Goal: Task Accomplishment & Management: Manage account settings

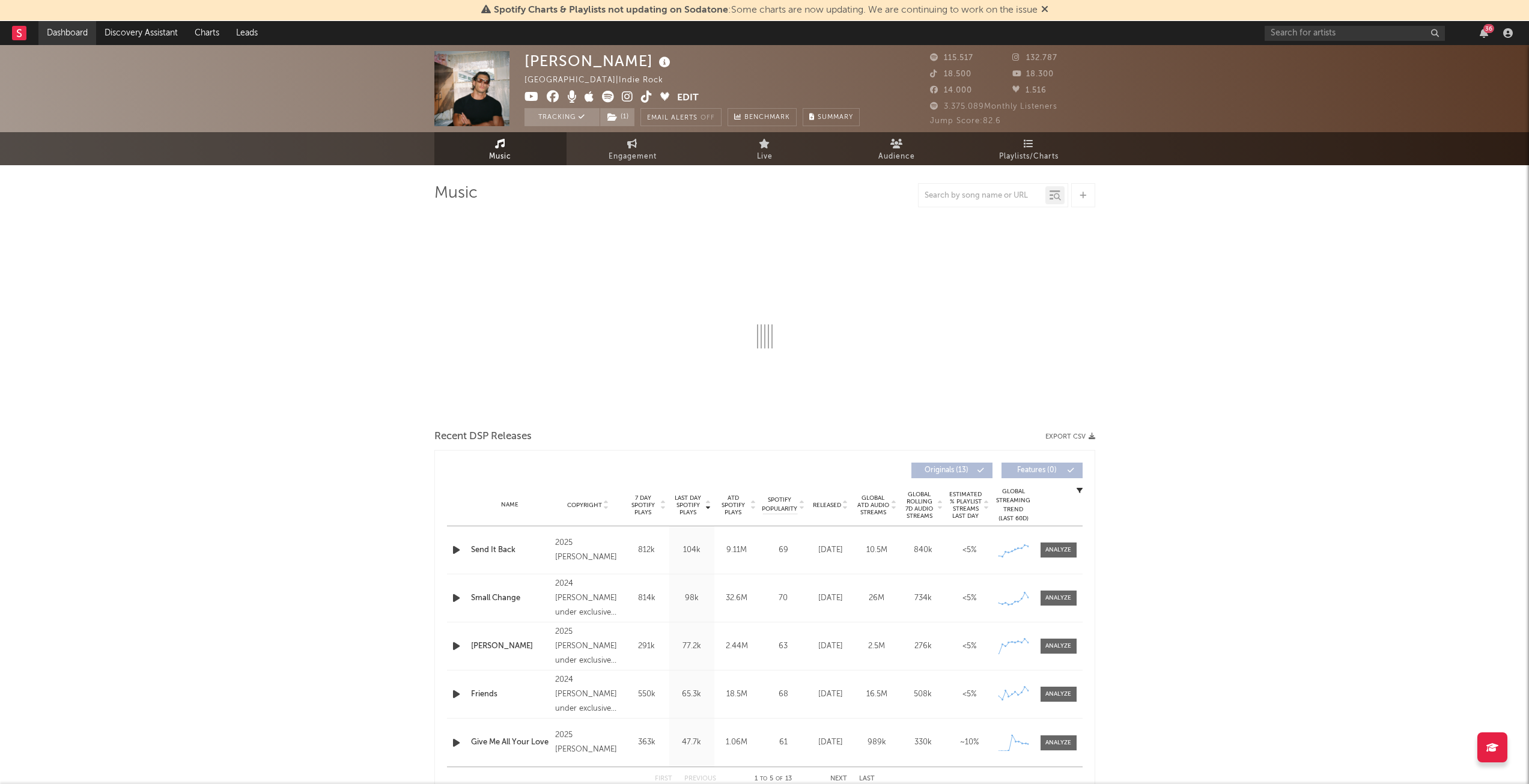
click at [49, 26] on link "Dashboard" at bounding box center [67, 33] width 58 height 24
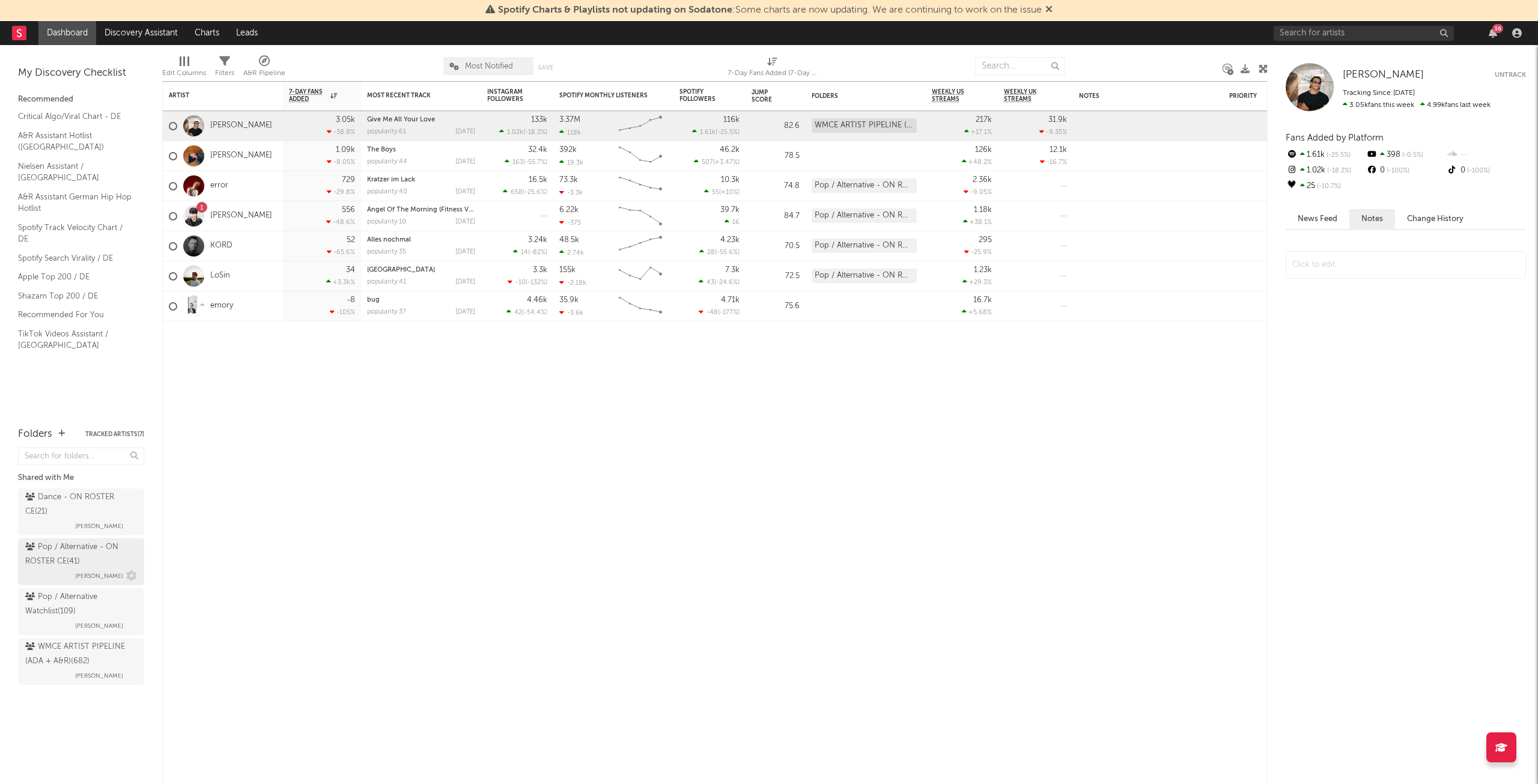
click at [105, 565] on div "Pop / Alternative - ON ROSTER CE ( 41 )" at bounding box center [79, 554] width 109 height 29
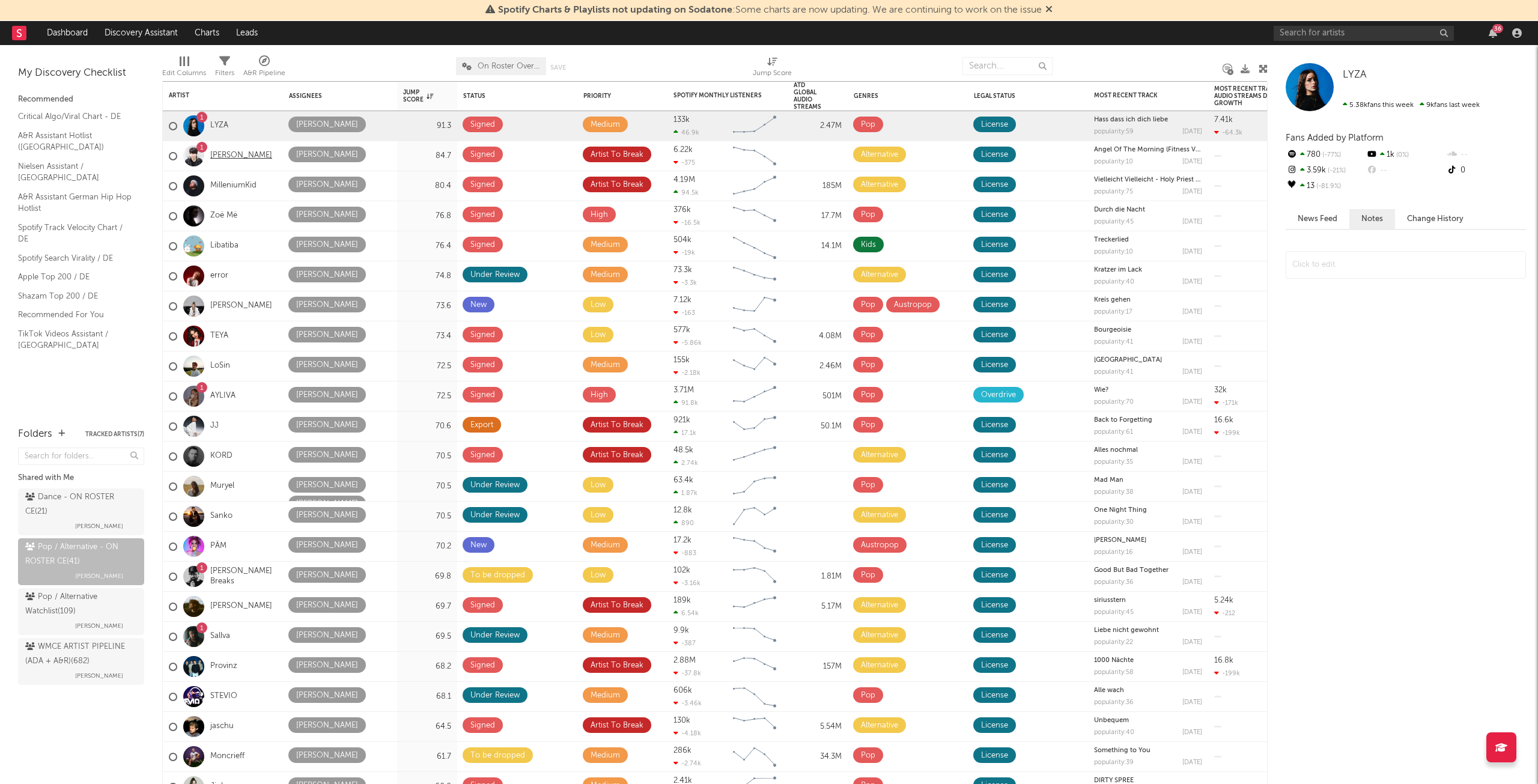
click at [220, 154] on link "[PERSON_NAME]" at bounding box center [241, 156] width 62 height 10
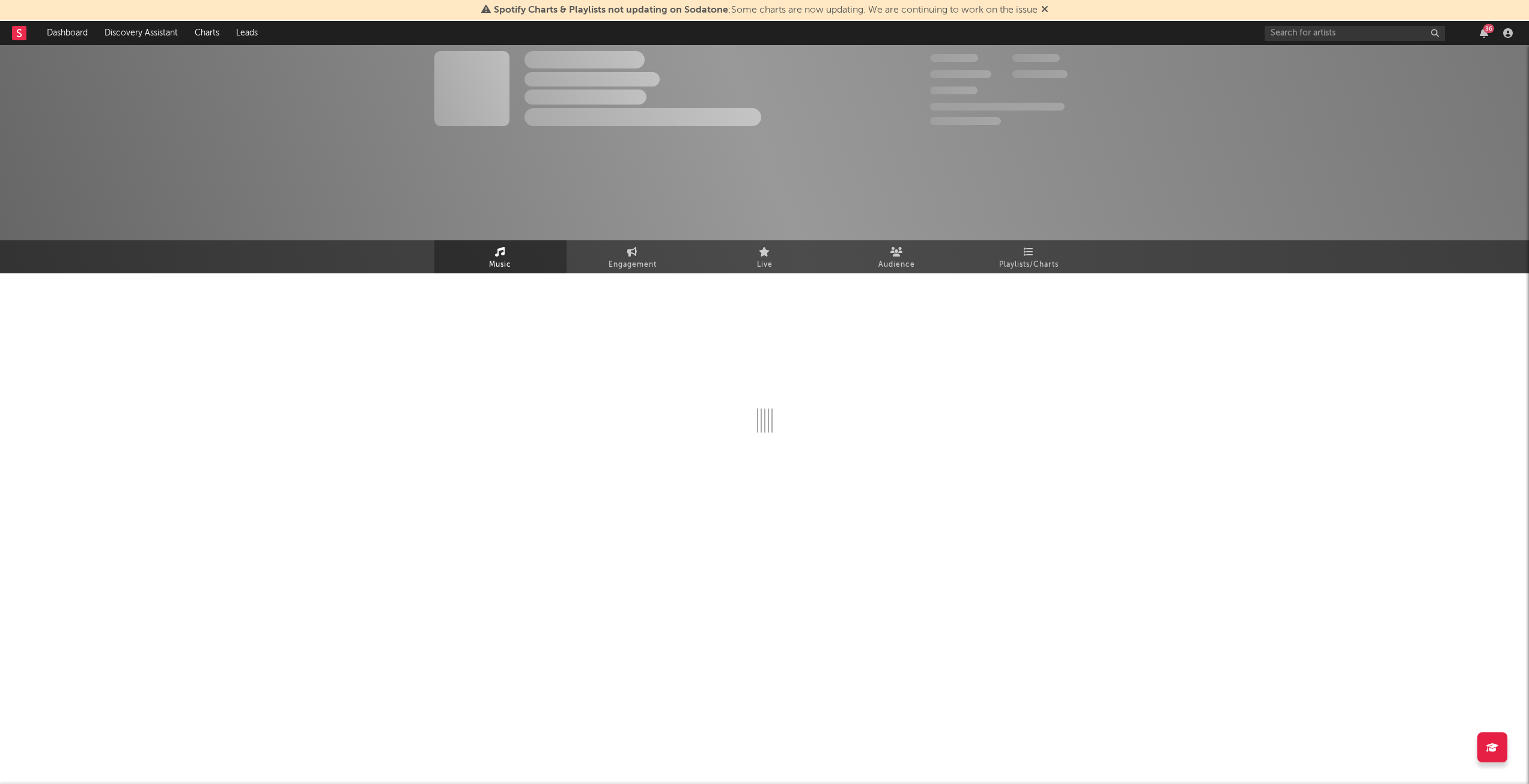
select select "1w"
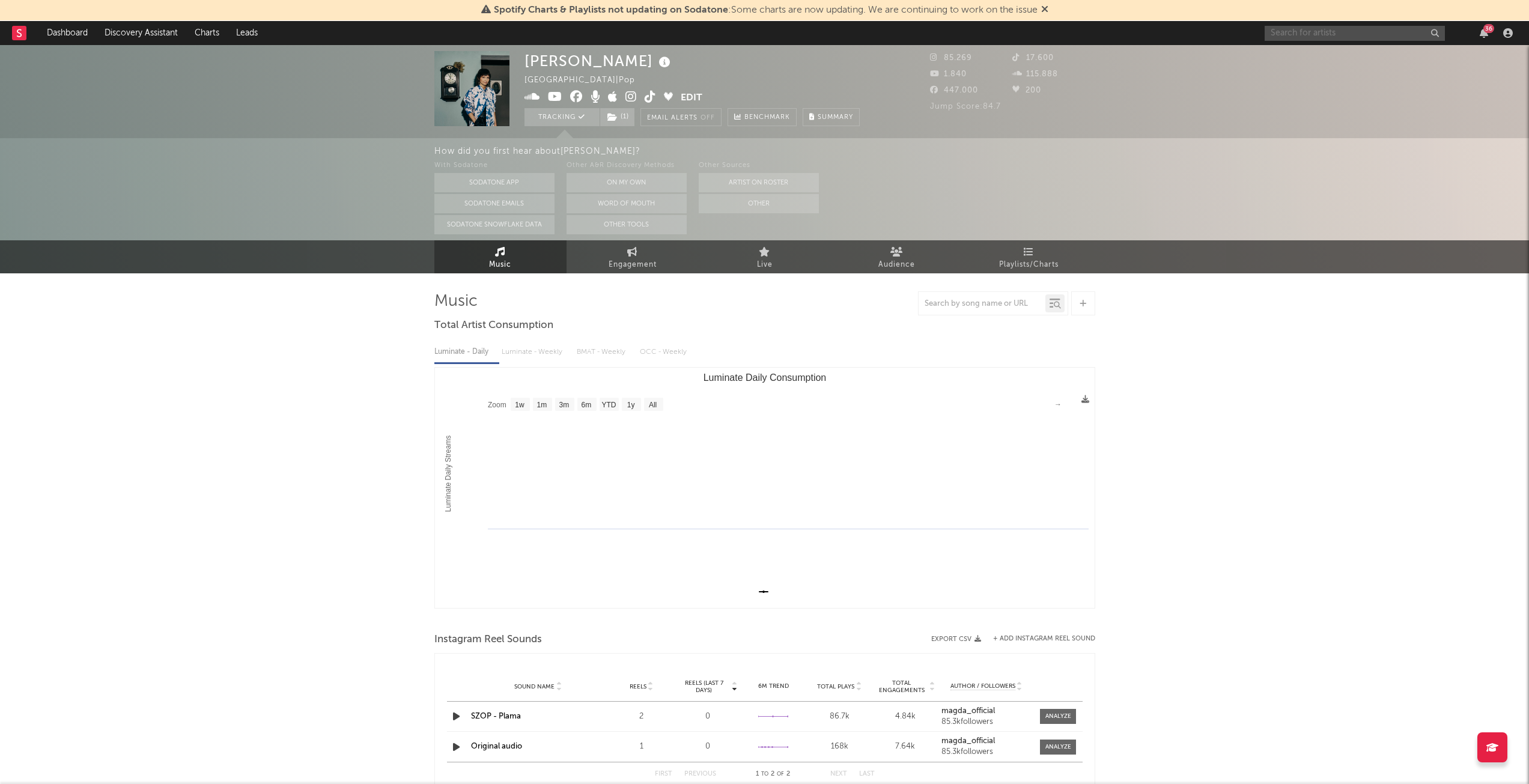
click at [1400, 27] on input "text" at bounding box center [1355, 33] width 180 height 15
click at [1389, 454] on div "[PERSON_NAME] Germany | Pop Edit Tracking ( 1 ) Email Alerts Off Benchmark Summ…" at bounding box center [764, 621] width 1529 height 1152
click at [1359, 41] on div "magda 36" at bounding box center [1391, 33] width 252 height 24
click at [1355, 35] on input "[PERSON_NAME]" at bounding box center [1355, 33] width 180 height 15
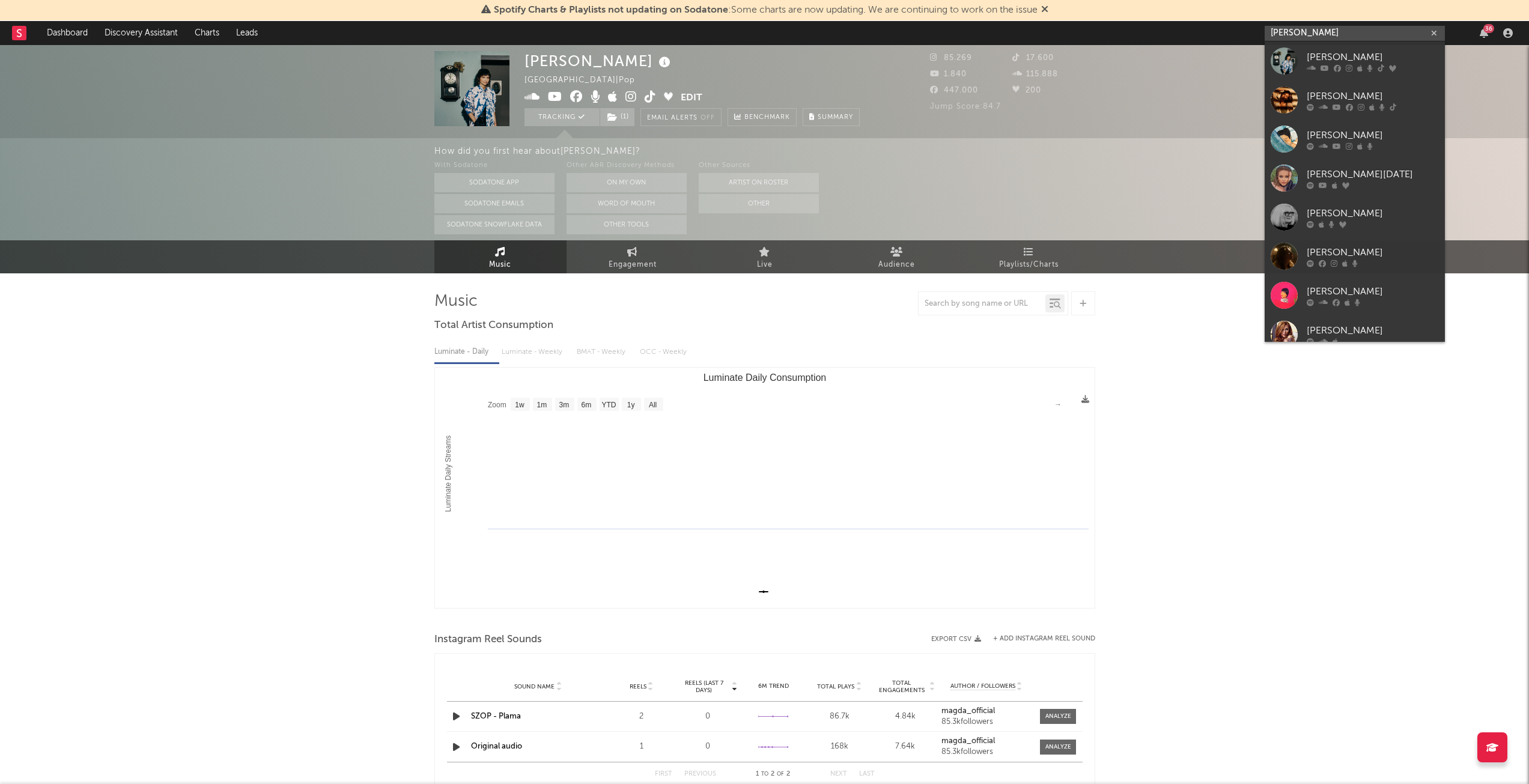
paste input "[URL][DOMAIN_NAME]"
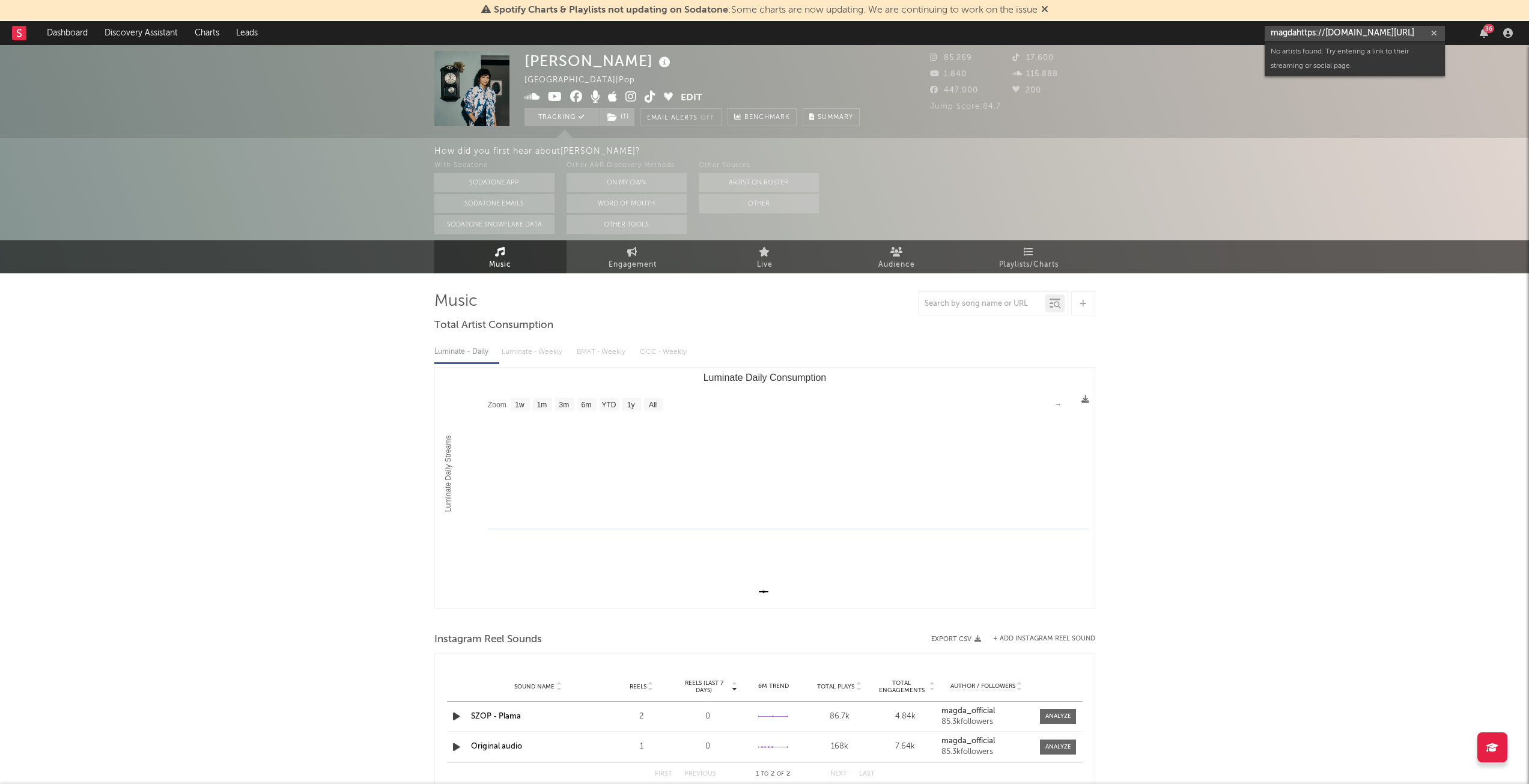
paste input "text"
type input "[URL][DOMAIN_NAME]"
click at [1344, 63] on div "[PERSON_NAME]" at bounding box center [1373, 60] width 132 height 14
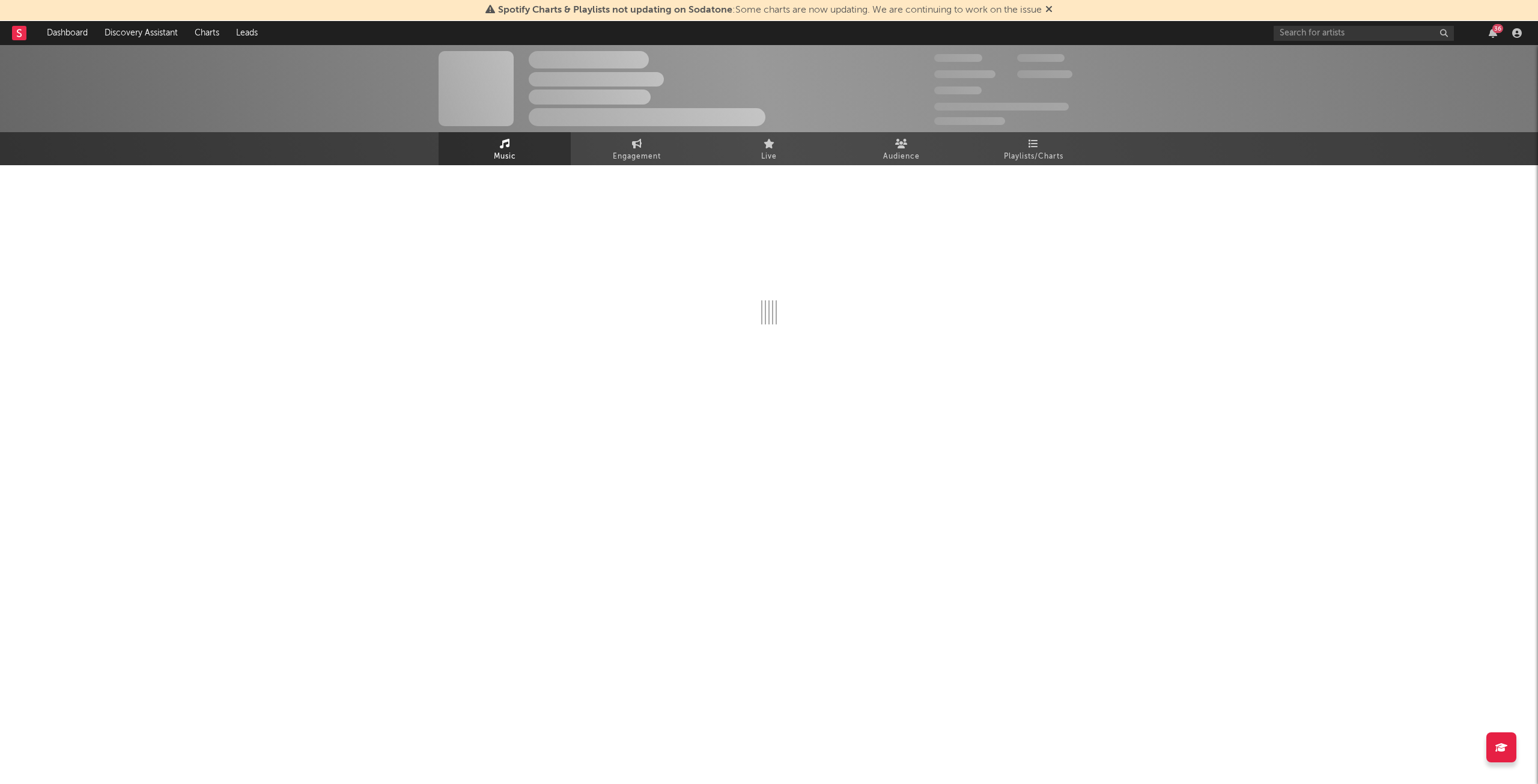
select select "6m"
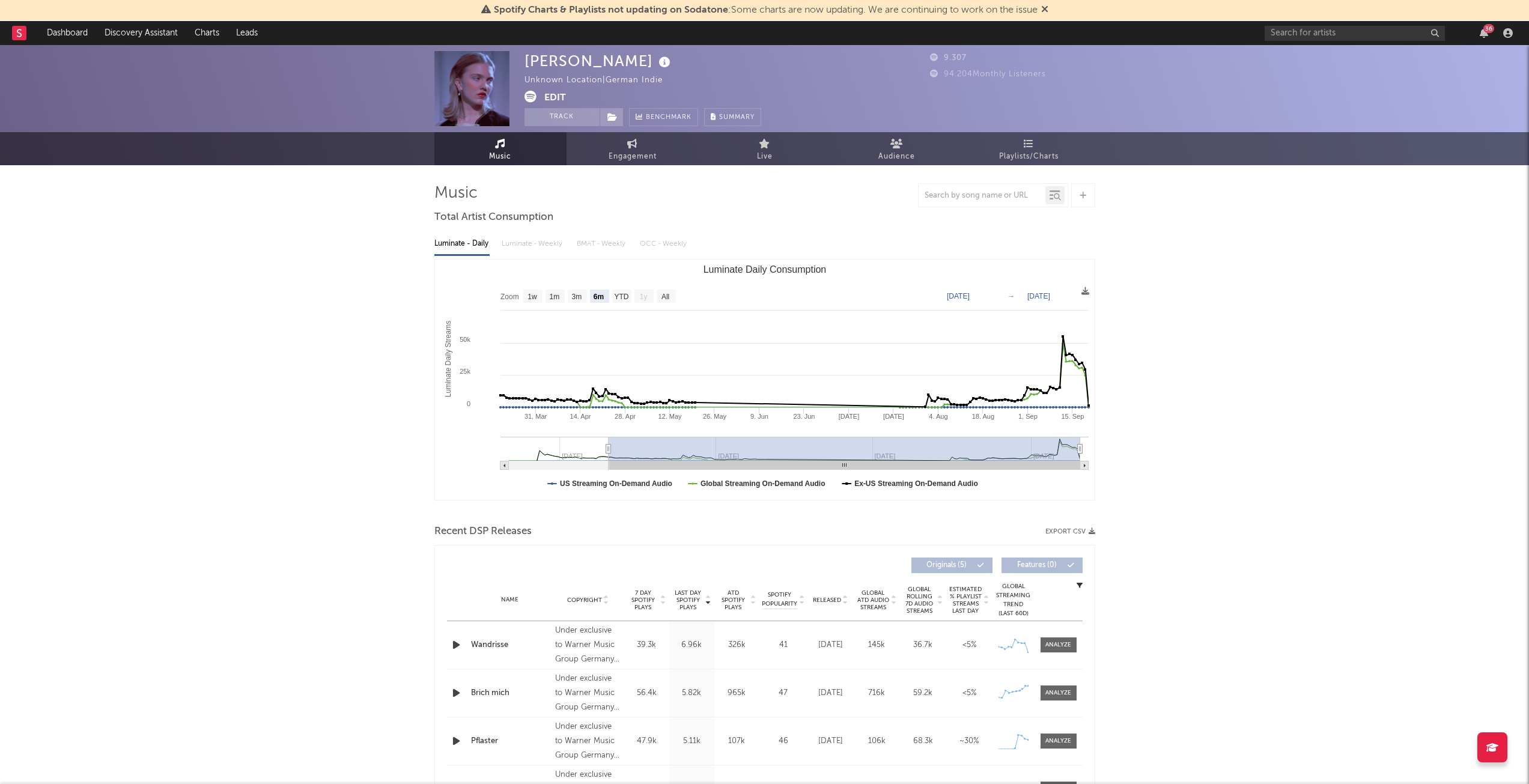
click at [1051, 10] on div "Spotify Charts & Playlists not updating on Sodatone : Some charts are now updat…" at bounding box center [764, 11] width 1529 height 21
click at [1048, 9] on icon at bounding box center [1044, 9] width 7 height 9
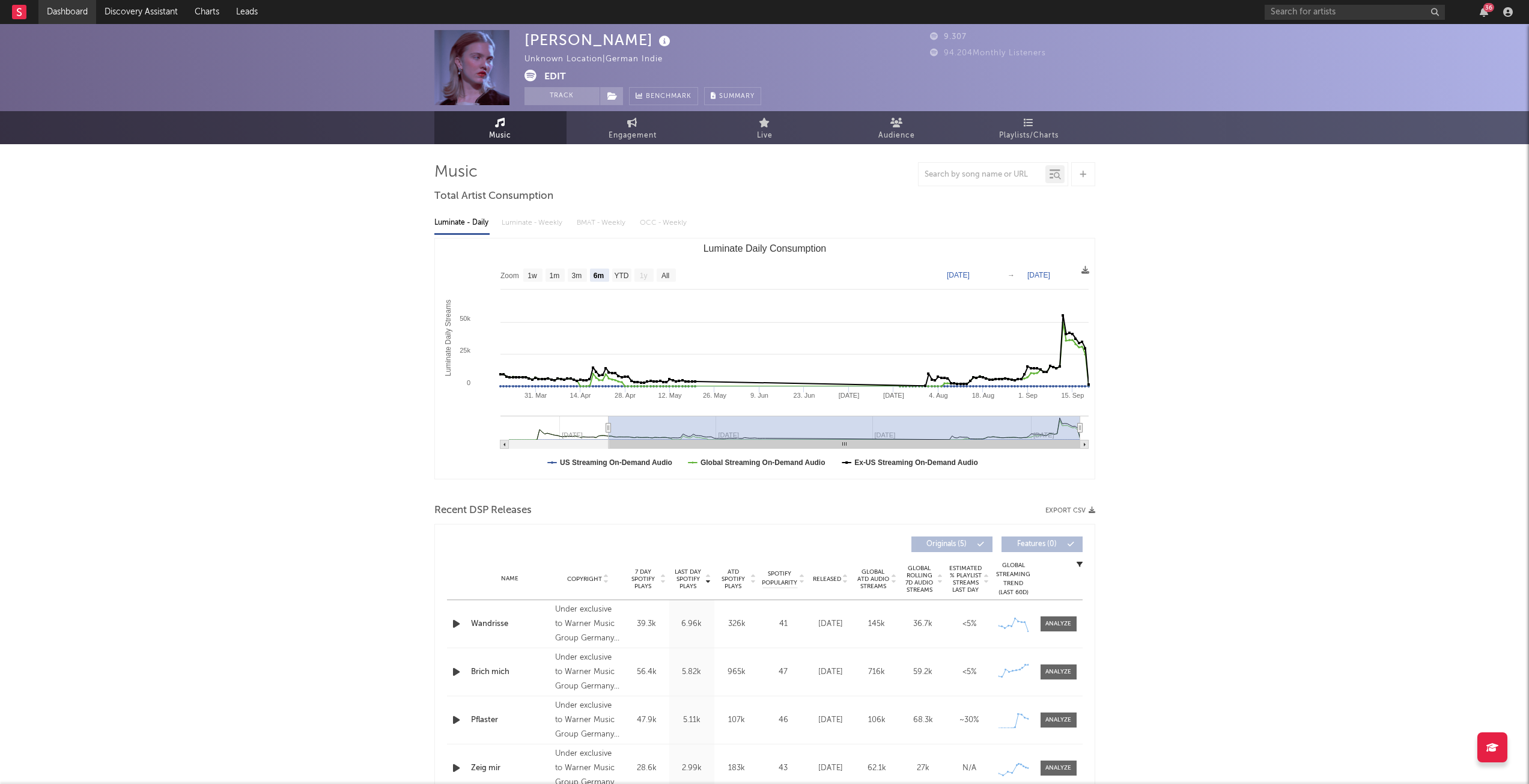
click at [72, 11] on link "Dashboard" at bounding box center [67, 12] width 58 height 24
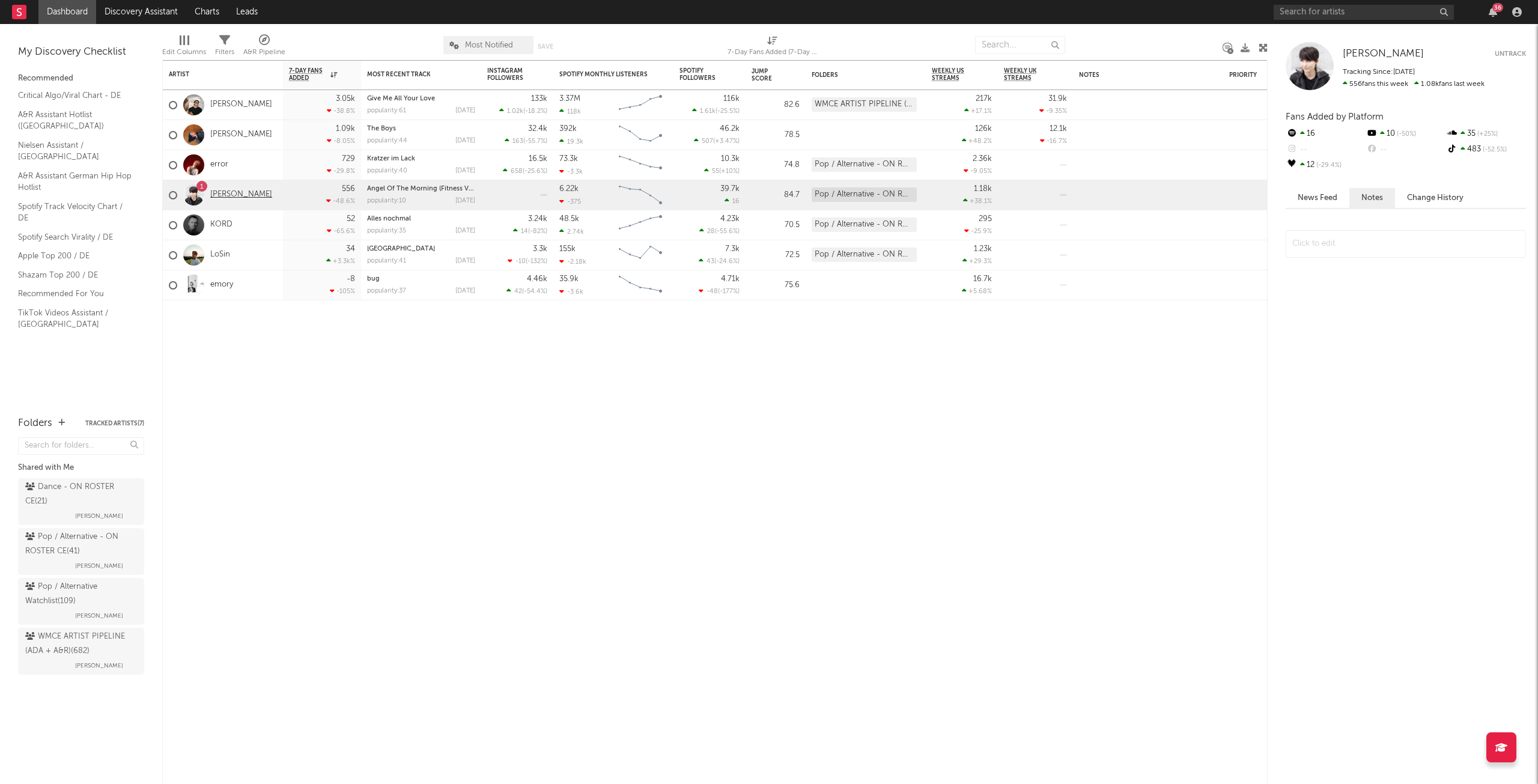
click at [224, 192] on link "[PERSON_NAME]" at bounding box center [241, 195] width 62 height 10
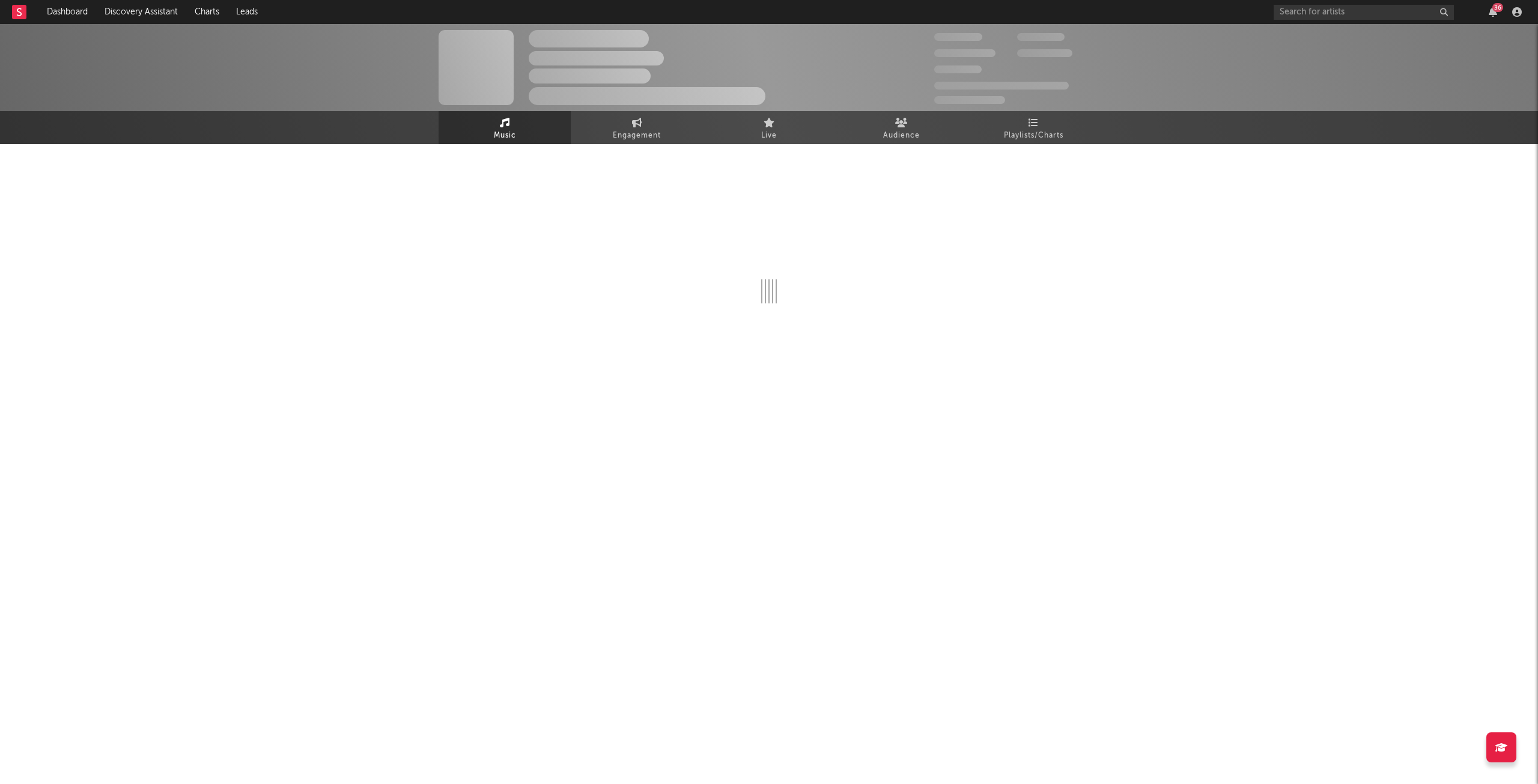
select select "1w"
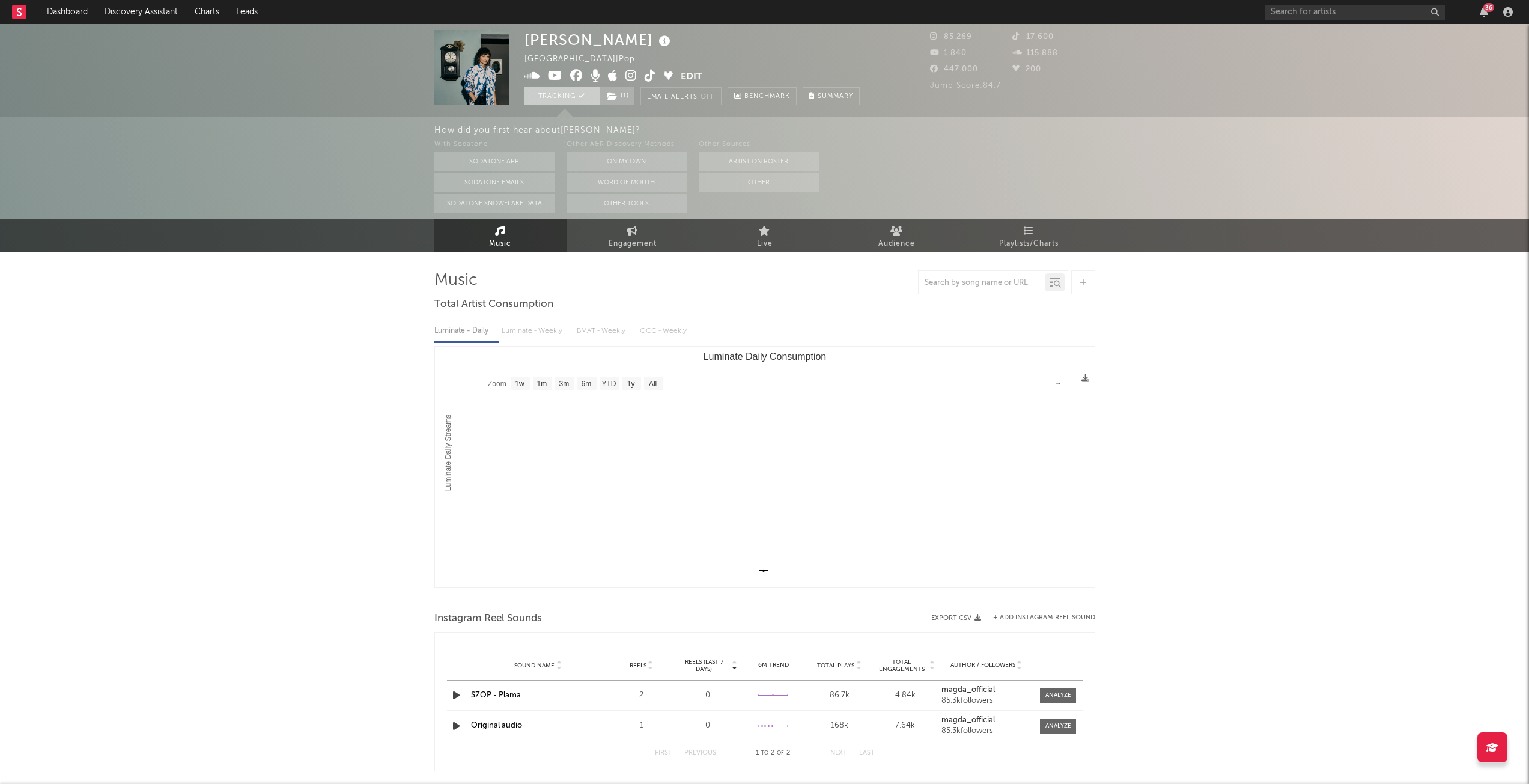
click at [557, 92] on button "Tracking" at bounding box center [562, 96] width 75 height 18
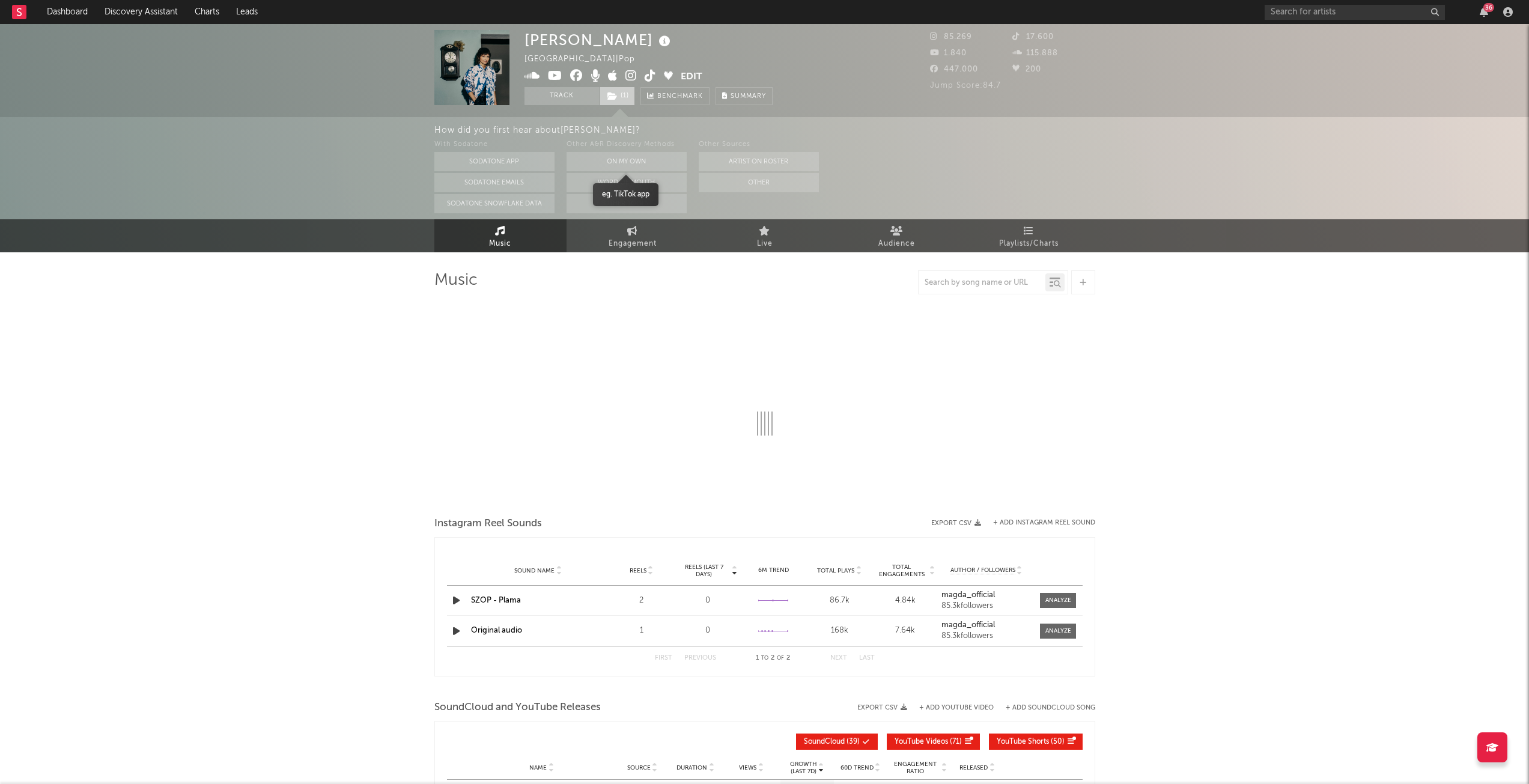
select select "1w"
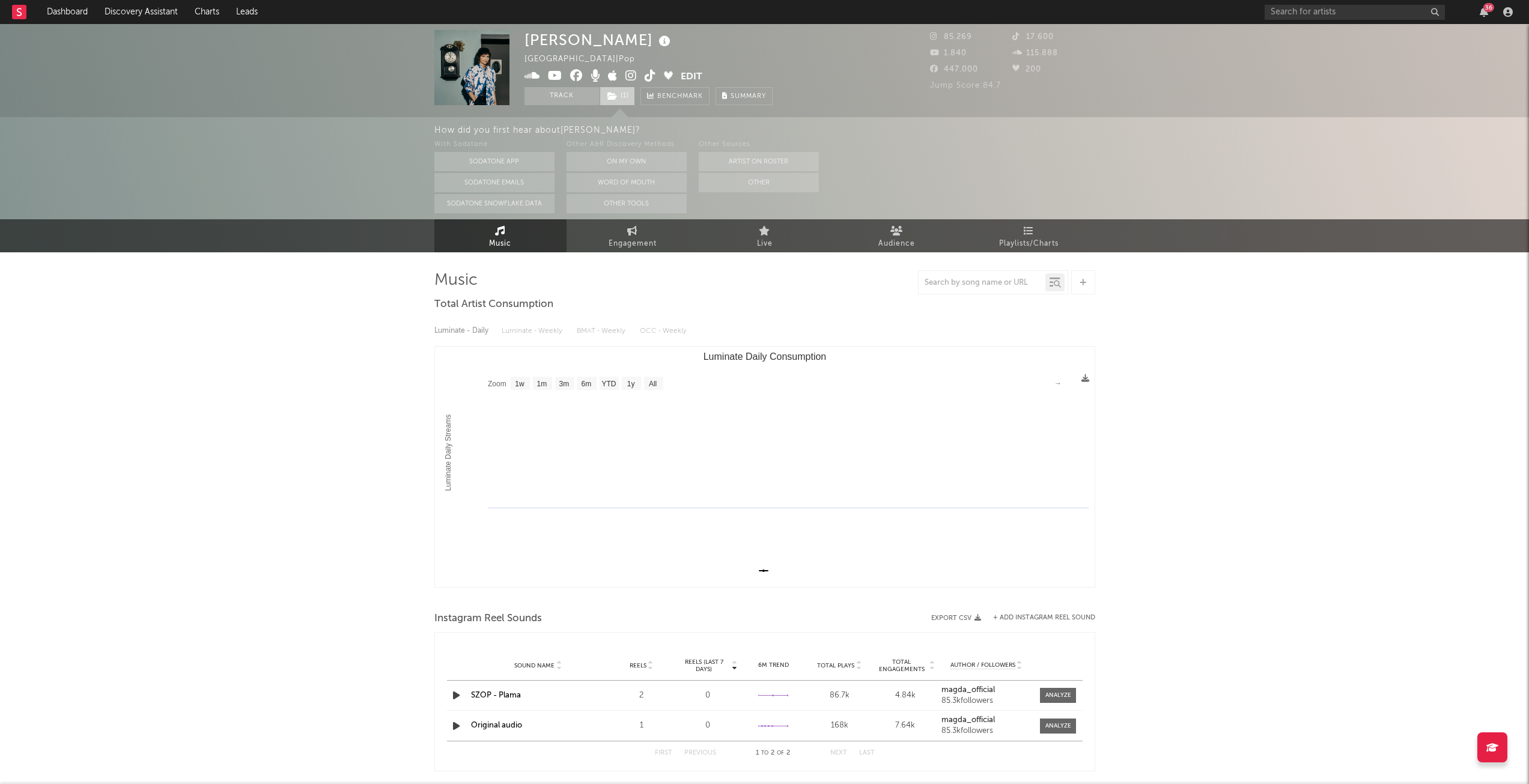
click at [614, 97] on icon at bounding box center [612, 96] width 10 height 8
click at [387, 220] on div "Music Engagement Live Audience Playlists/Charts" at bounding box center [764, 236] width 1529 height 33
click at [78, 16] on link "Dashboard" at bounding box center [67, 12] width 58 height 24
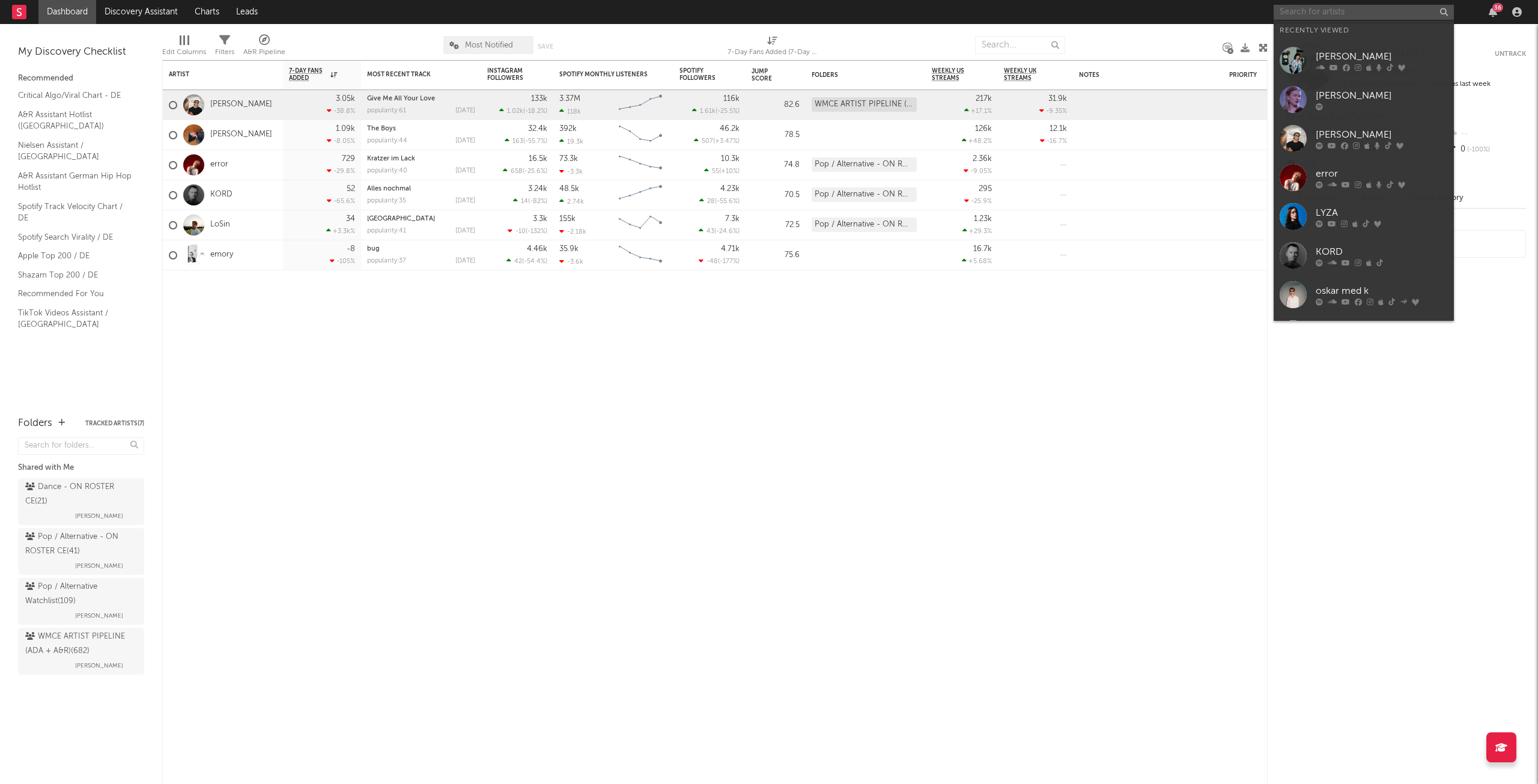
click at [1359, 11] on input "text" at bounding box center [1364, 13] width 180 height 15
paste input "[URL][DOMAIN_NAME]"
type input "[URL][DOMAIN_NAME]"
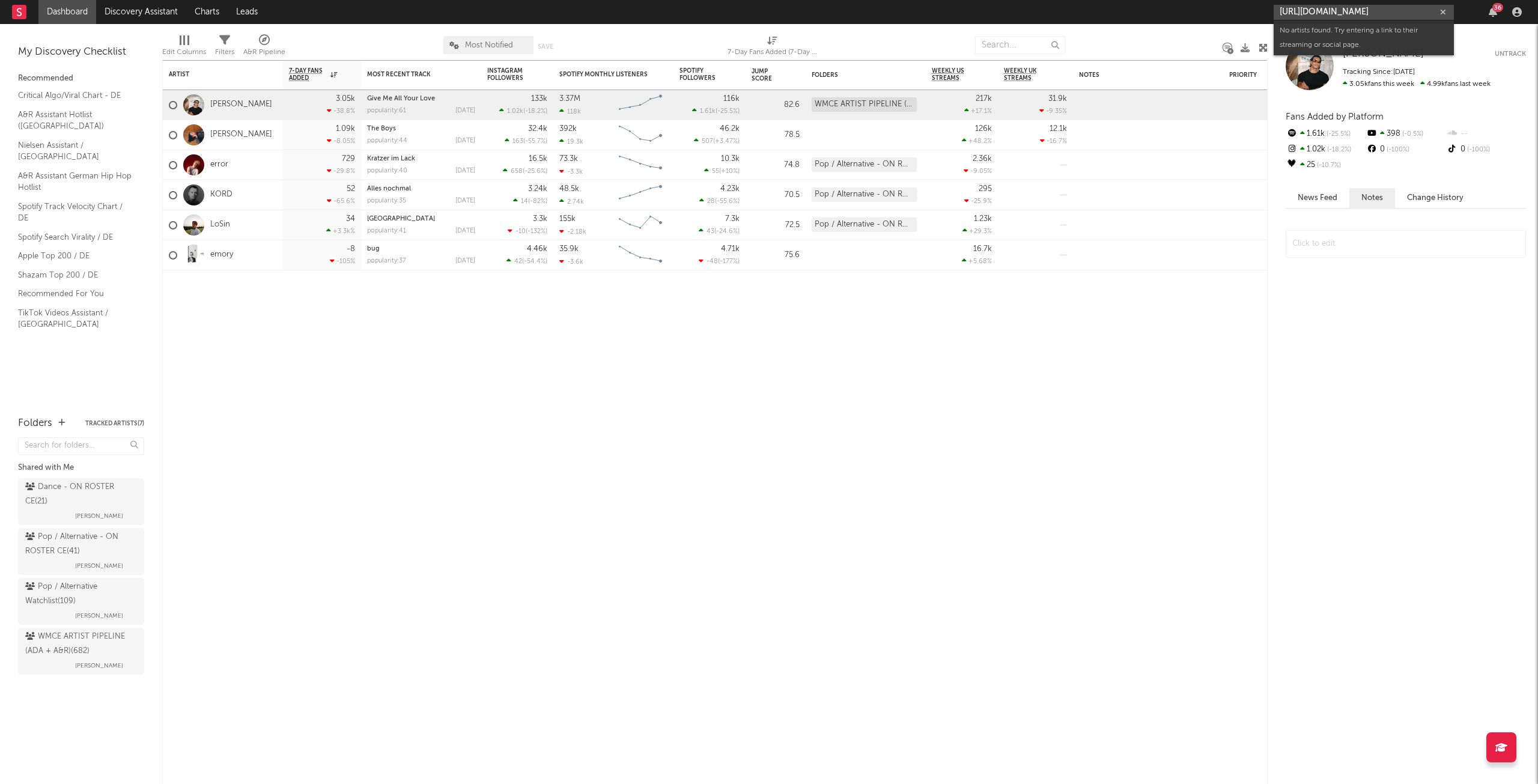
paste input "text"
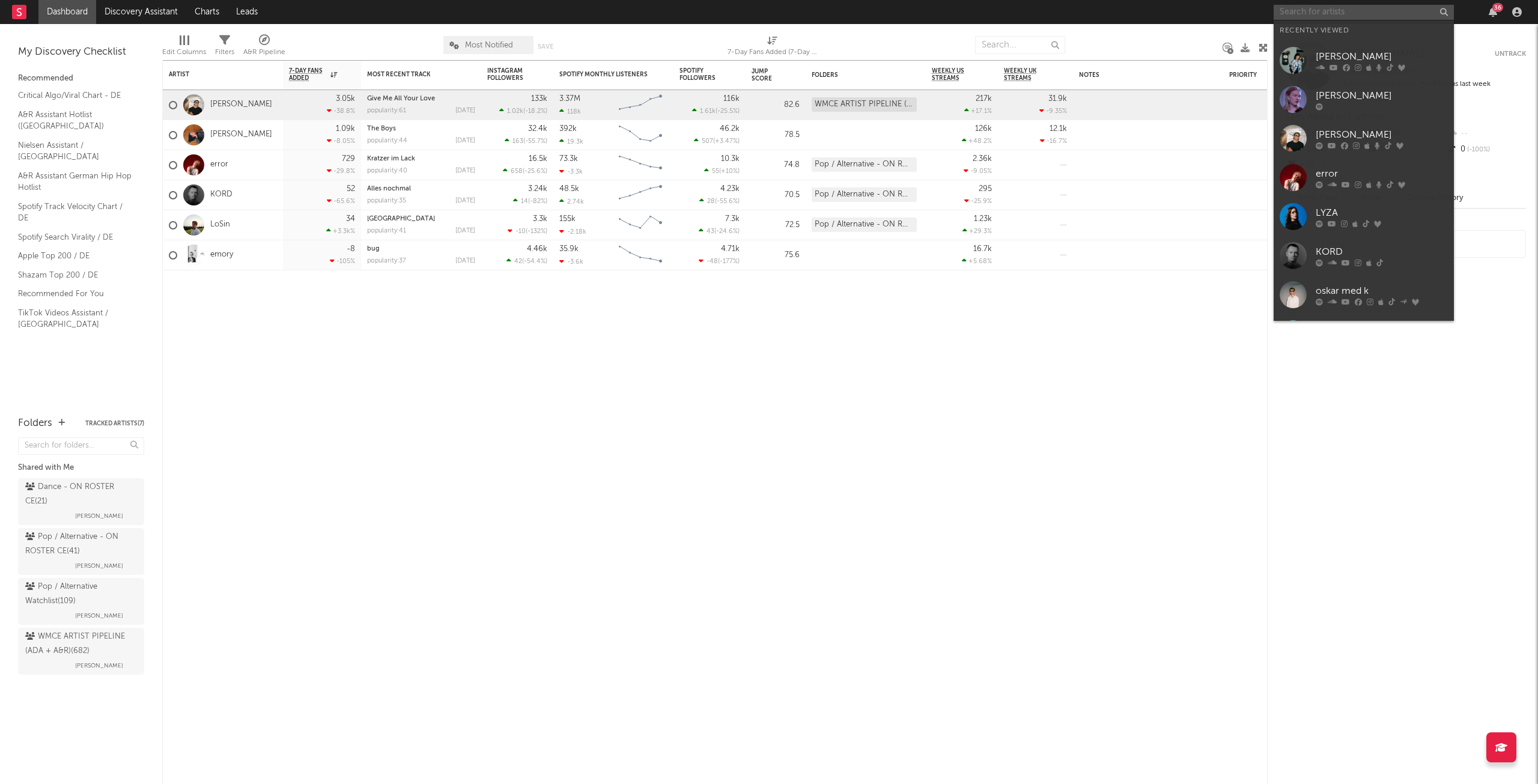
scroll to position [0, 0]
click at [1333, 96] on div "[PERSON_NAME]" at bounding box center [1382, 95] width 132 height 14
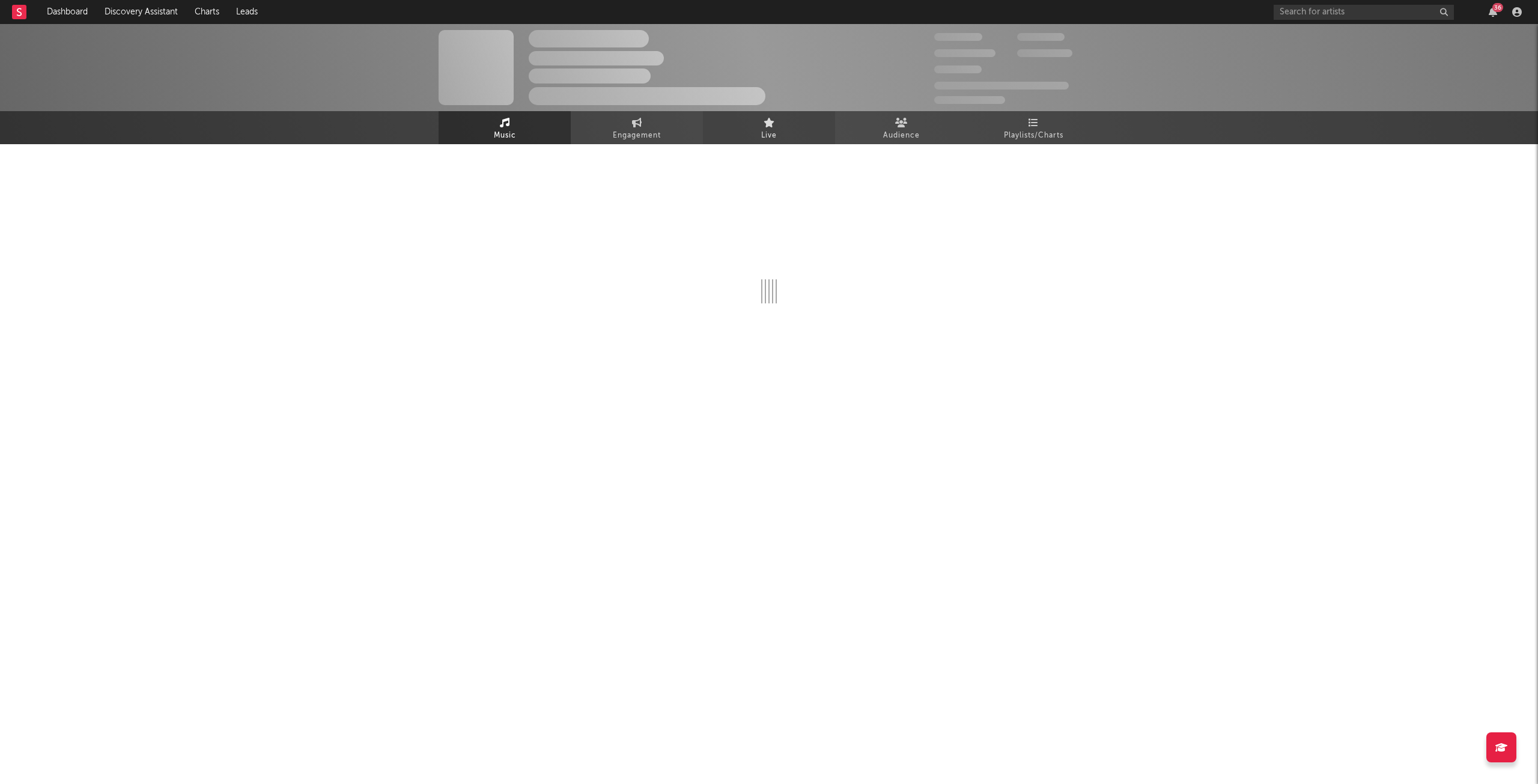
select select "6m"
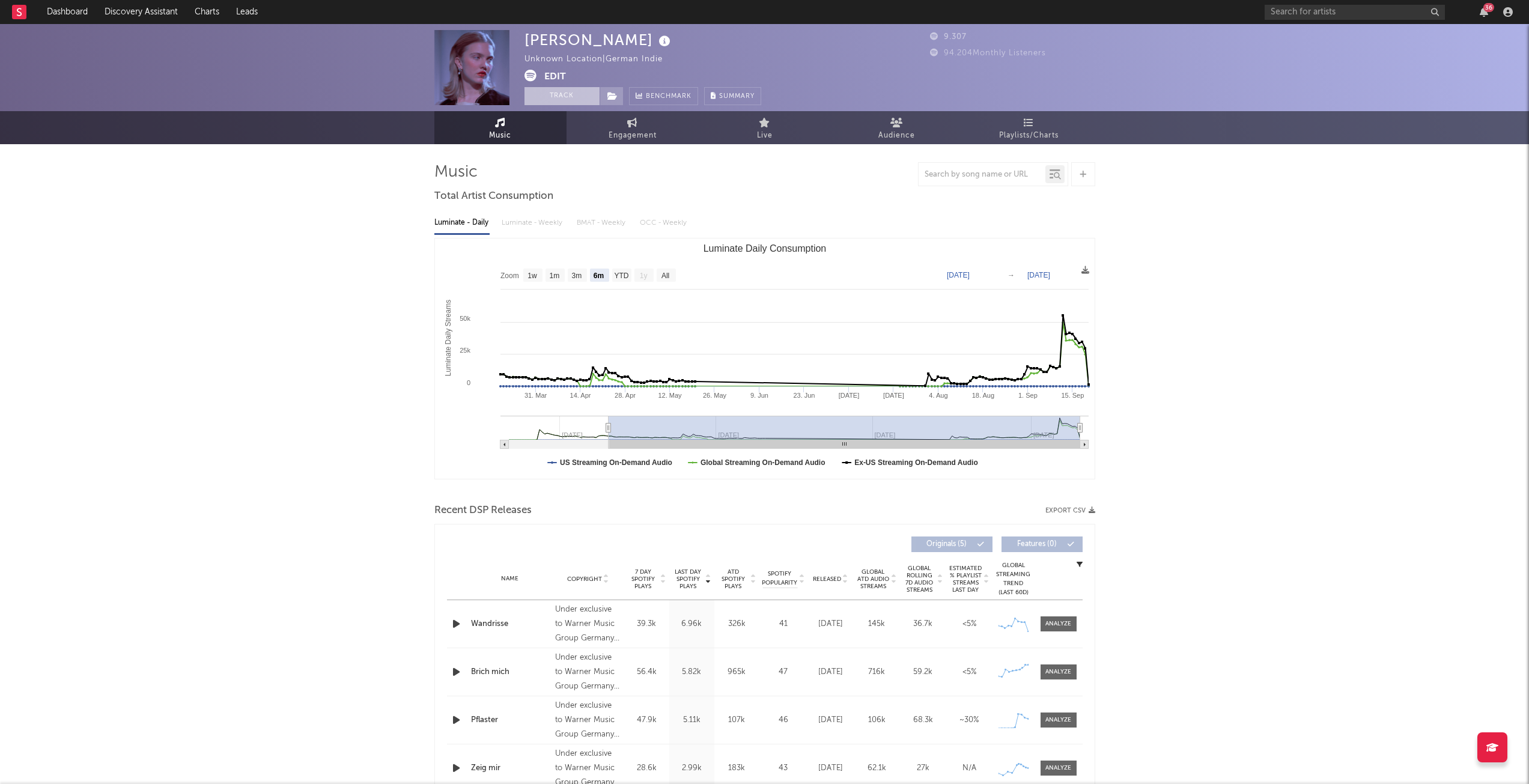
click at [562, 93] on button "Track" at bounding box center [562, 96] width 75 height 18
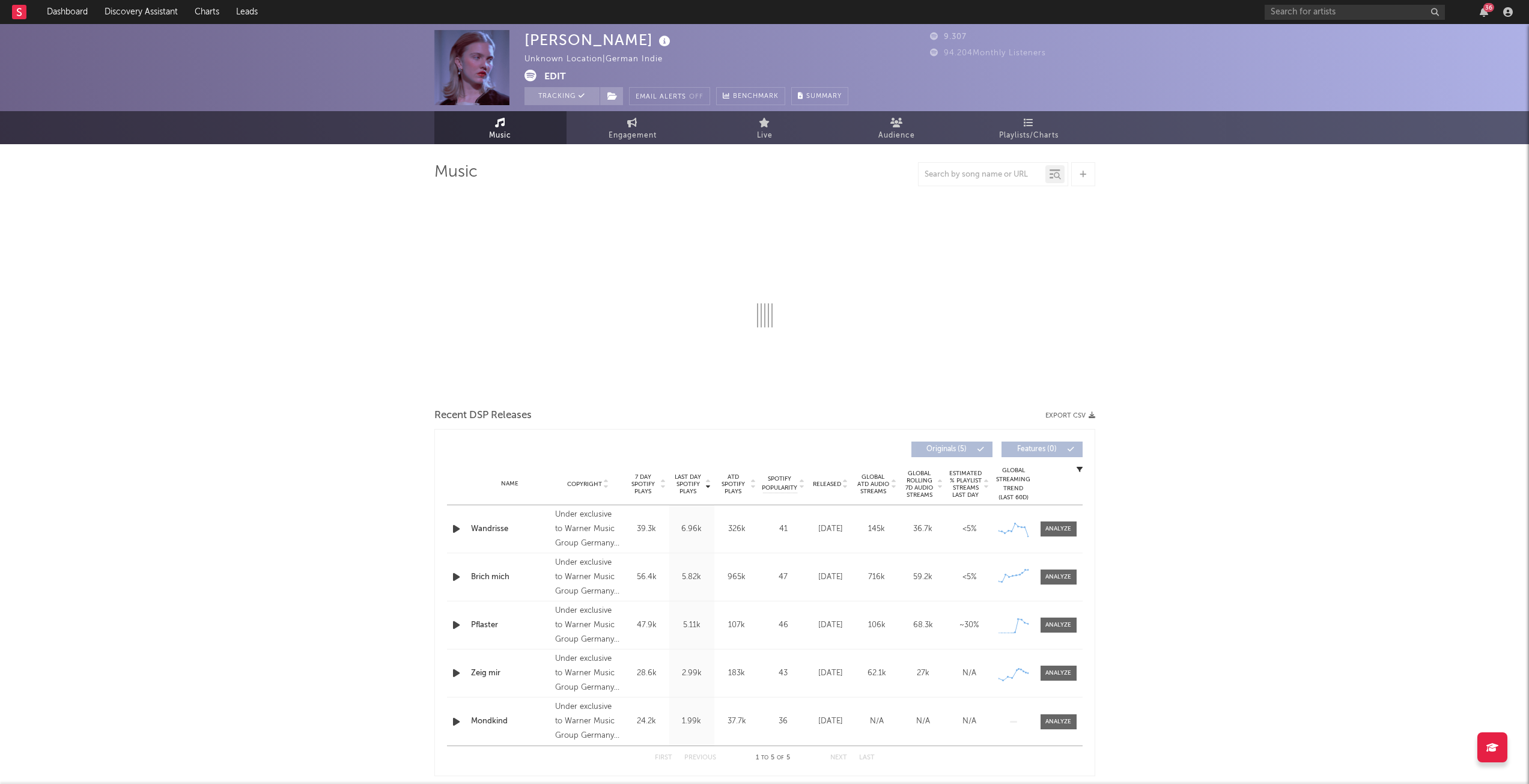
select select "6m"
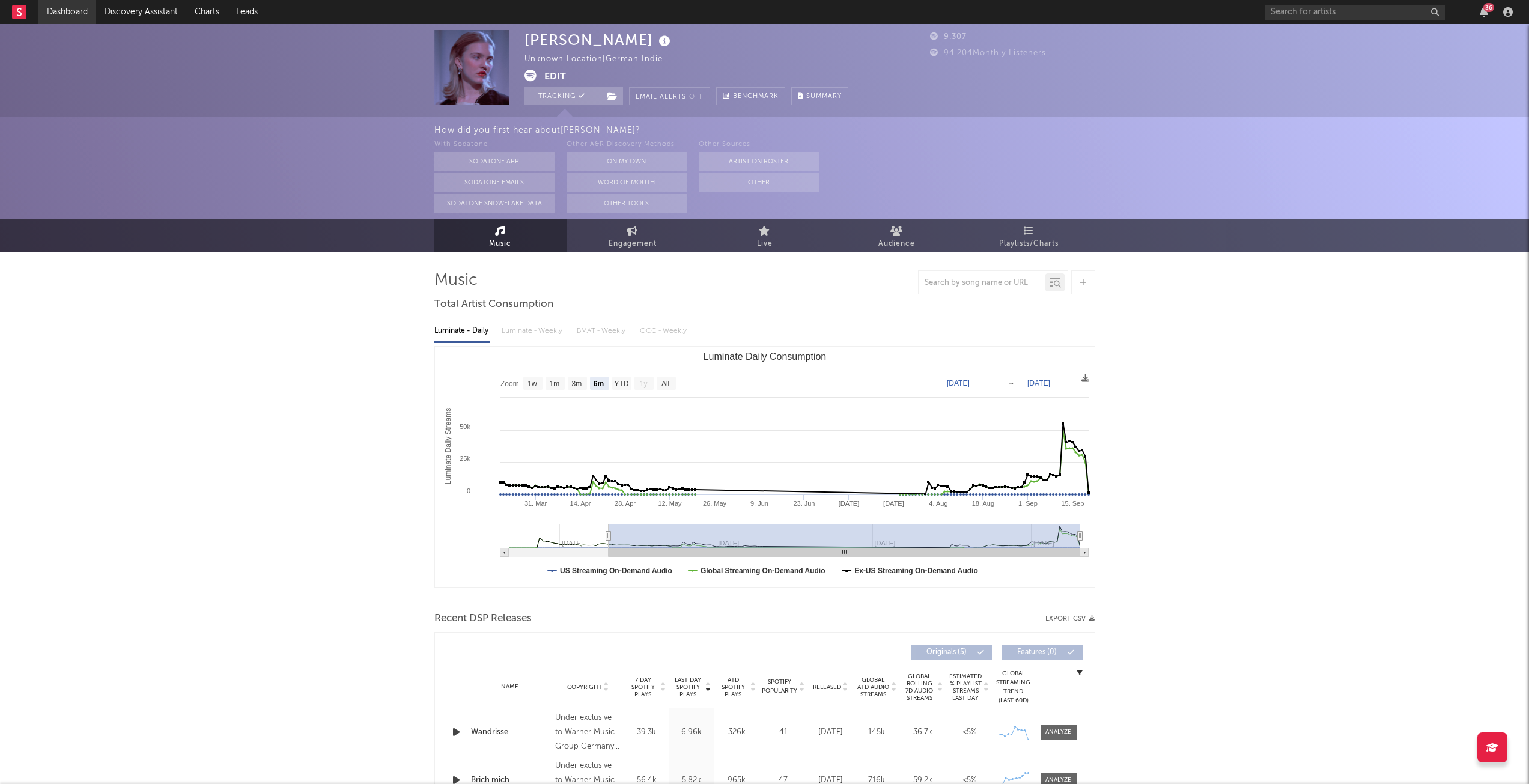
click at [66, 11] on link "Dashboard" at bounding box center [67, 12] width 58 height 24
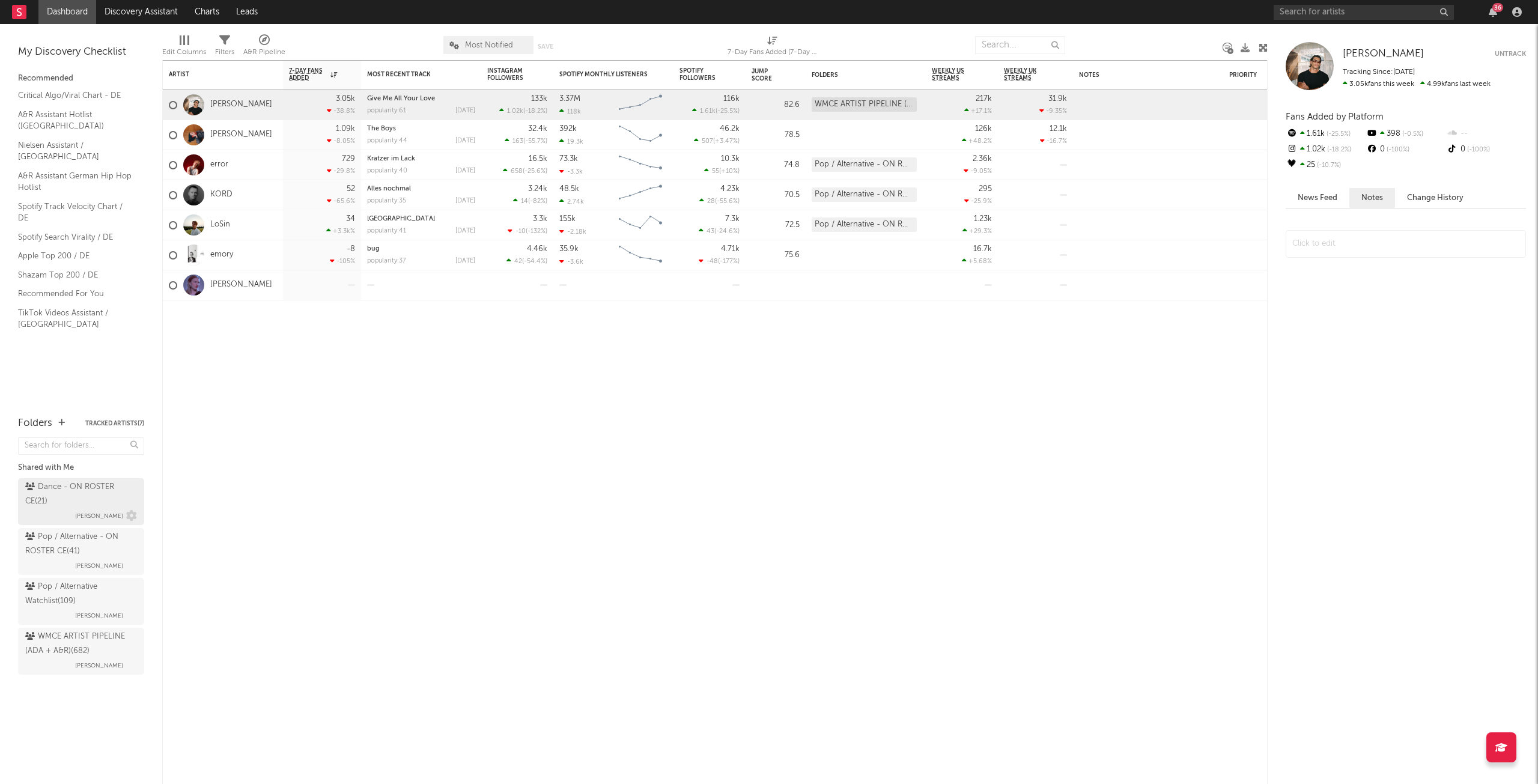
click at [97, 484] on div "Dance - ON ROSTER CE ( 21 )" at bounding box center [79, 494] width 109 height 29
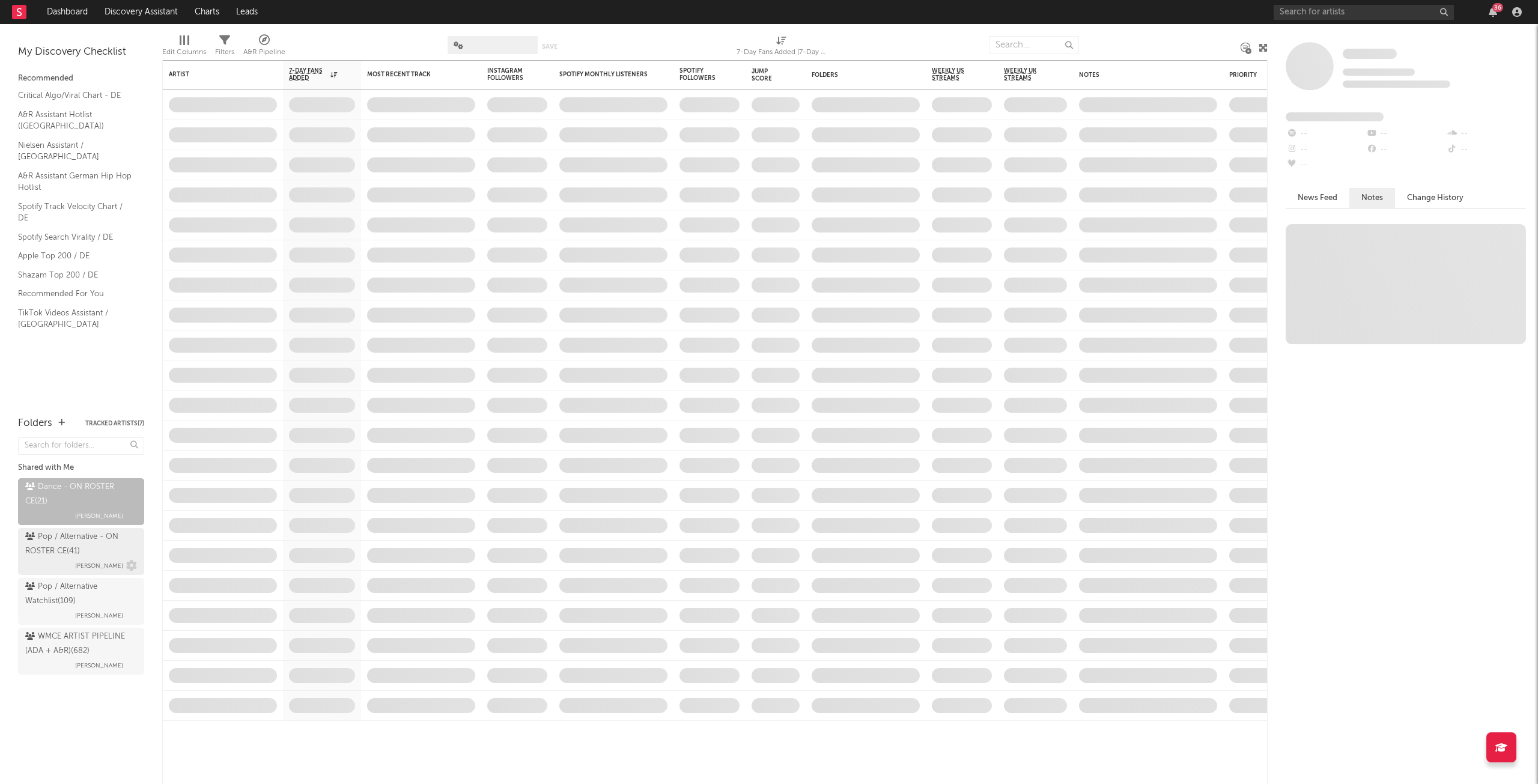
click at [100, 532] on div "Pop / Alternative - ON ROSTER CE ( 41 )" at bounding box center [79, 544] width 109 height 29
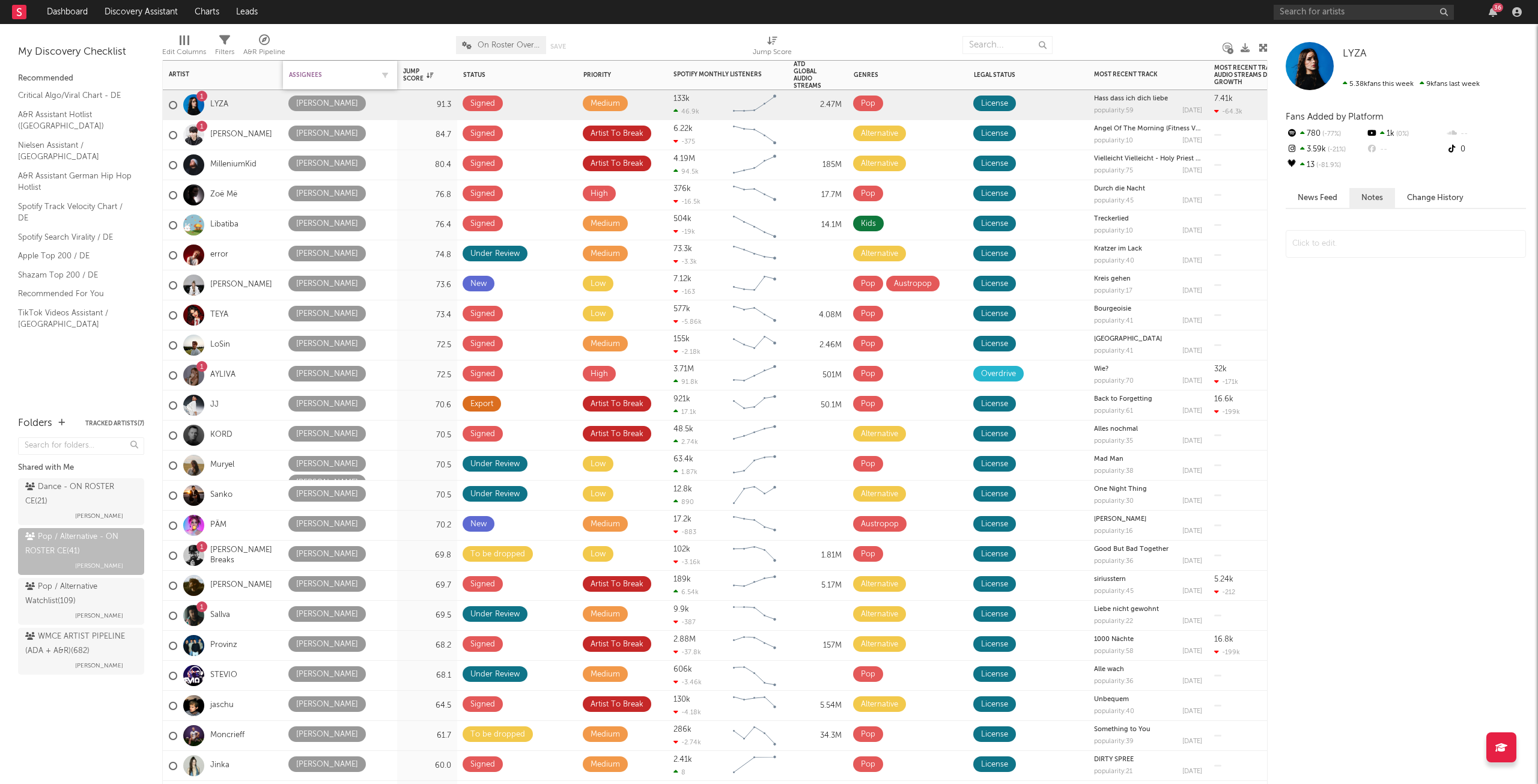
click at [312, 72] on div "Assignees" at bounding box center [331, 75] width 84 height 7
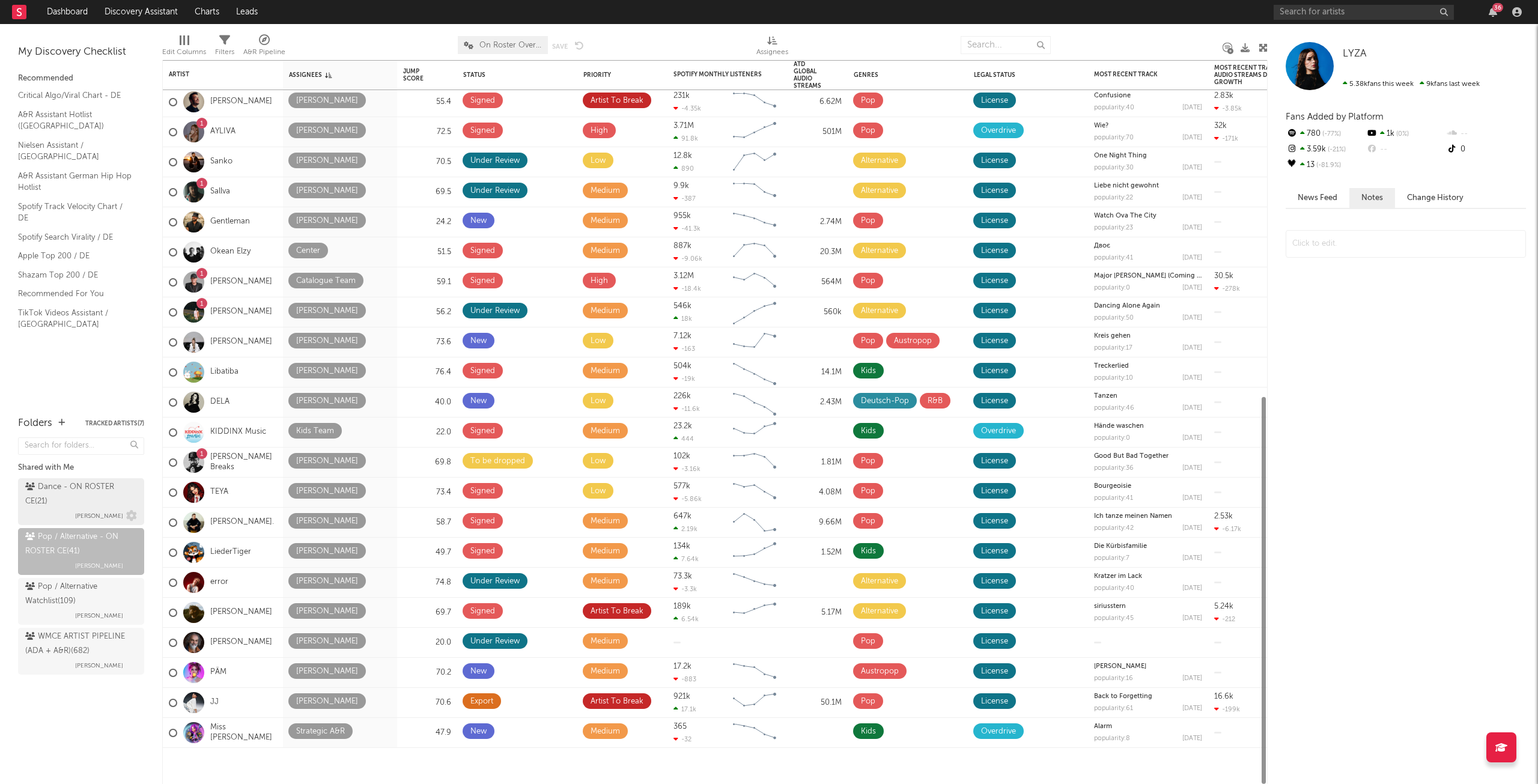
click at [121, 497] on div "Dance - ON ROSTER CE ( 21 )" at bounding box center [79, 494] width 109 height 29
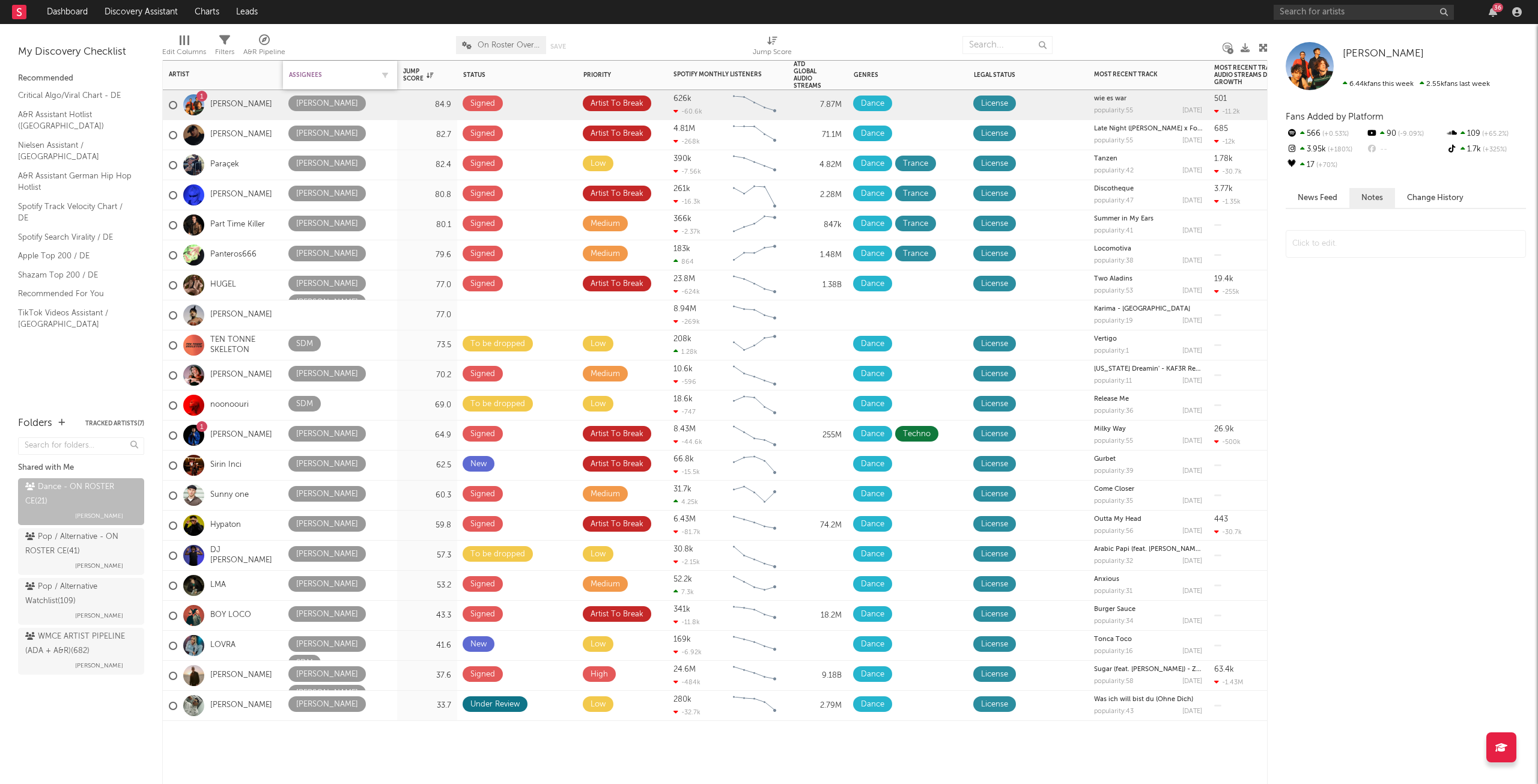
click at [297, 72] on div "Assignees" at bounding box center [331, 75] width 84 height 7
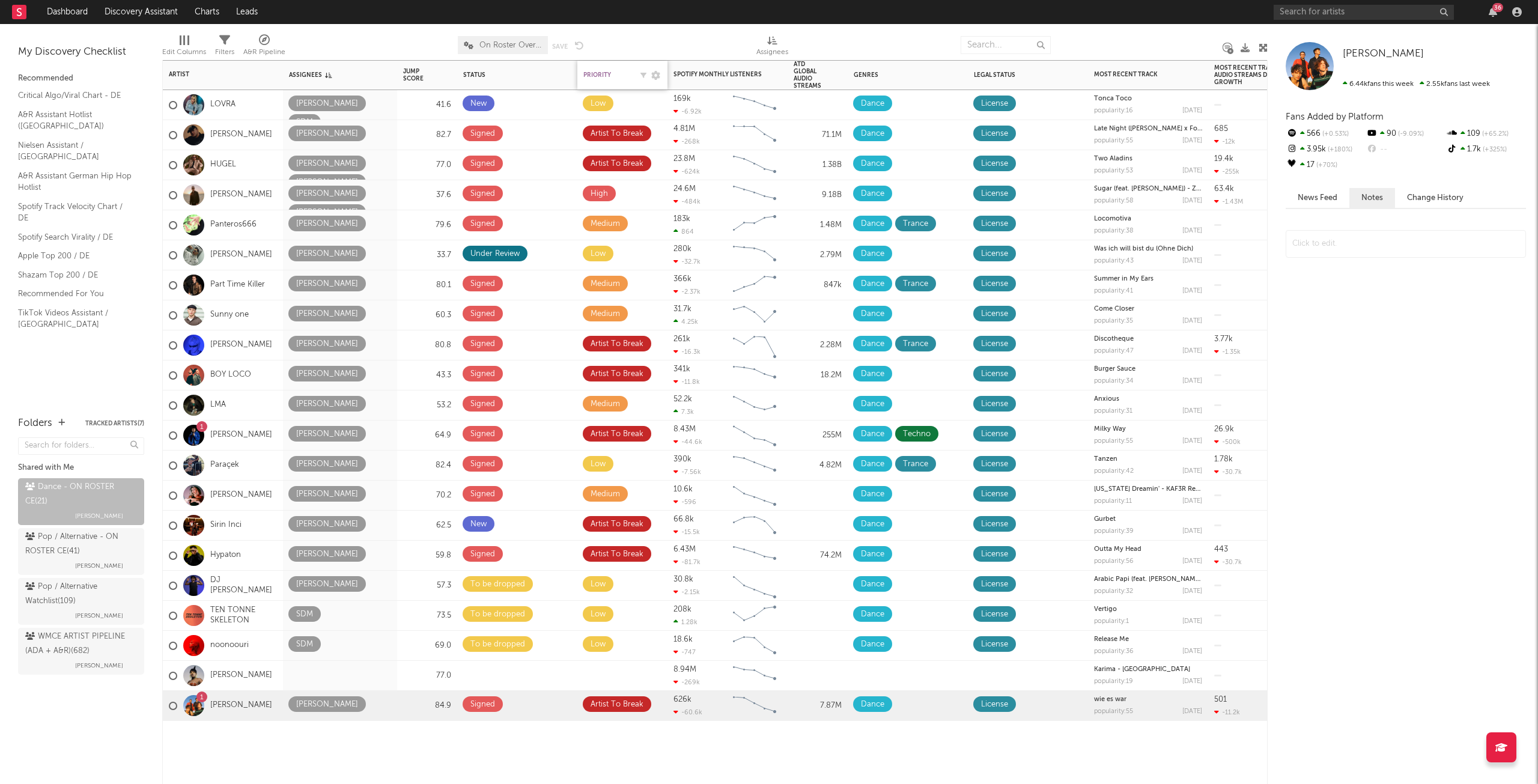
click at [597, 77] on div "Priority" at bounding box center [607, 75] width 48 height 7
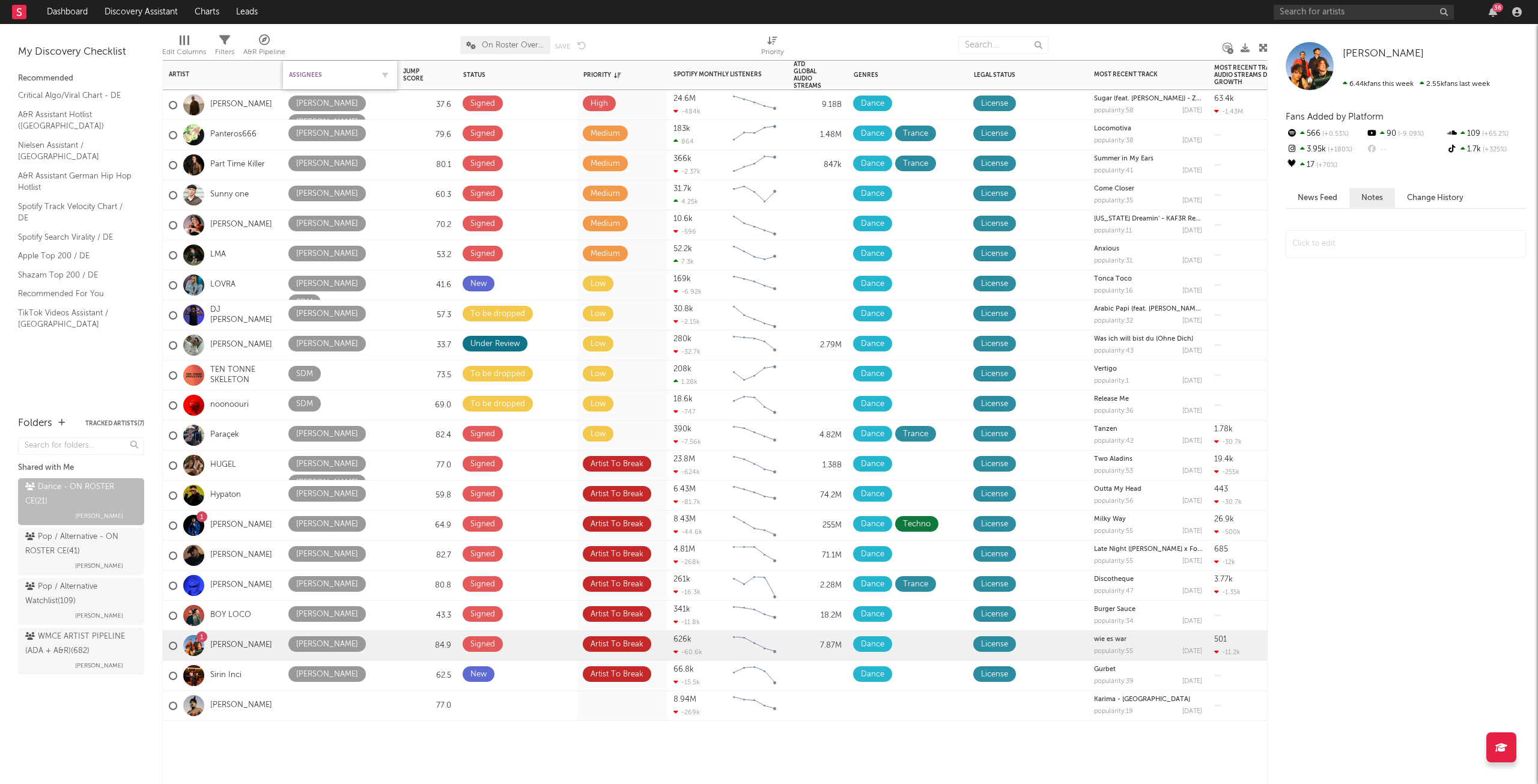
click at [299, 72] on div "Assignees" at bounding box center [331, 75] width 84 height 7
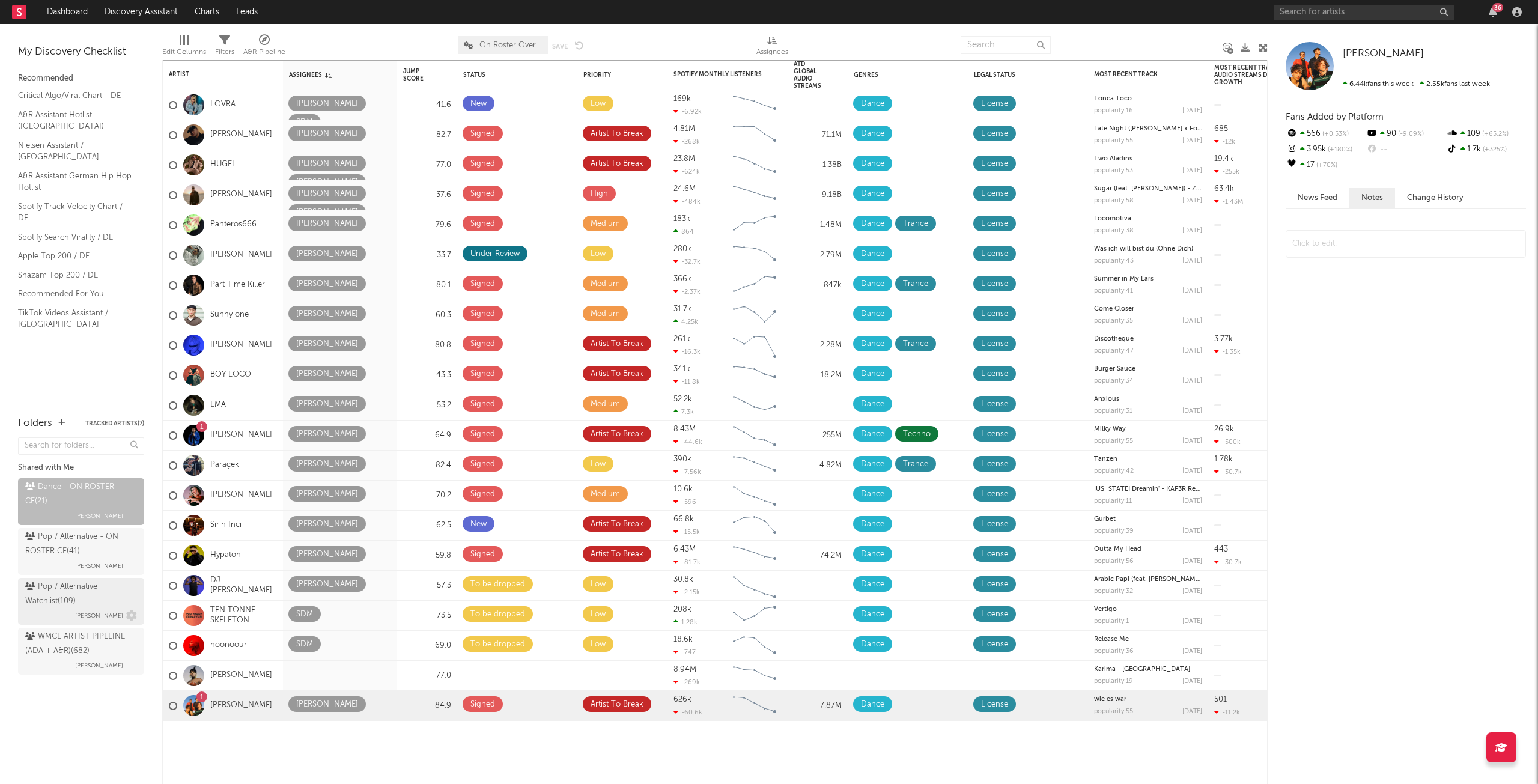
drag, startPoint x: 99, startPoint y: 636, endPoint x: 97, endPoint y: 602, distance: 34.1
click at [100, 635] on div "WMCE ARTIST PIPELINE (ADA + A&R) ( 682 )" at bounding box center [79, 644] width 109 height 29
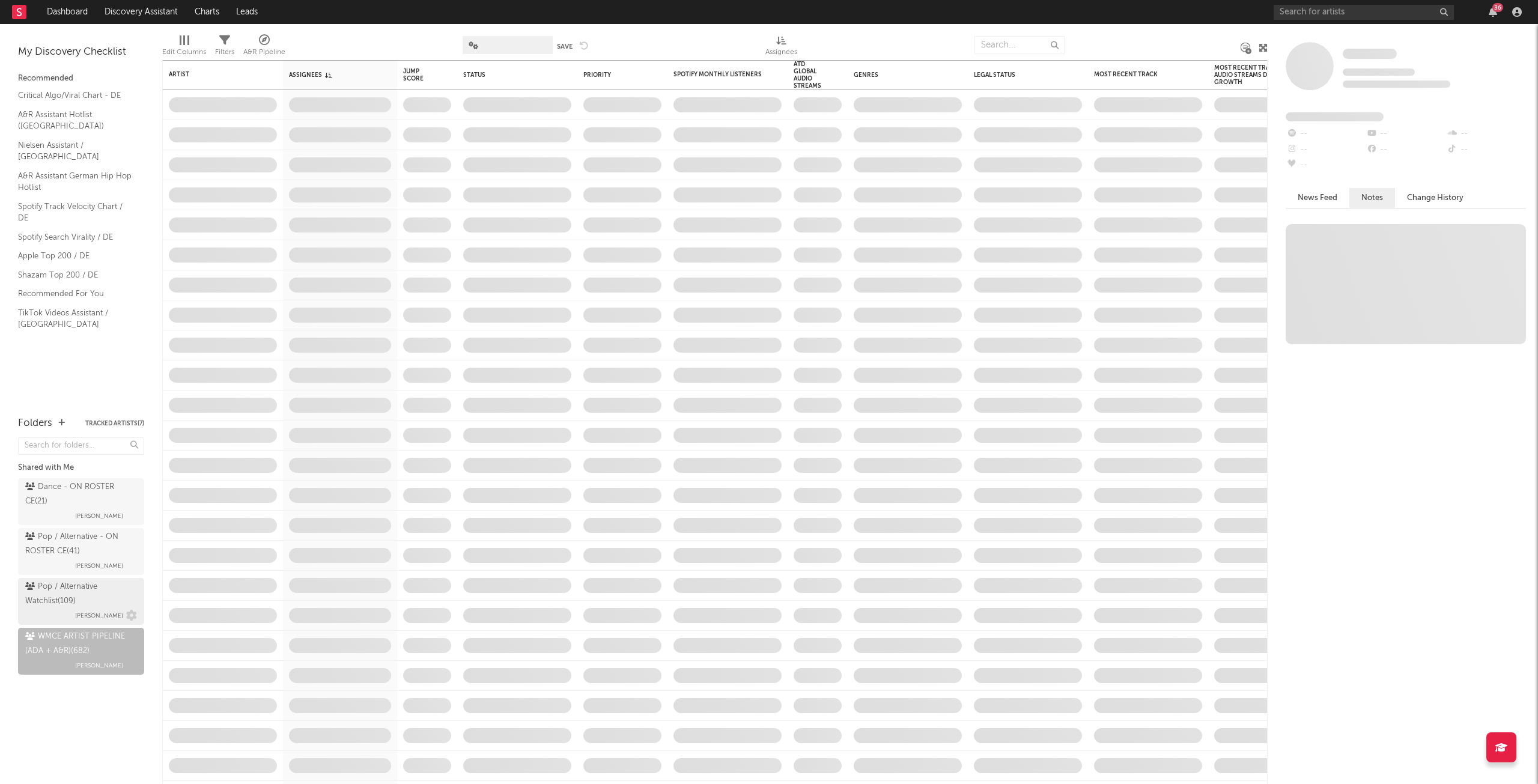
click at [97, 593] on div "Pop / Alternative Watchlist ( 109 )" at bounding box center [79, 594] width 109 height 29
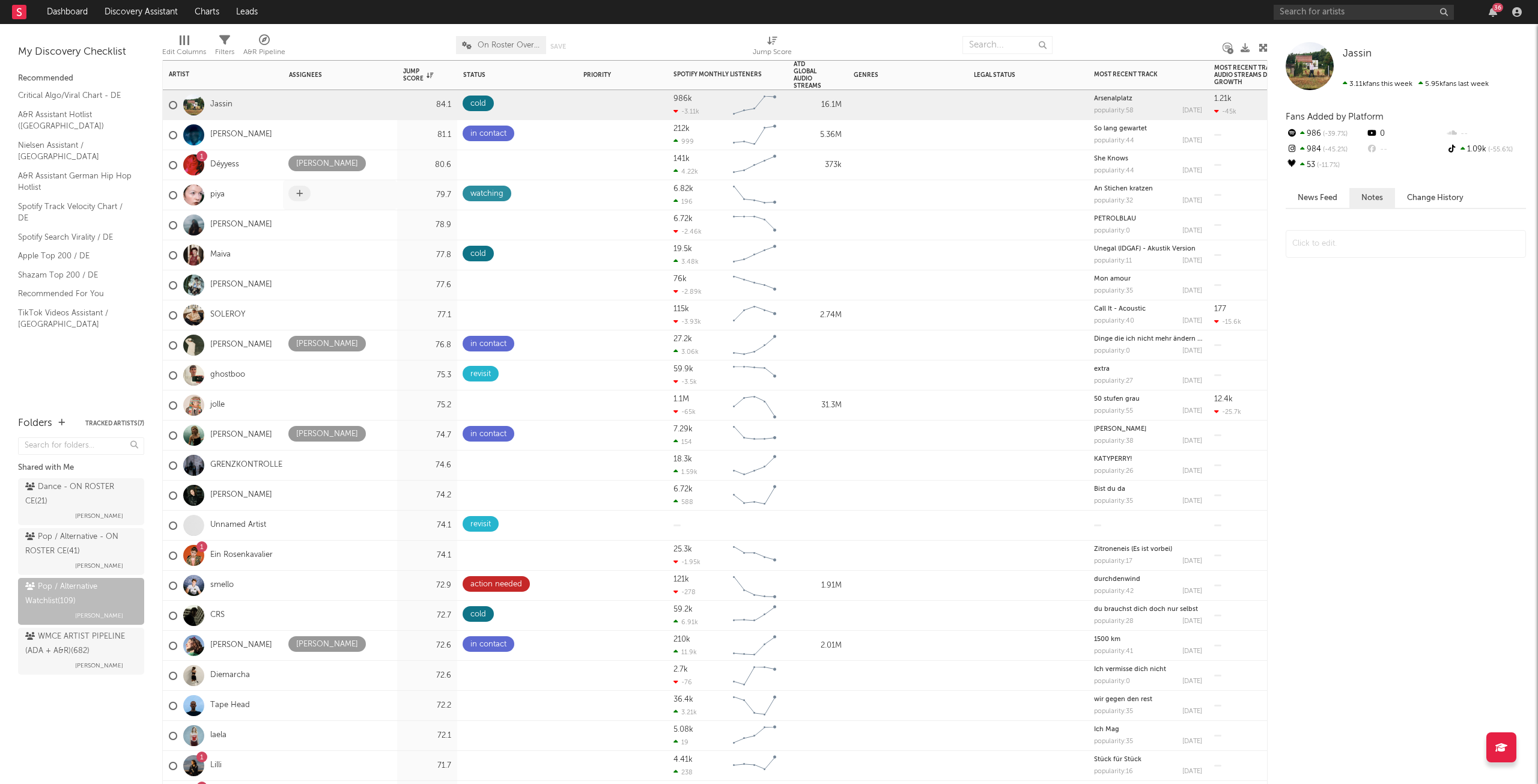
click at [295, 194] on span at bounding box center [299, 193] width 22 height 16
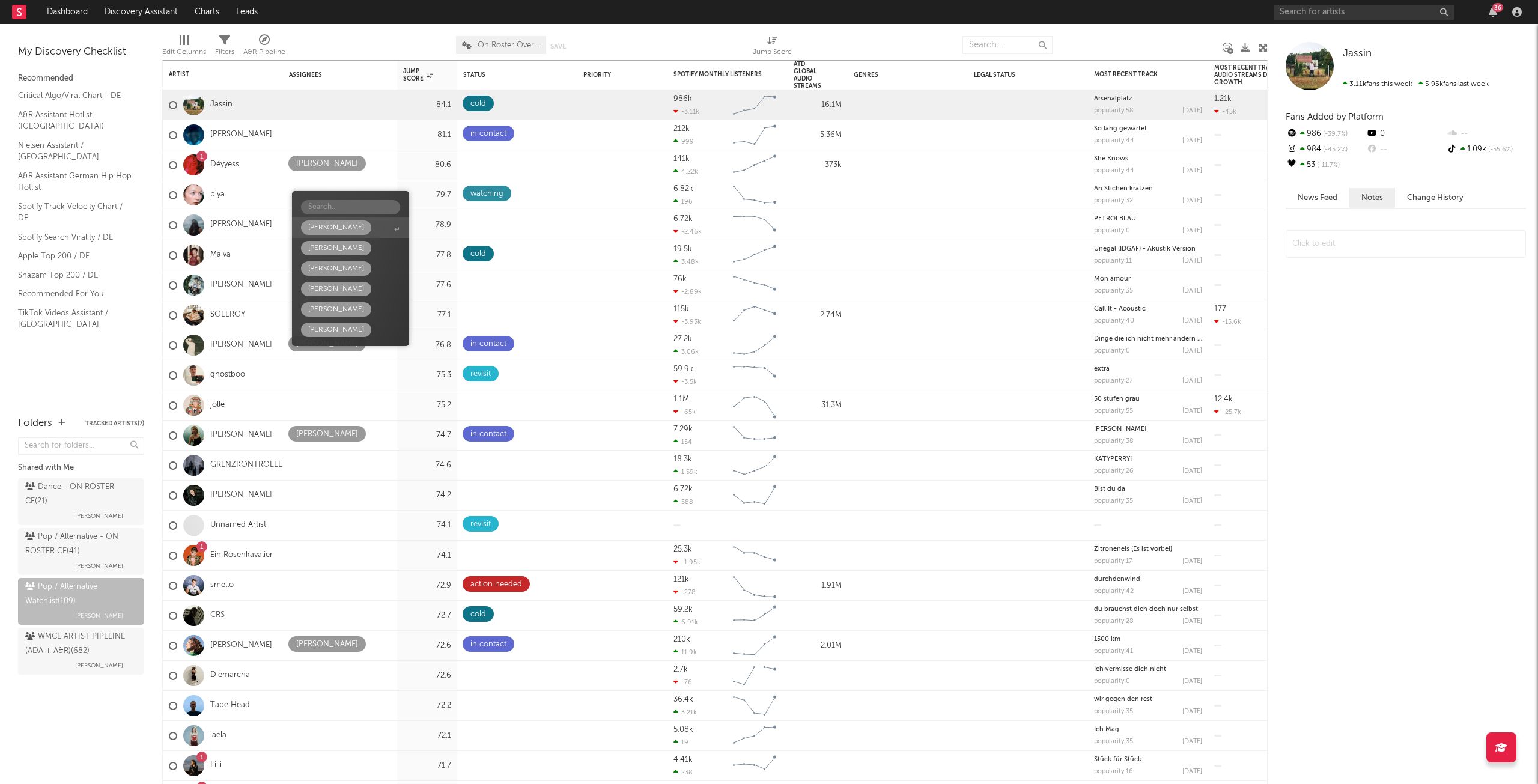
click at [325, 226] on div "[PERSON_NAME]" at bounding box center [336, 227] width 56 height 14
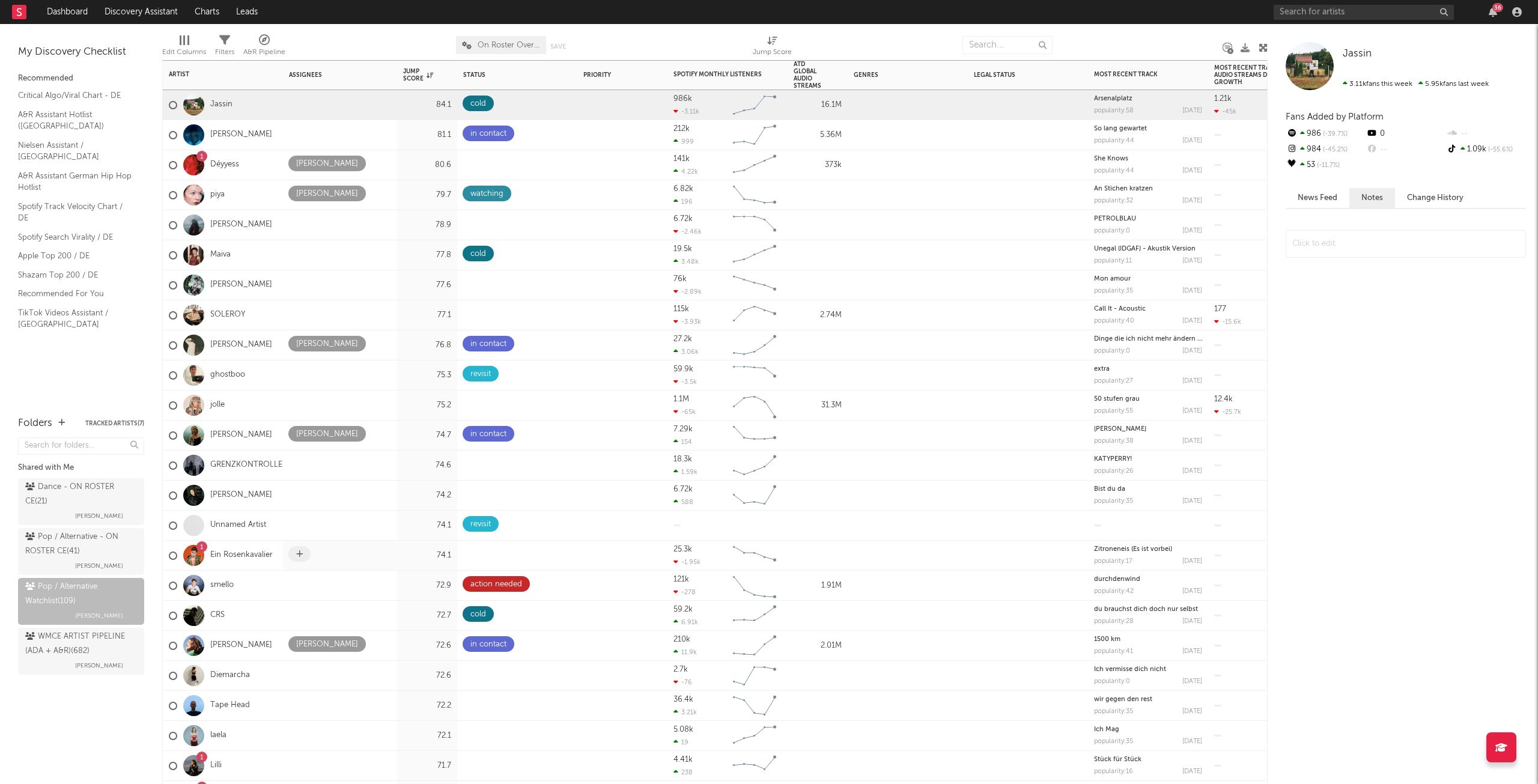
click at [297, 553] on icon at bounding box center [299, 554] width 7 height 8
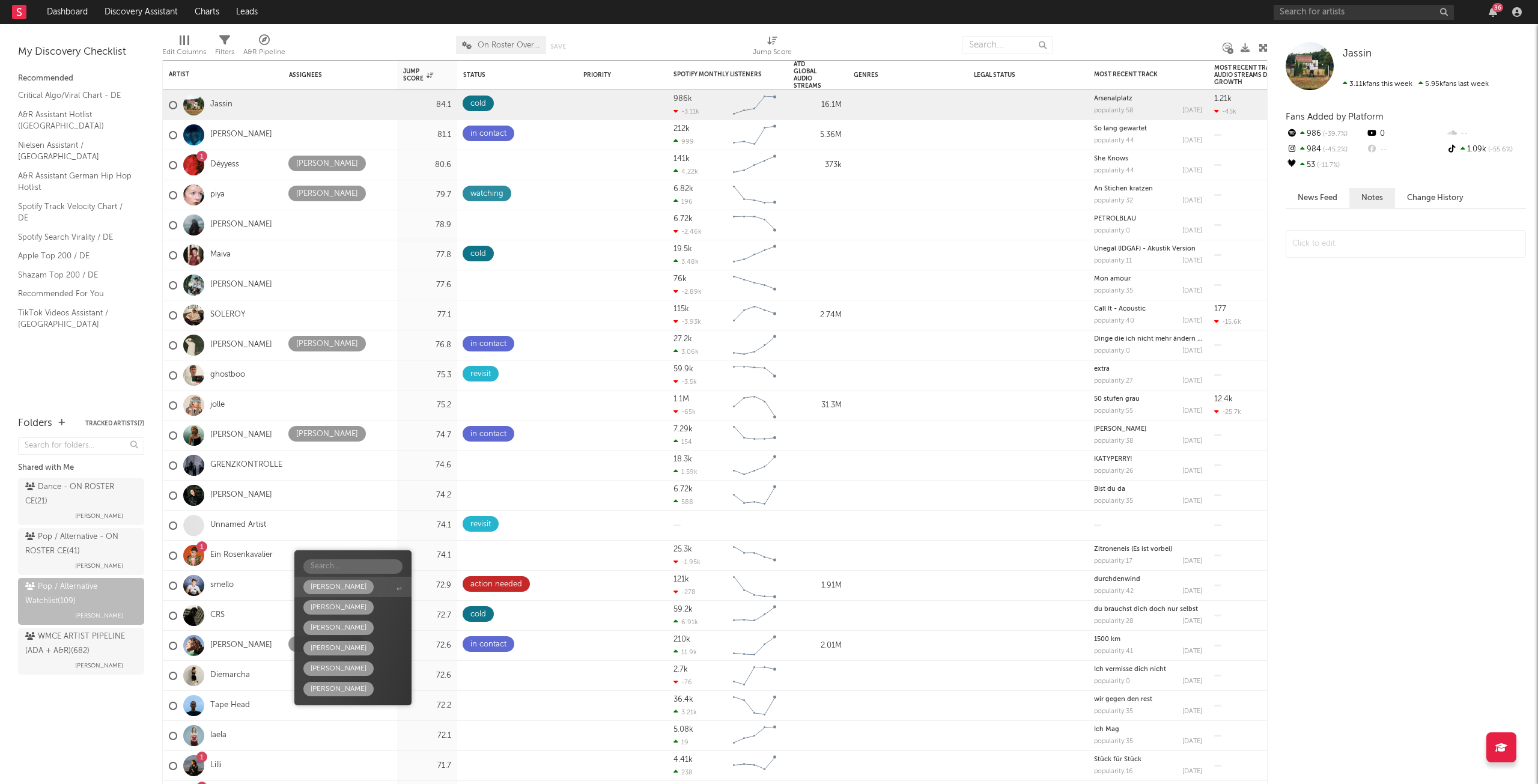
click at [341, 590] on div "[PERSON_NAME]" at bounding box center [338, 586] width 56 height 14
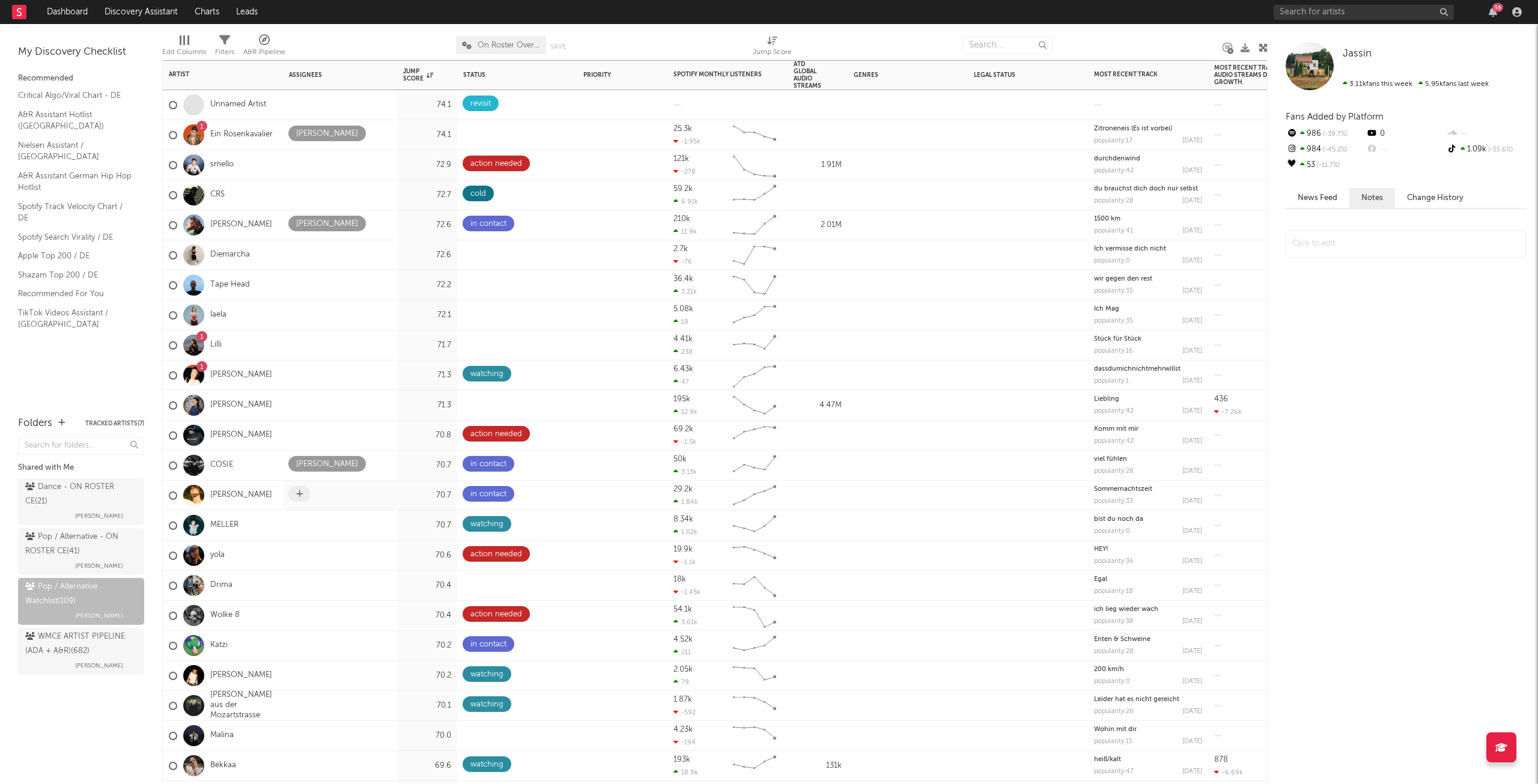
click at [298, 499] on span at bounding box center [299, 494] width 22 height 16
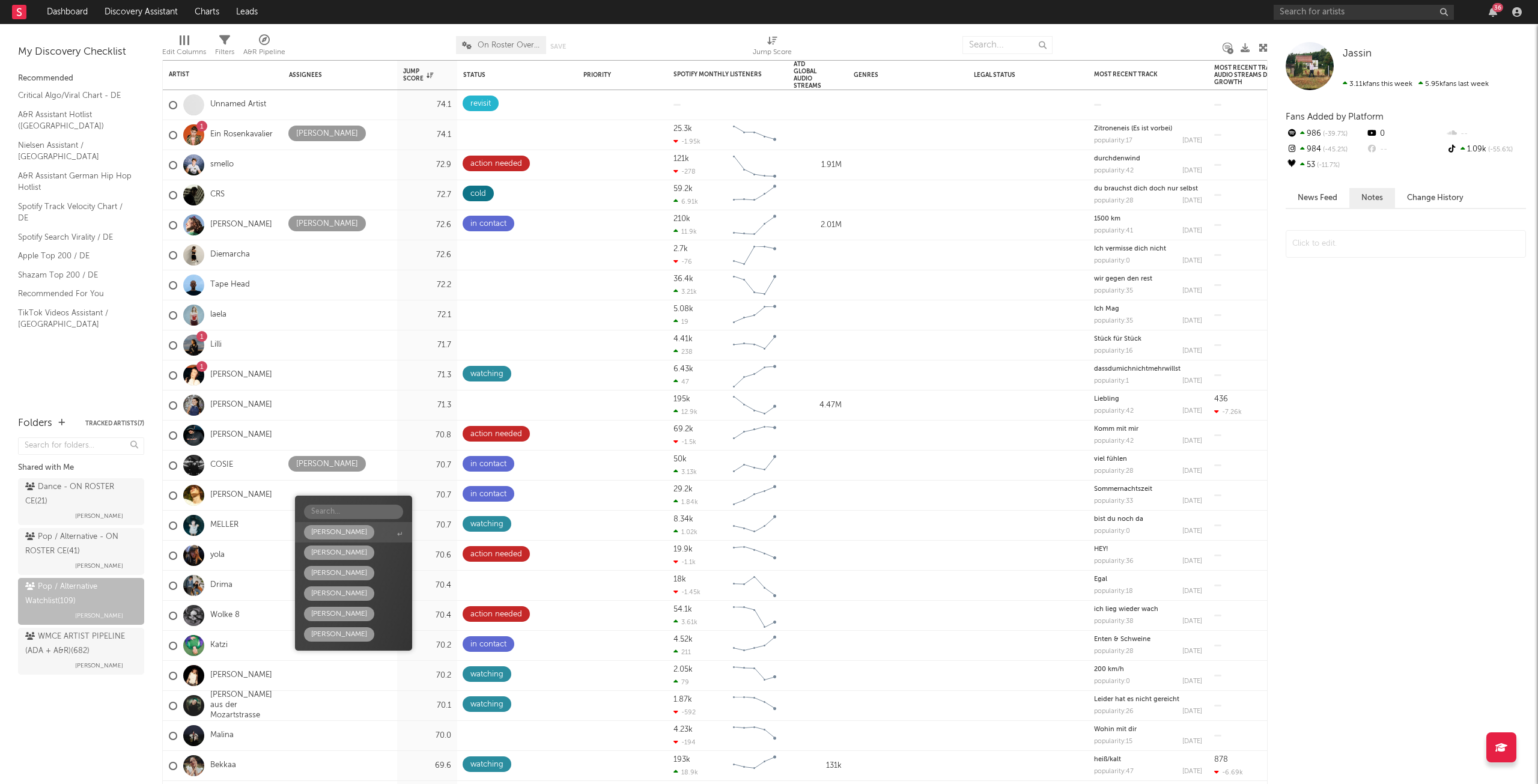
click at [324, 529] on div "[PERSON_NAME]" at bounding box center [339, 532] width 56 height 14
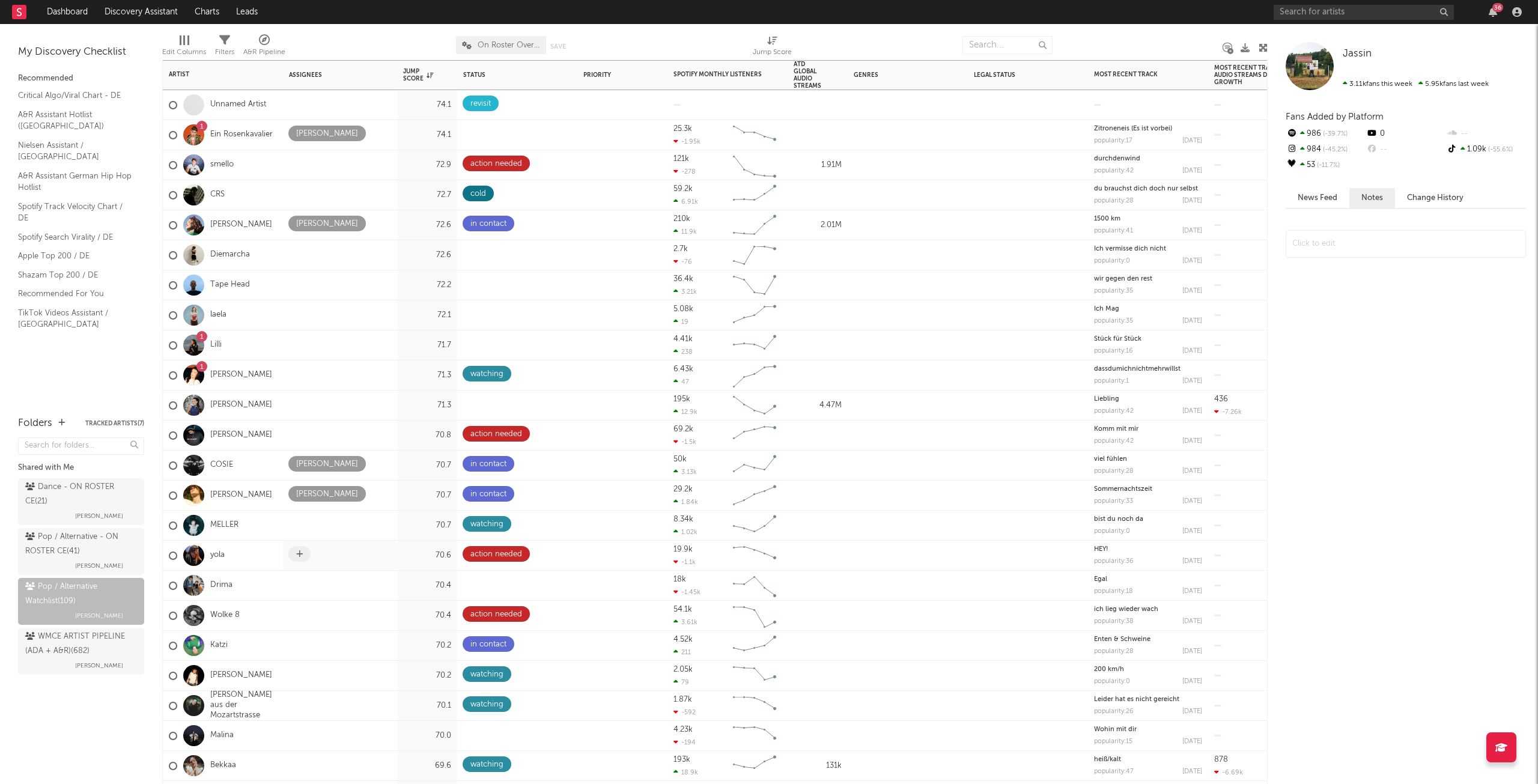
click at [295, 554] on span at bounding box center [299, 553] width 22 height 16
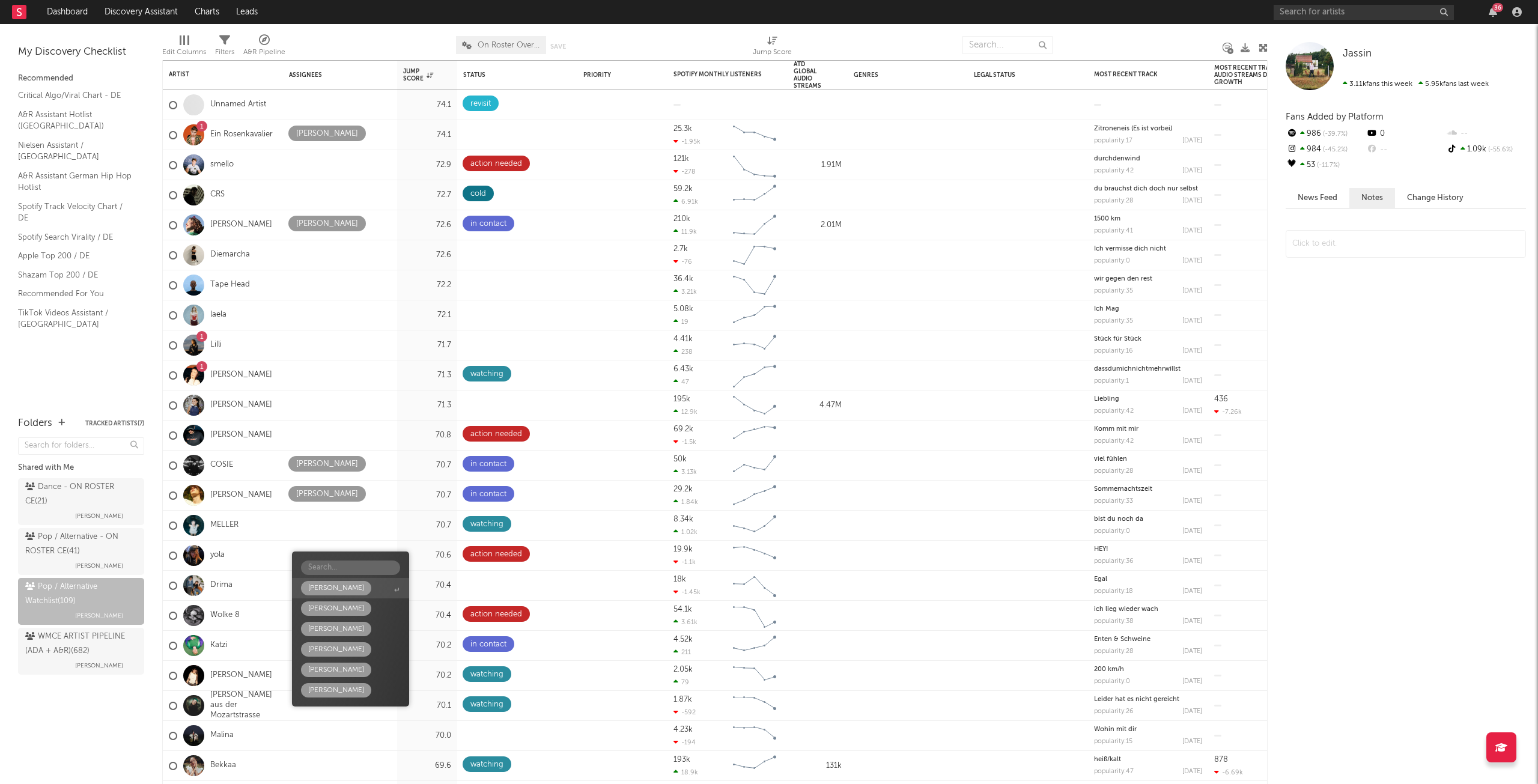
click at [329, 585] on div "[PERSON_NAME]" at bounding box center [336, 588] width 56 height 14
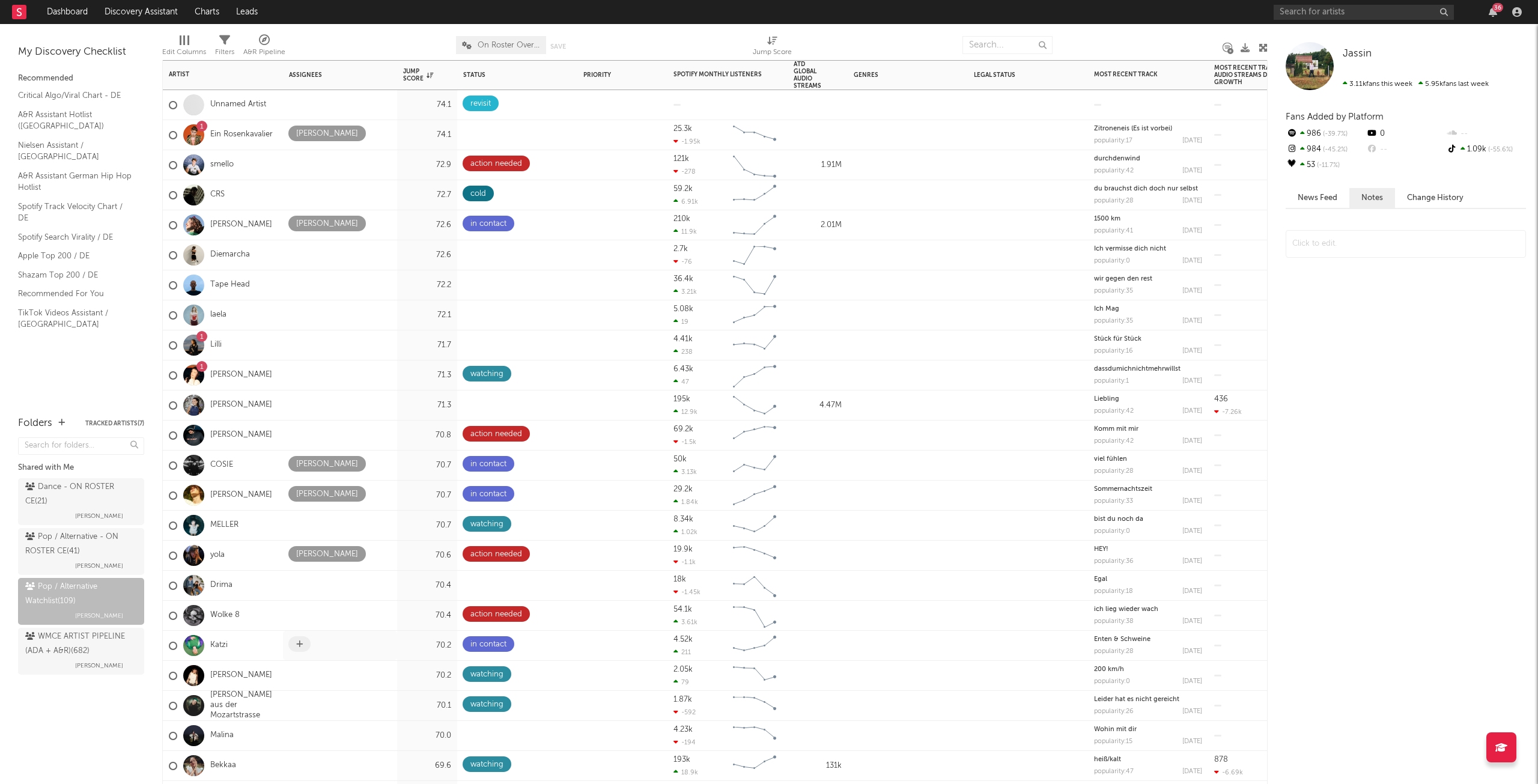
click at [302, 645] on icon at bounding box center [299, 644] width 7 height 8
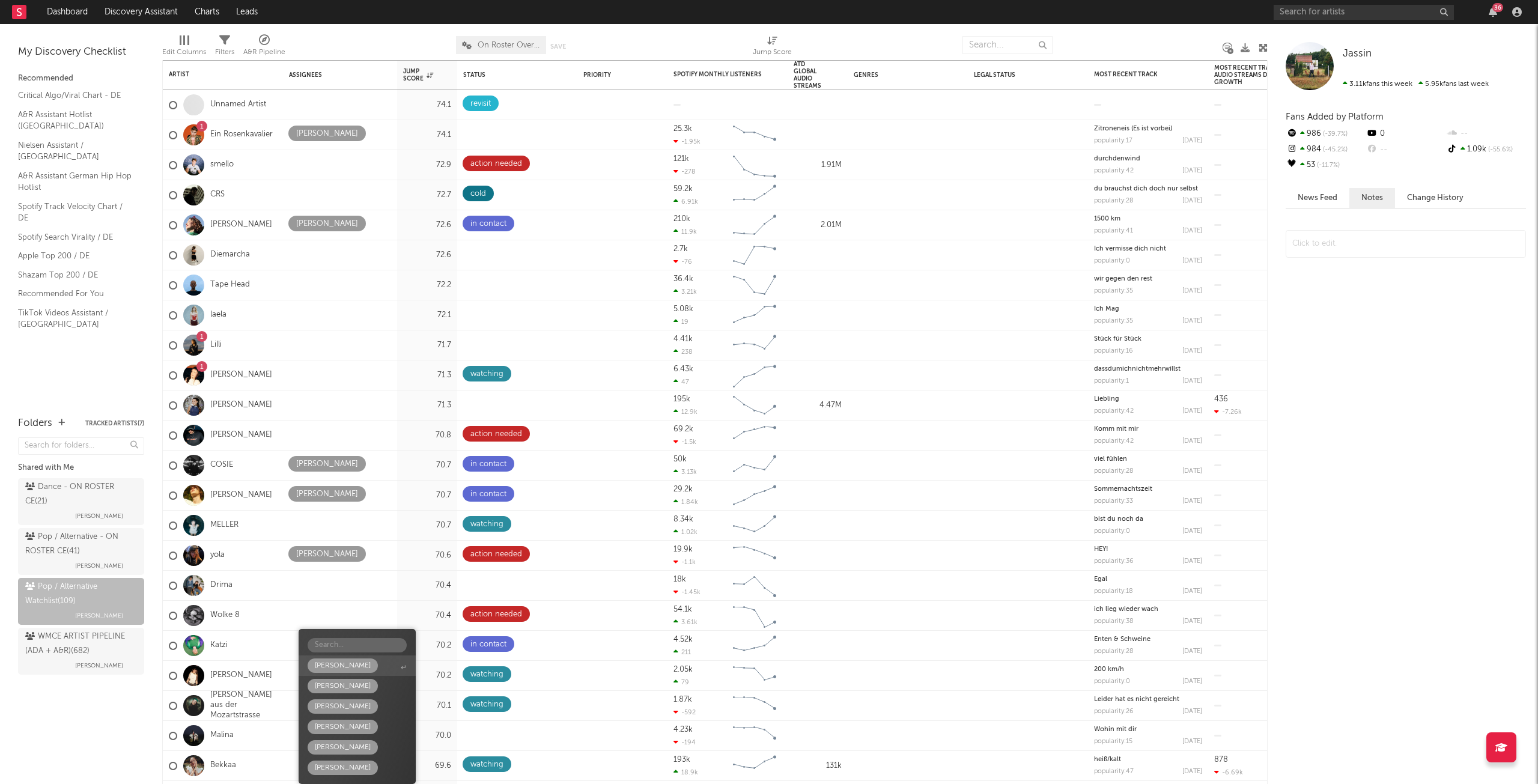
click at [326, 659] on div "[PERSON_NAME]" at bounding box center [343, 665] width 56 height 14
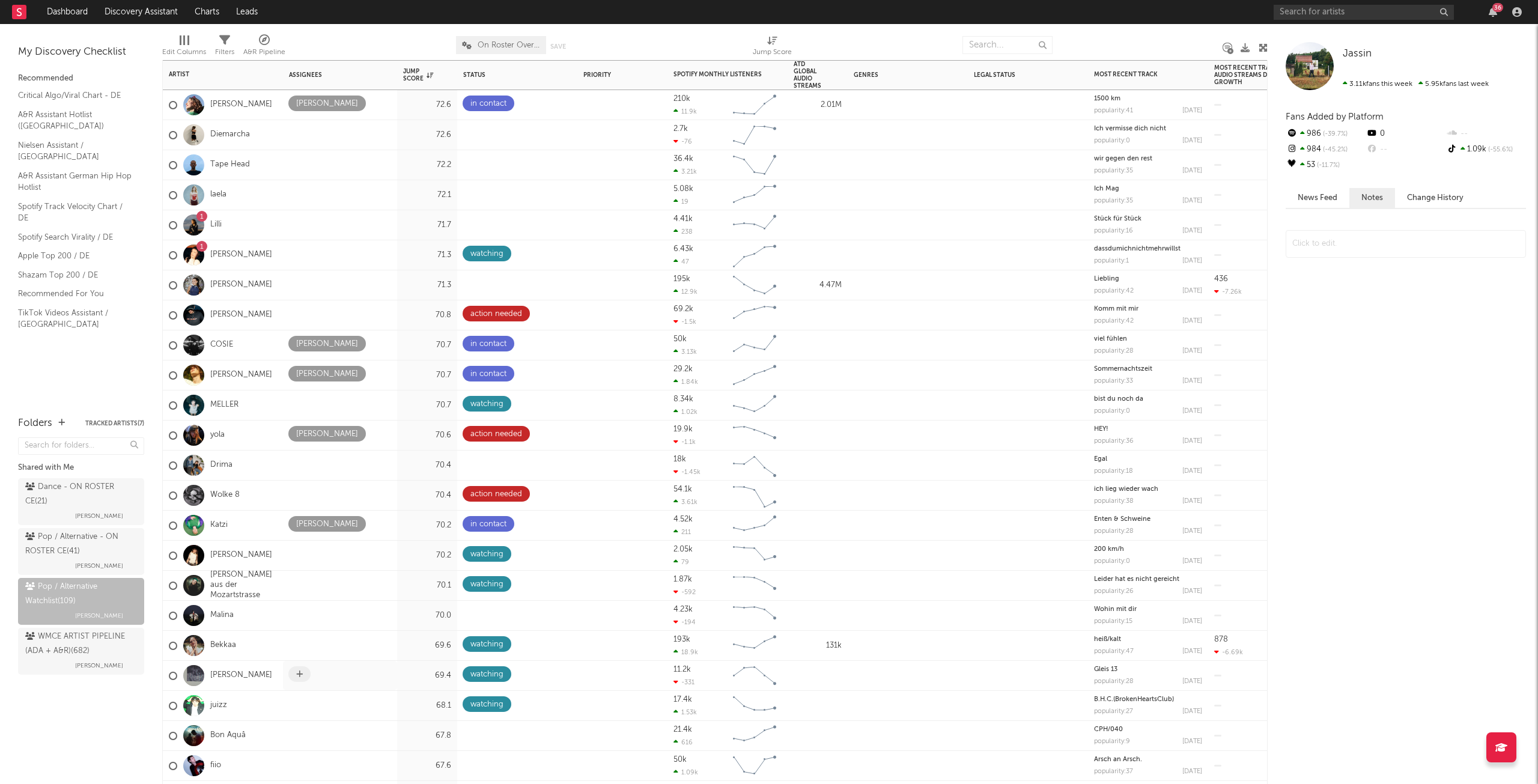
click at [301, 676] on icon at bounding box center [299, 674] width 7 height 8
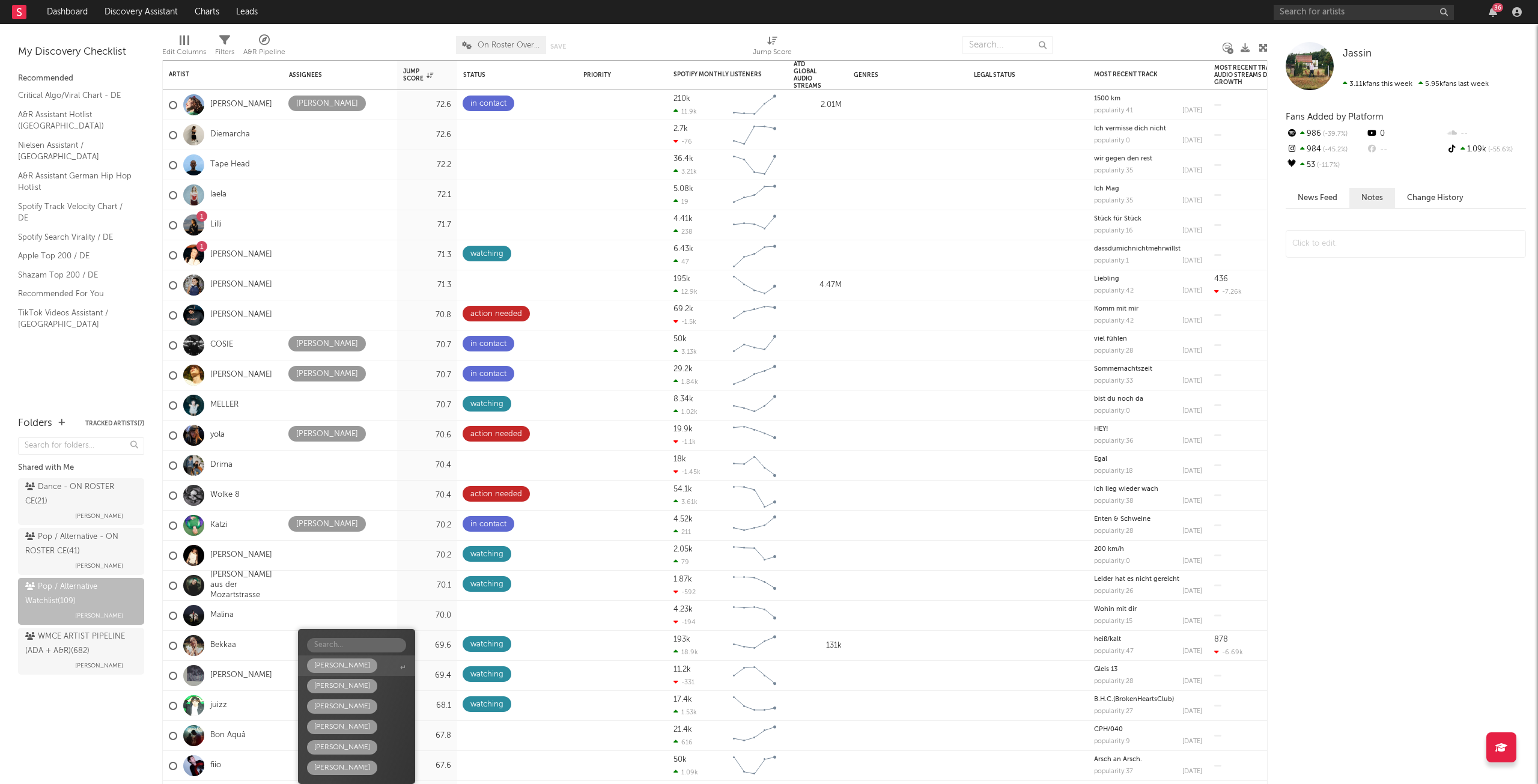
click at [339, 669] on div "[PERSON_NAME]" at bounding box center [342, 665] width 56 height 14
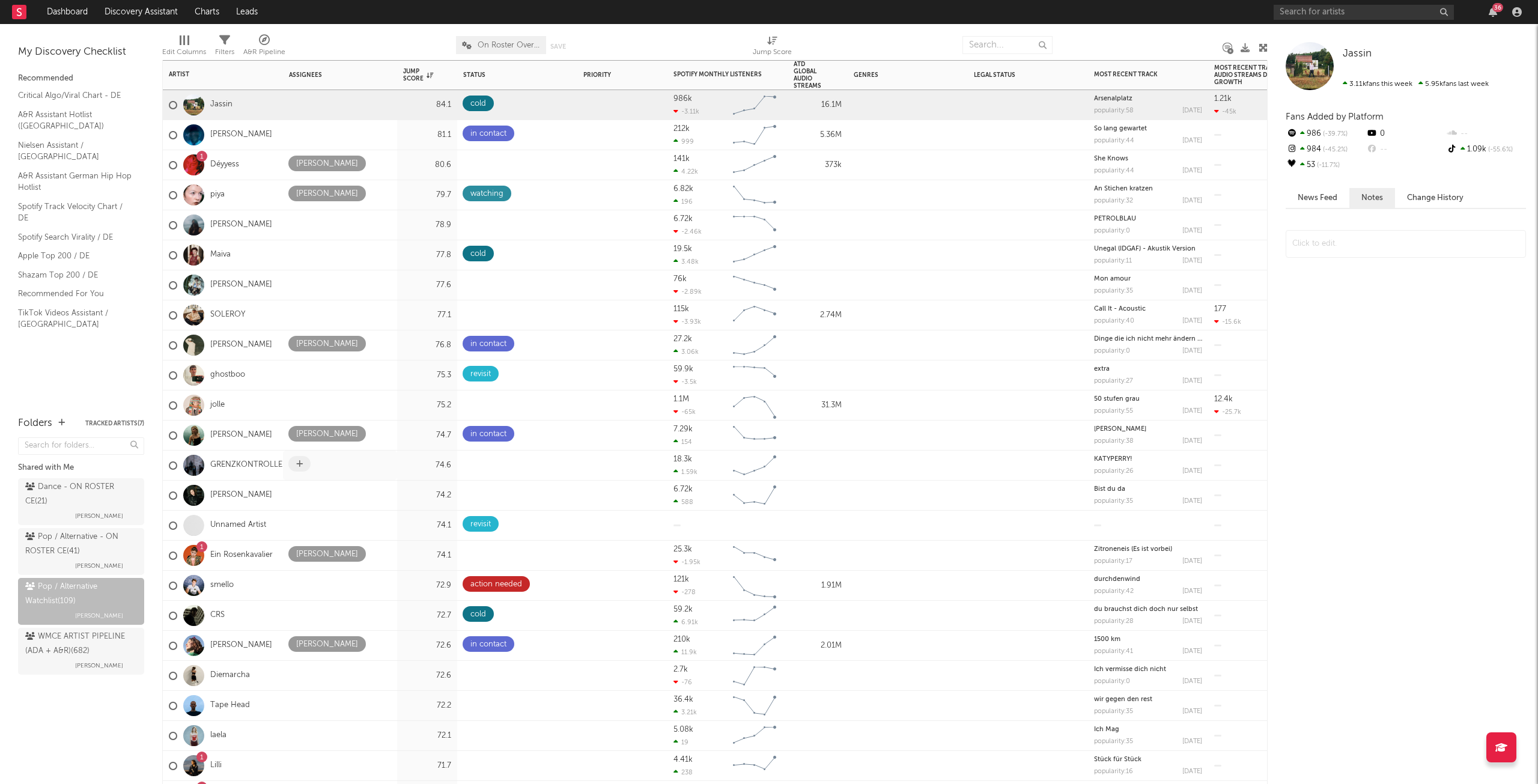
click at [302, 468] on span at bounding box center [299, 464] width 22 height 16
click at [560, 465] on icon at bounding box center [557, 464] width 8 height 8
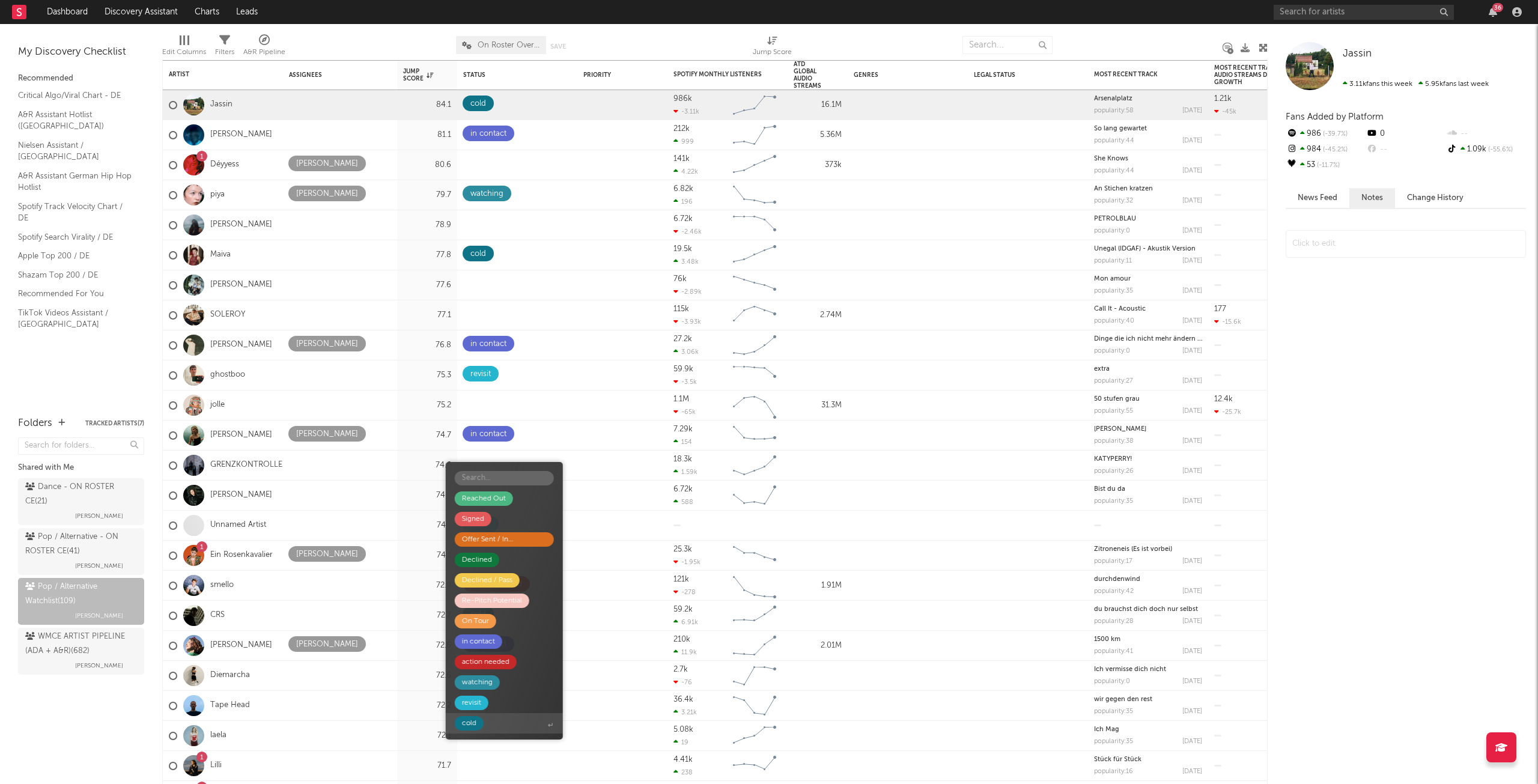
click at [477, 721] on div "cold" at bounding box center [469, 723] width 29 height 14
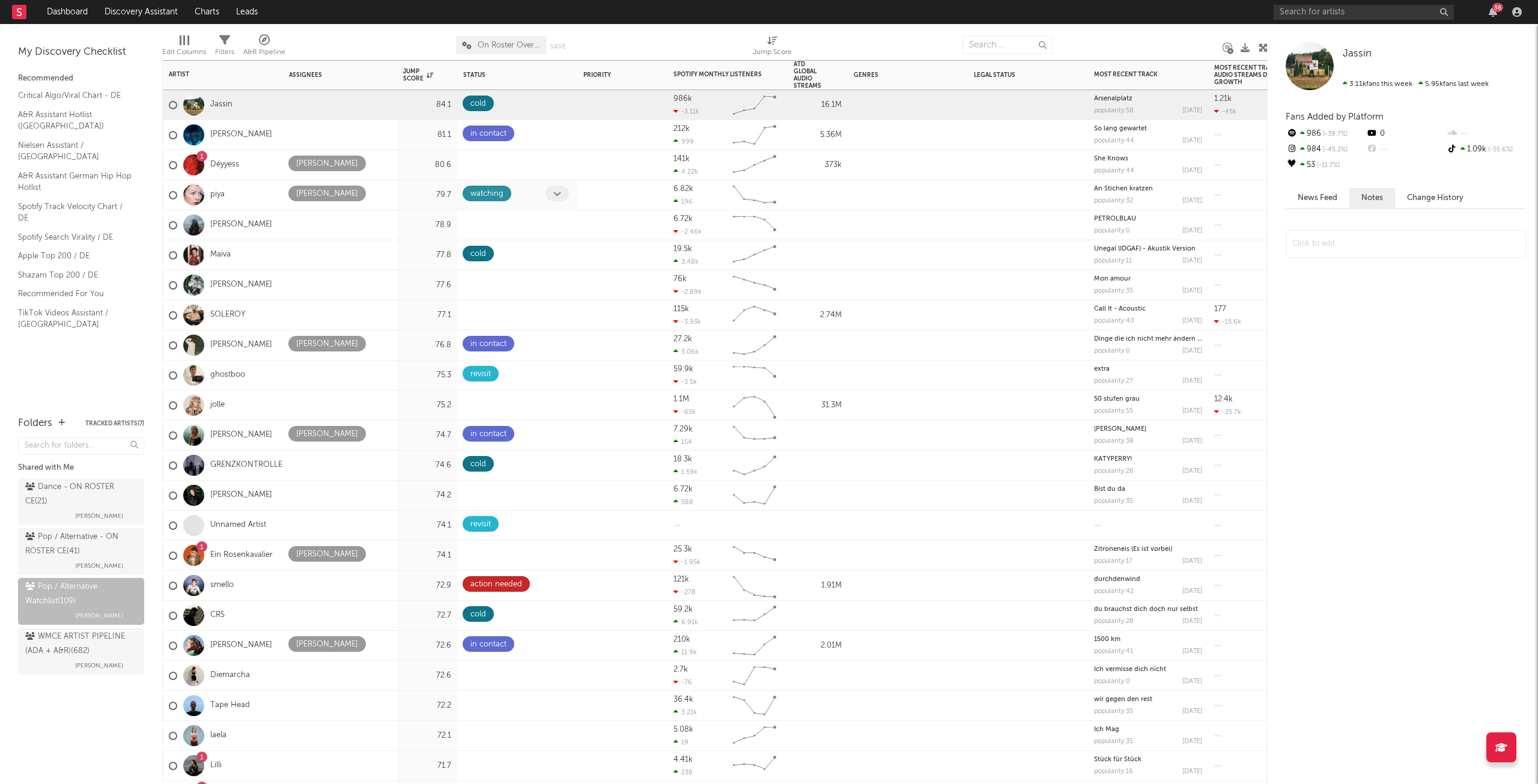
click at [557, 197] on icon at bounding box center [557, 194] width 8 height 8
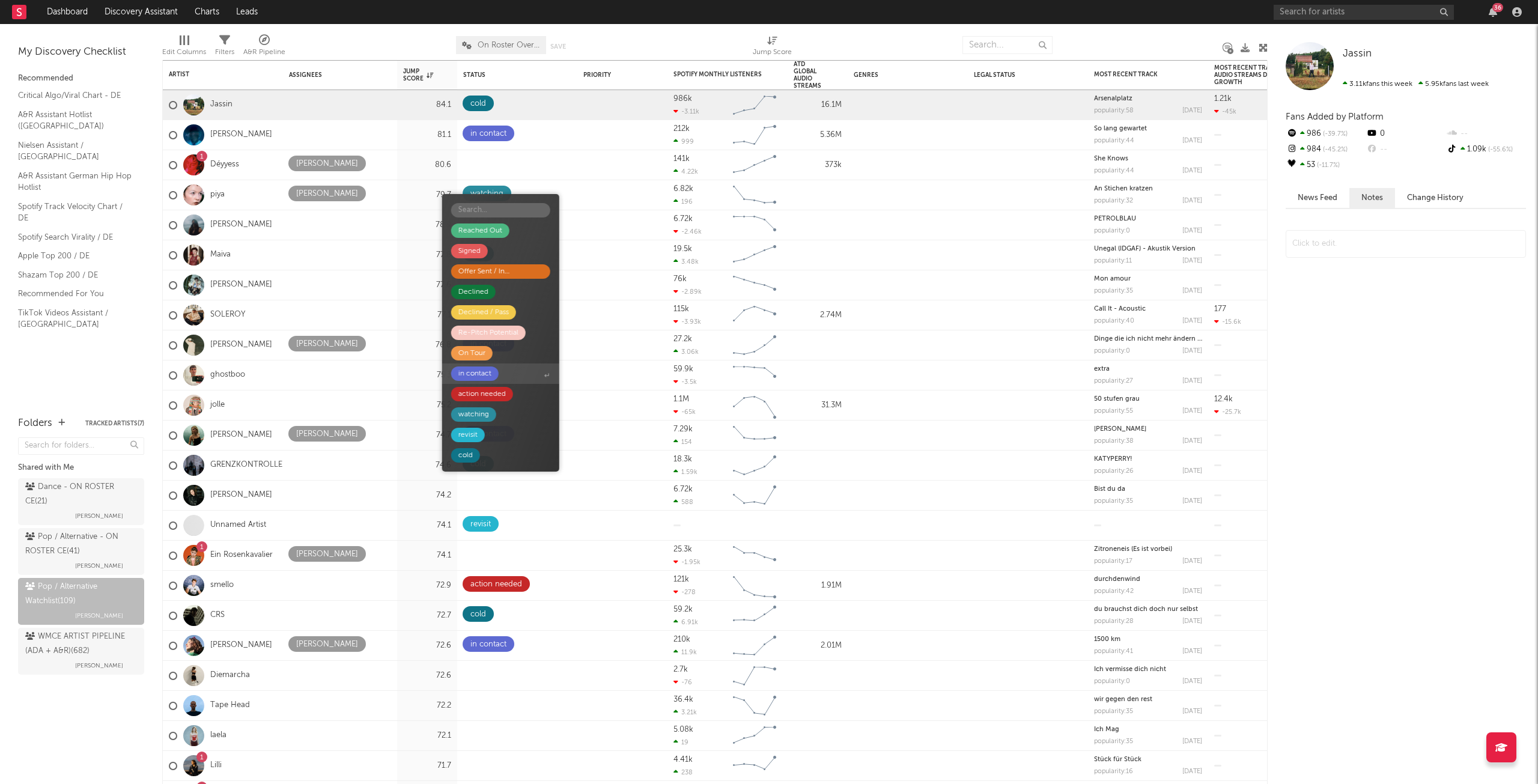
click at [504, 368] on span "in contact" at bounding box center [501, 373] width 117 height 21
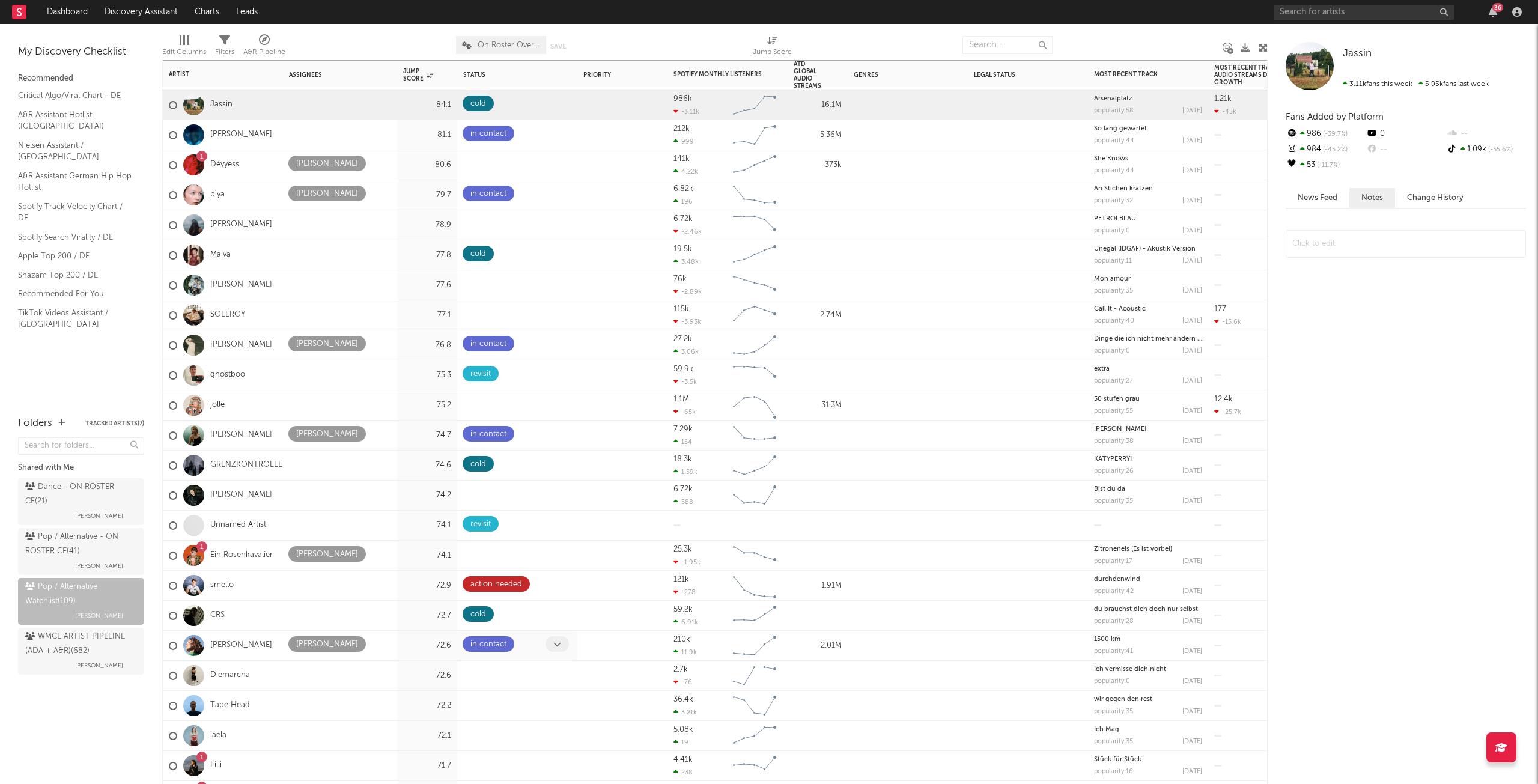
click at [557, 647] on icon at bounding box center [557, 644] width 8 height 8
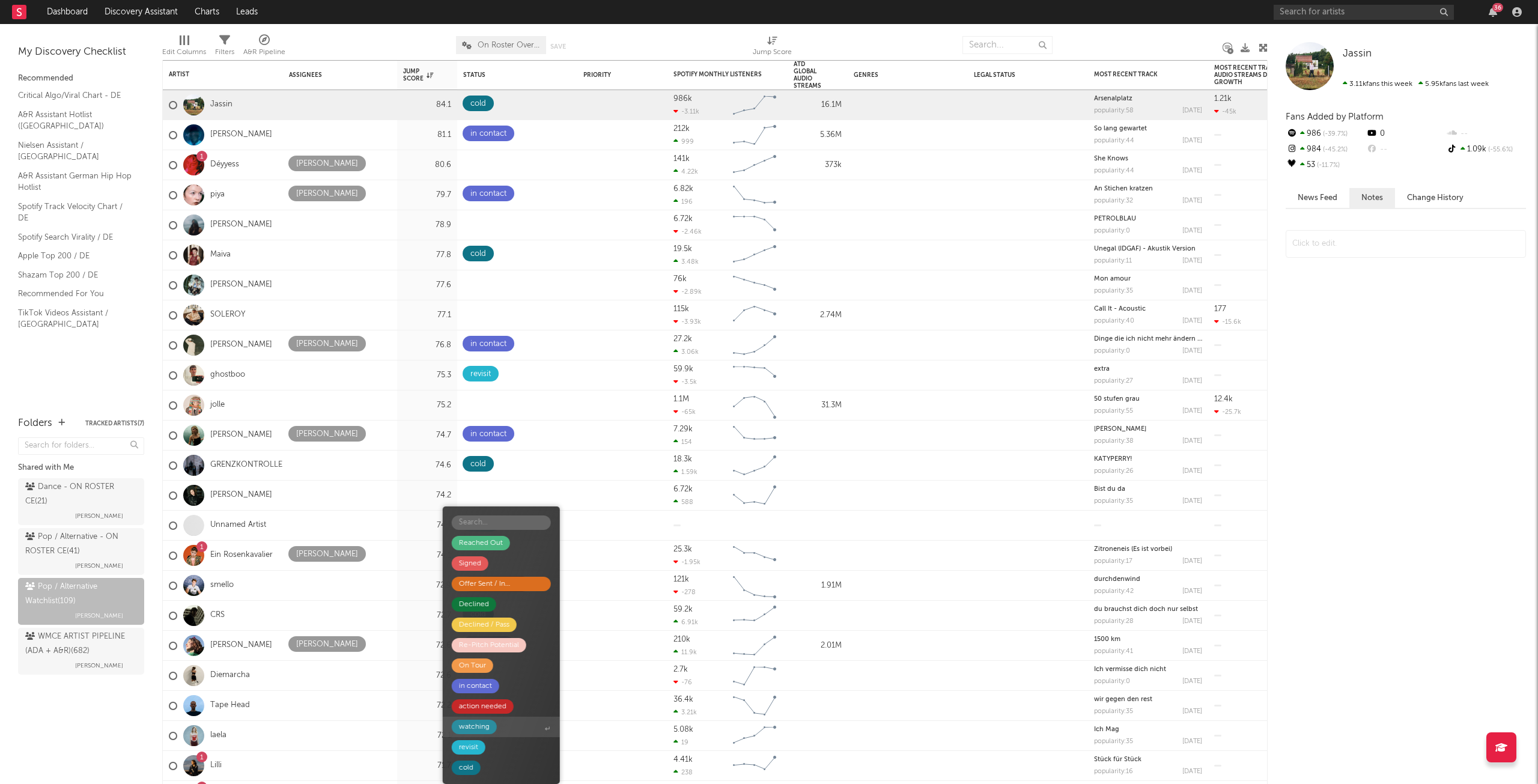
click at [492, 725] on div "watching" at bounding box center [474, 726] width 45 height 14
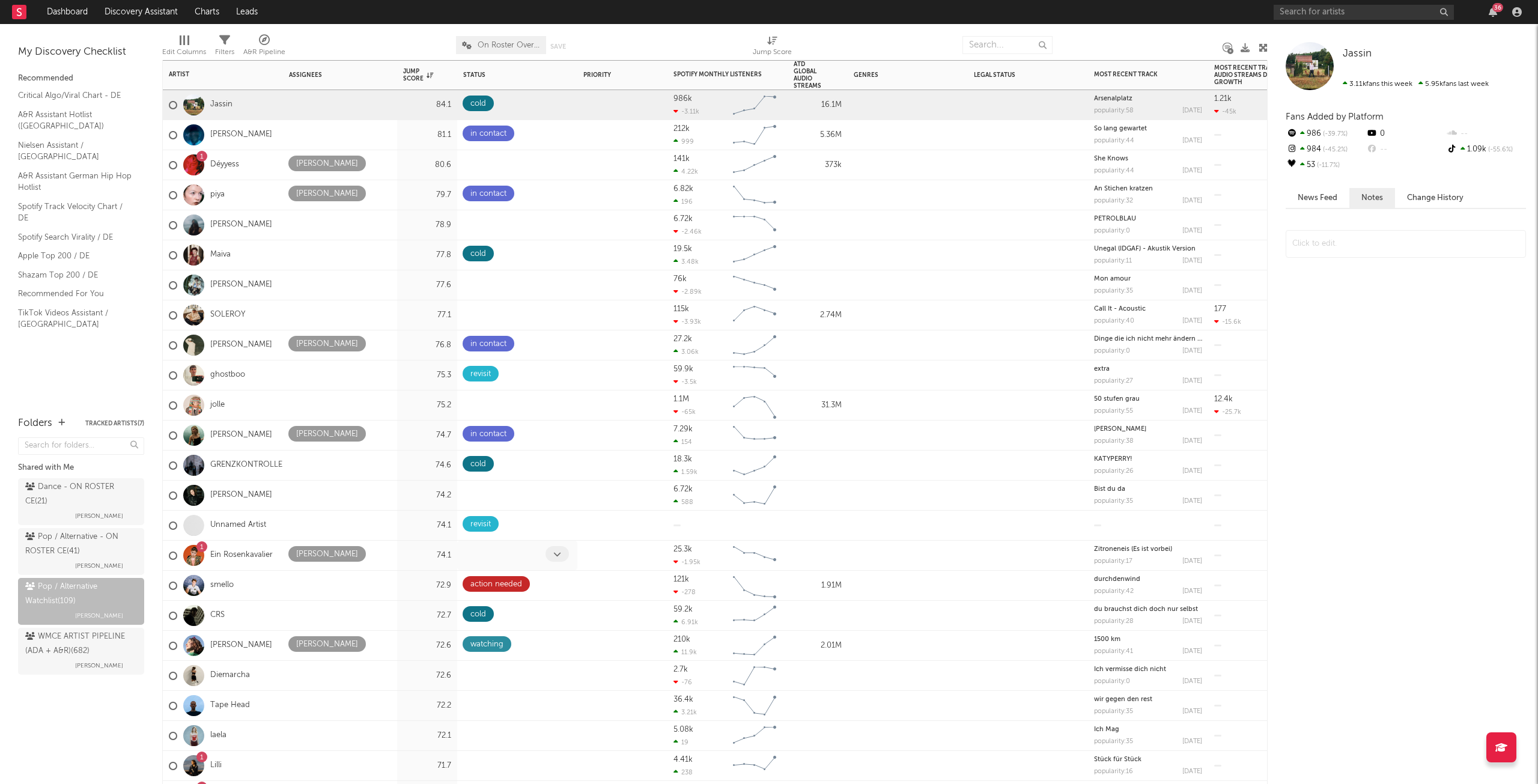
click at [553, 553] on icon at bounding box center [557, 554] width 8 height 8
click at [565, 552] on span at bounding box center [557, 553] width 23 height 16
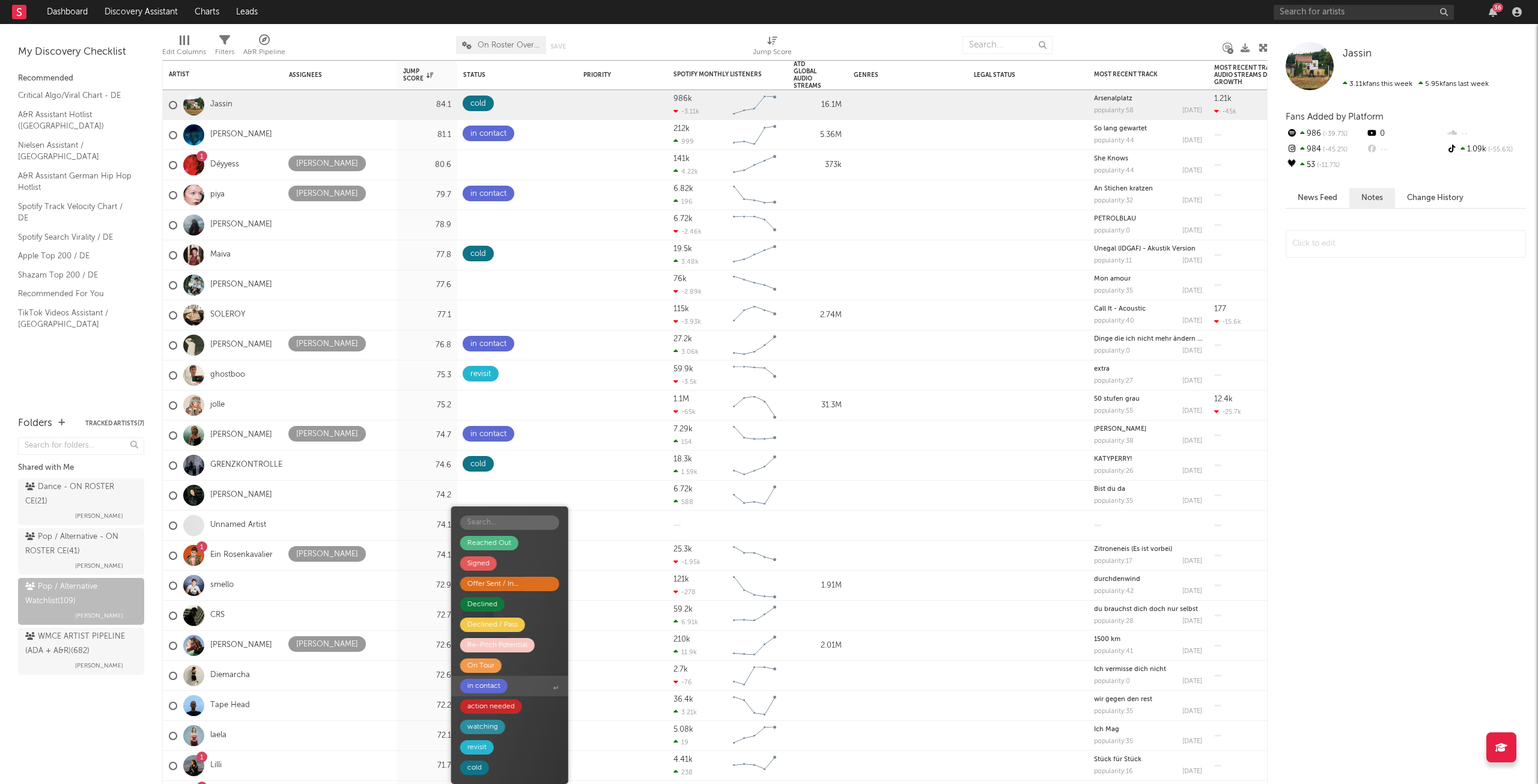
click at [505, 687] on div "in contact" at bounding box center [484, 686] width 48 height 14
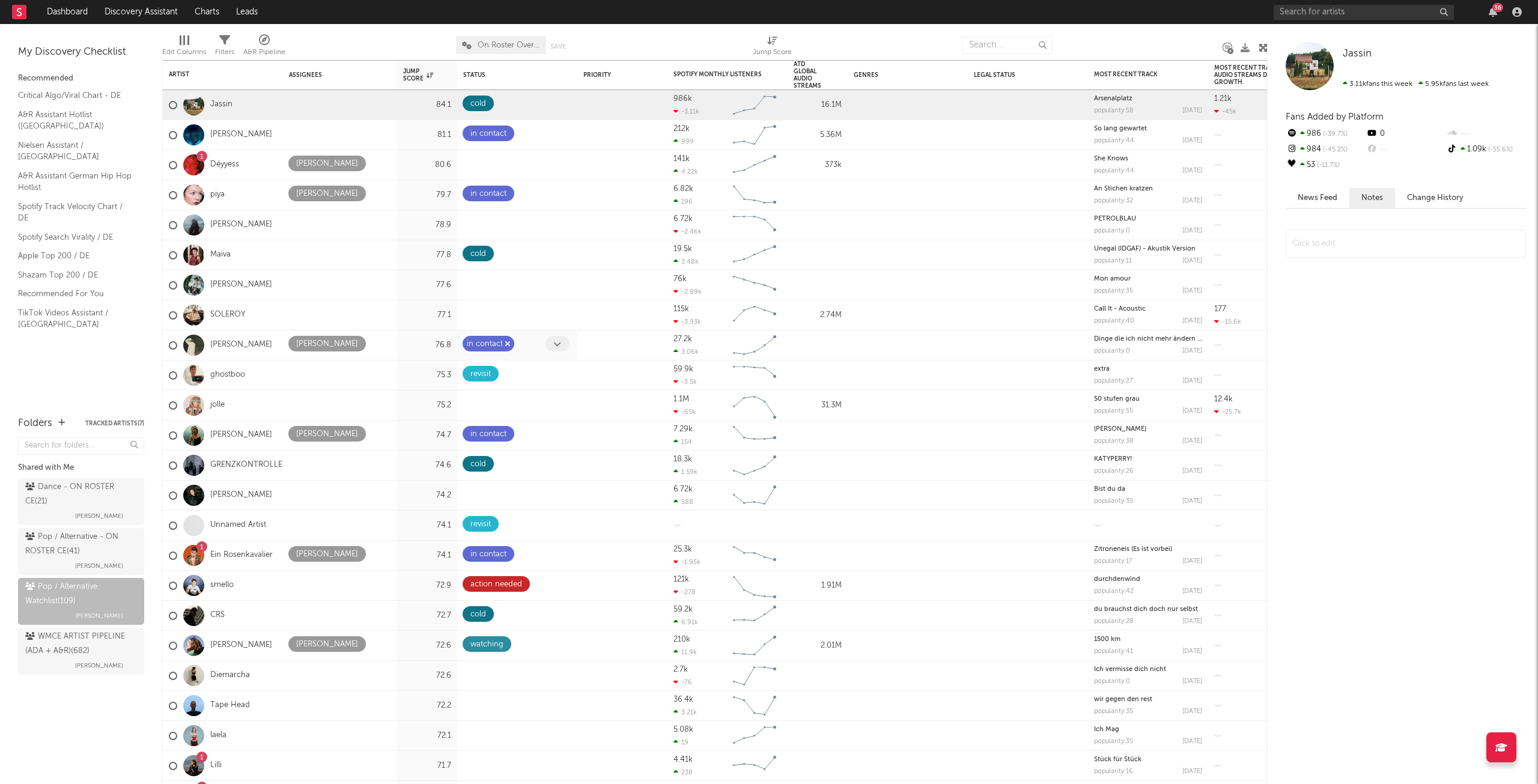
click at [508, 343] on icon "button" at bounding box center [508, 344] width 6 height 8
click at [551, 344] on span at bounding box center [557, 343] width 23 height 16
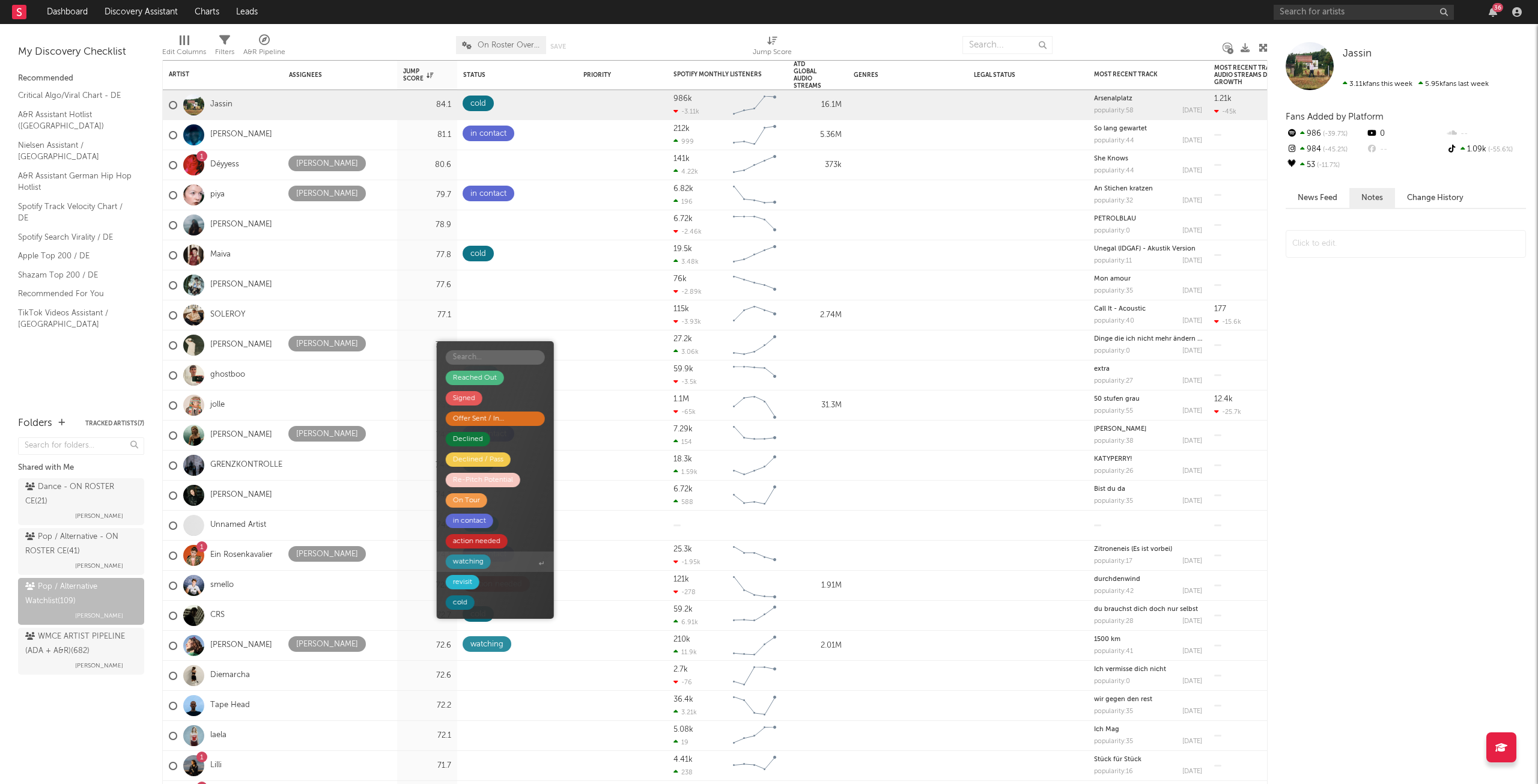
click at [480, 561] on div "watching" at bounding box center [468, 561] width 31 height 14
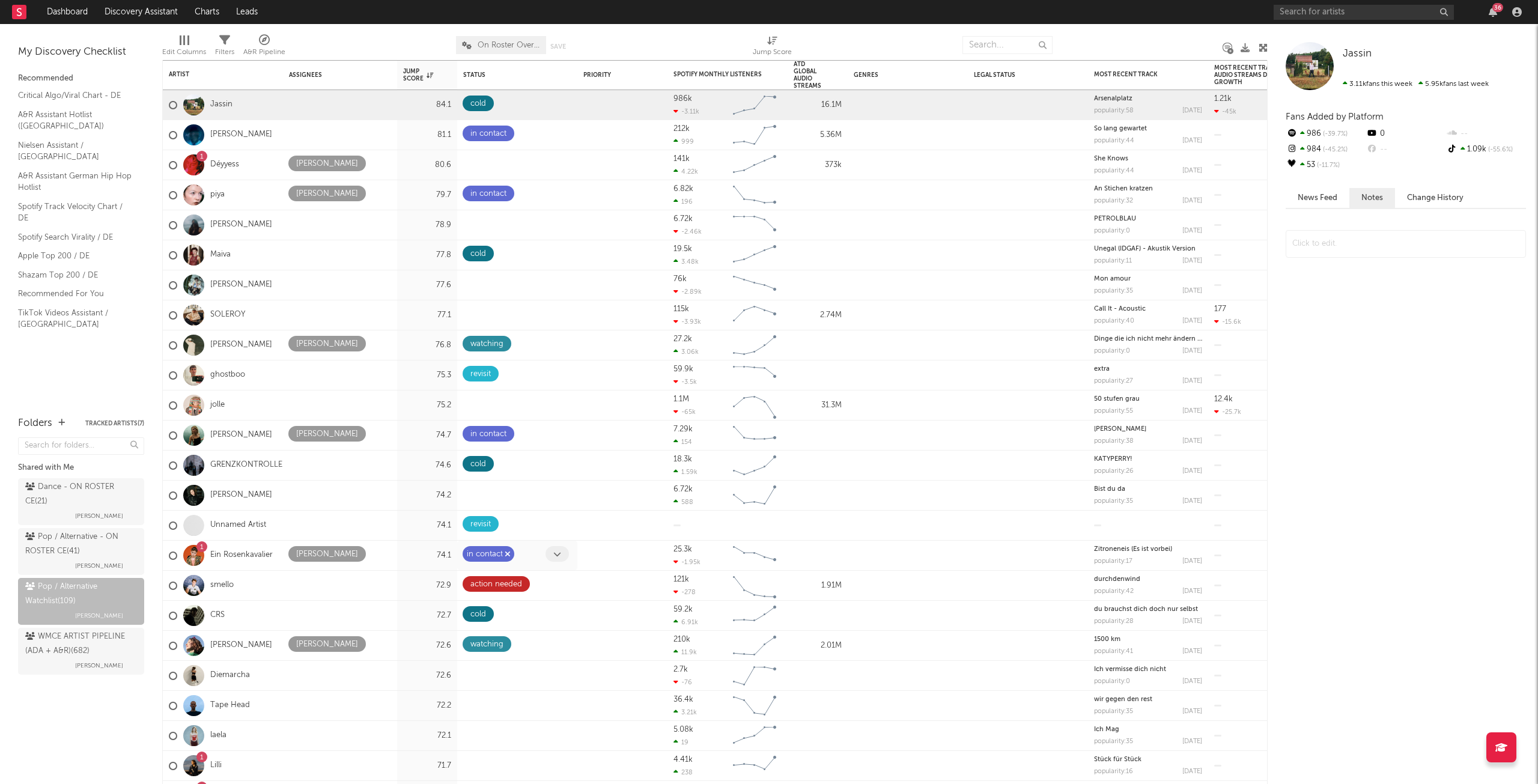
click at [506, 552] on icon "button" at bounding box center [508, 554] width 6 height 8
click at [563, 554] on span at bounding box center [557, 553] width 23 height 16
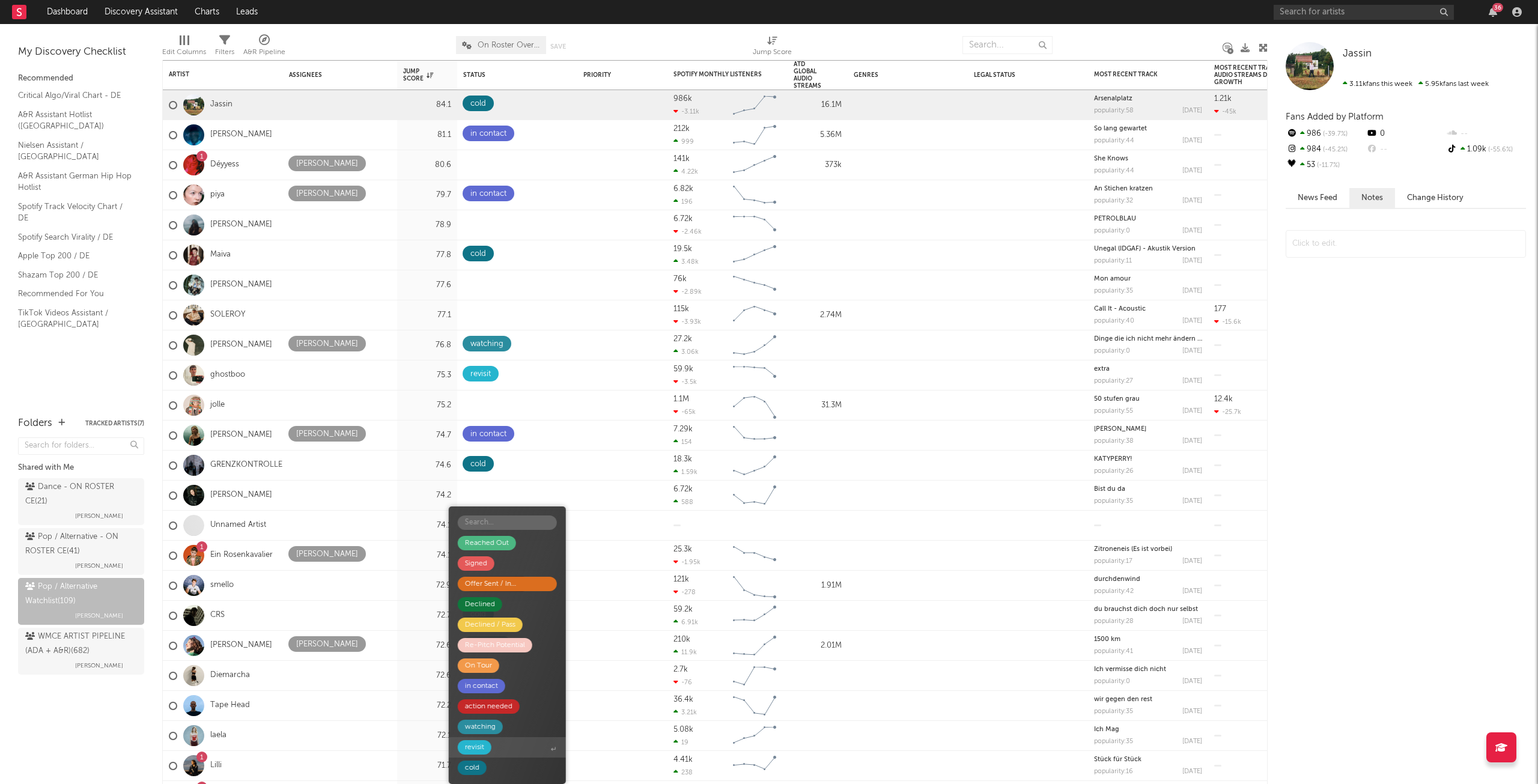
click at [488, 739] on span "revisit" at bounding box center [507, 747] width 117 height 21
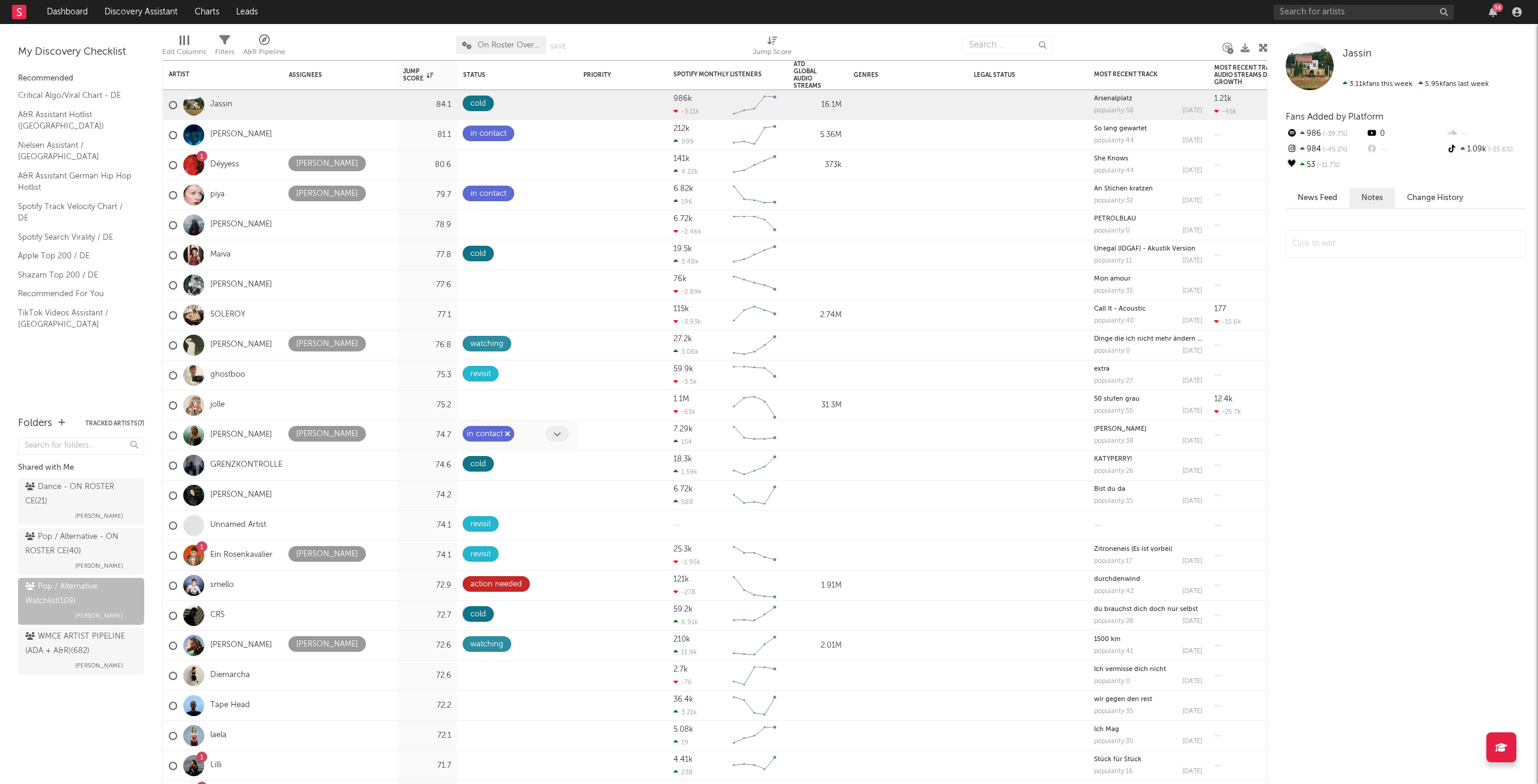
click at [505, 431] on icon "button" at bounding box center [508, 434] width 6 height 8
click at [560, 433] on icon at bounding box center [557, 434] width 8 height 8
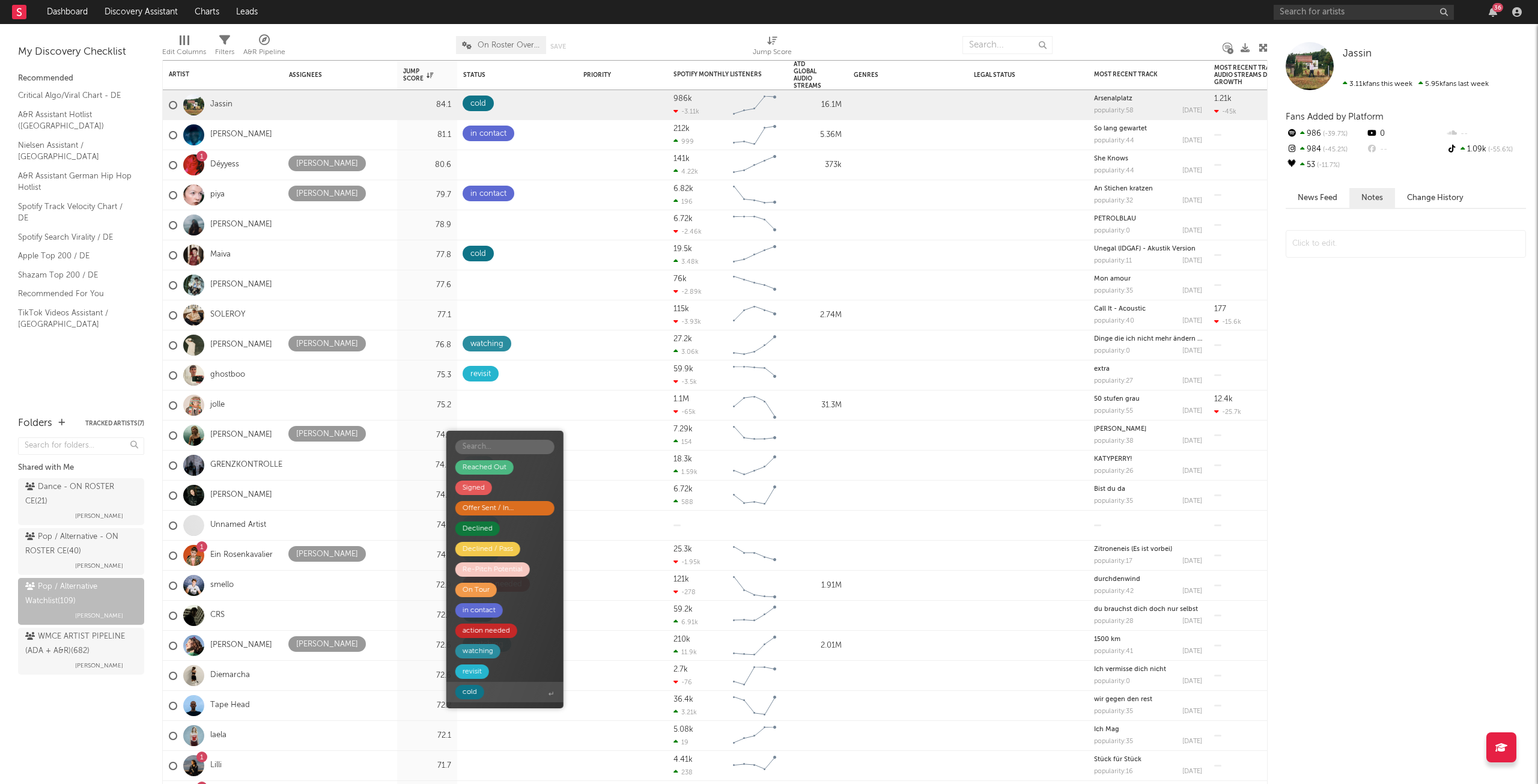
click at [488, 699] on span "cold" at bounding box center [505, 692] width 117 height 21
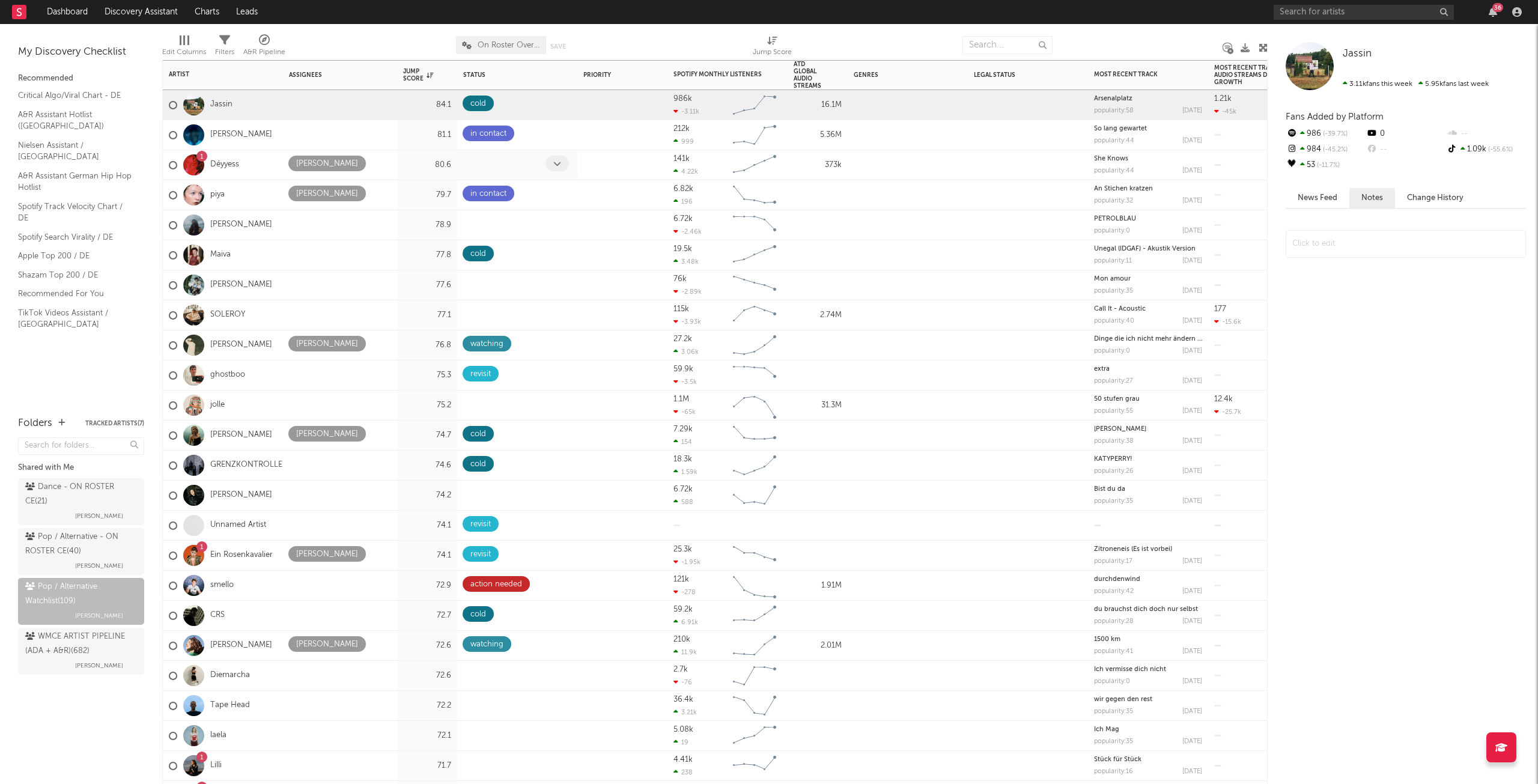
click at [553, 163] on span at bounding box center [557, 163] width 23 height 16
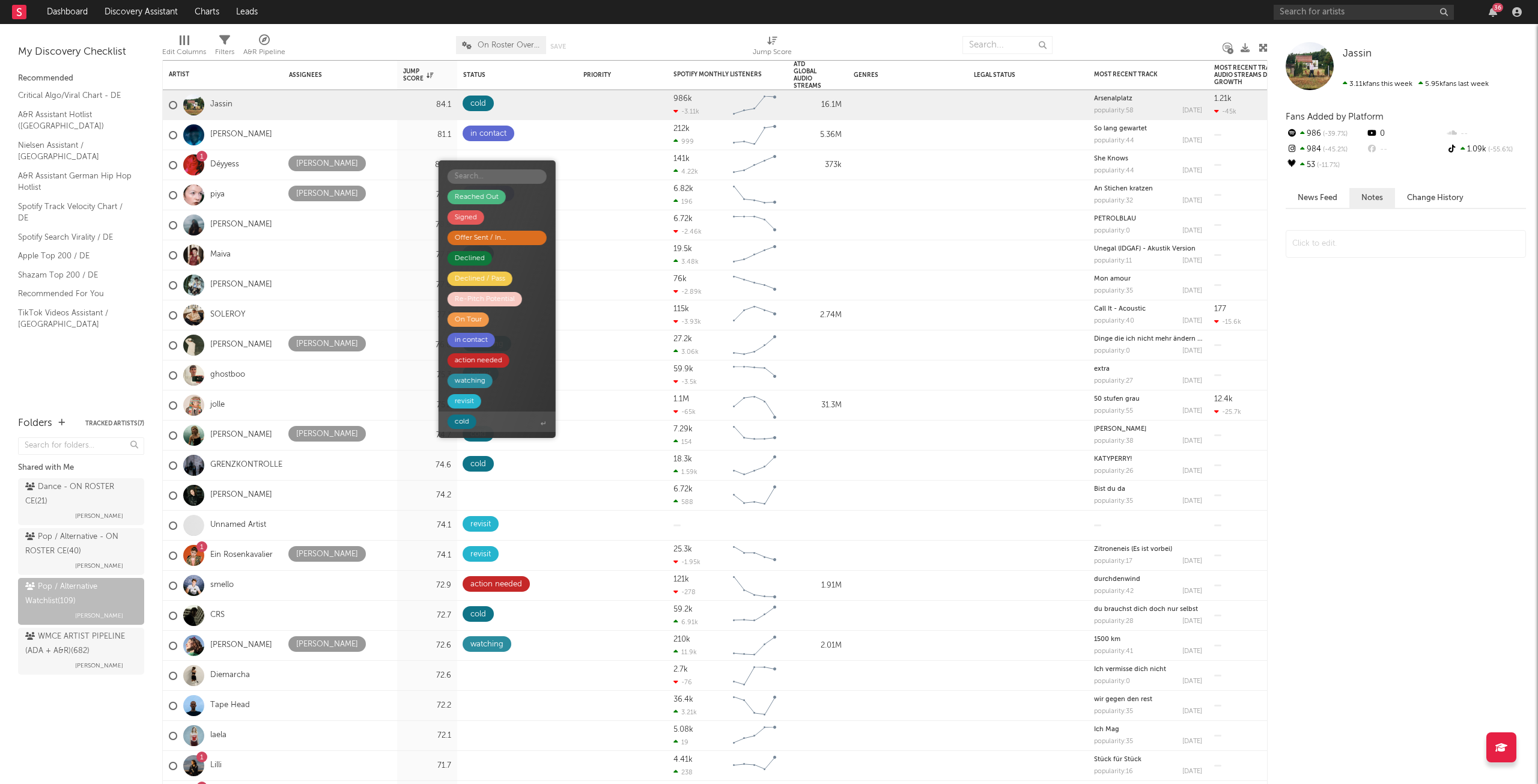
drag, startPoint x: 491, startPoint y: 423, endPoint x: 495, endPoint y: 415, distance: 8.9
click at [491, 425] on span "cold" at bounding box center [497, 421] width 117 height 21
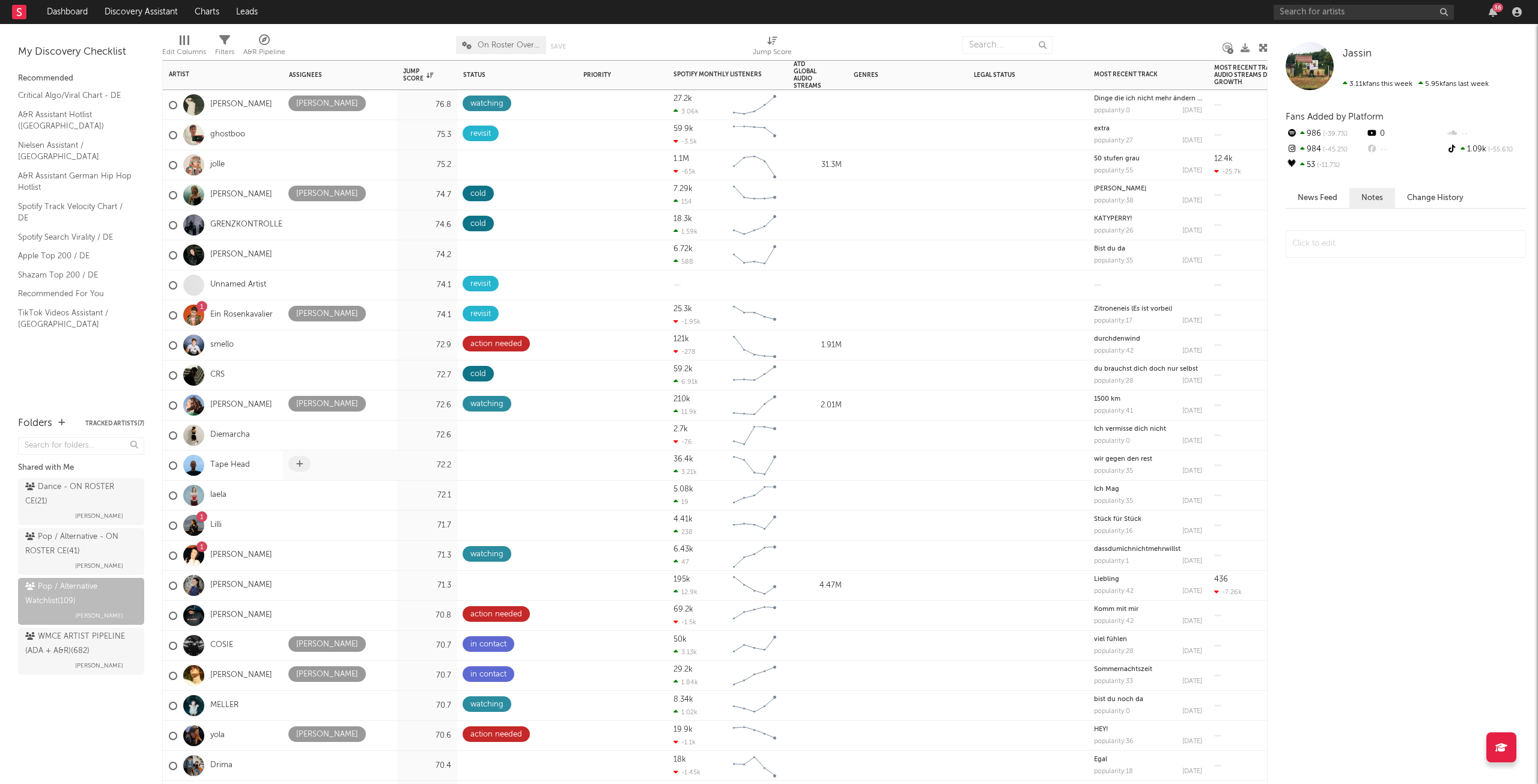
click at [297, 465] on icon at bounding box center [299, 464] width 7 height 8
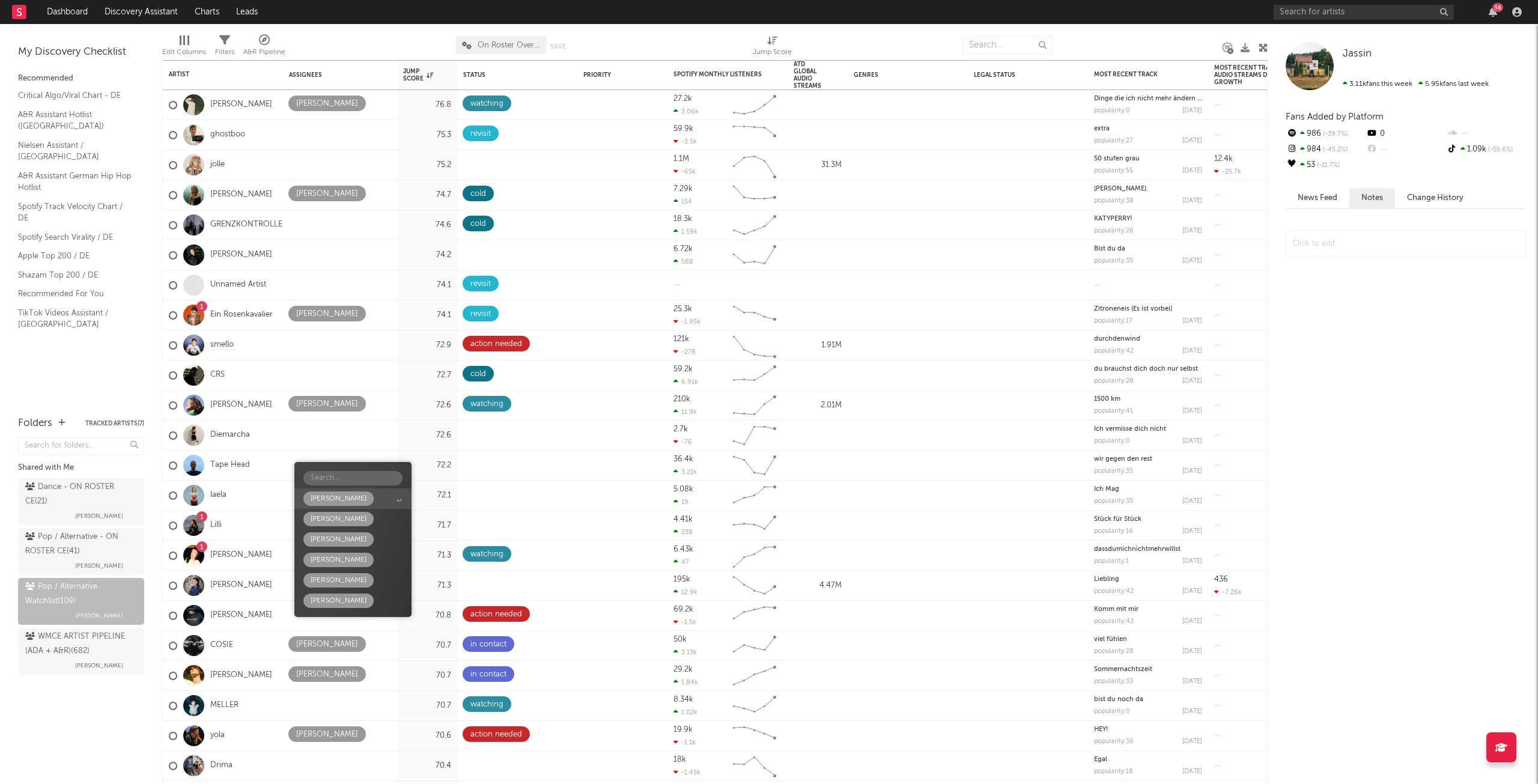
click at [336, 503] on div "[PERSON_NAME]" at bounding box center [338, 498] width 56 height 14
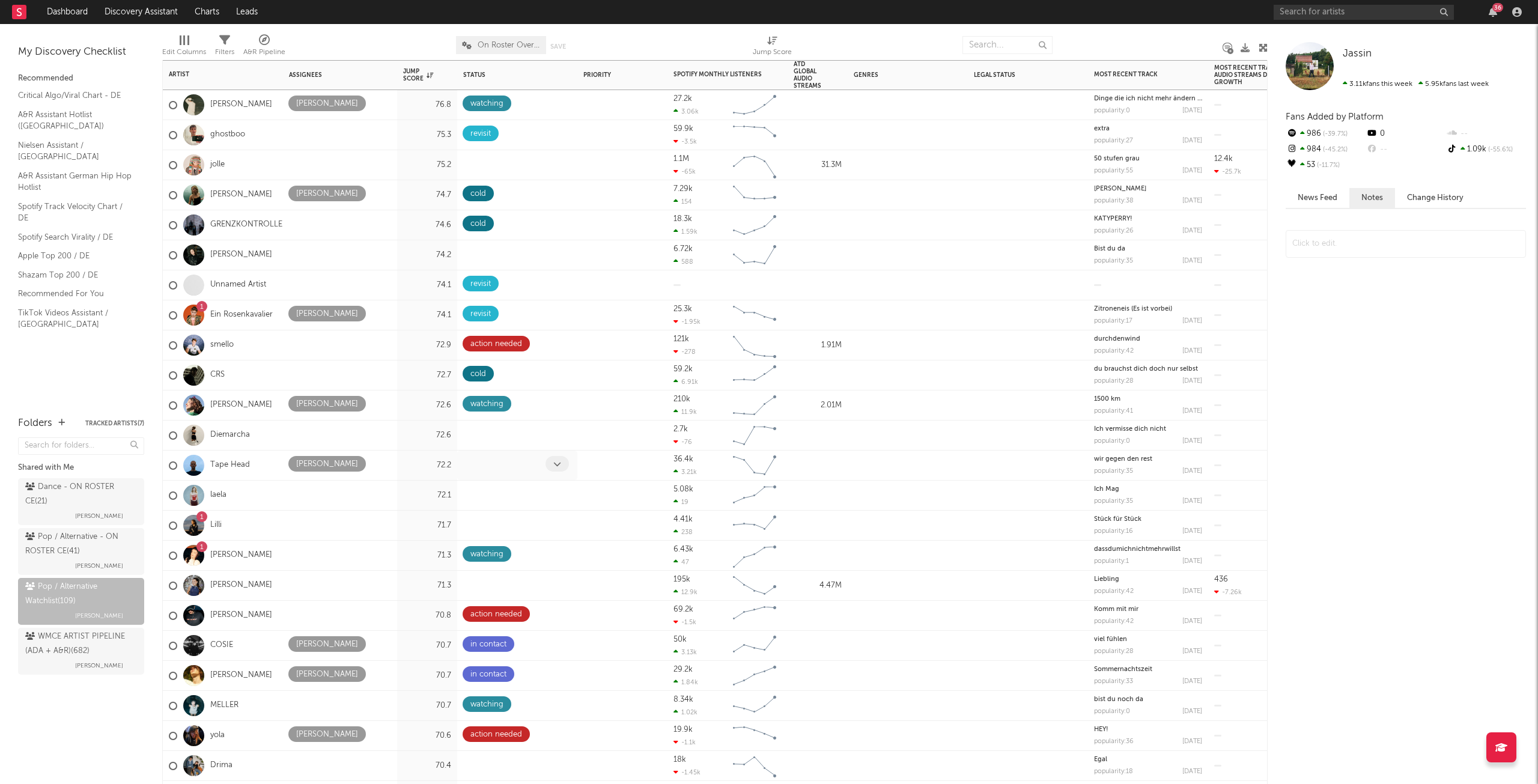
click at [562, 467] on span at bounding box center [557, 464] width 23 height 16
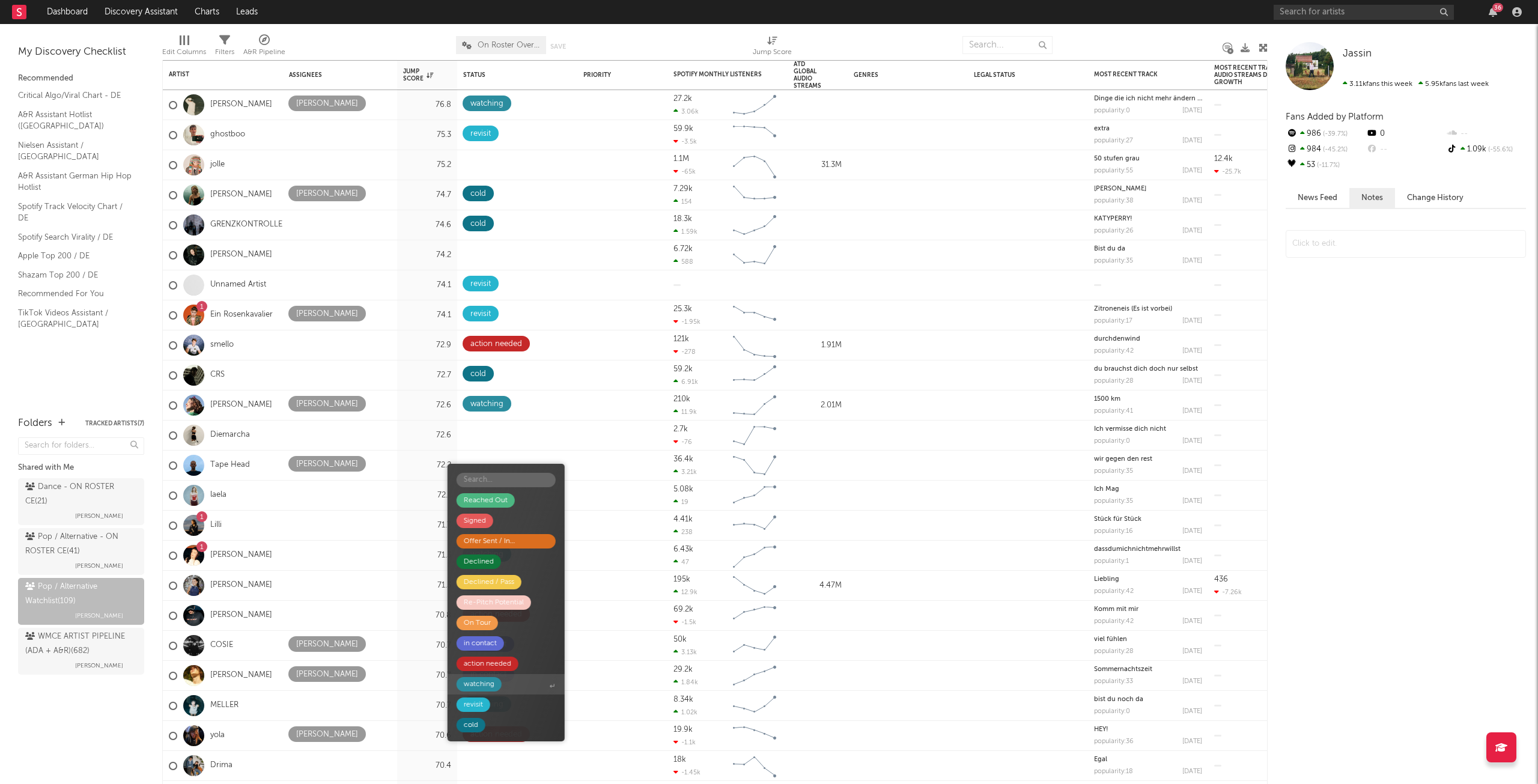
click at [499, 682] on div "watching" at bounding box center [479, 684] width 45 height 14
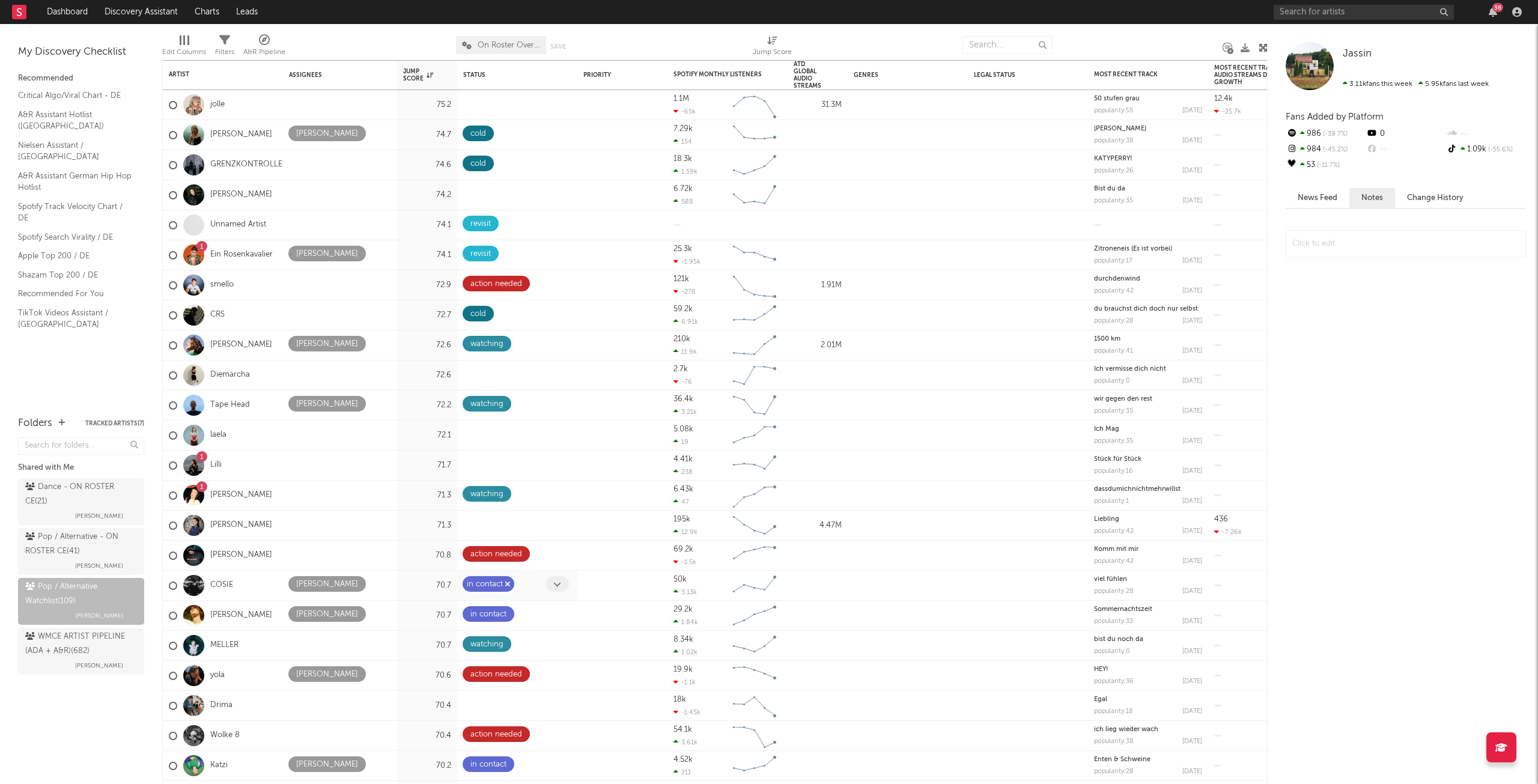
click at [508, 586] on icon "button" at bounding box center [508, 584] width 6 height 8
click at [550, 585] on span at bounding box center [557, 583] width 23 height 16
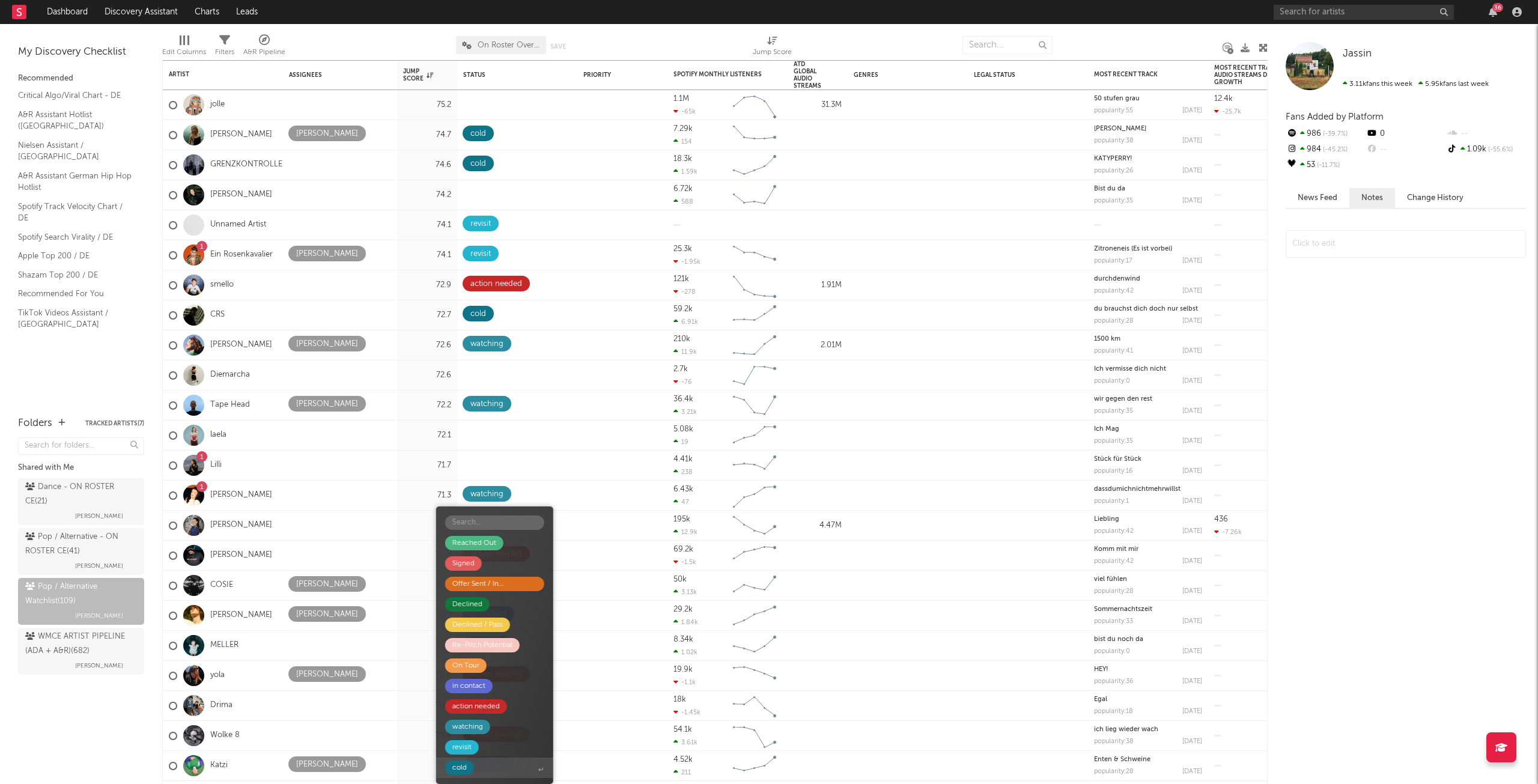
click at [493, 763] on span "cold" at bounding box center [494, 767] width 117 height 21
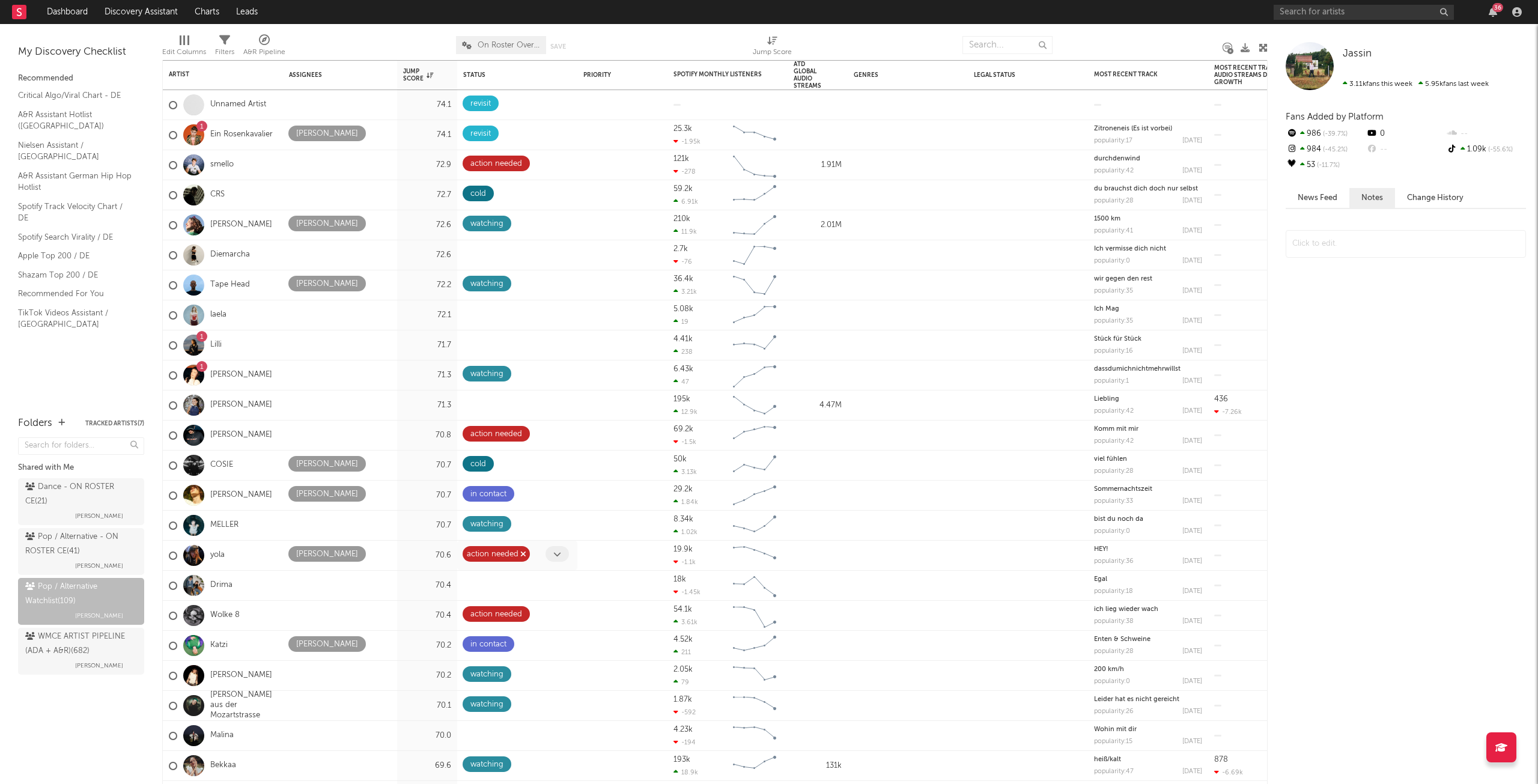
click at [522, 551] on icon "button" at bounding box center [523, 554] width 6 height 8
click at [557, 555] on icon at bounding box center [557, 554] width 8 height 8
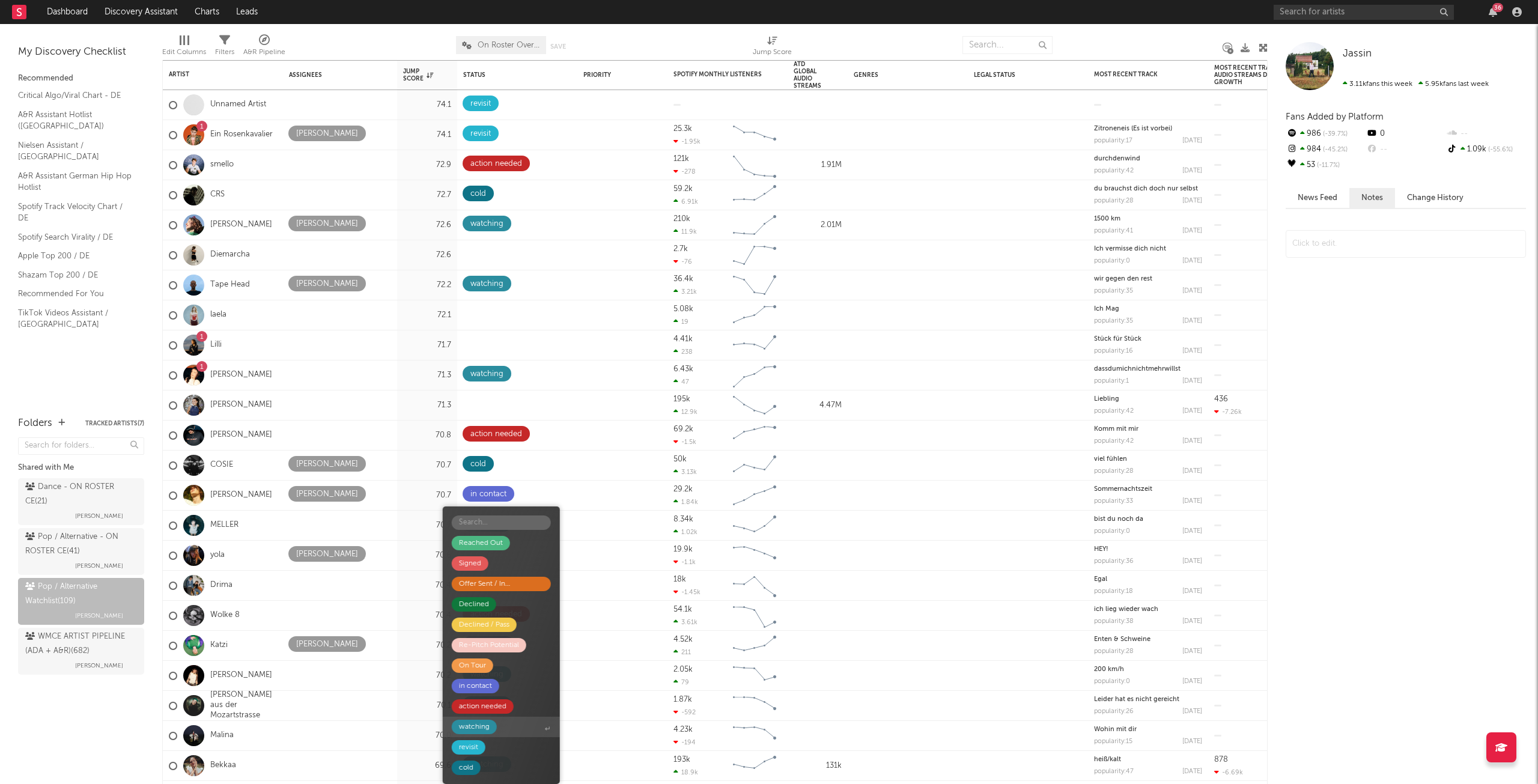
click at [503, 728] on span "watching" at bounding box center [501, 726] width 117 height 21
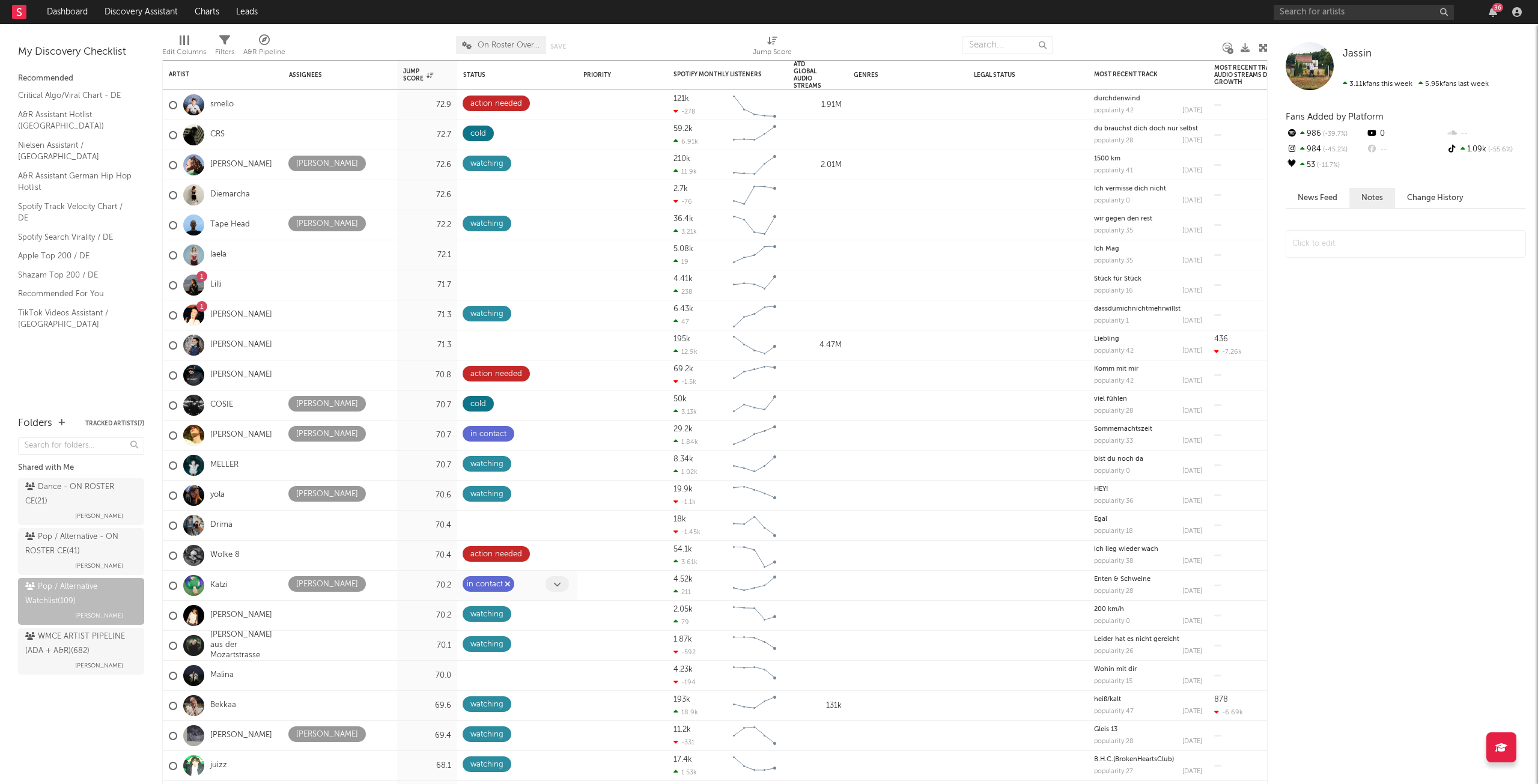
click at [506, 581] on icon "button" at bounding box center [508, 584] width 6 height 8
click at [552, 587] on span at bounding box center [557, 583] width 23 height 16
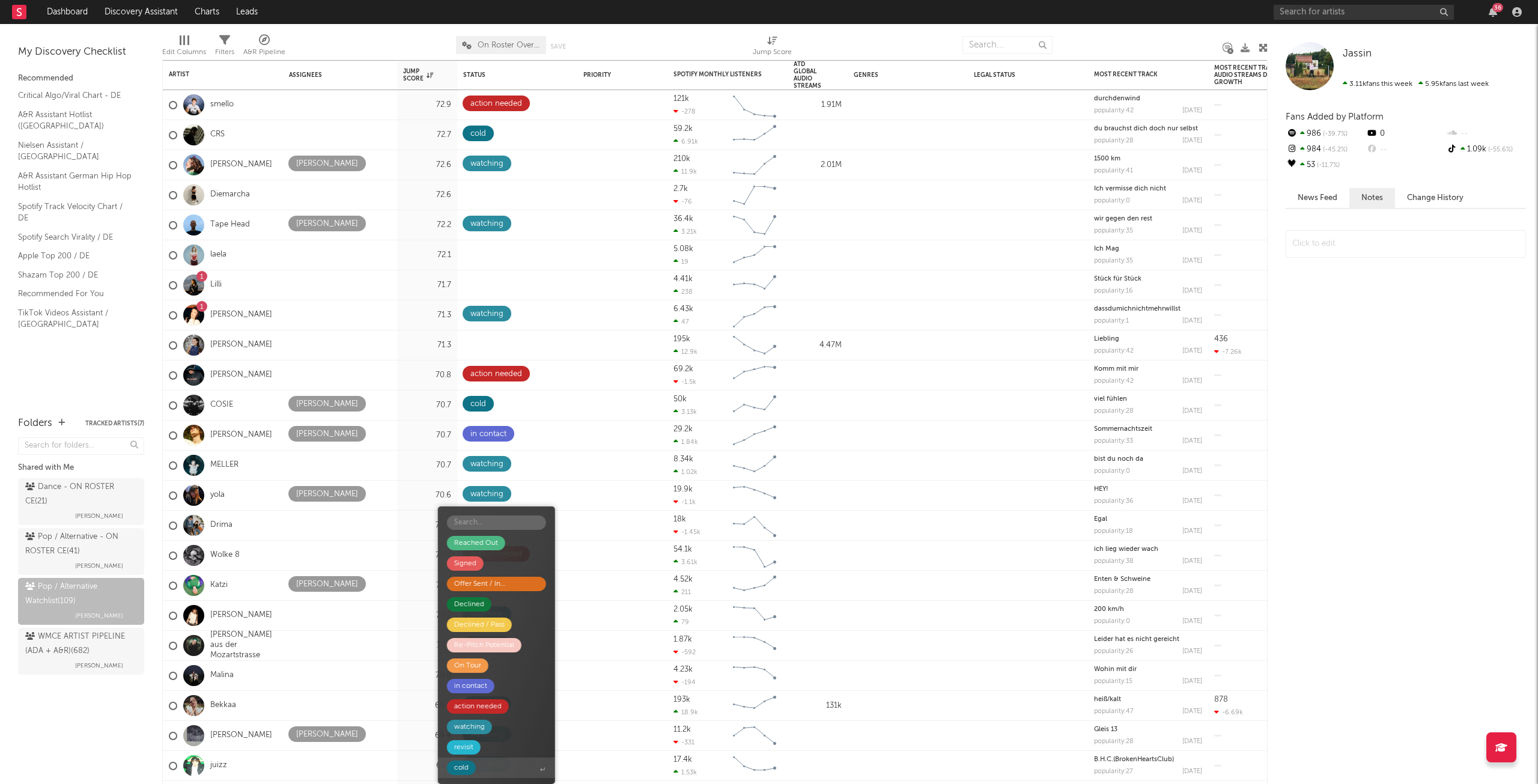
click at [488, 764] on span "cold" at bounding box center [496, 767] width 117 height 21
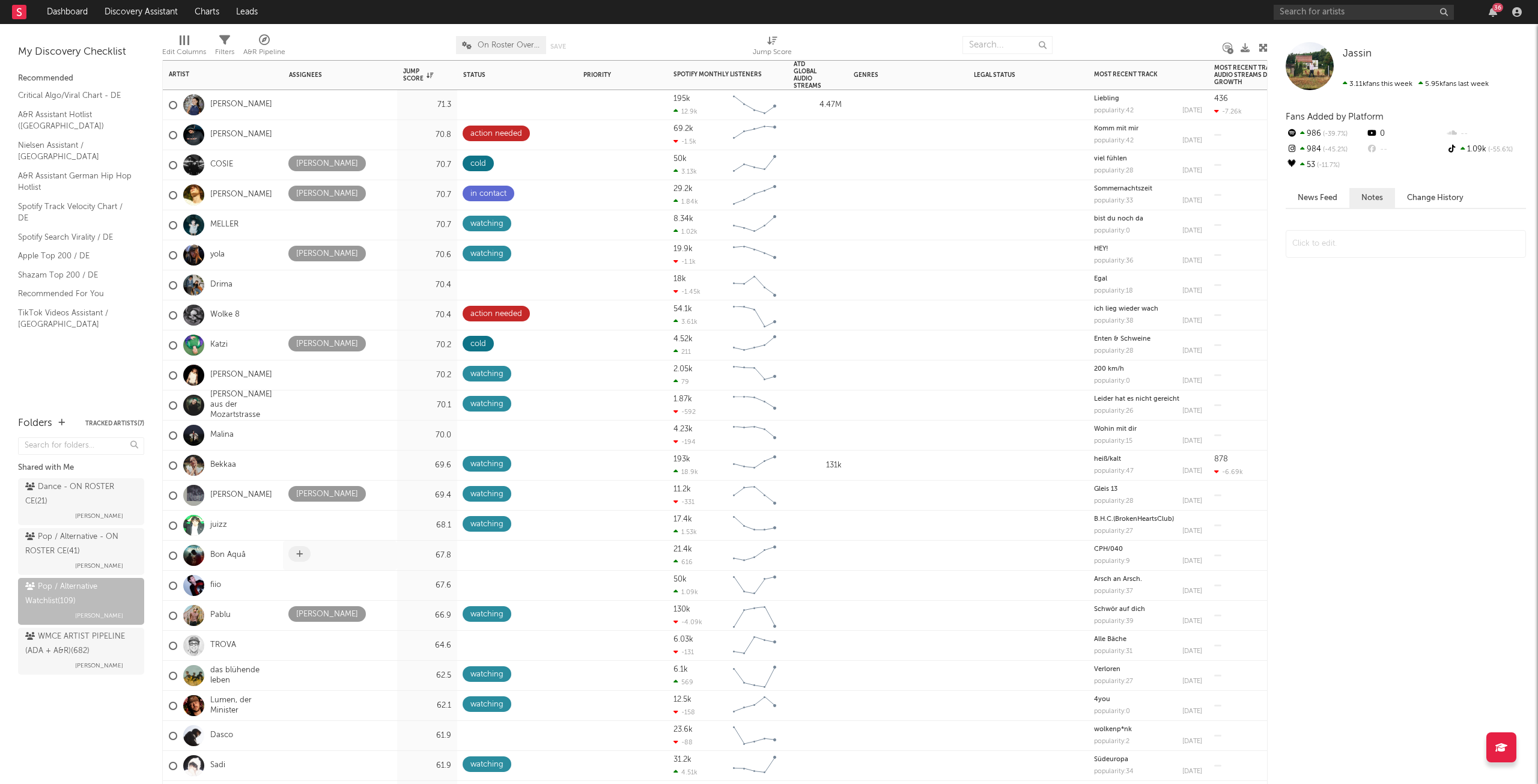
click at [299, 554] on icon at bounding box center [299, 554] width 7 height 8
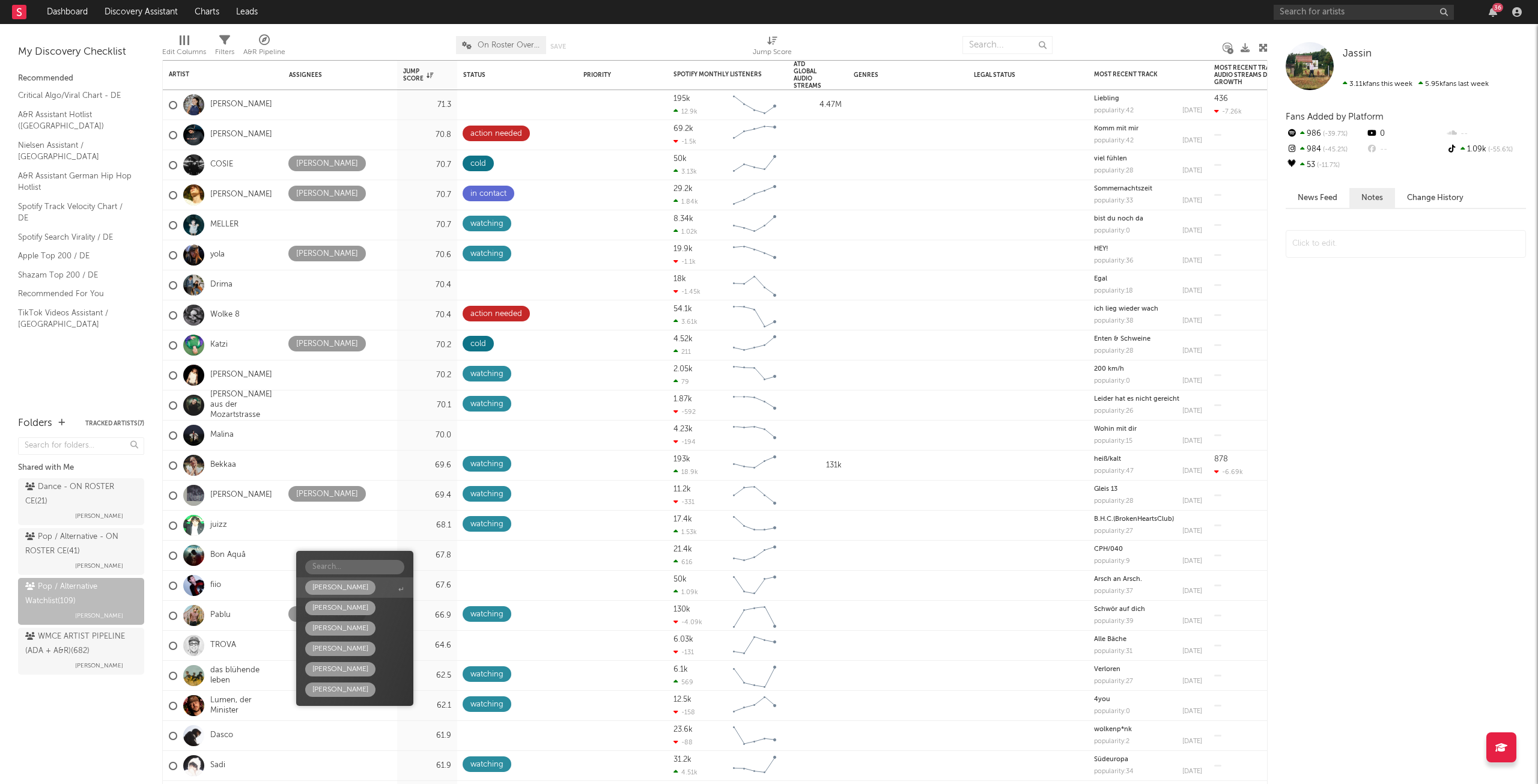
click at [323, 591] on div "[PERSON_NAME]" at bounding box center [340, 587] width 56 height 14
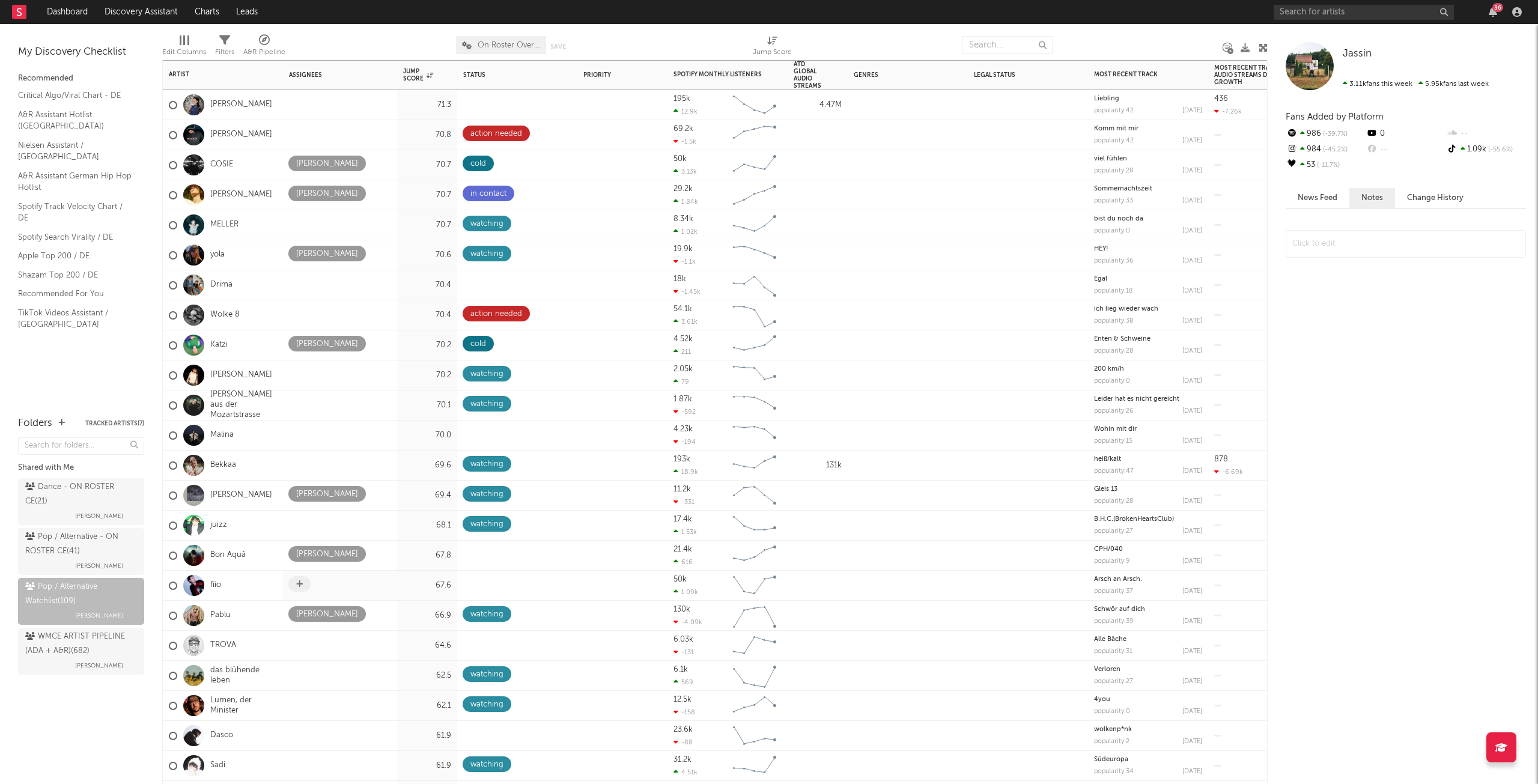
click at [307, 582] on span at bounding box center [299, 583] width 22 height 16
click at [558, 551] on icon at bounding box center [557, 554] width 8 height 8
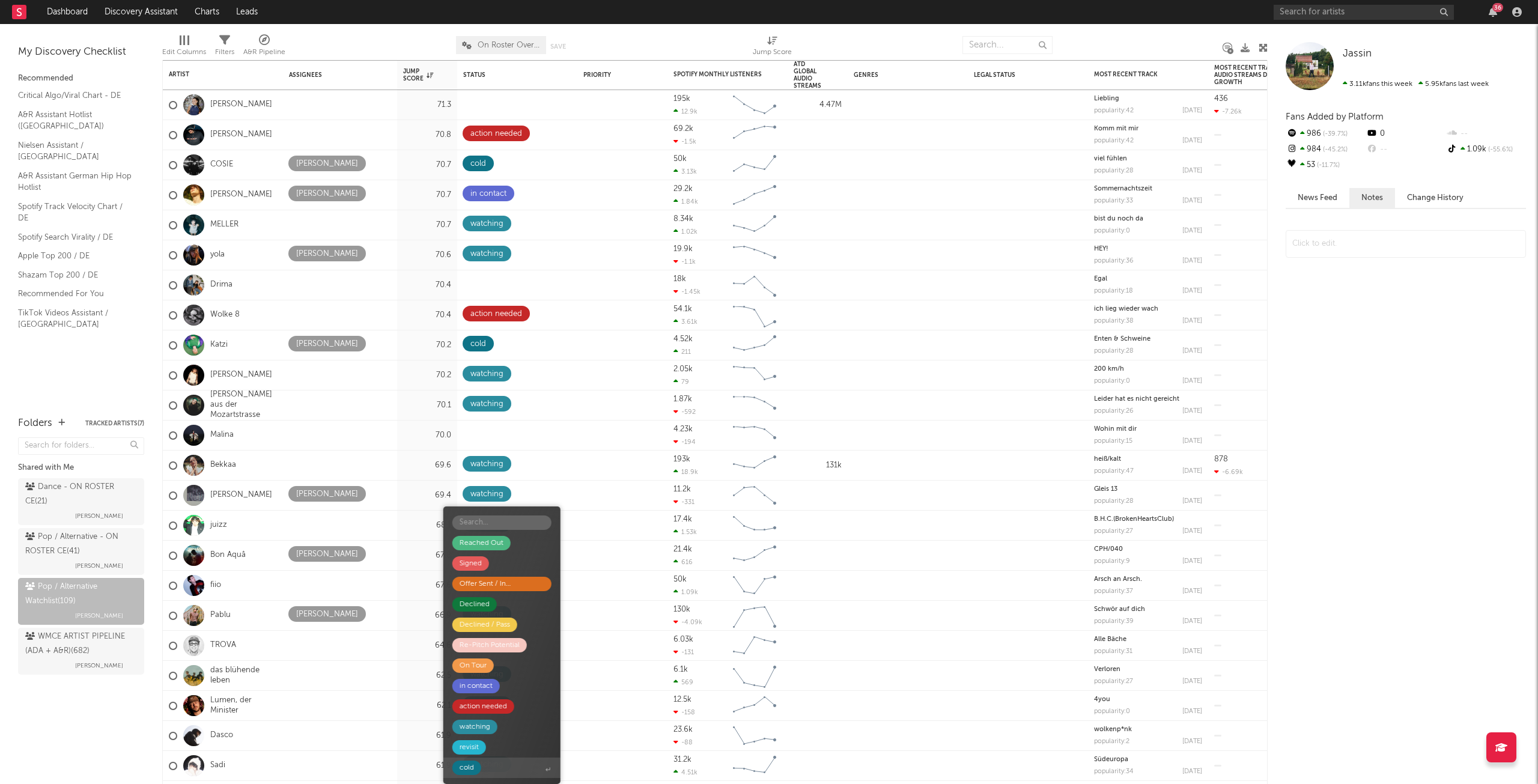
click at [480, 763] on span "cold" at bounding box center [502, 767] width 117 height 21
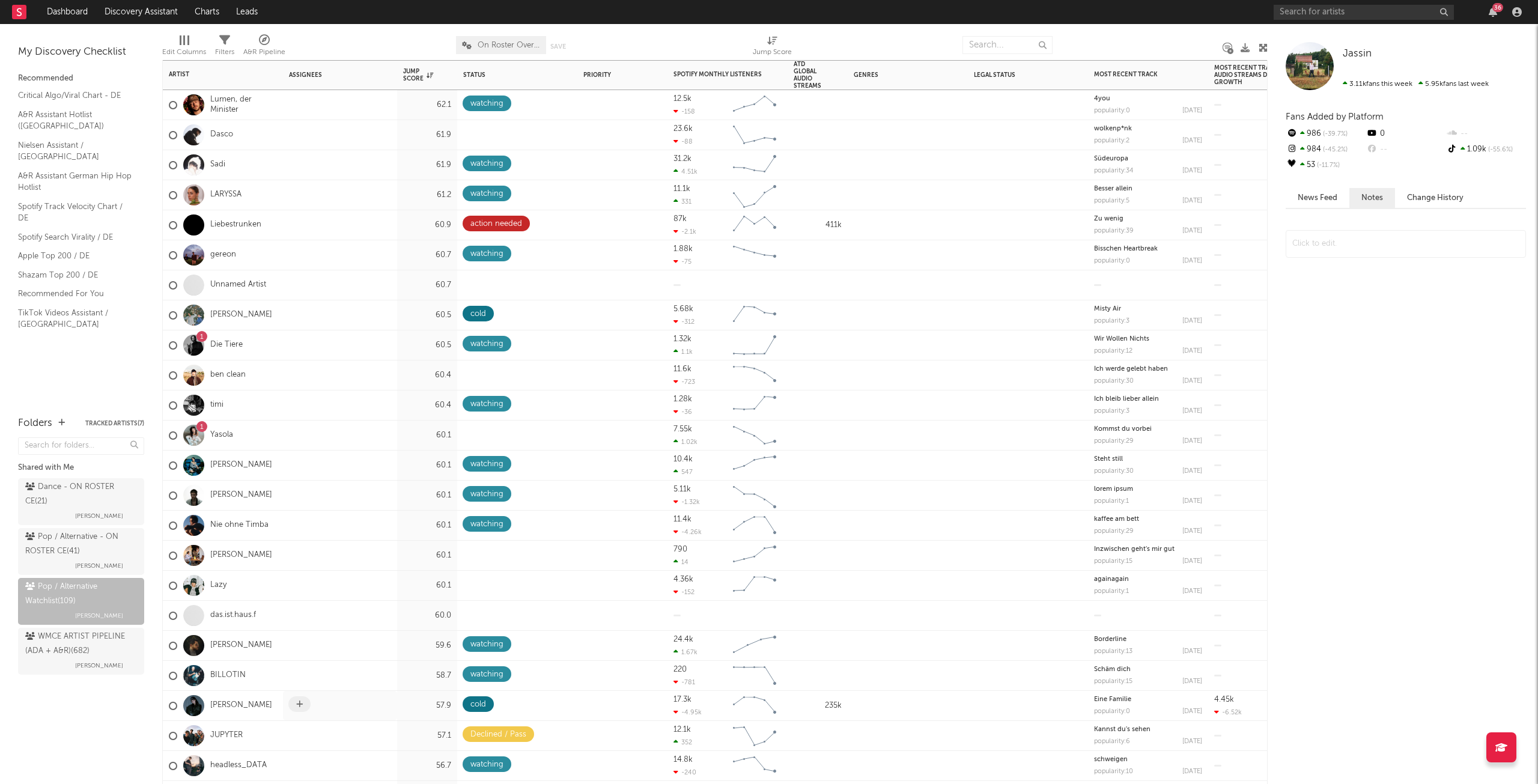
click at [299, 702] on icon at bounding box center [299, 704] width 7 height 8
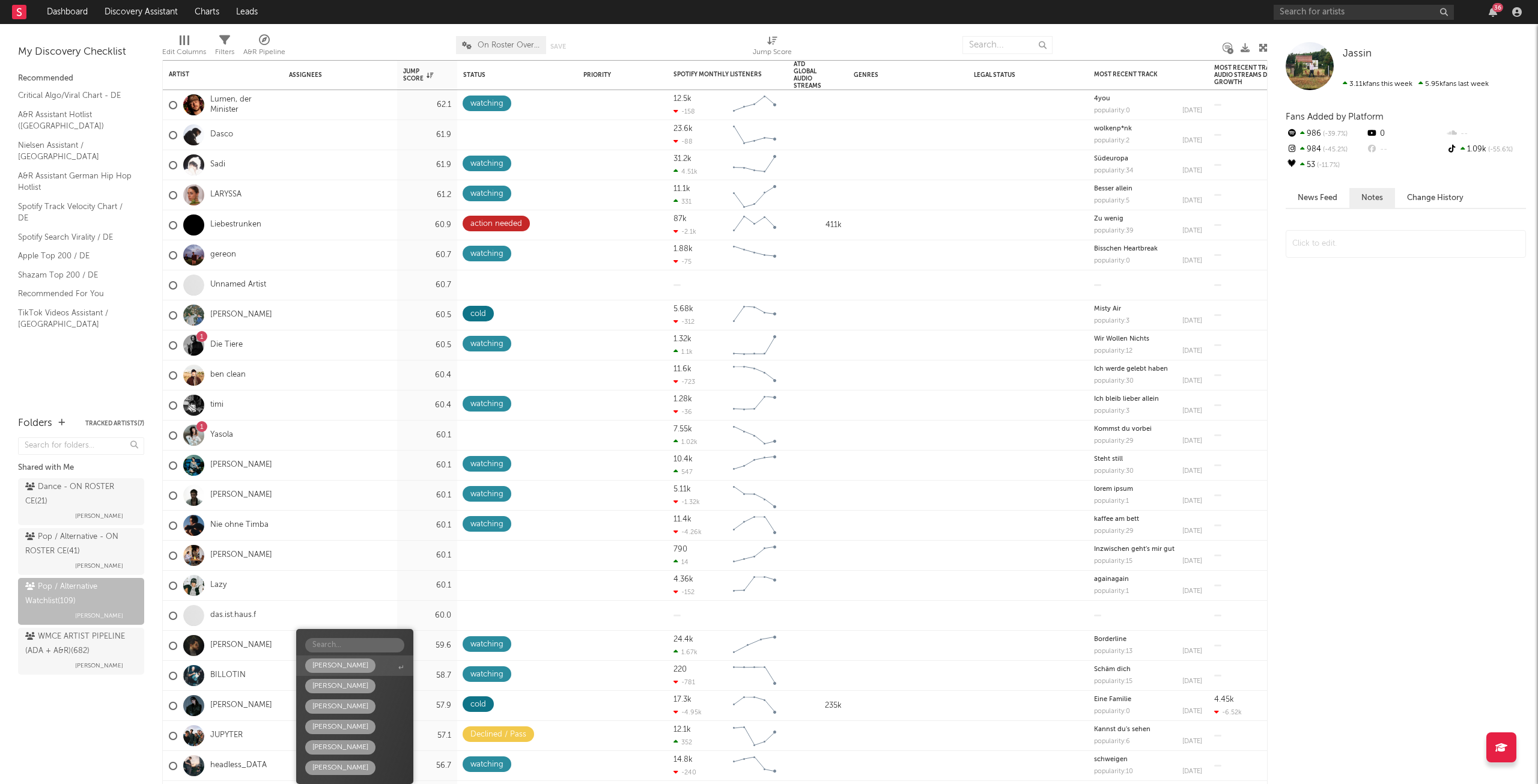
click at [356, 660] on div "[PERSON_NAME]" at bounding box center [340, 665] width 56 height 14
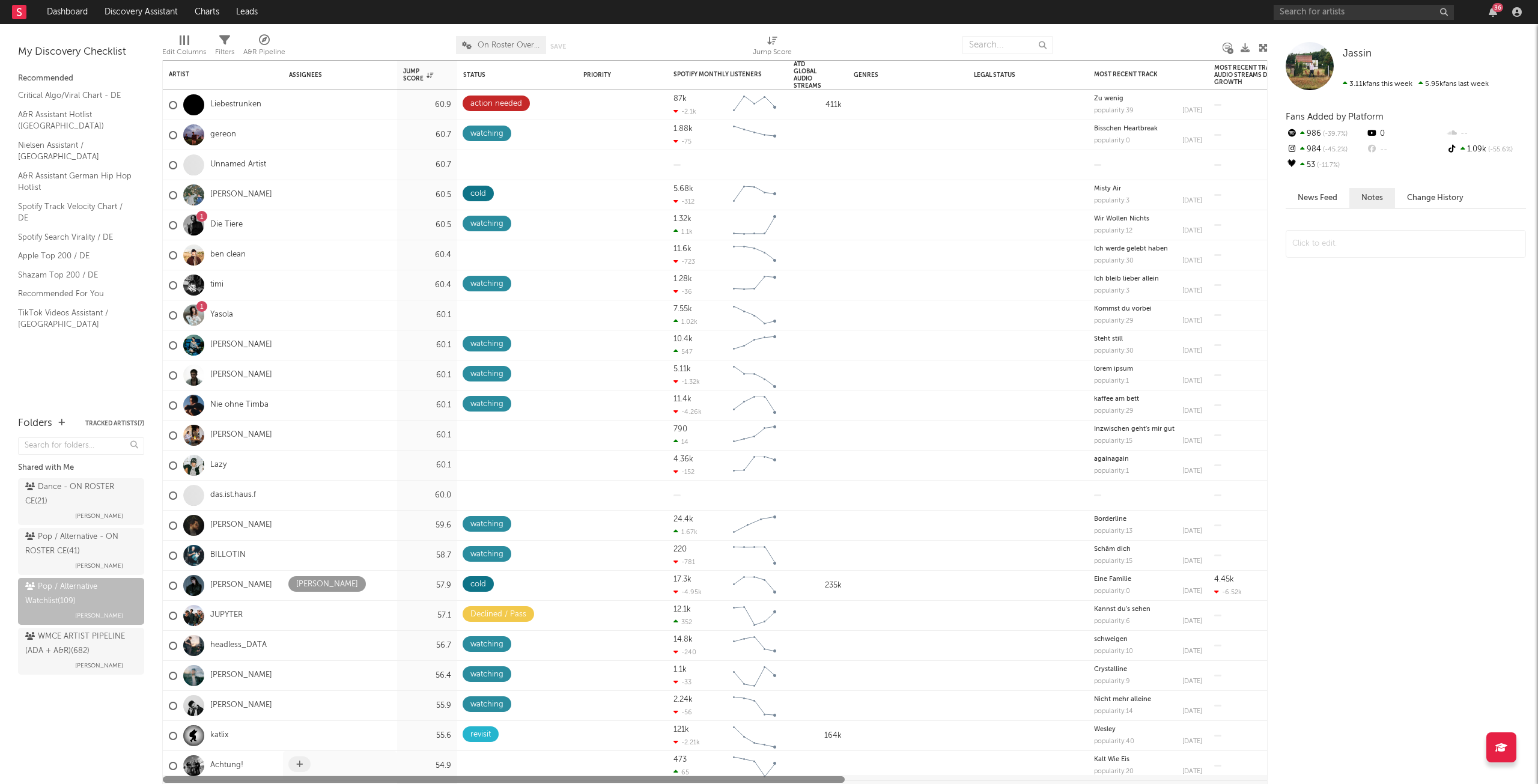
drag, startPoint x: 571, startPoint y: 778, endPoint x: 360, endPoint y: 768, distance: 211.2
click at [360, 768] on div "das blühende leben 62.5 watching 6.1k 569 Created with Highcharts 10.3.3 Chart …" at bounding box center [715, 422] width 1106 height 724
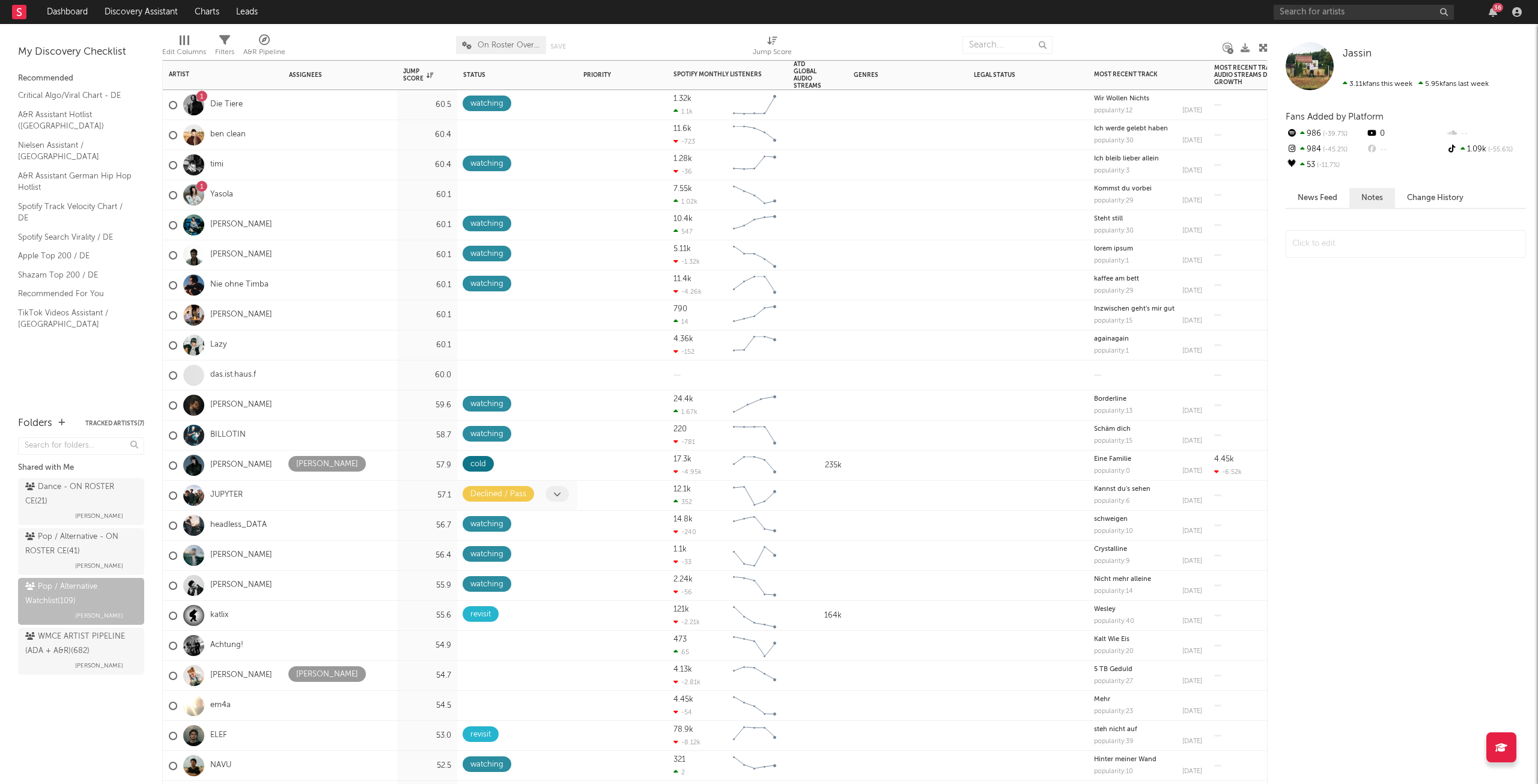
click at [552, 488] on span at bounding box center [557, 494] width 23 height 16
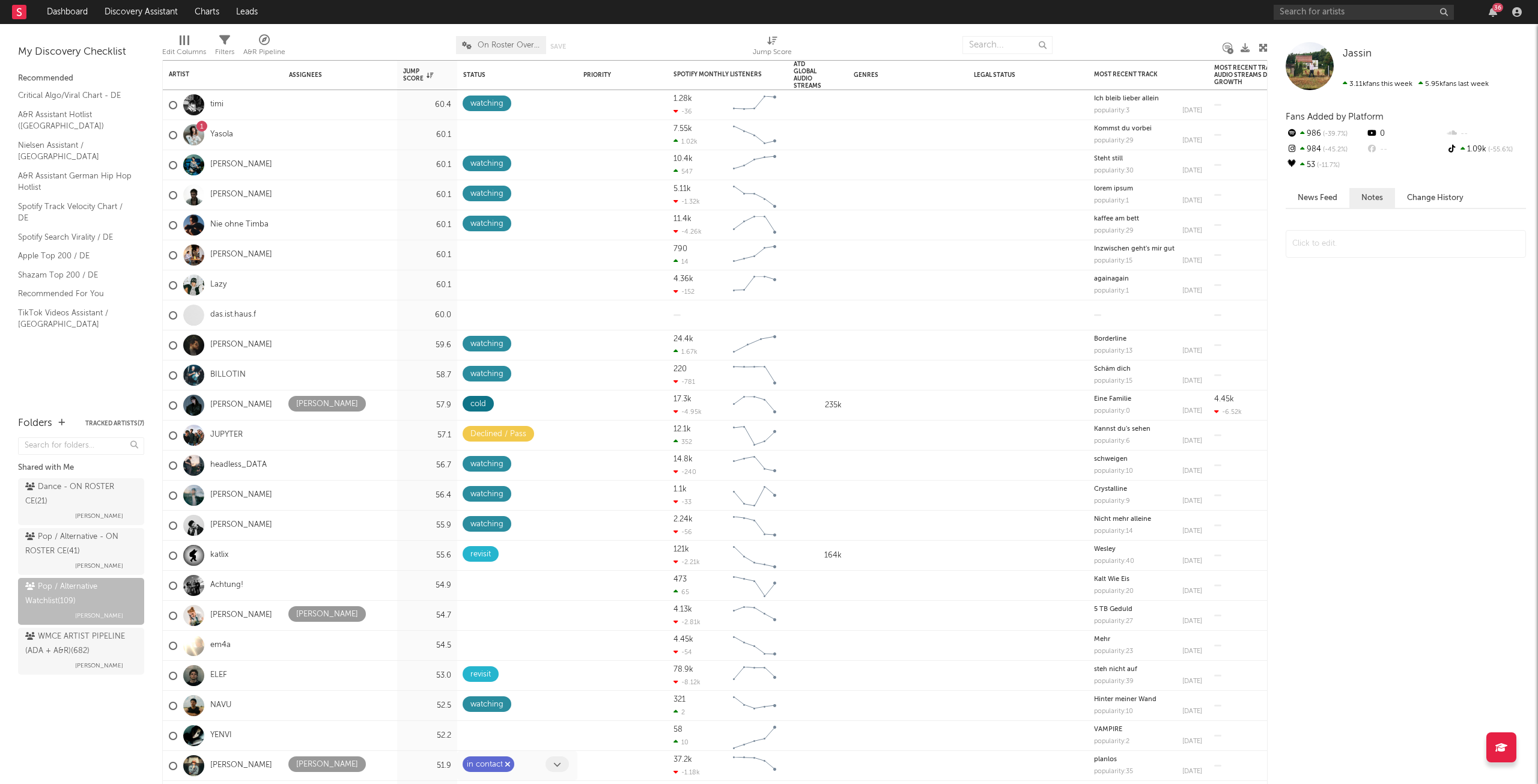
click at [508, 765] on icon "button" at bounding box center [508, 764] width 6 height 8
click at [559, 761] on icon at bounding box center [557, 764] width 8 height 8
click at [556, 763] on icon at bounding box center [557, 764] width 8 height 8
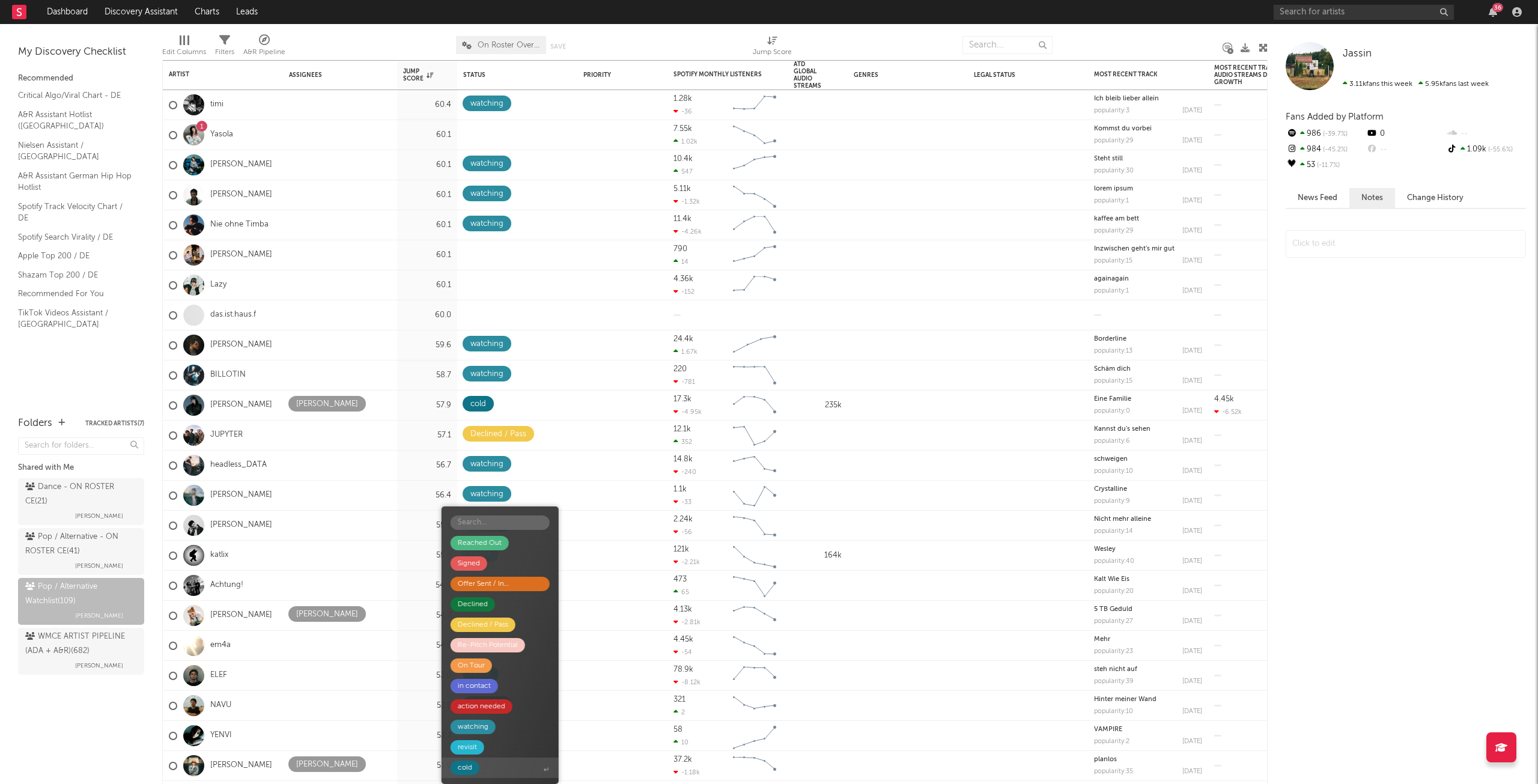
click at [529, 770] on span "cold" at bounding box center [500, 767] width 117 height 21
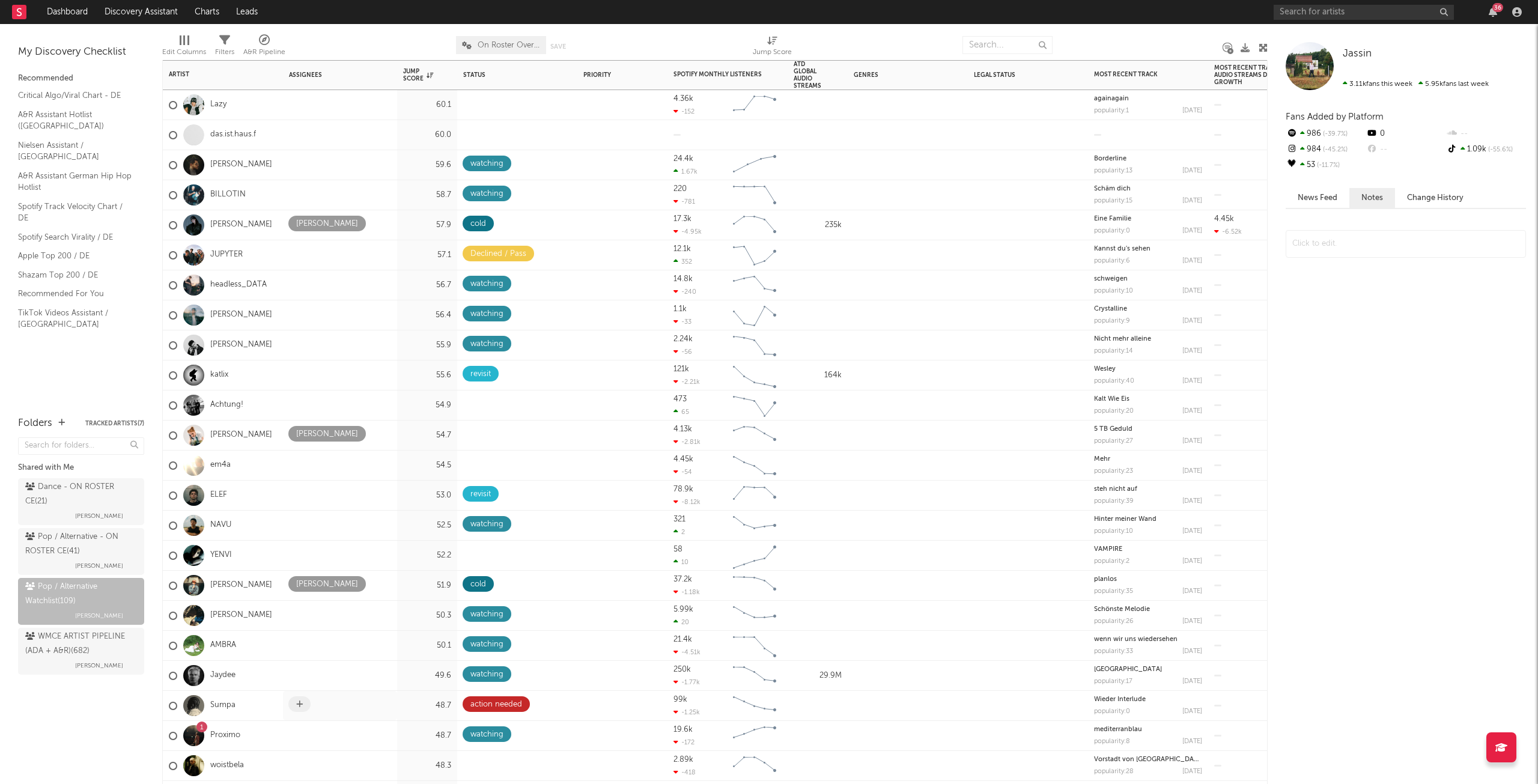
click at [301, 698] on span at bounding box center [299, 704] width 22 height 16
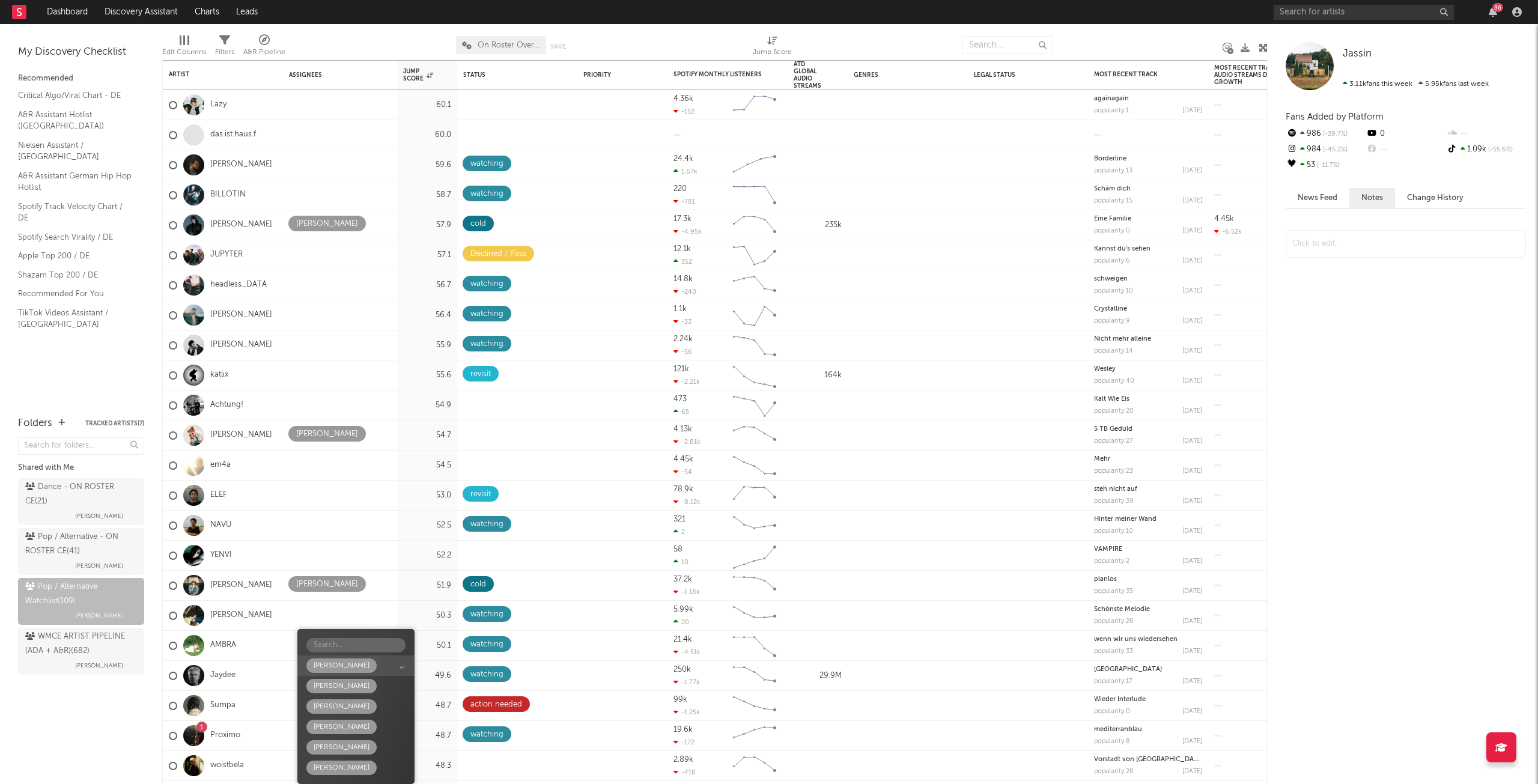
click at [336, 662] on div "[PERSON_NAME]" at bounding box center [341, 665] width 56 height 14
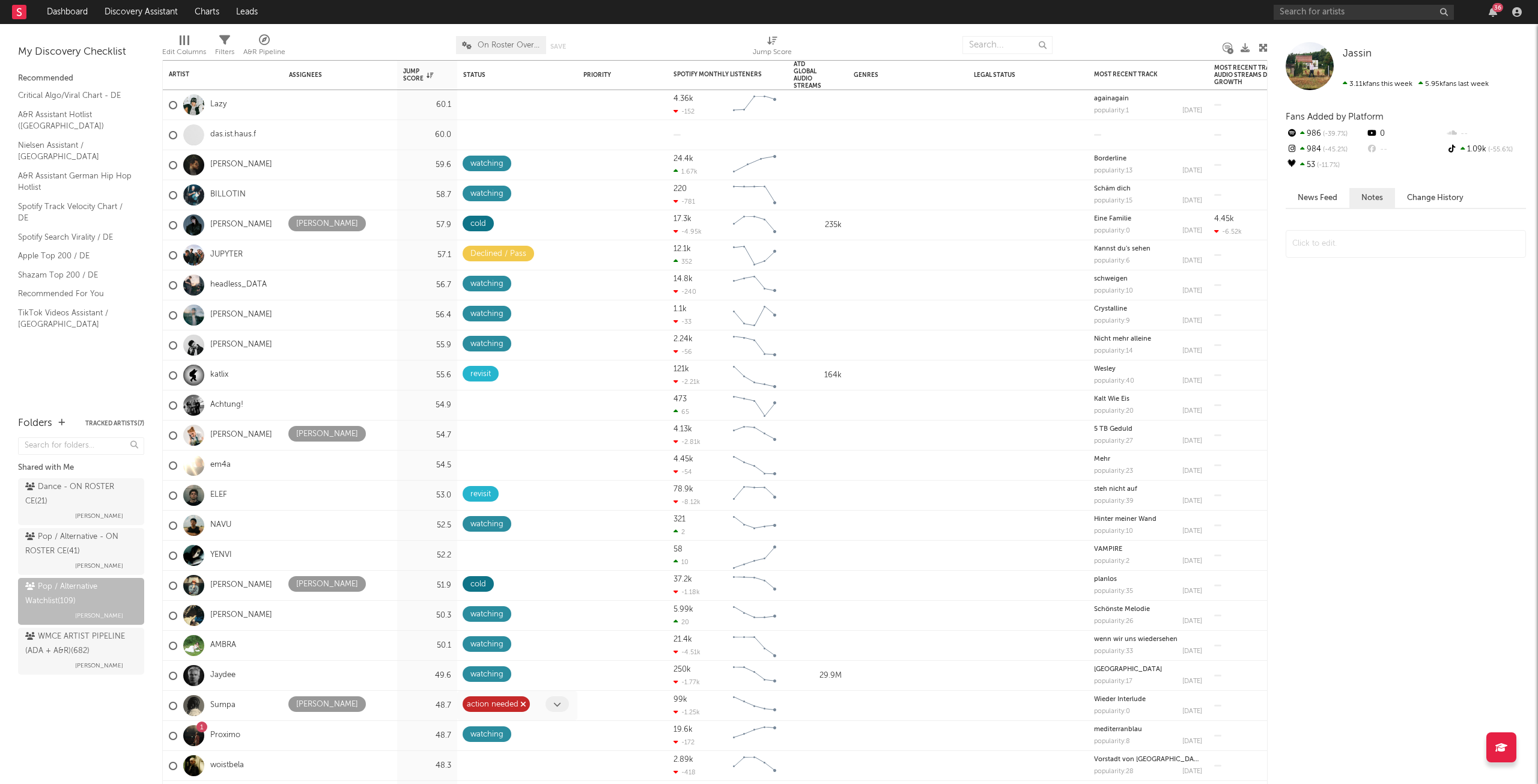
click at [524, 701] on icon "button" at bounding box center [523, 704] width 6 height 8
click at [562, 702] on span at bounding box center [557, 704] width 23 height 16
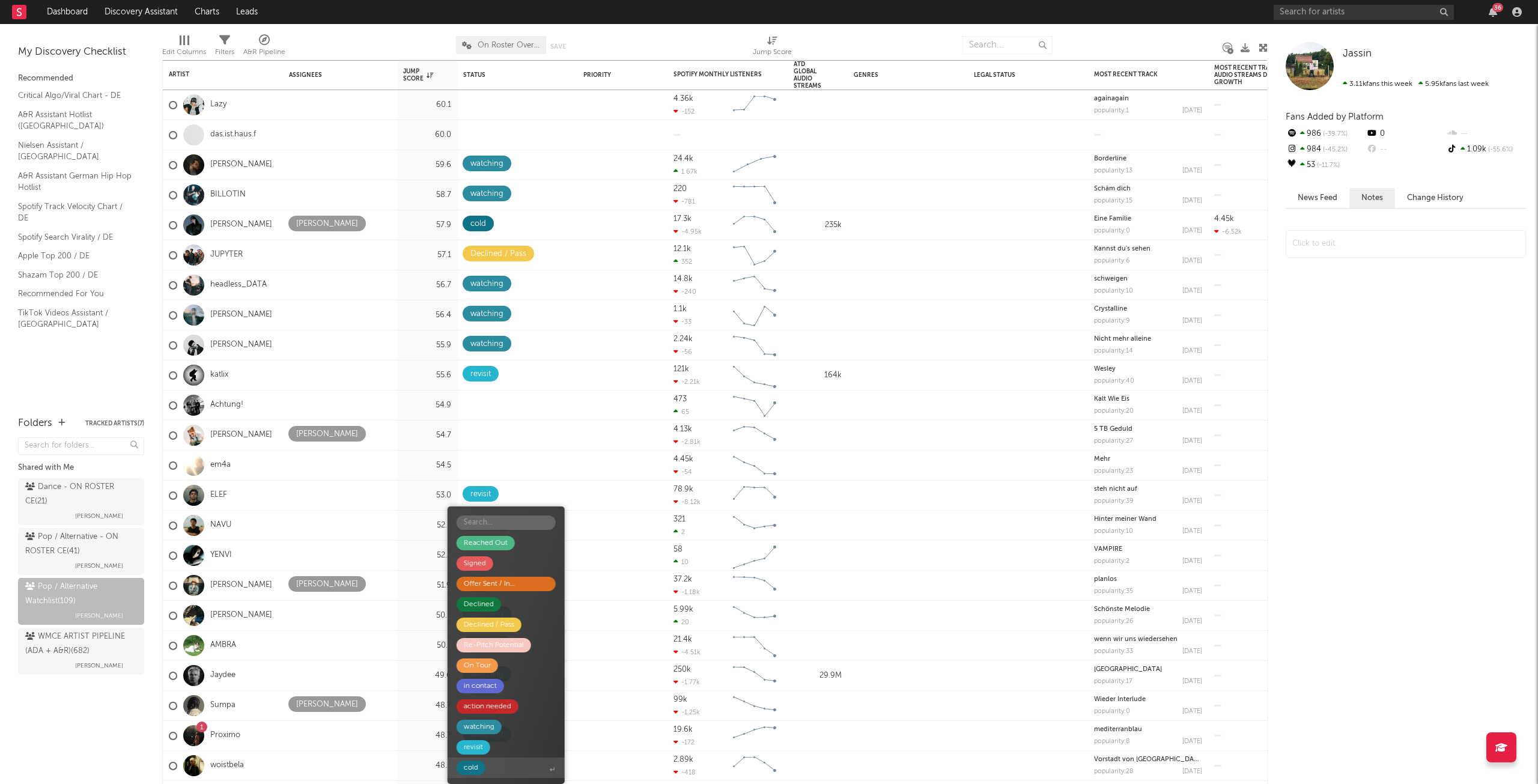
click at [499, 767] on span "cold" at bounding box center [506, 767] width 117 height 21
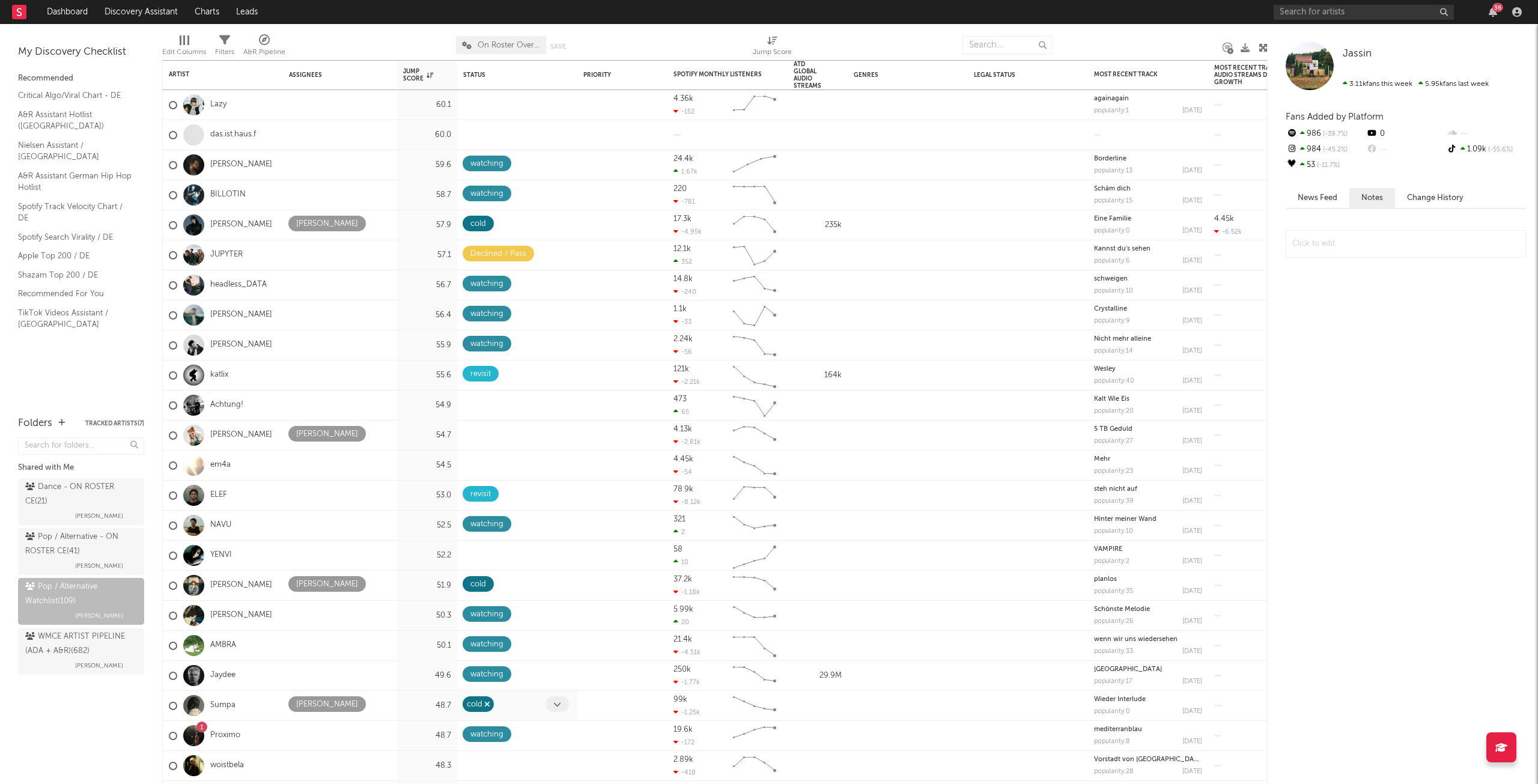
click at [489, 700] on icon "button" at bounding box center [488, 704] width 6 height 8
click at [554, 703] on icon at bounding box center [557, 704] width 8 height 8
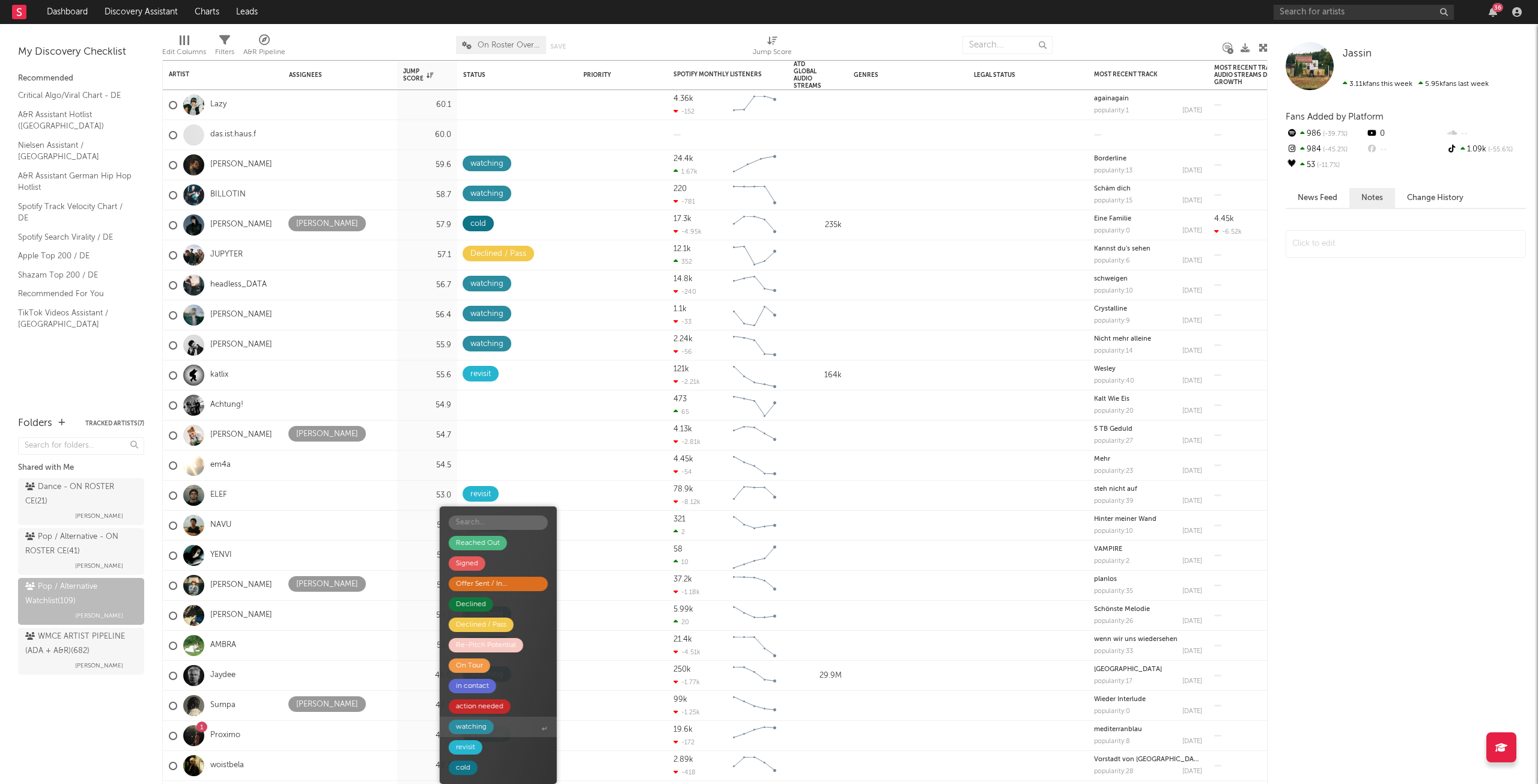
click at [495, 723] on span "watching" at bounding box center [498, 726] width 117 height 21
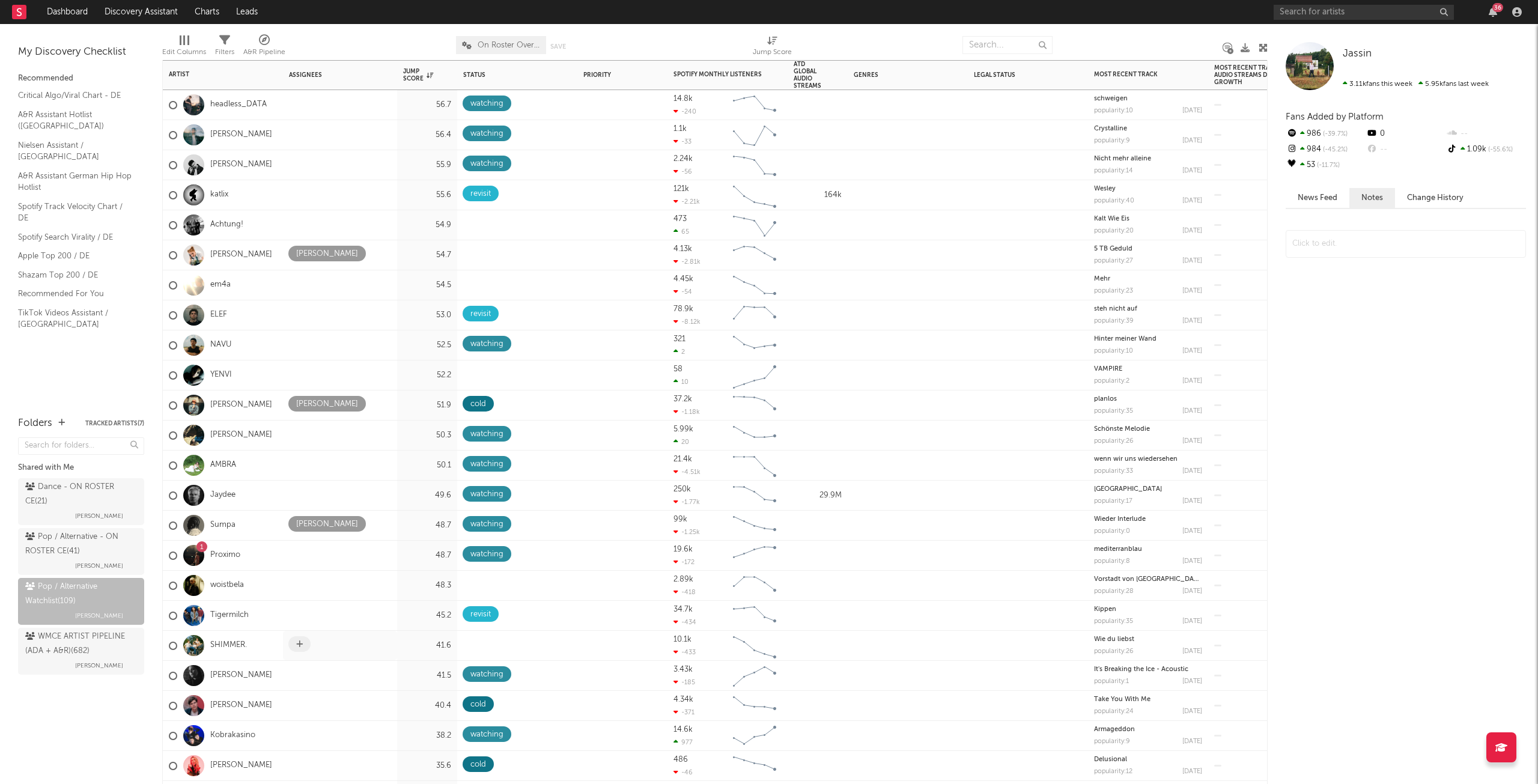
click at [294, 646] on span at bounding box center [299, 644] width 22 height 16
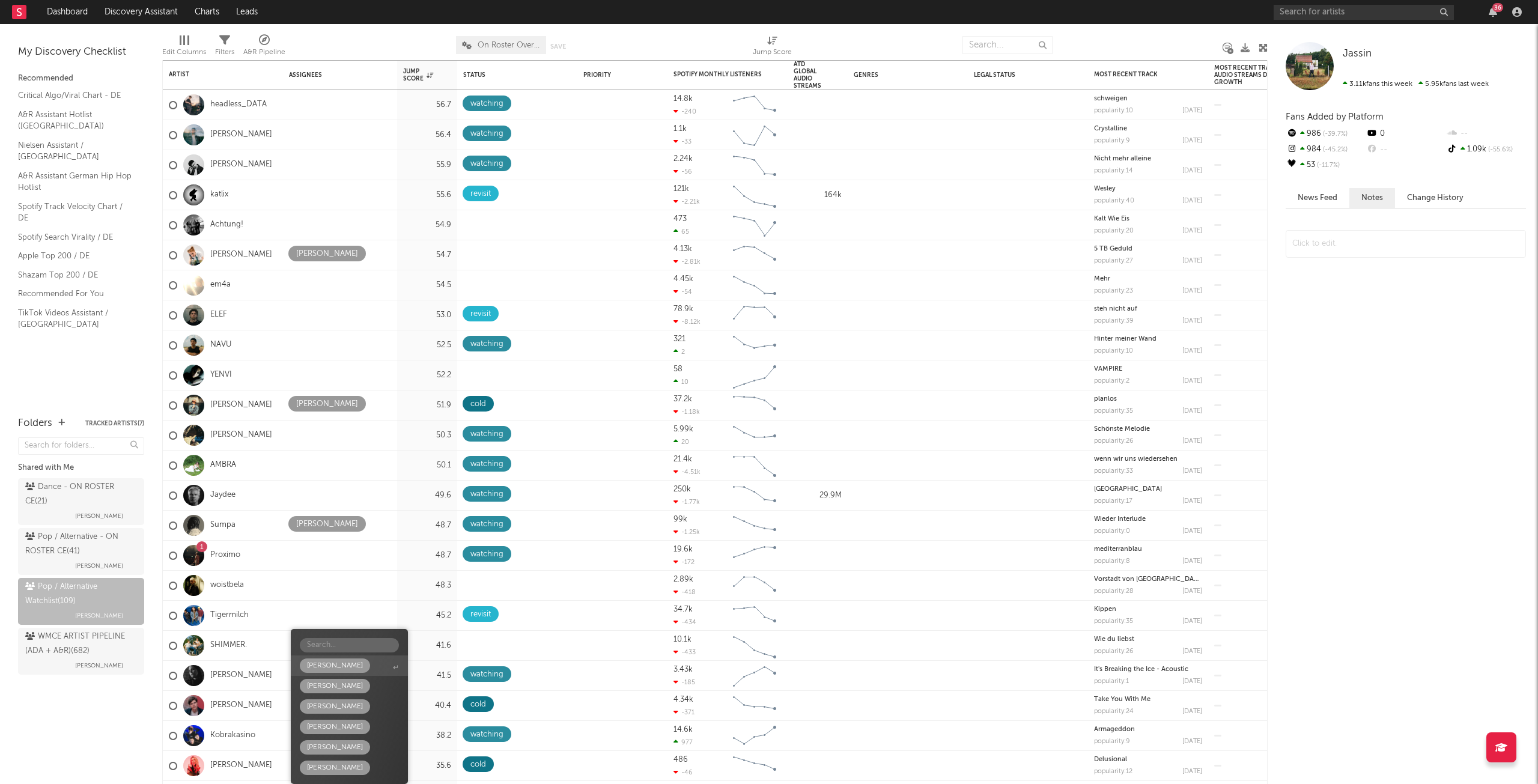
click at [361, 668] on div "[PERSON_NAME]" at bounding box center [335, 665] width 70 height 14
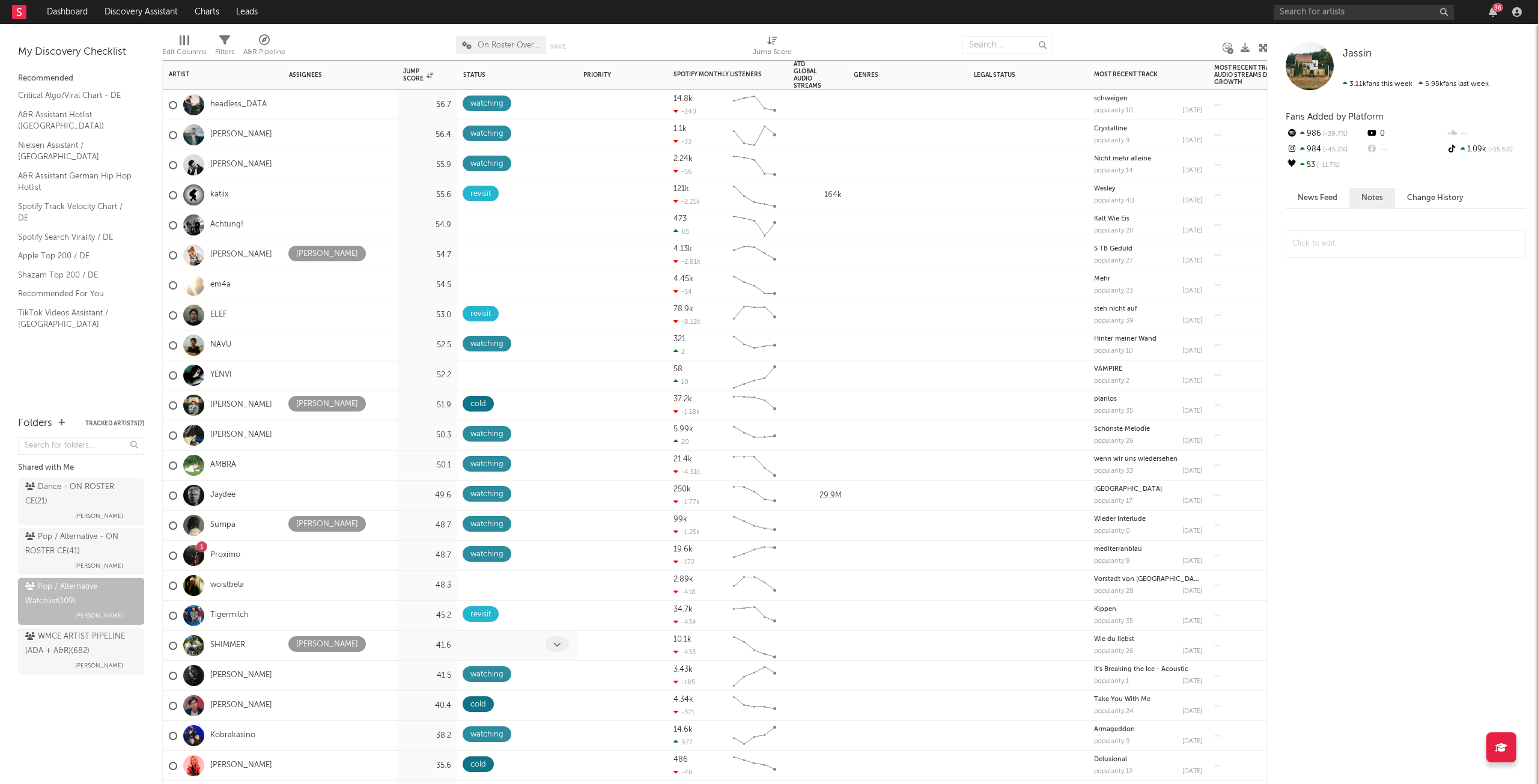
click at [548, 643] on span at bounding box center [557, 644] width 23 height 16
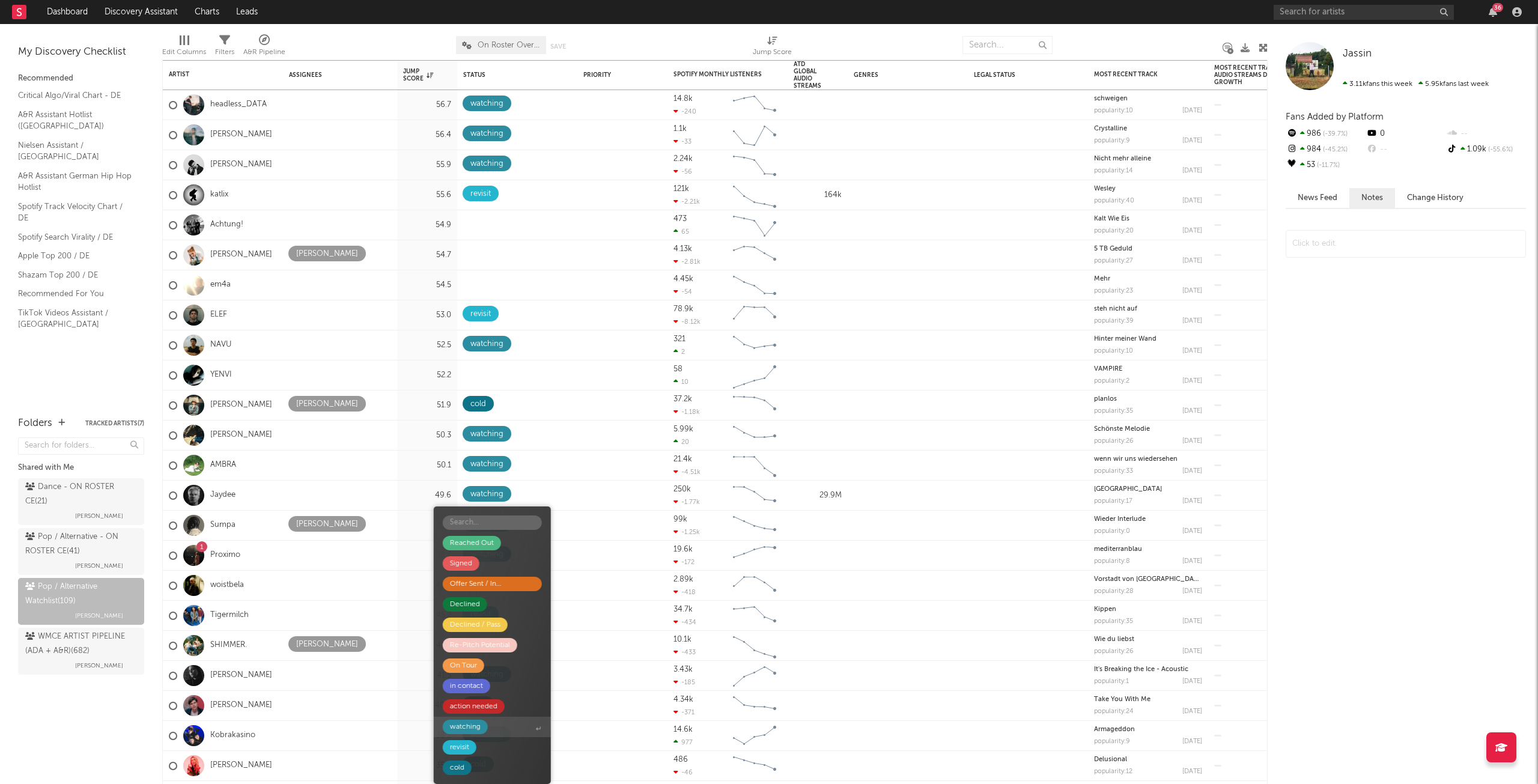
click at [474, 729] on div "watching" at bounding box center [465, 726] width 31 height 14
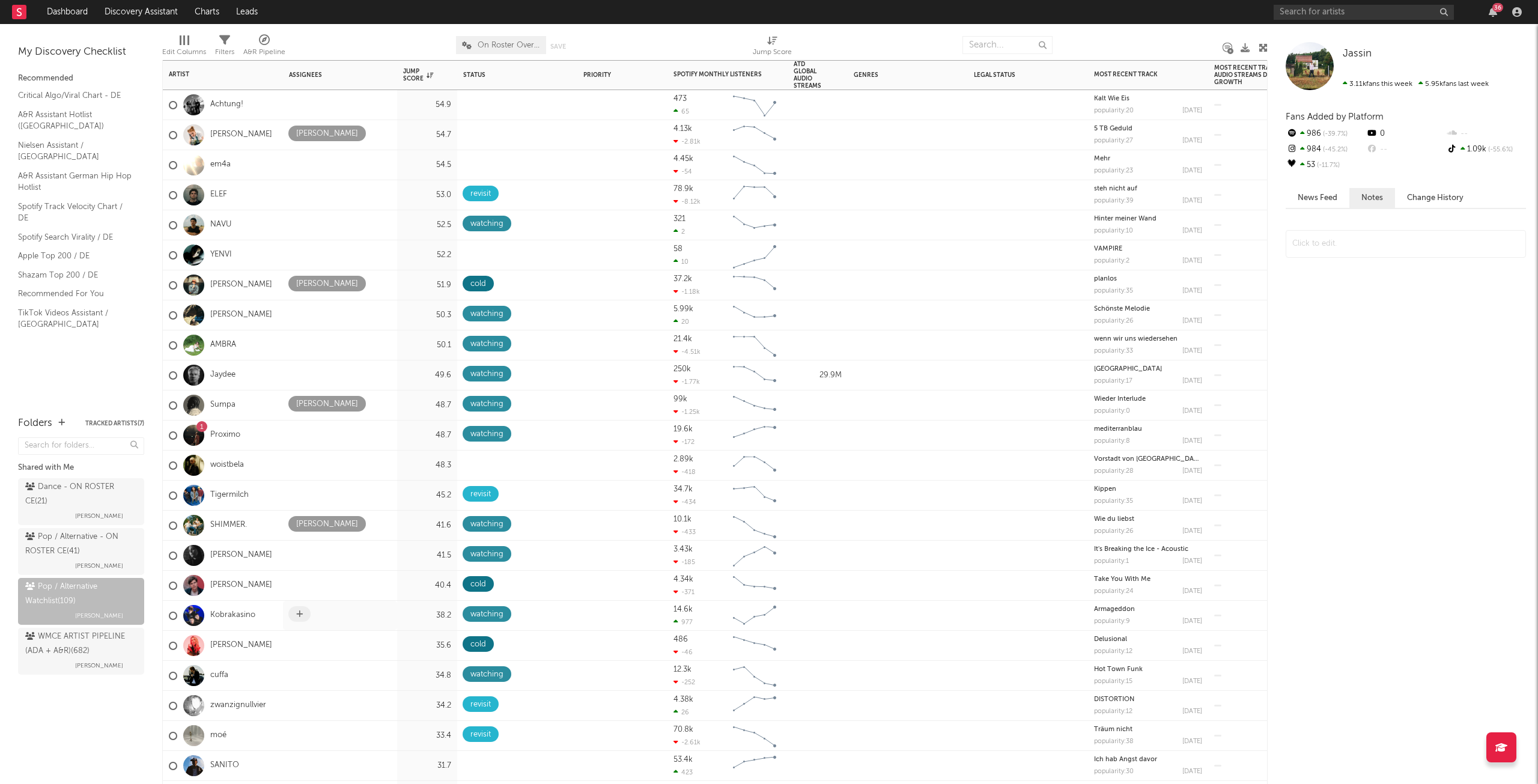
click at [301, 615] on icon at bounding box center [299, 614] width 7 height 8
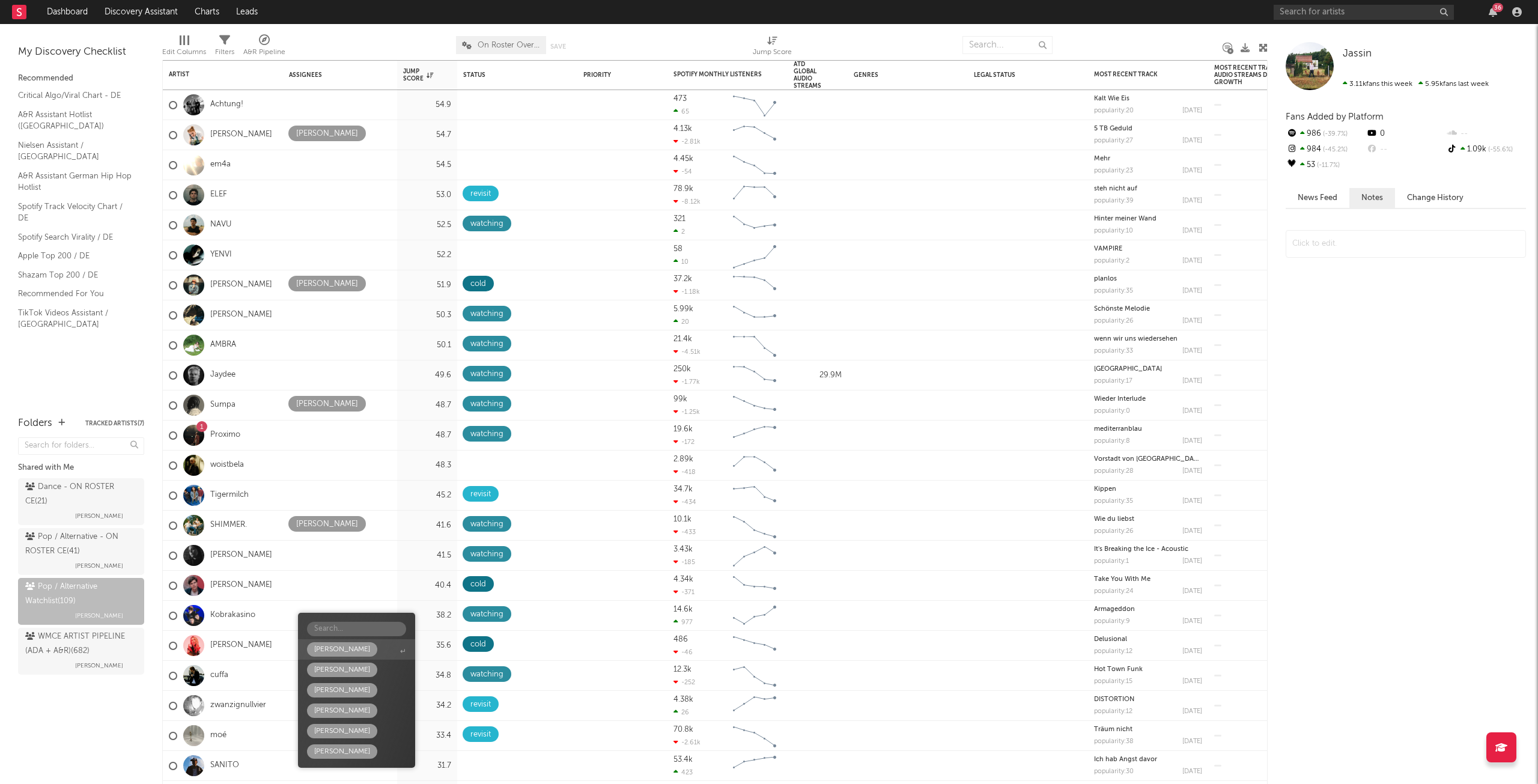
click at [332, 645] on div "[PERSON_NAME]" at bounding box center [342, 649] width 56 height 14
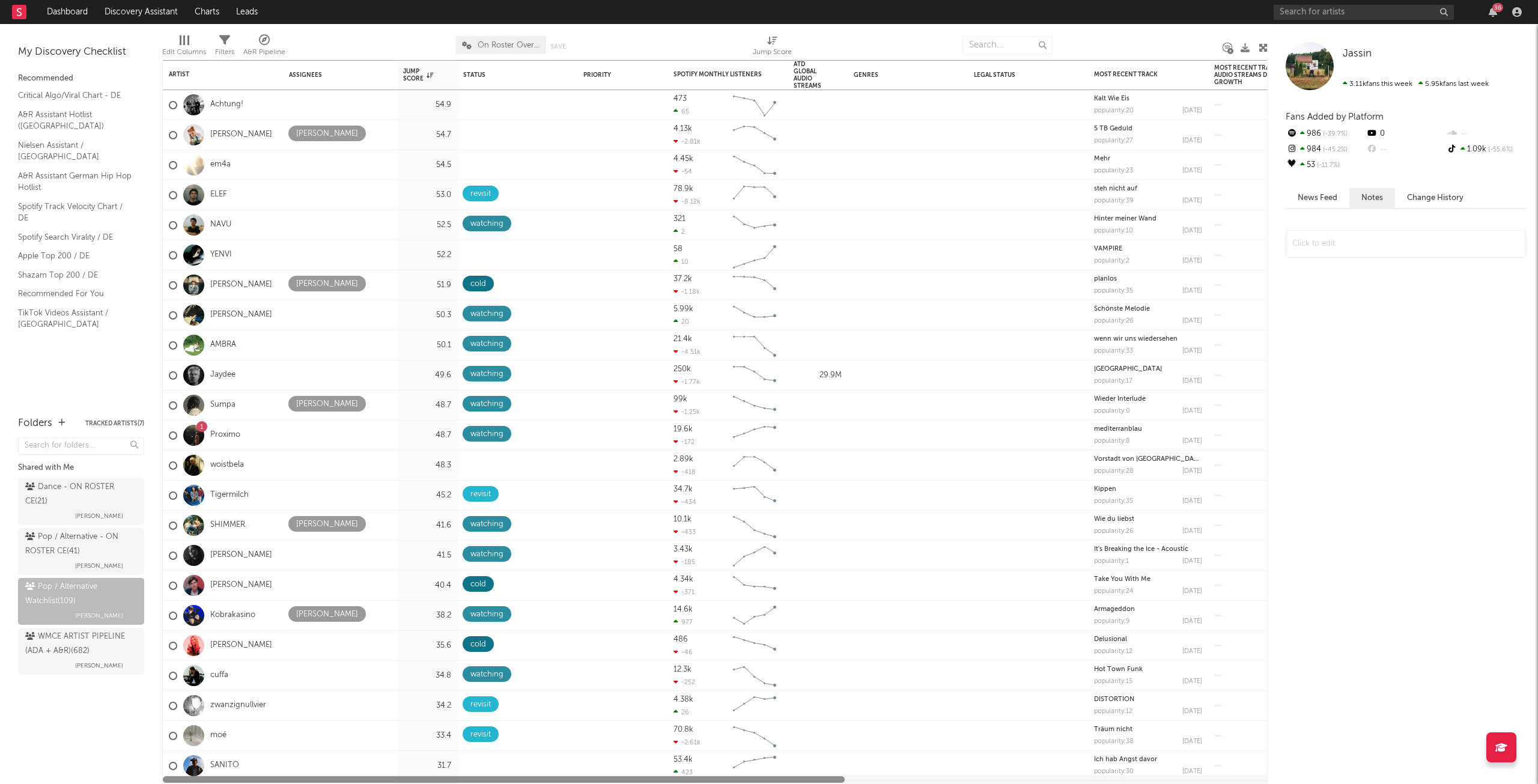
drag, startPoint x: 432, startPoint y: 778, endPoint x: 214, endPoint y: 771, distance: 218.1
click at [214, 771] on div "JUPYTER 57.1 Declined / Pass 12.1k 352 Created with Highcharts 10.3.3 Chart tit…" at bounding box center [715, 422] width 1106 height 724
drag, startPoint x: 252, startPoint y: 775, endPoint x: 968, endPoint y: 804, distance: 716.6
click at [968, 783] on html "Dashboard Discovery Assistant Charts Leads 36 Notifications Settings Mark all a…" at bounding box center [769, 392] width 1538 height 784
drag, startPoint x: 700, startPoint y: 780, endPoint x: 539, endPoint y: 799, distance: 162.1
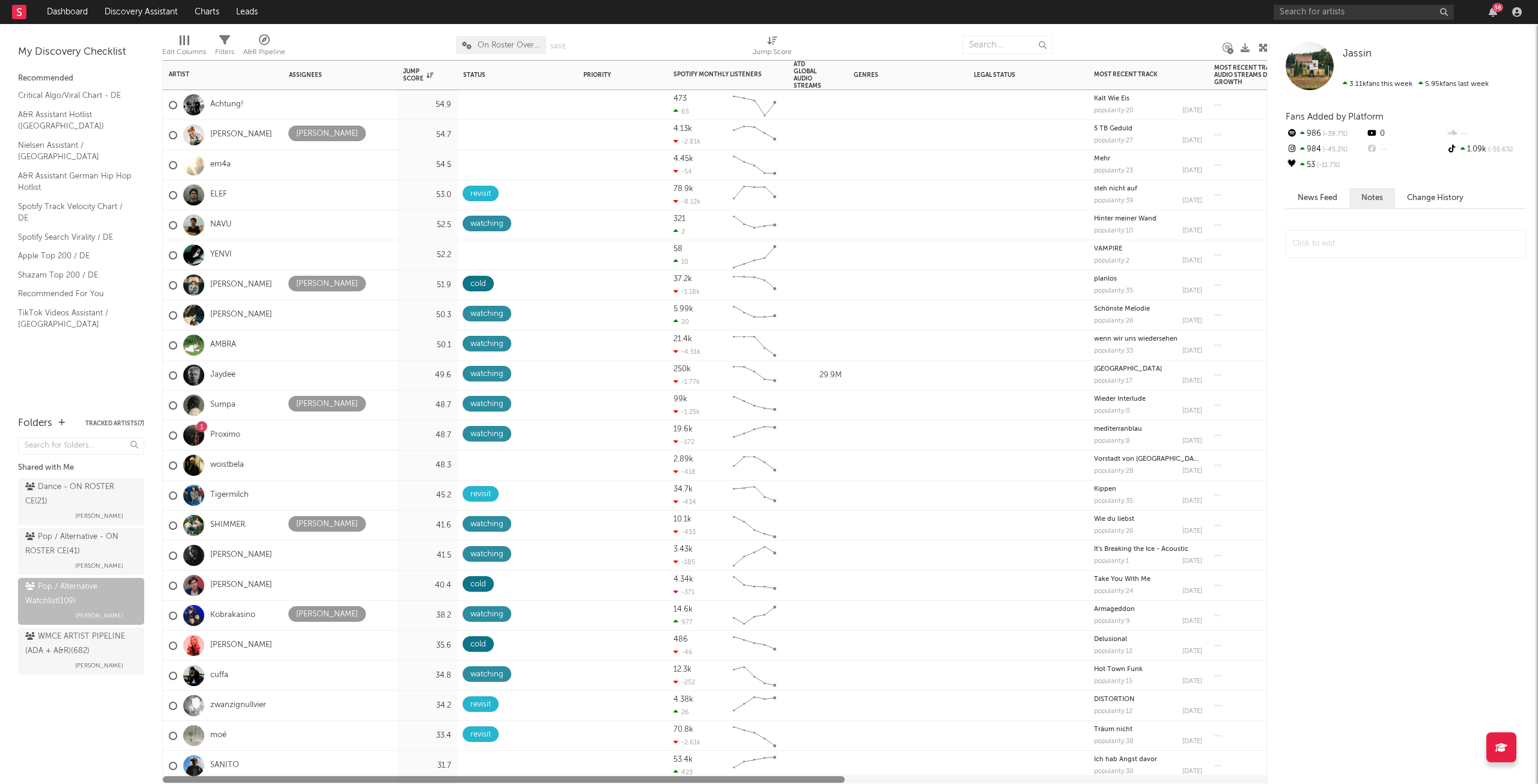
click at [539, 783] on html "Dashboard Discovery Assistant Charts Leads 36 Notifications Settings Mark all a…" at bounding box center [769, 392] width 1538 height 784
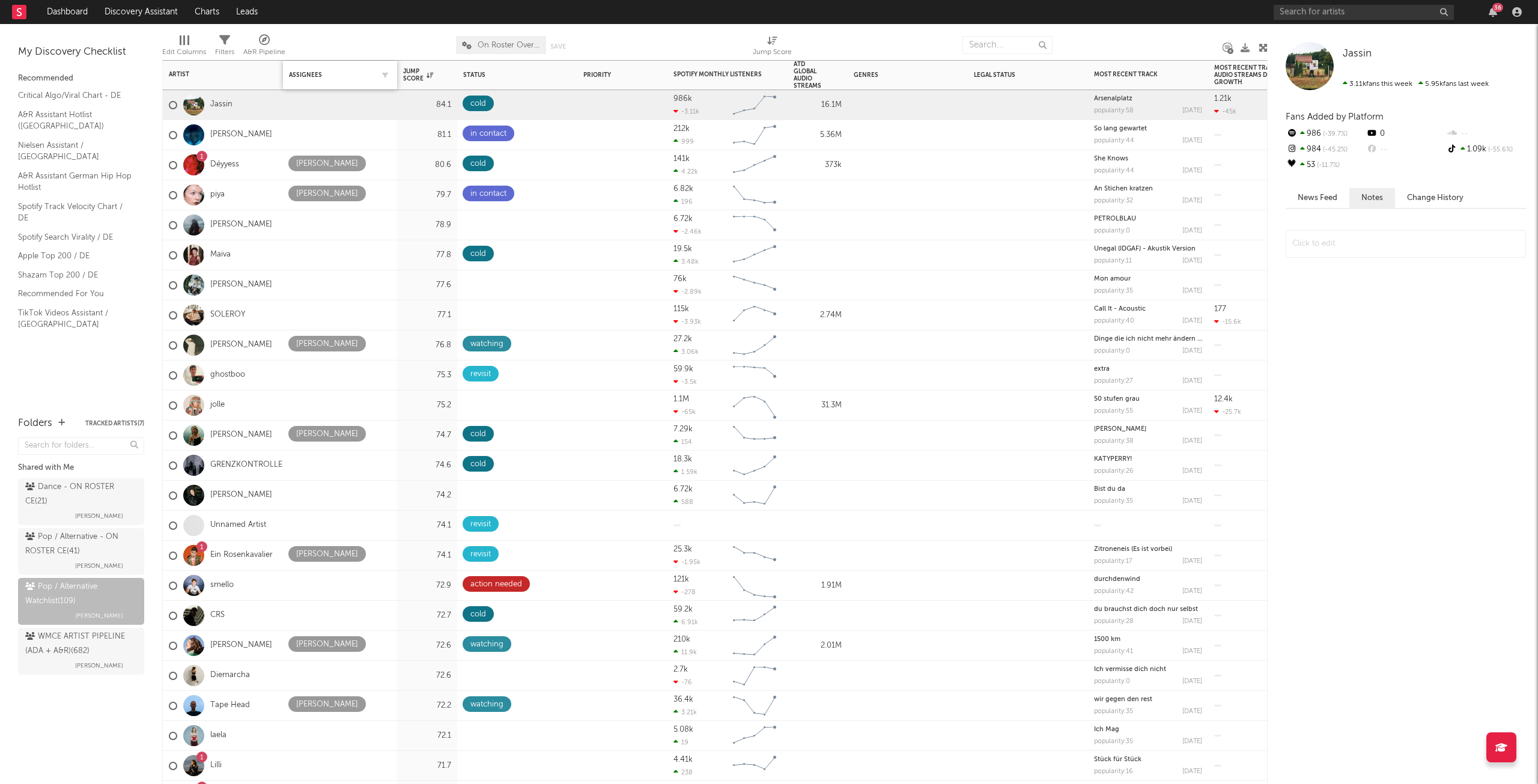
click at [299, 77] on div "Assignees" at bounding box center [331, 75] width 84 height 7
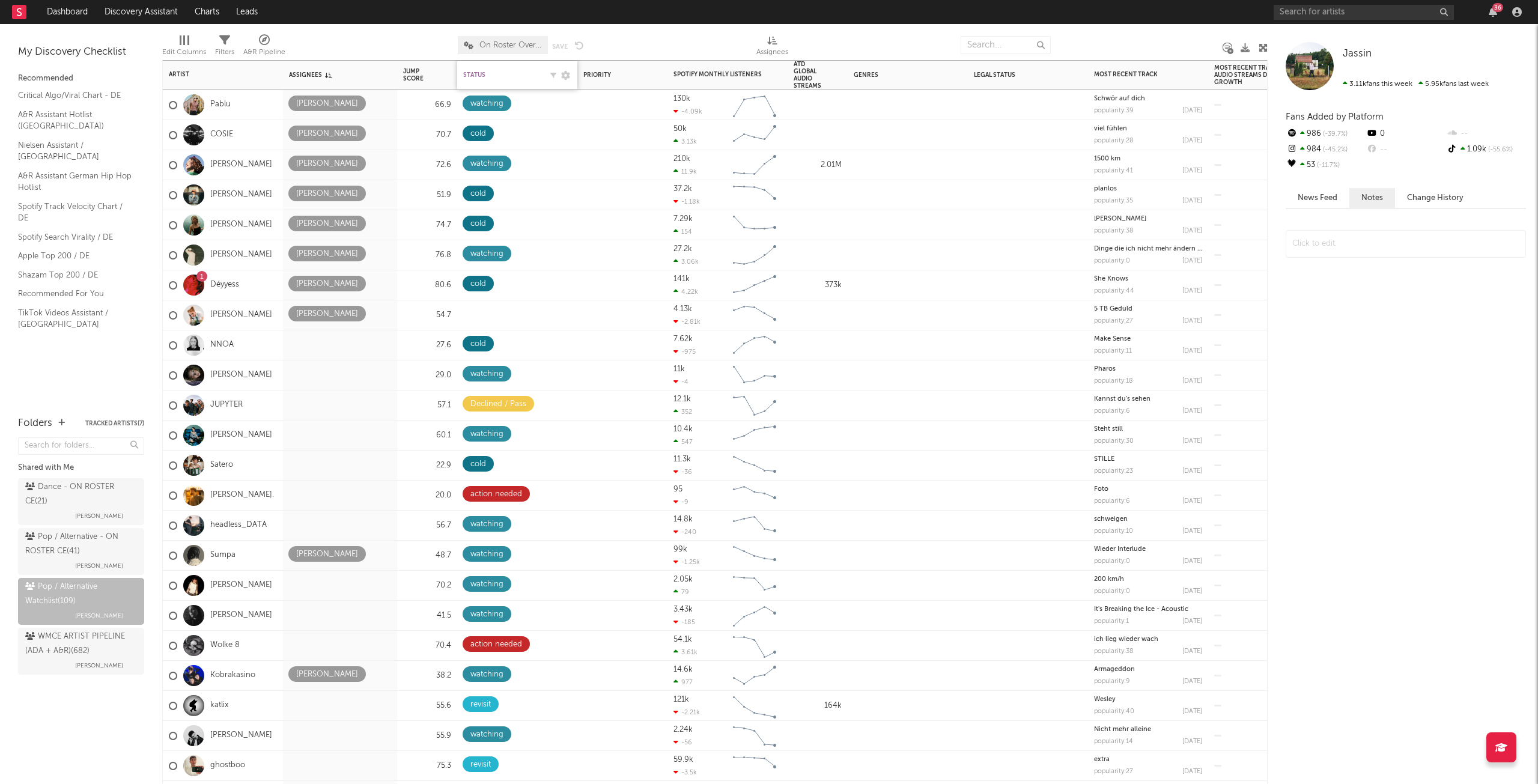
click at [474, 75] on div "Status" at bounding box center [502, 75] width 78 height 7
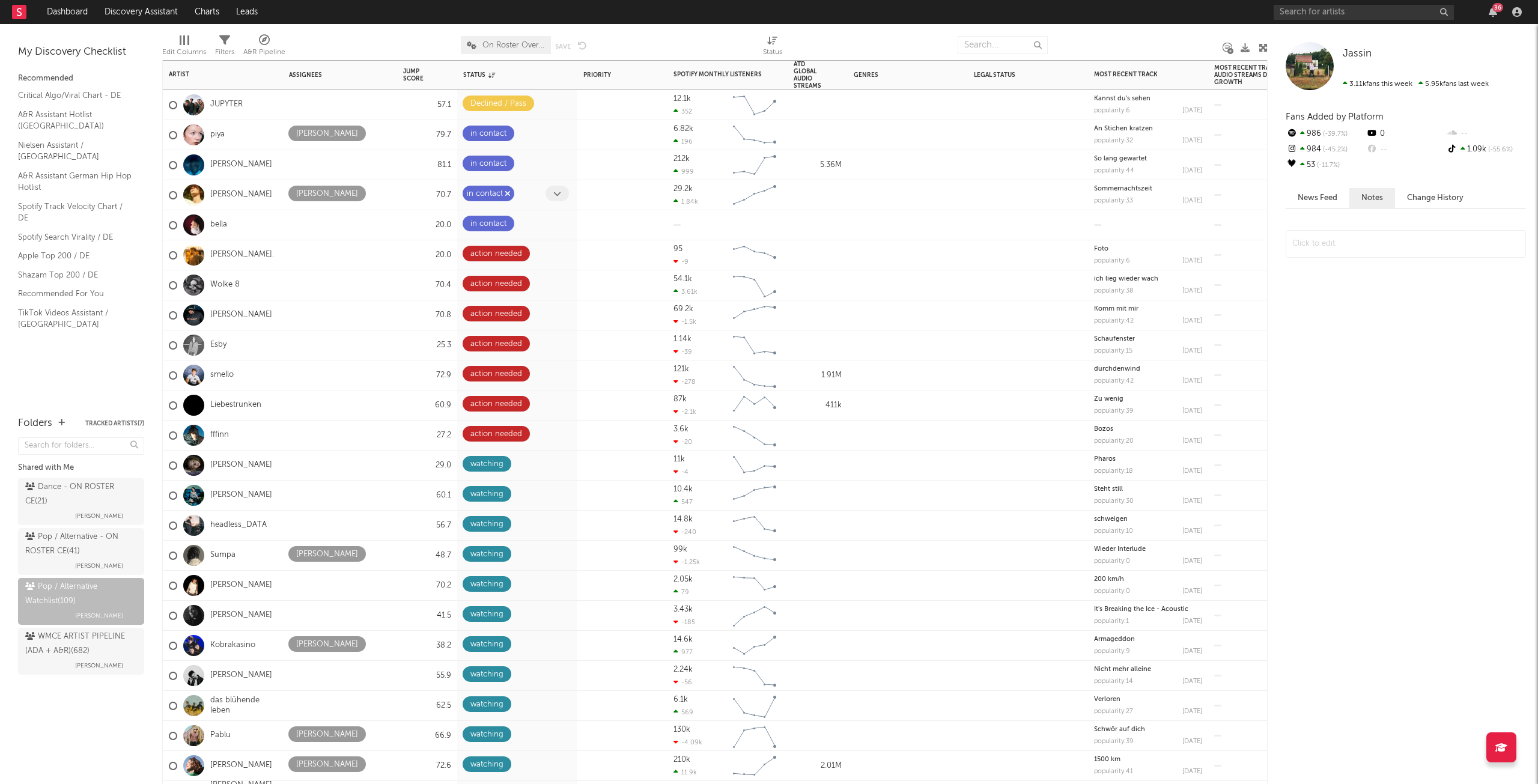
click at [508, 192] on icon "button" at bounding box center [508, 194] width 6 height 8
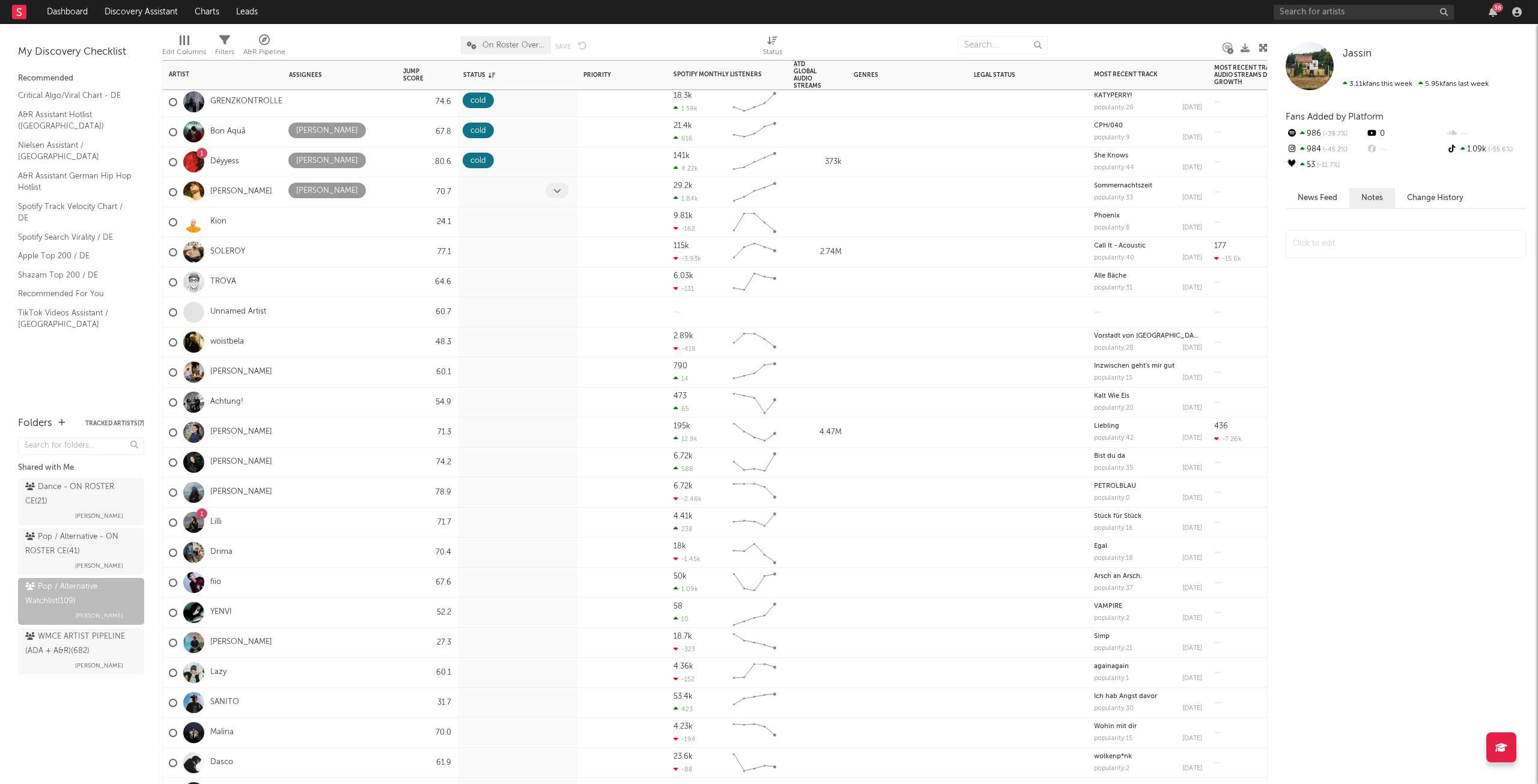
click at [550, 192] on span at bounding box center [557, 190] width 23 height 16
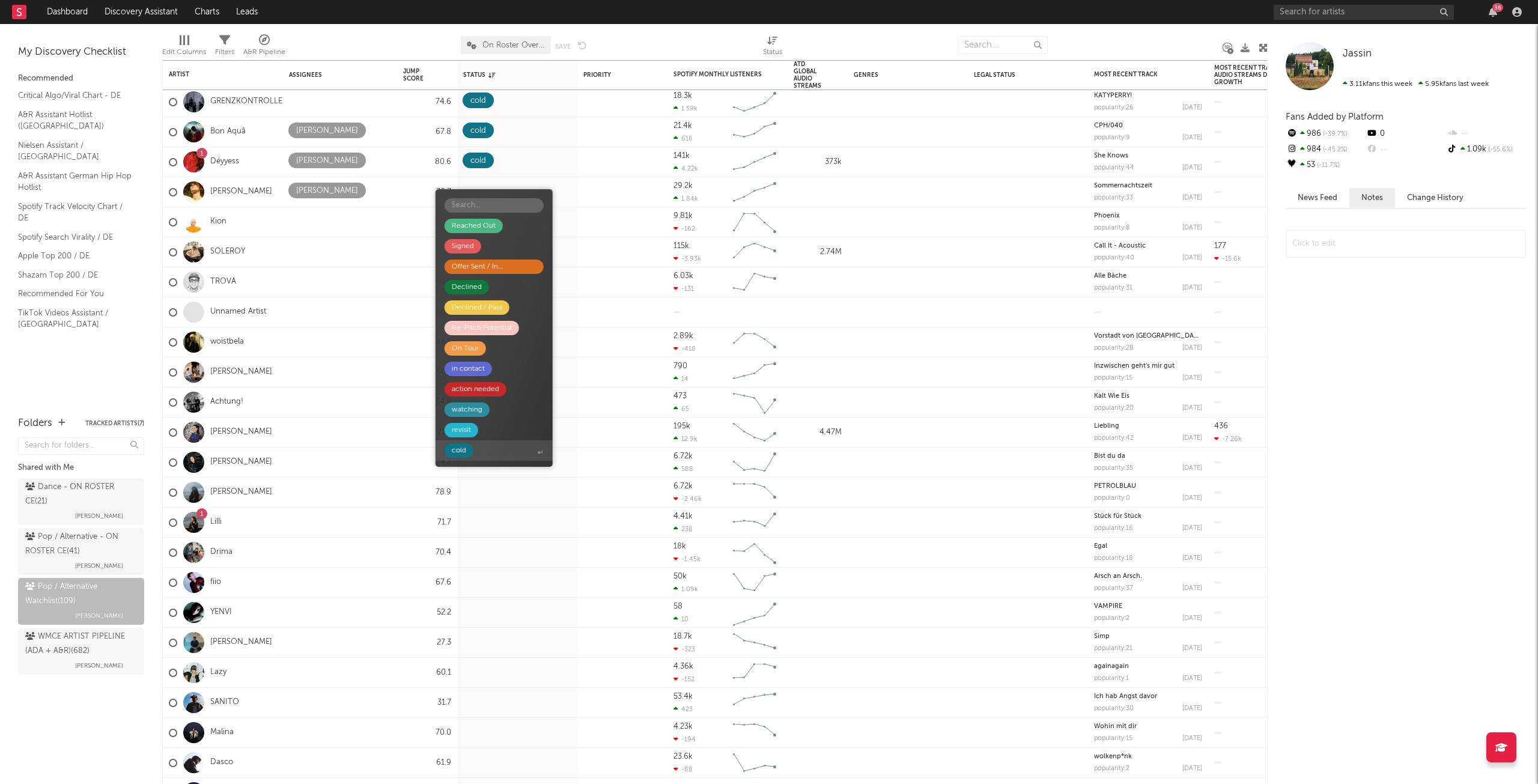
click at [478, 446] on span "cold" at bounding box center [494, 450] width 117 height 21
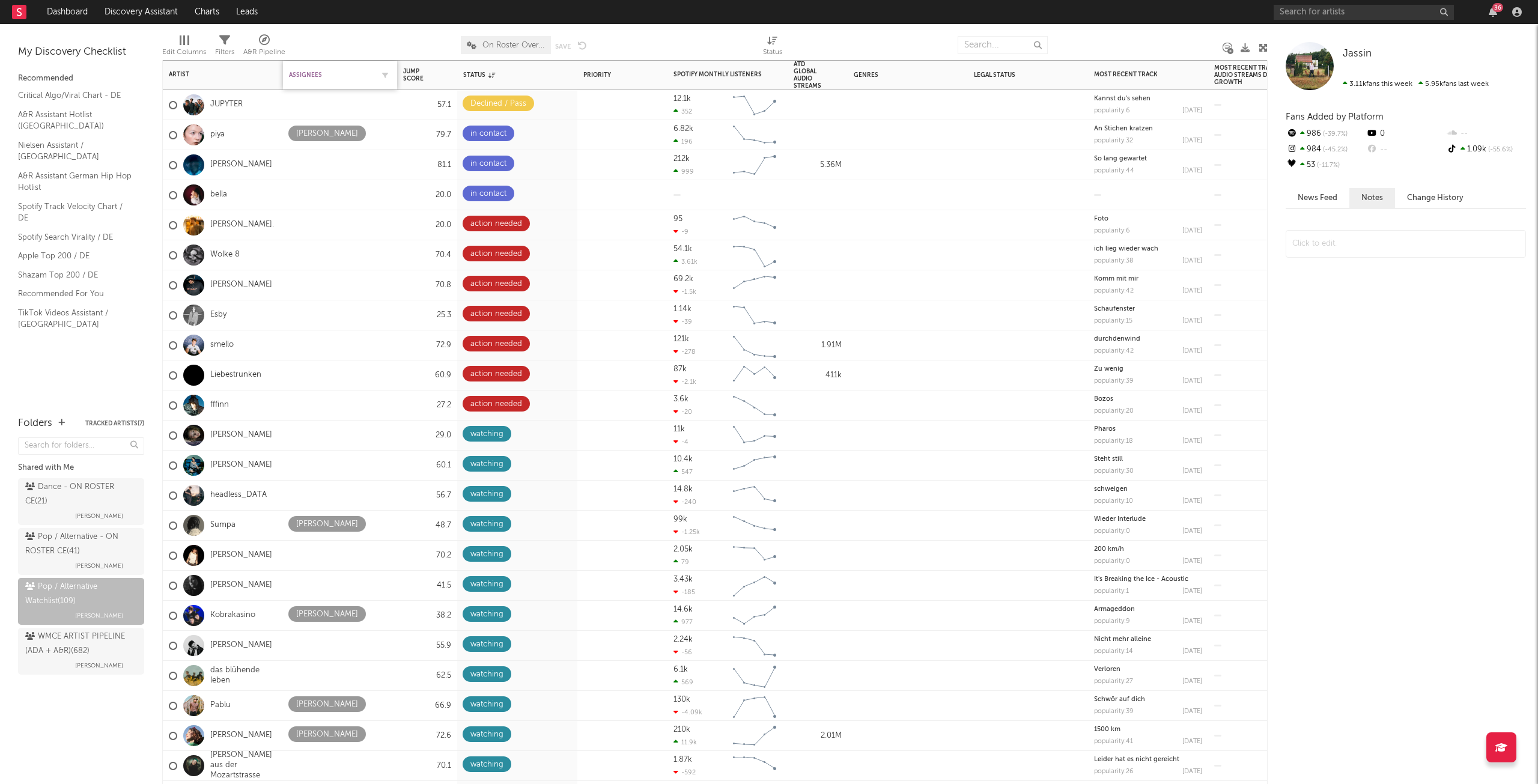
click at [303, 72] on div "Assignees" at bounding box center [331, 75] width 84 height 7
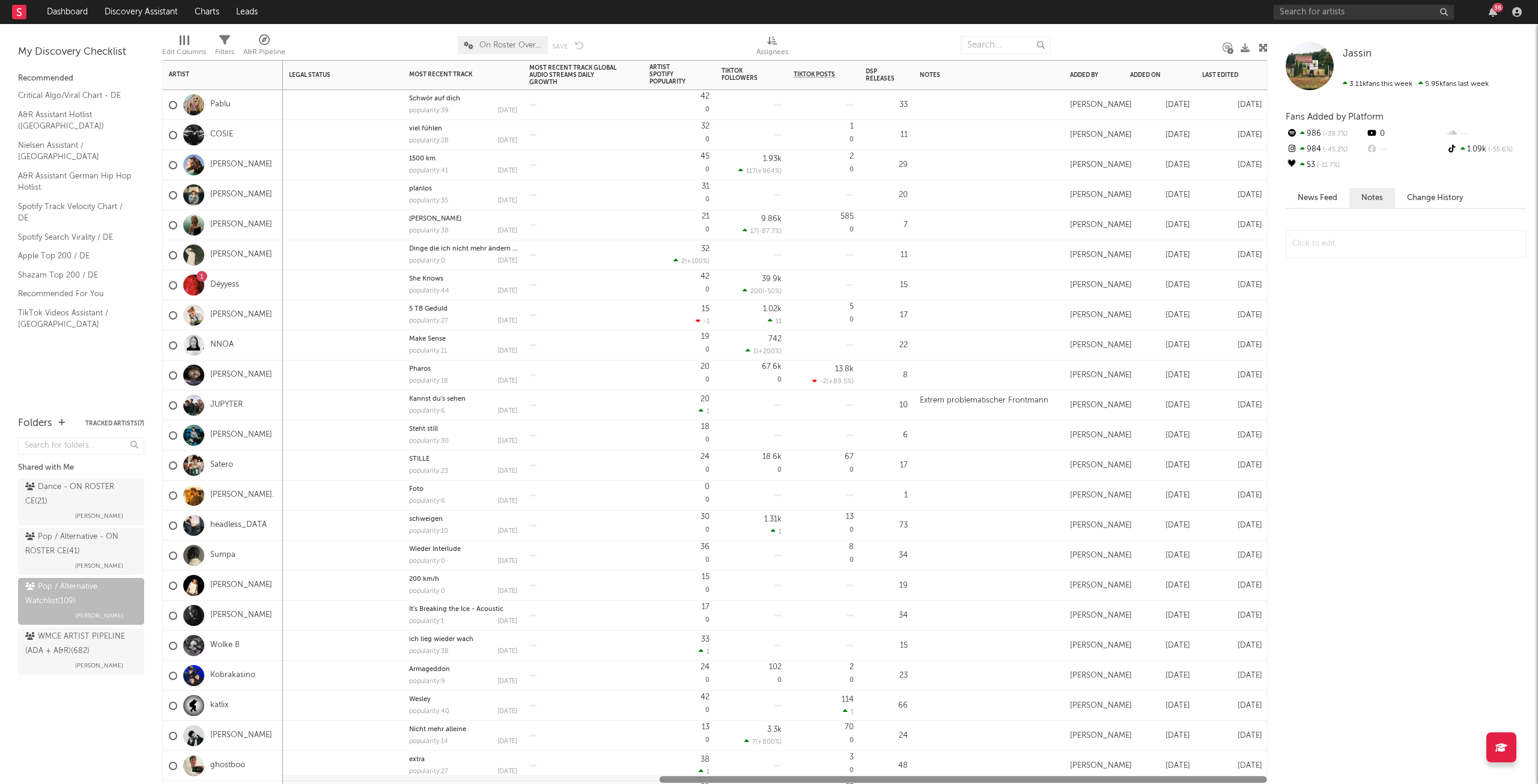
drag, startPoint x: 395, startPoint y: 779, endPoint x: 940, endPoint y: 778, distance: 545.0
click at [940, 778] on div at bounding box center [963, 779] width 607 height 7
click at [944, 107] on div at bounding box center [988, 105] width 150 height 29
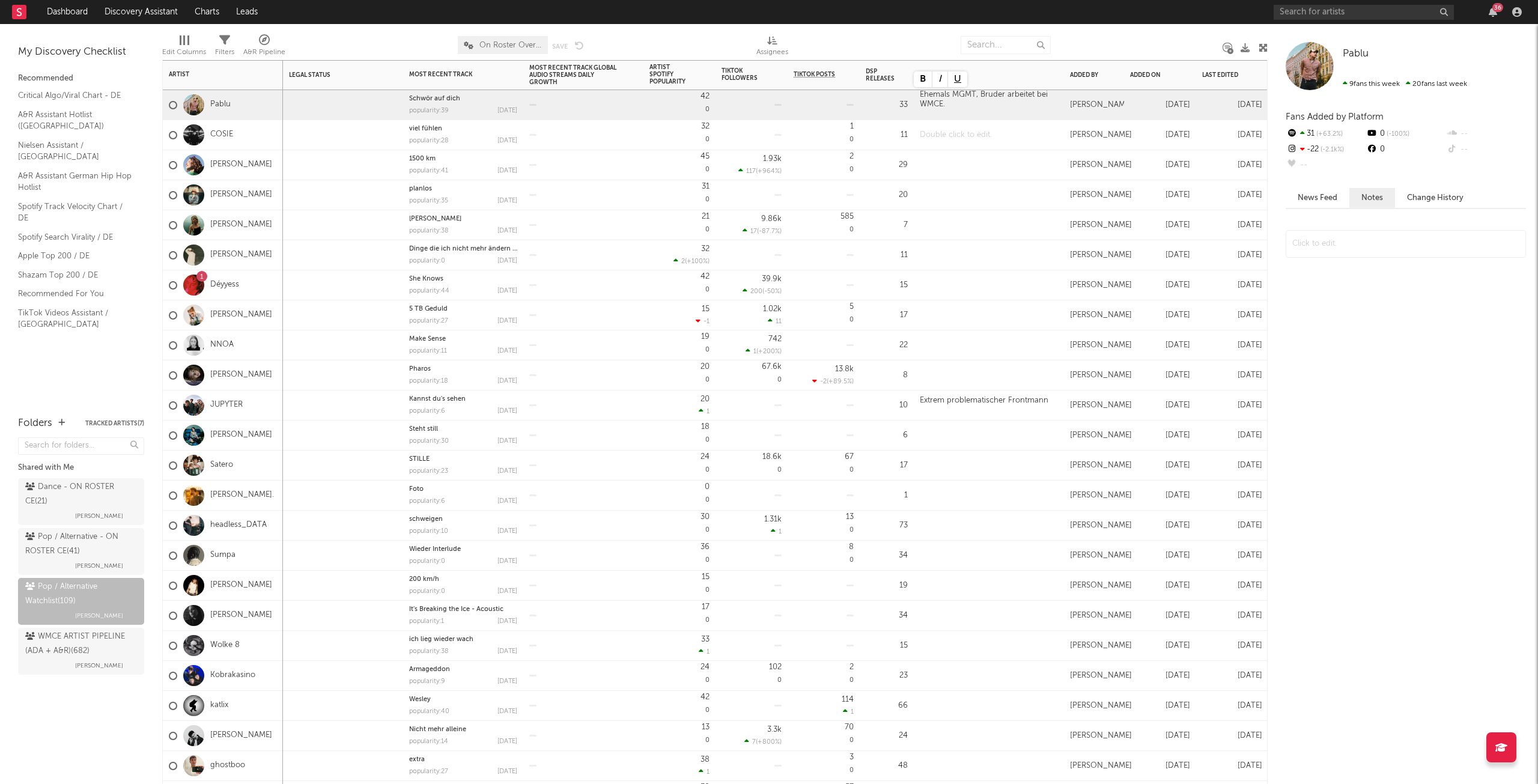
click at [946, 135] on div at bounding box center [988, 135] width 150 height 29
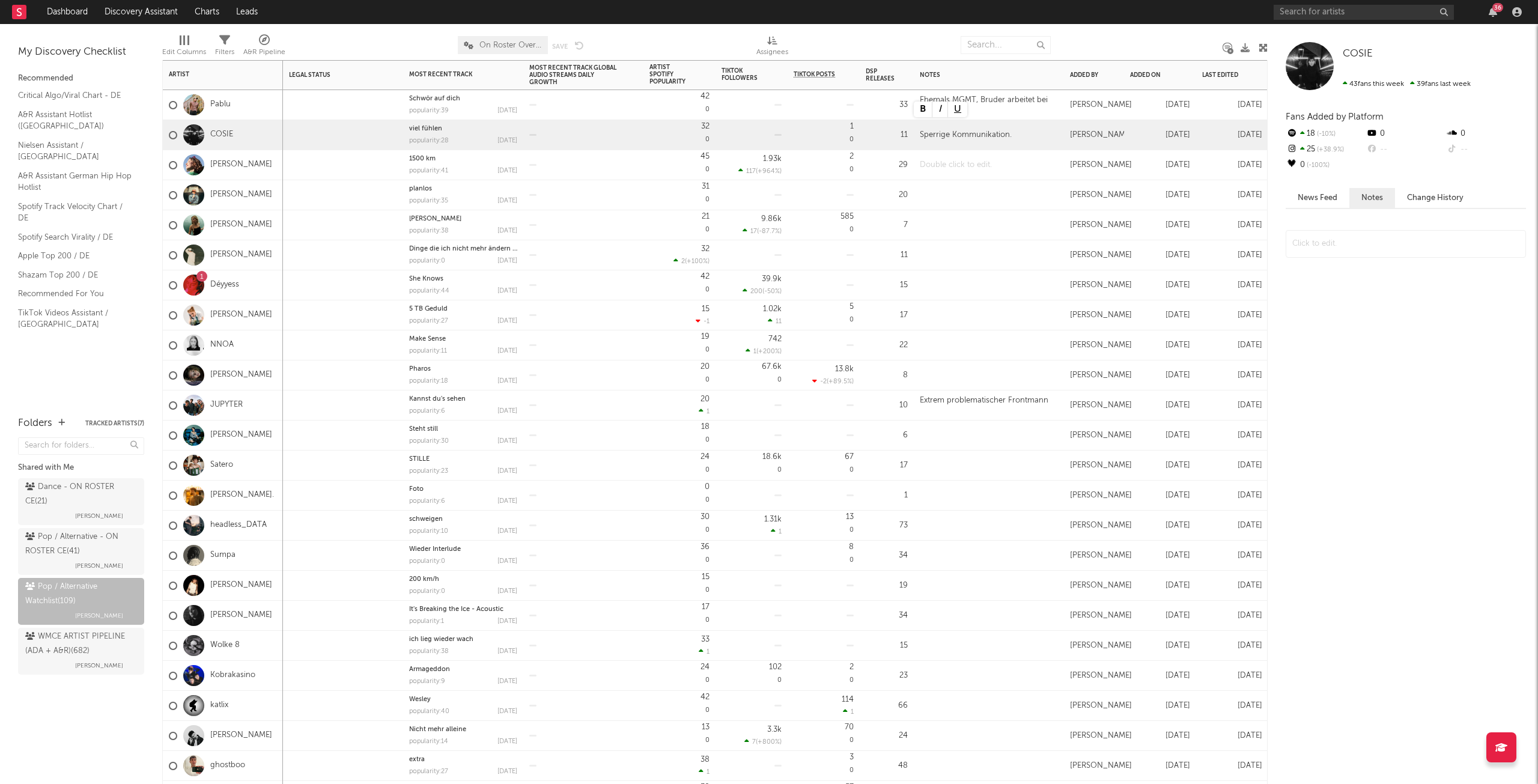
click at [949, 169] on div at bounding box center [988, 164] width 150 height 29
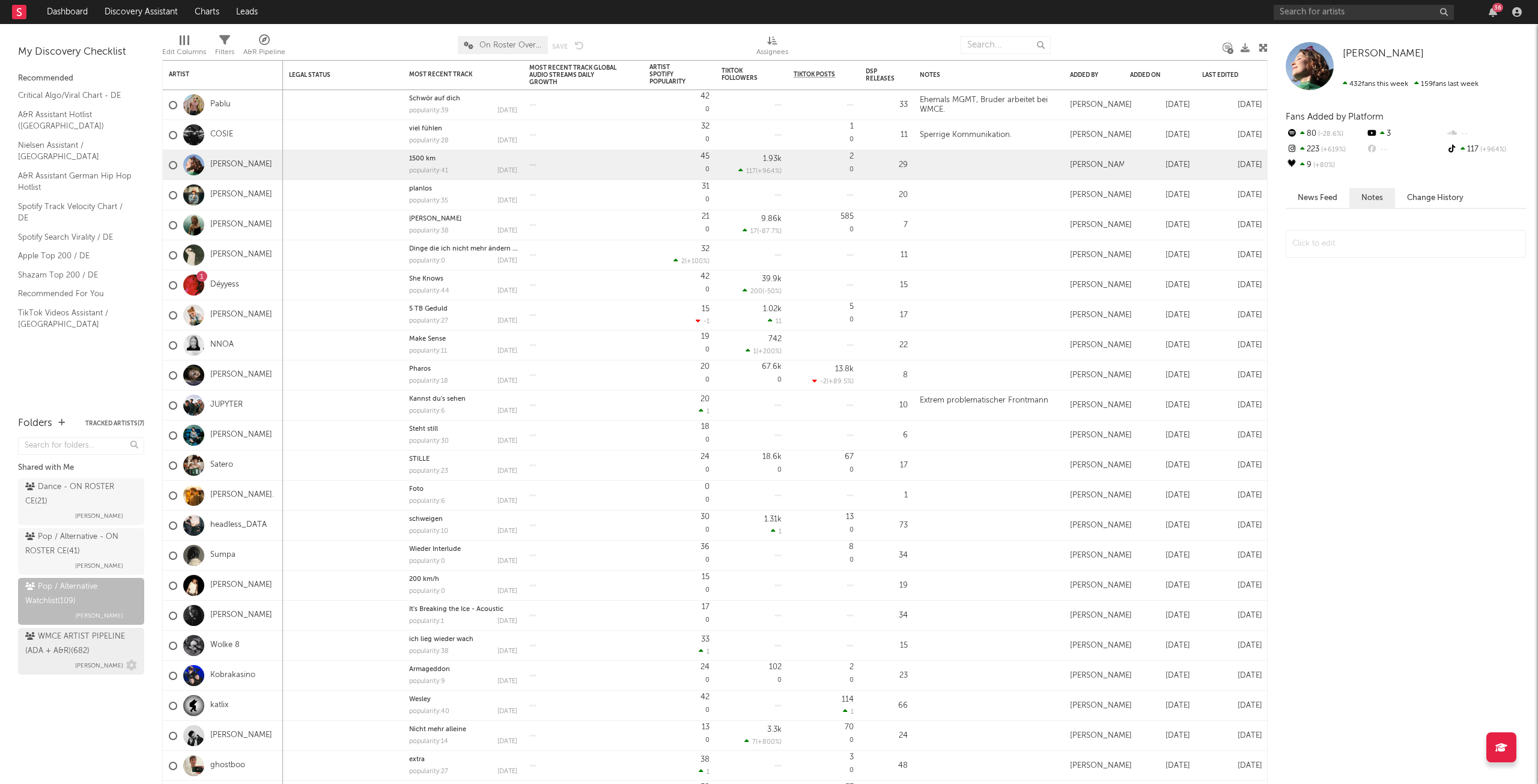
click at [74, 647] on div "WMCE ARTIST PIPELINE (ADA + A&R) ( 682 )" at bounding box center [79, 644] width 109 height 29
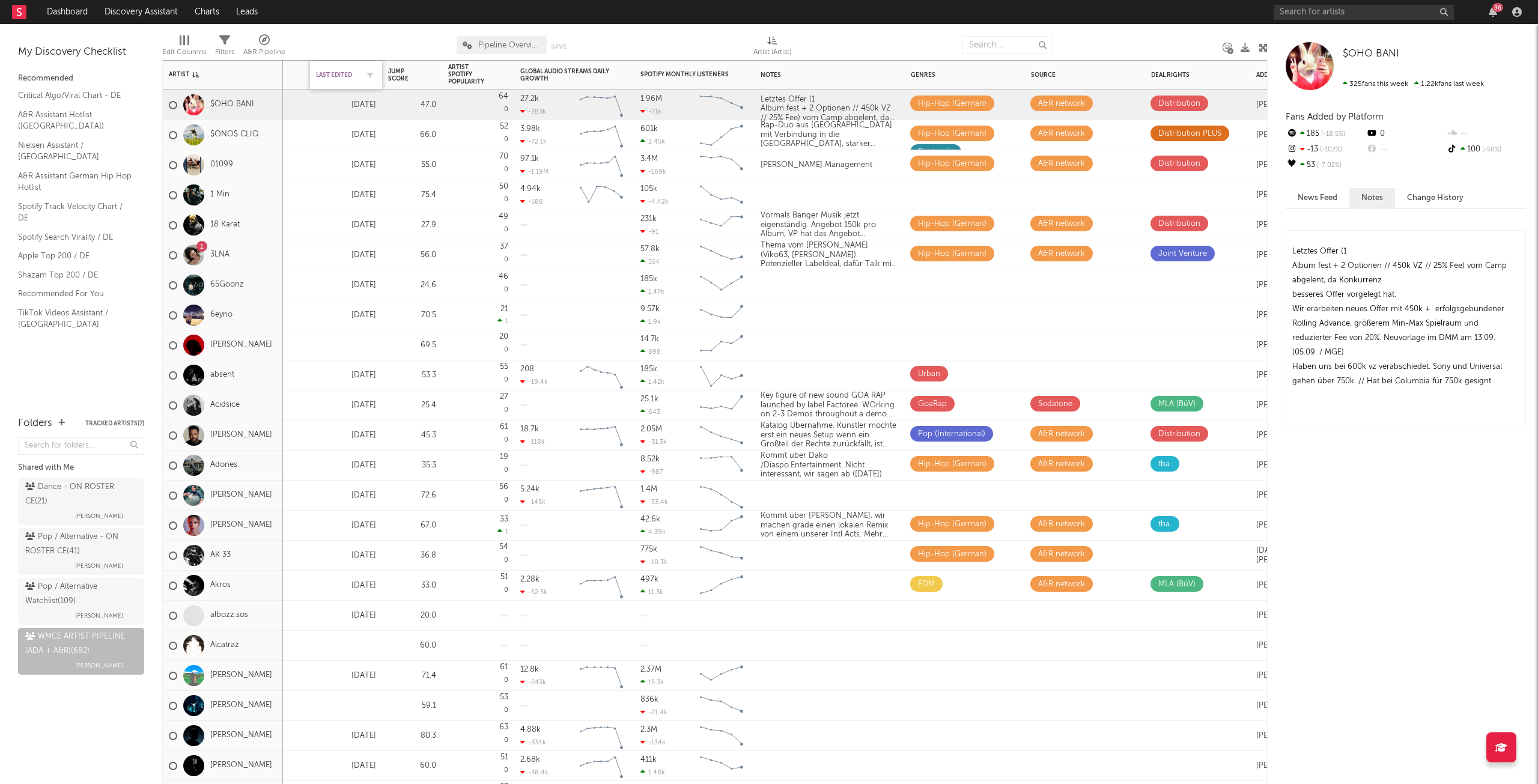
click at [347, 78] on div "Last Edited" at bounding box center [337, 75] width 42 height 7
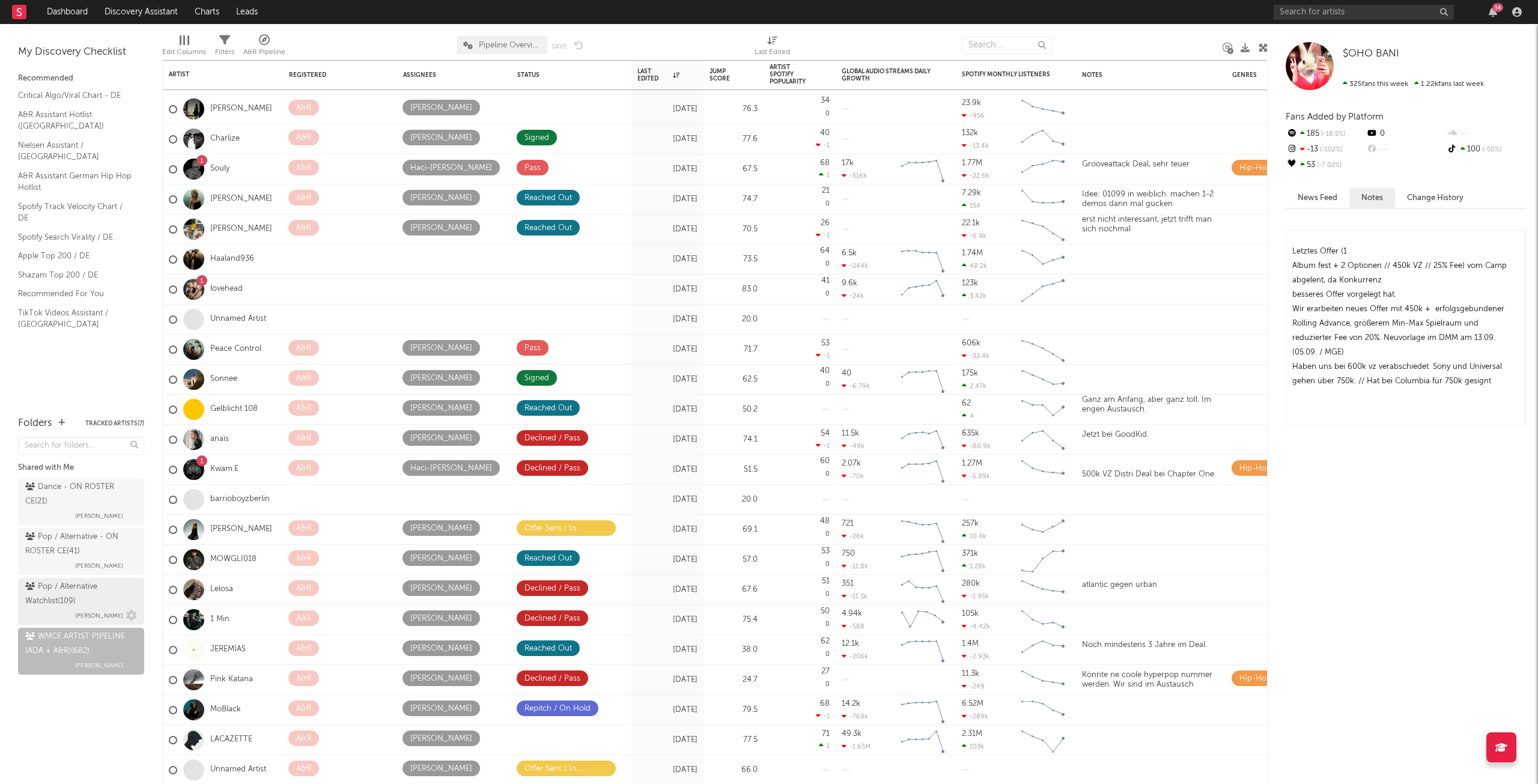
click at [108, 595] on div "Pop / Alternative Watchlist ( 109 )" at bounding box center [79, 594] width 109 height 29
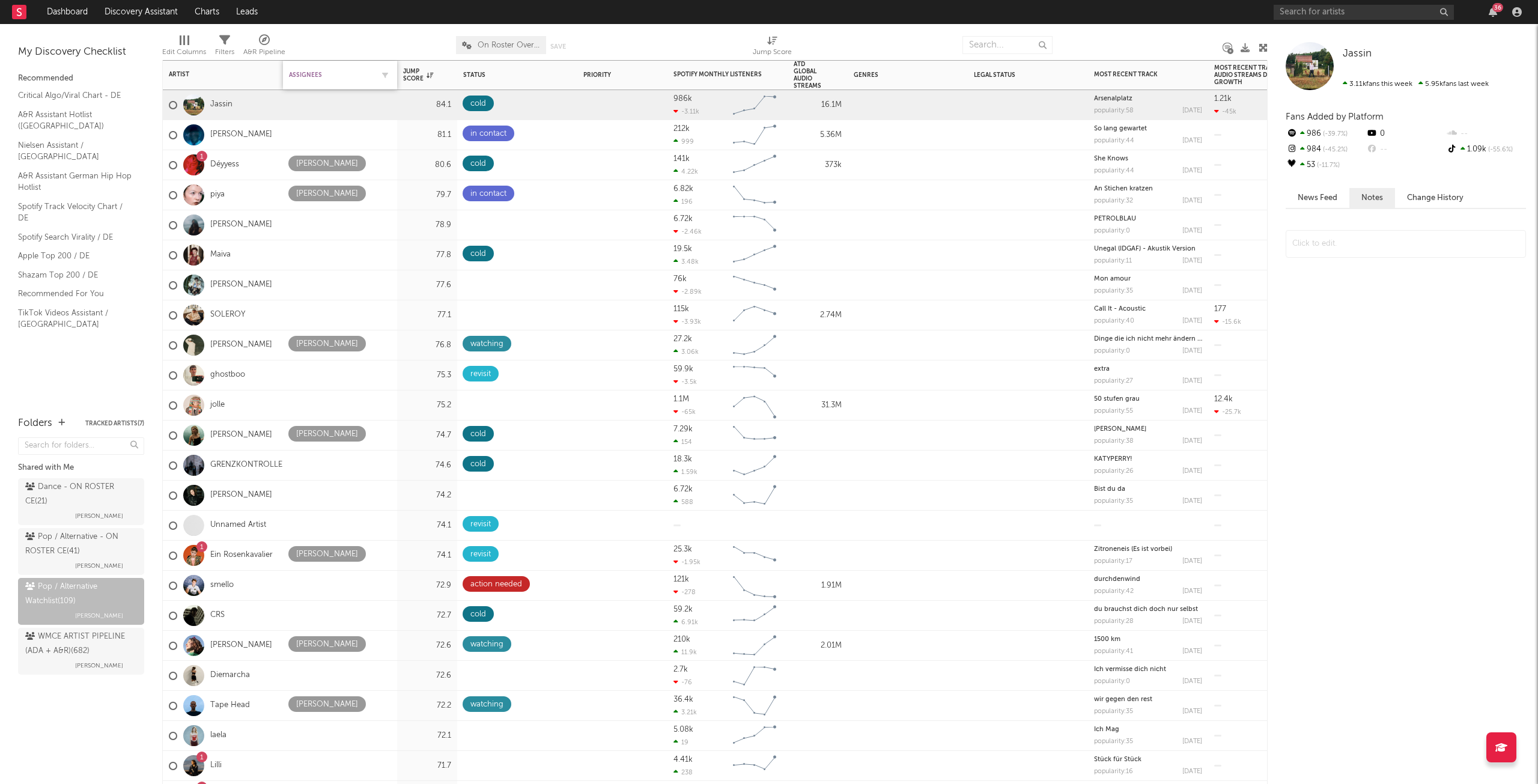
click at [299, 74] on div "Assignees" at bounding box center [331, 75] width 84 height 7
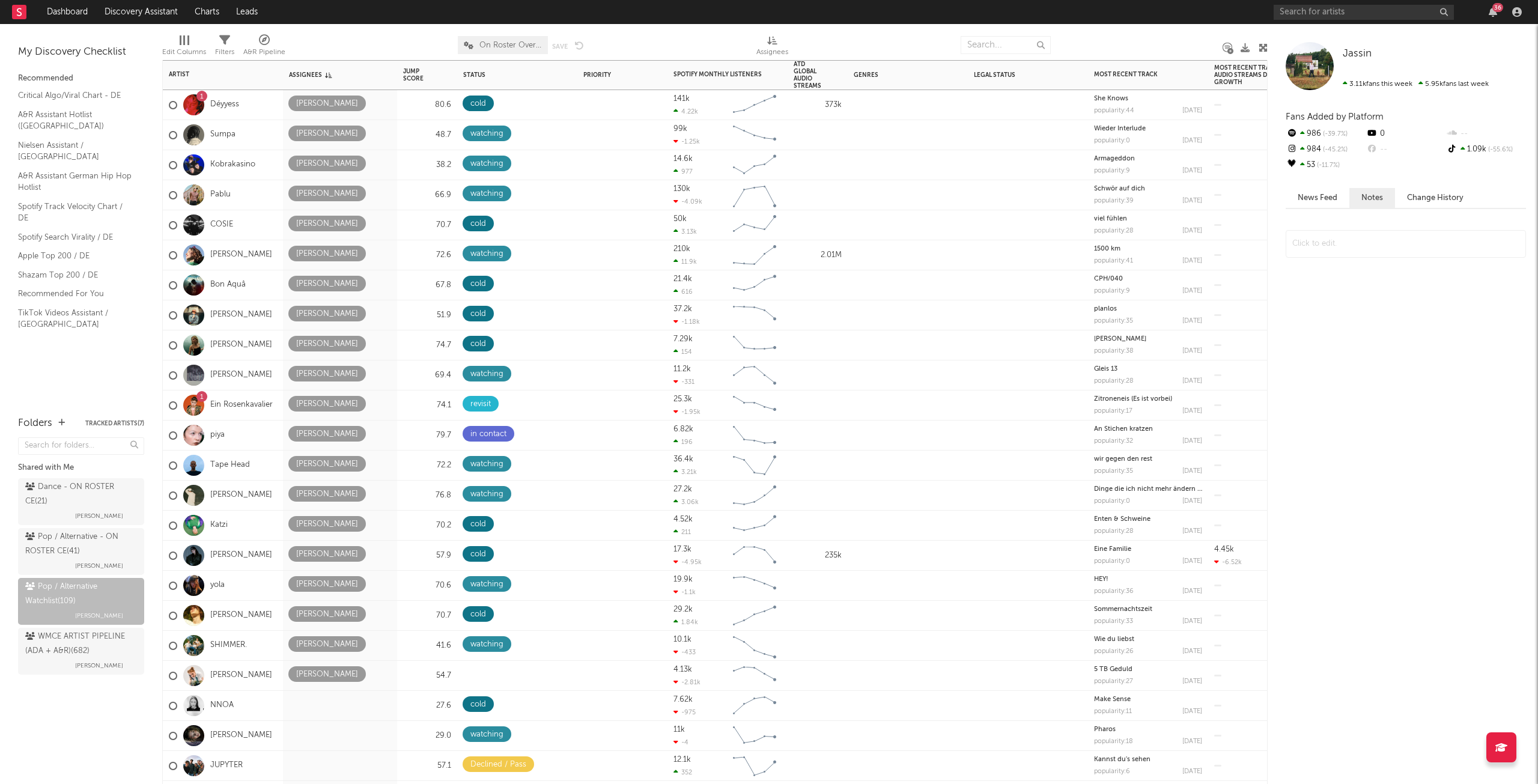
drag, startPoint x: 350, startPoint y: 775, endPoint x: 660, endPoint y: 788, distance: 310.3
click at [660, 783] on html "Dashboard Discovery Assistant Charts Leads 36 Notifications Settings Mark all a…" at bounding box center [769, 392] width 1538 height 784
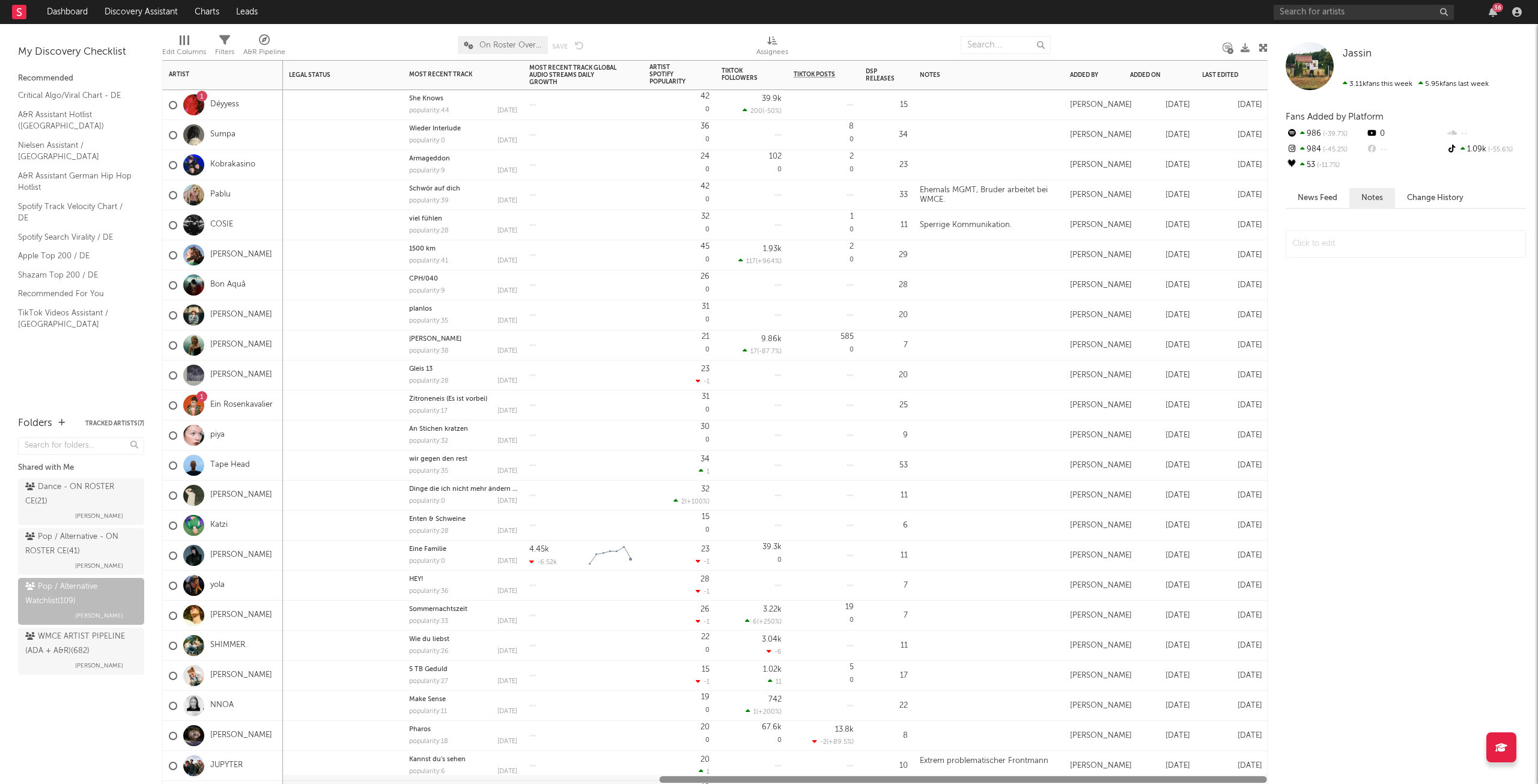
drag, startPoint x: 635, startPoint y: 781, endPoint x: 1500, endPoint y: 812, distance: 865.6
click at [1500, 783] on html "Dashboard Discovery Assistant Charts Leads 36 Notifications Settings Mark all a…" at bounding box center [769, 392] width 1538 height 784
click at [944, 102] on div at bounding box center [988, 105] width 150 height 29
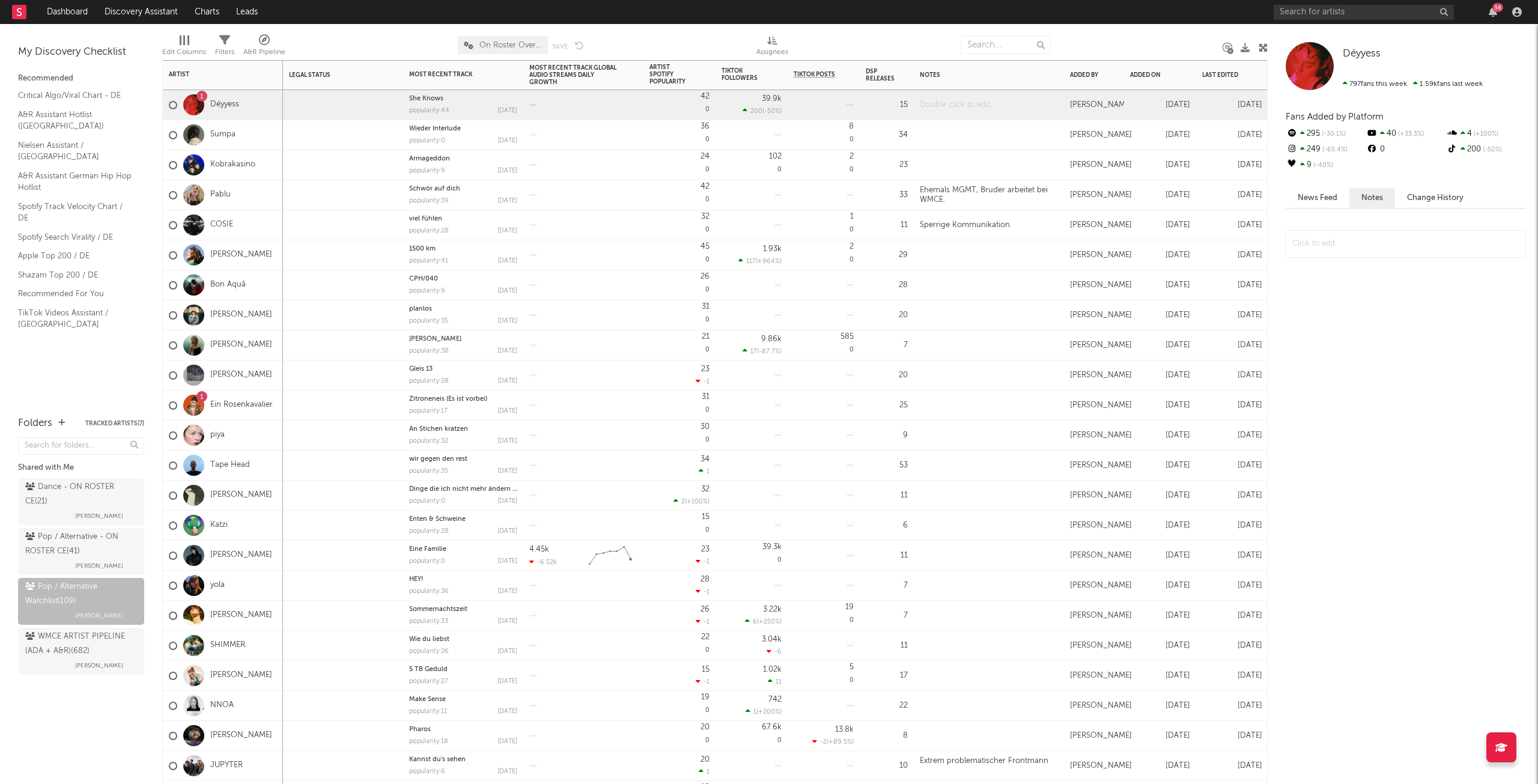
click at [944, 102] on div at bounding box center [988, 105] width 150 height 29
click at [970, 139] on div at bounding box center [988, 135] width 150 height 29
click at [973, 139] on div at bounding box center [988, 135] width 150 height 29
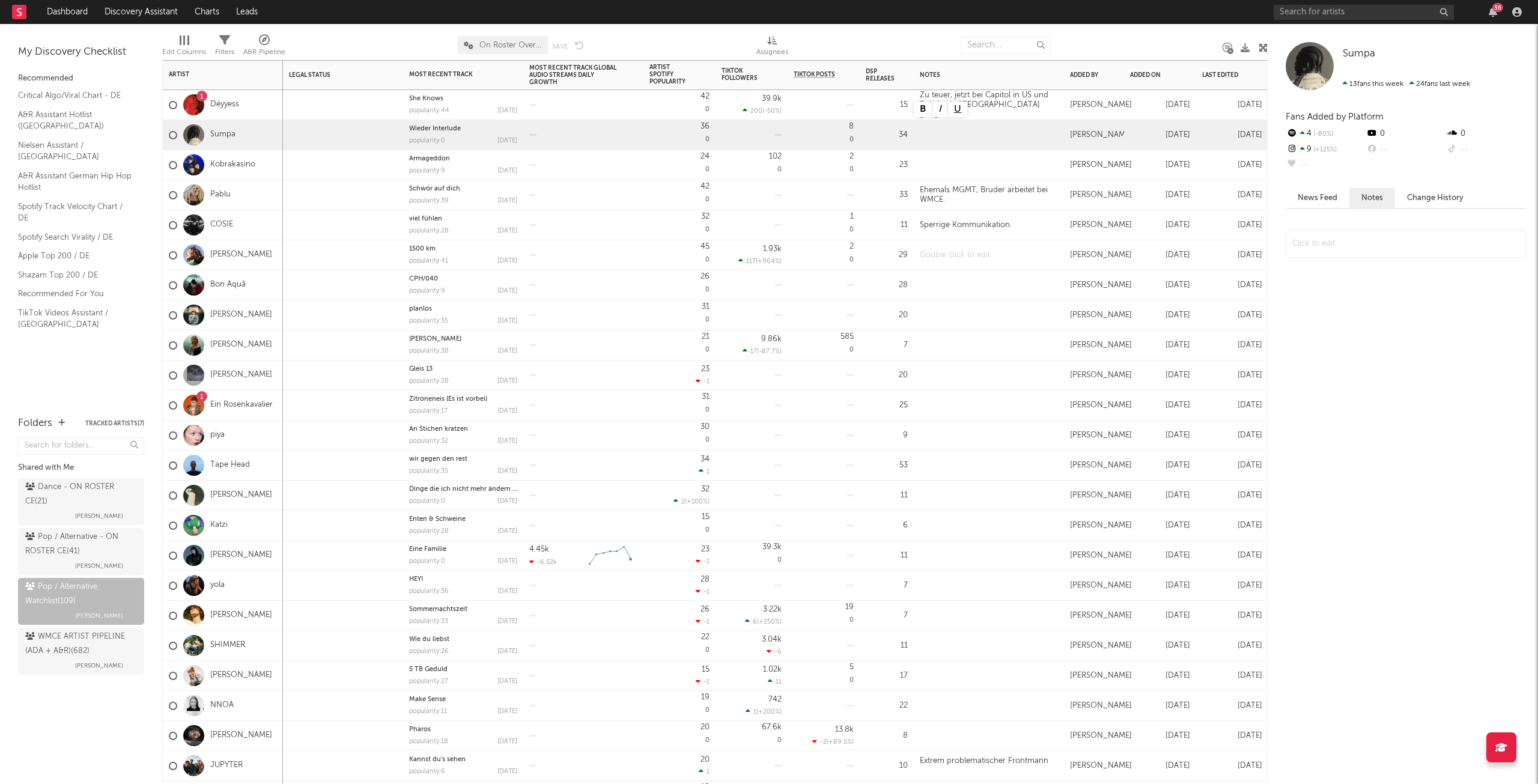
click at [945, 255] on div at bounding box center [988, 255] width 150 height 29
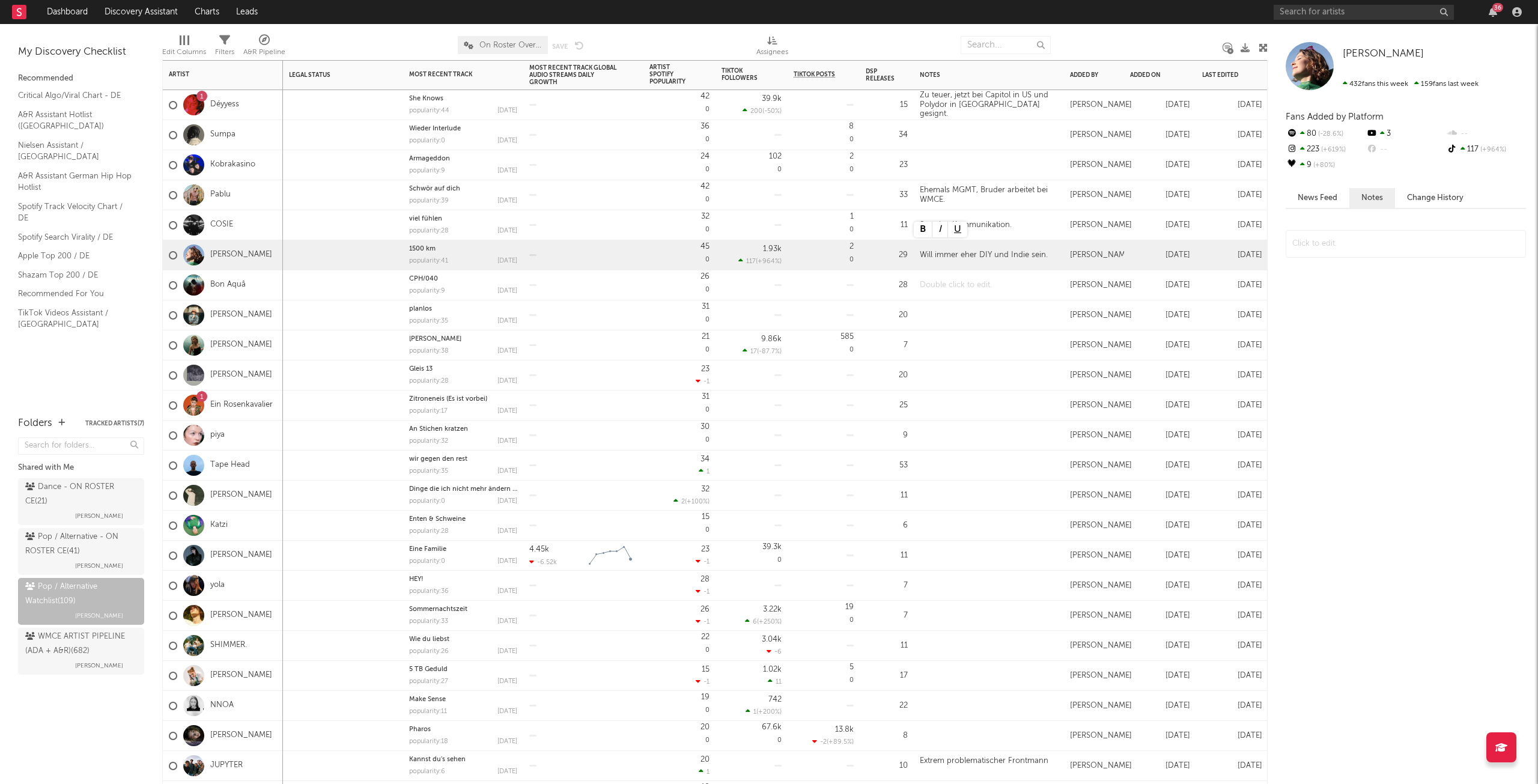
click at [975, 285] on div at bounding box center [988, 285] width 150 height 29
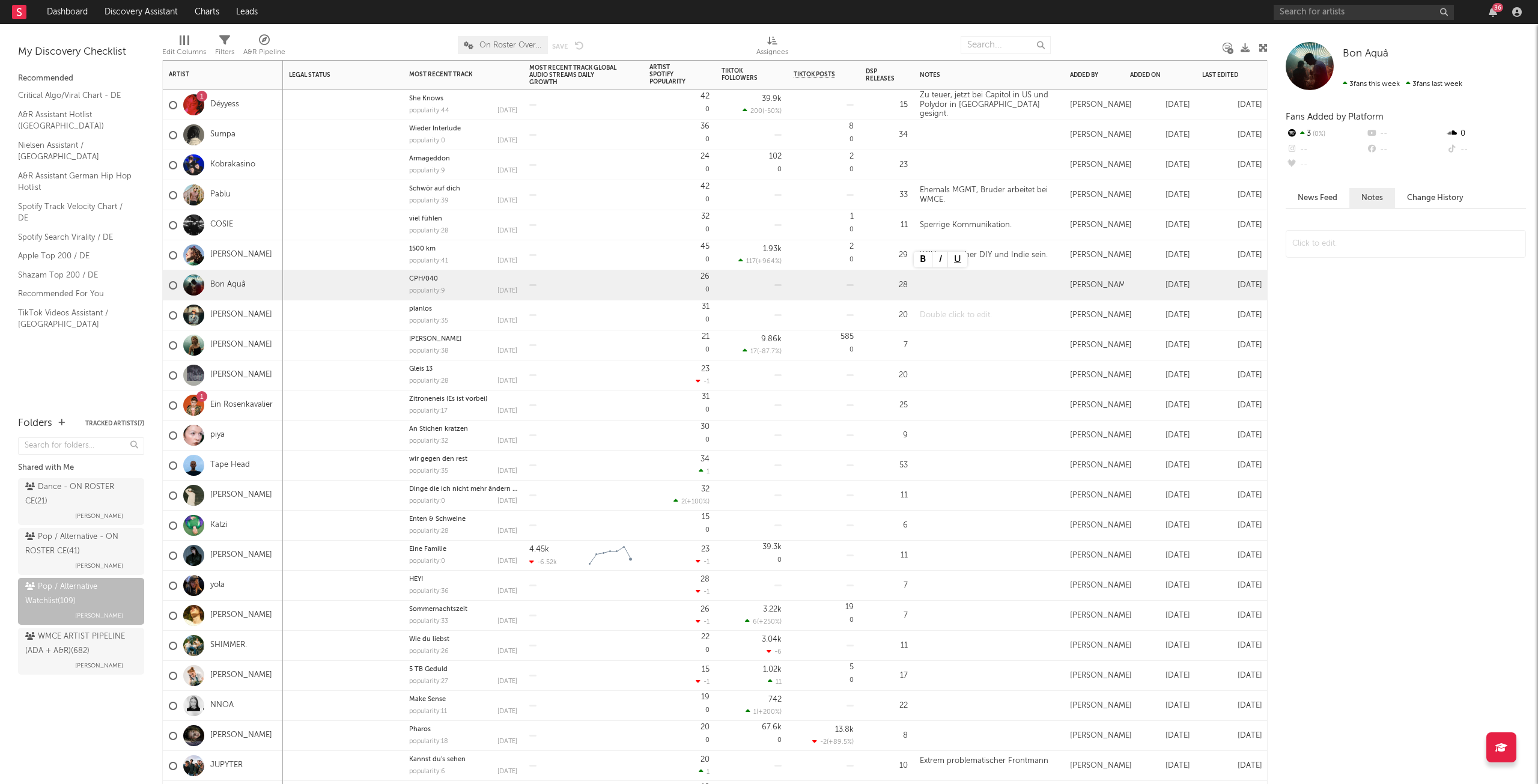
click at [949, 318] on div at bounding box center [988, 315] width 150 height 29
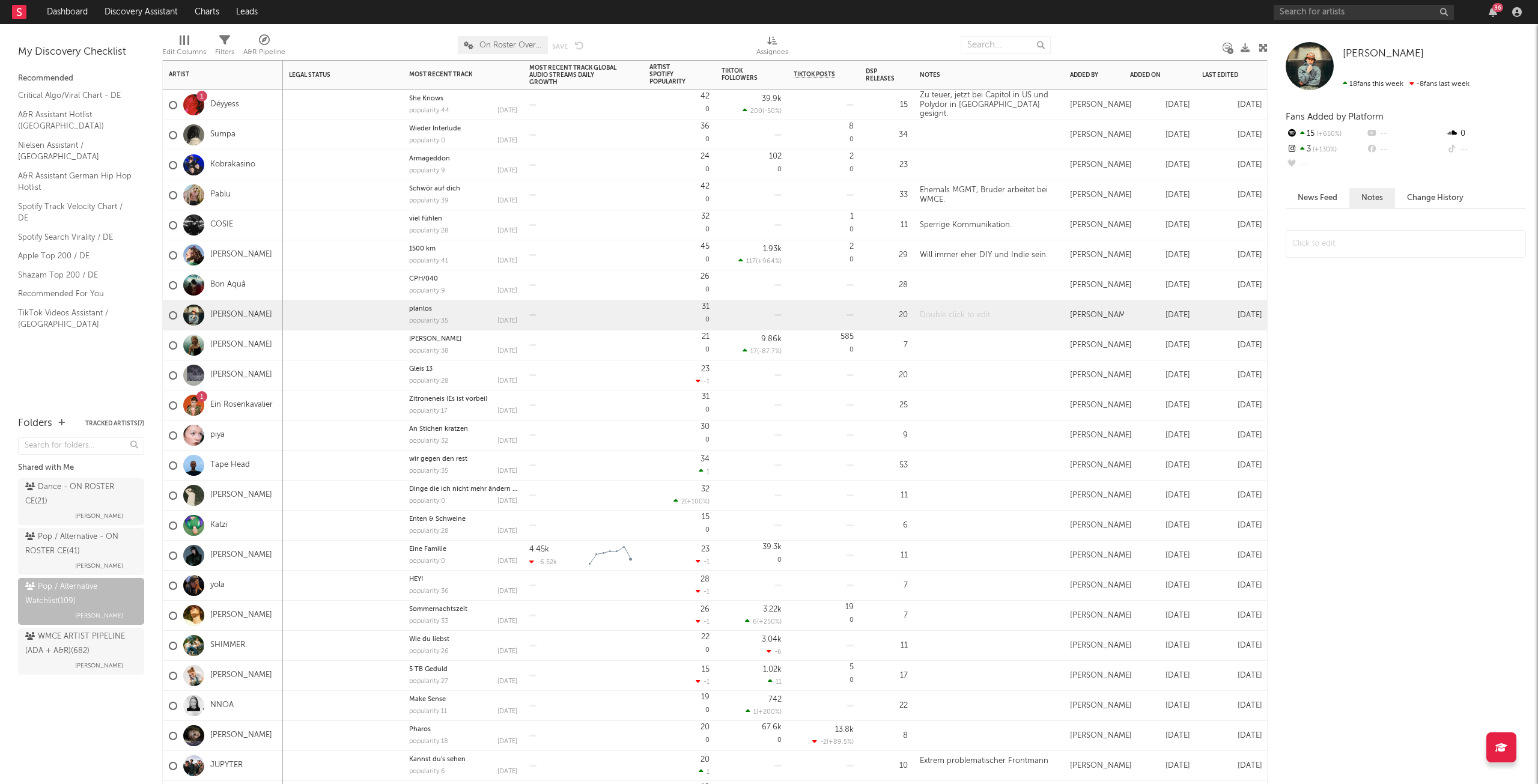
click at [948, 316] on div at bounding box center [988, 315] width 150 height 29
click at [921, 312] on div "Sick & Tired." at bounding box center [988, 315] width 150 height 29
click at [996, 310] on div "Bei Sick & Tired." at bounding box center [988, 315] width 150 height 29
click at [967, 346] on div at bounding box center [988, 345] width 150 height 29
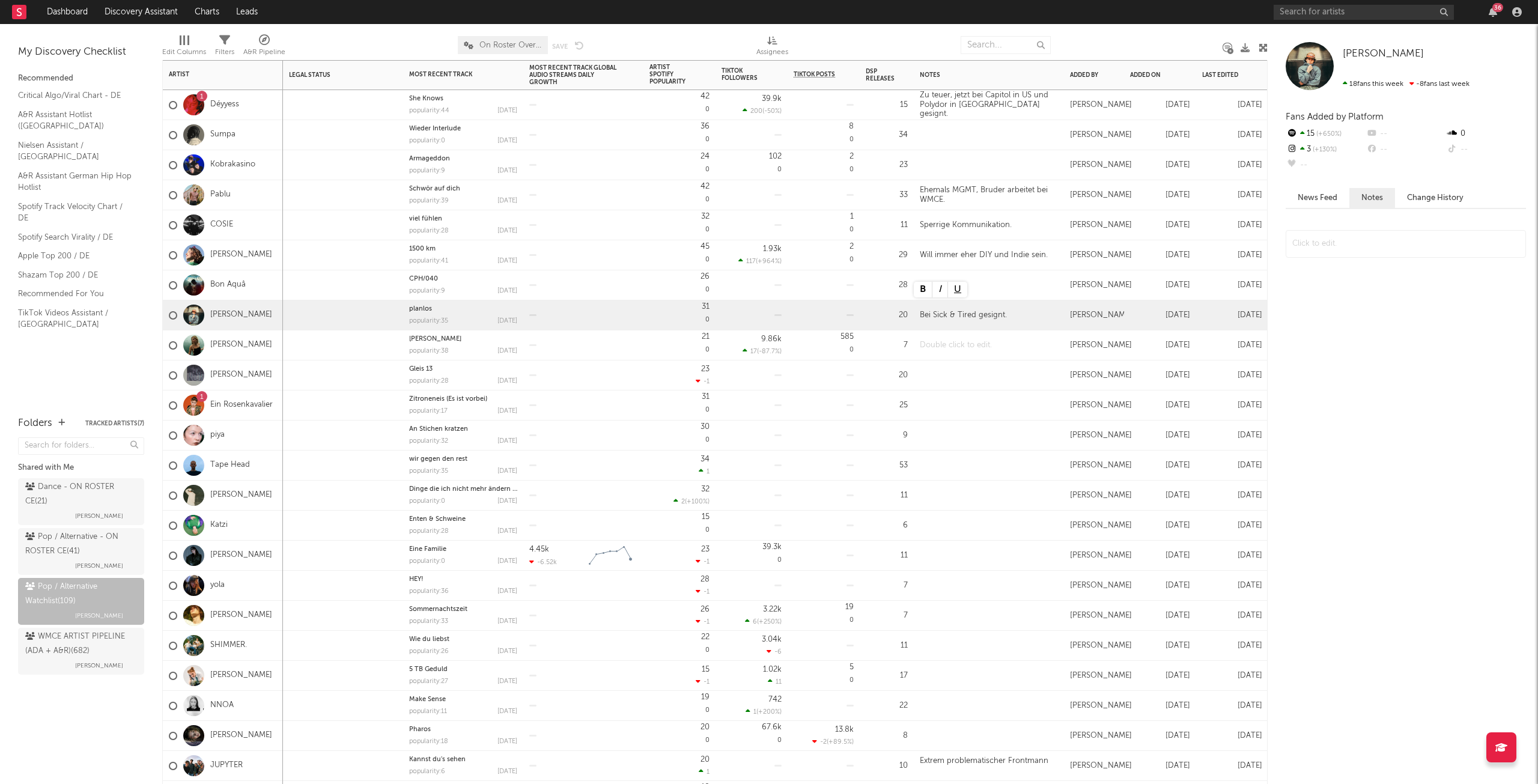
click at [967, 346] on div at bounding box center [988, 345] width 150 height 29
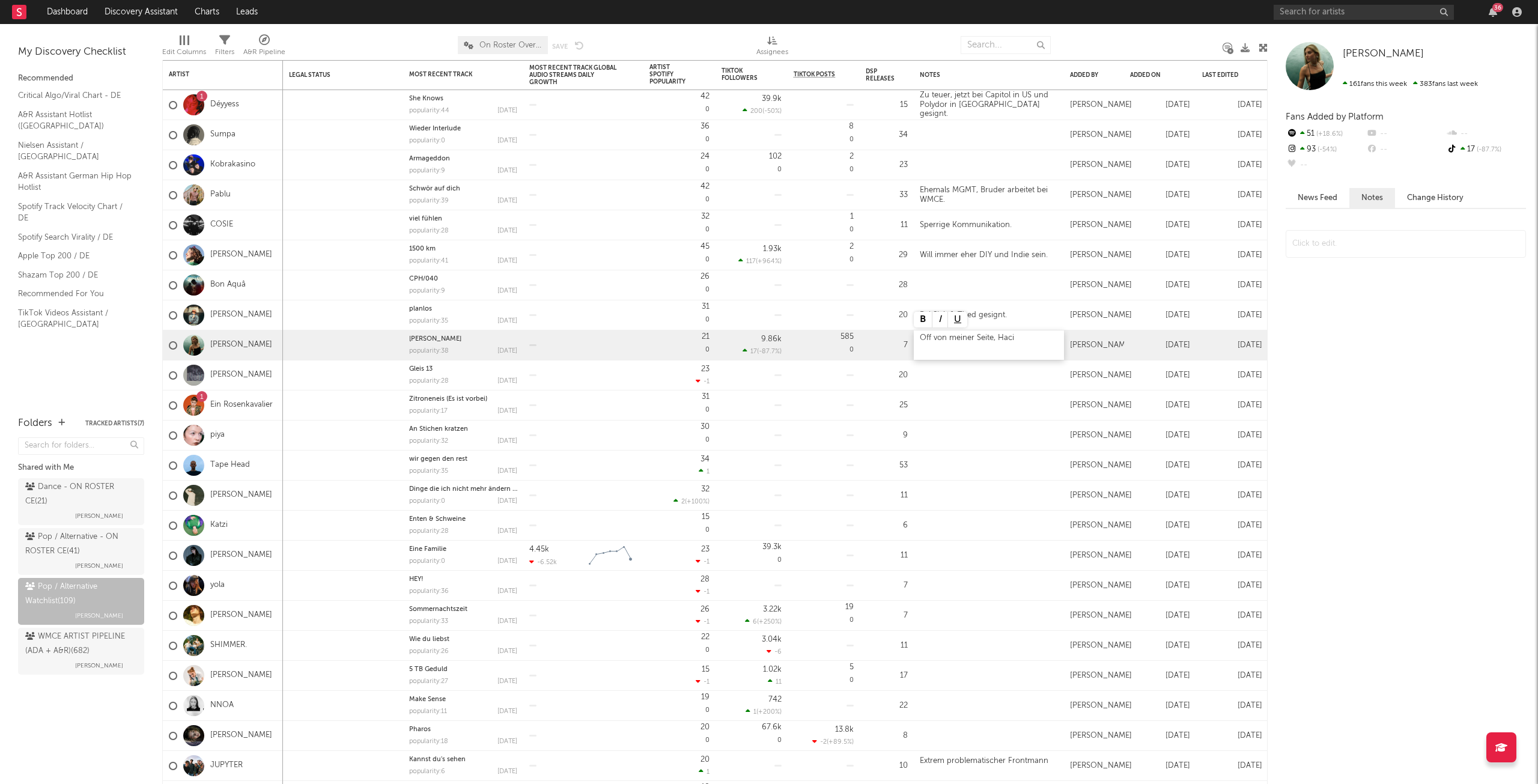
click at [963, 337] on div "Off von meiner Seite, Haci" at bounding box center [988, 345] width 150 height 29
click at [1041, 341] on div "Off von unserer Seite, Haci" at bounding box center [988, 345] width 150 height 29
click at [963, 375] on div at bounding box center [988, 375] width 150 height 29
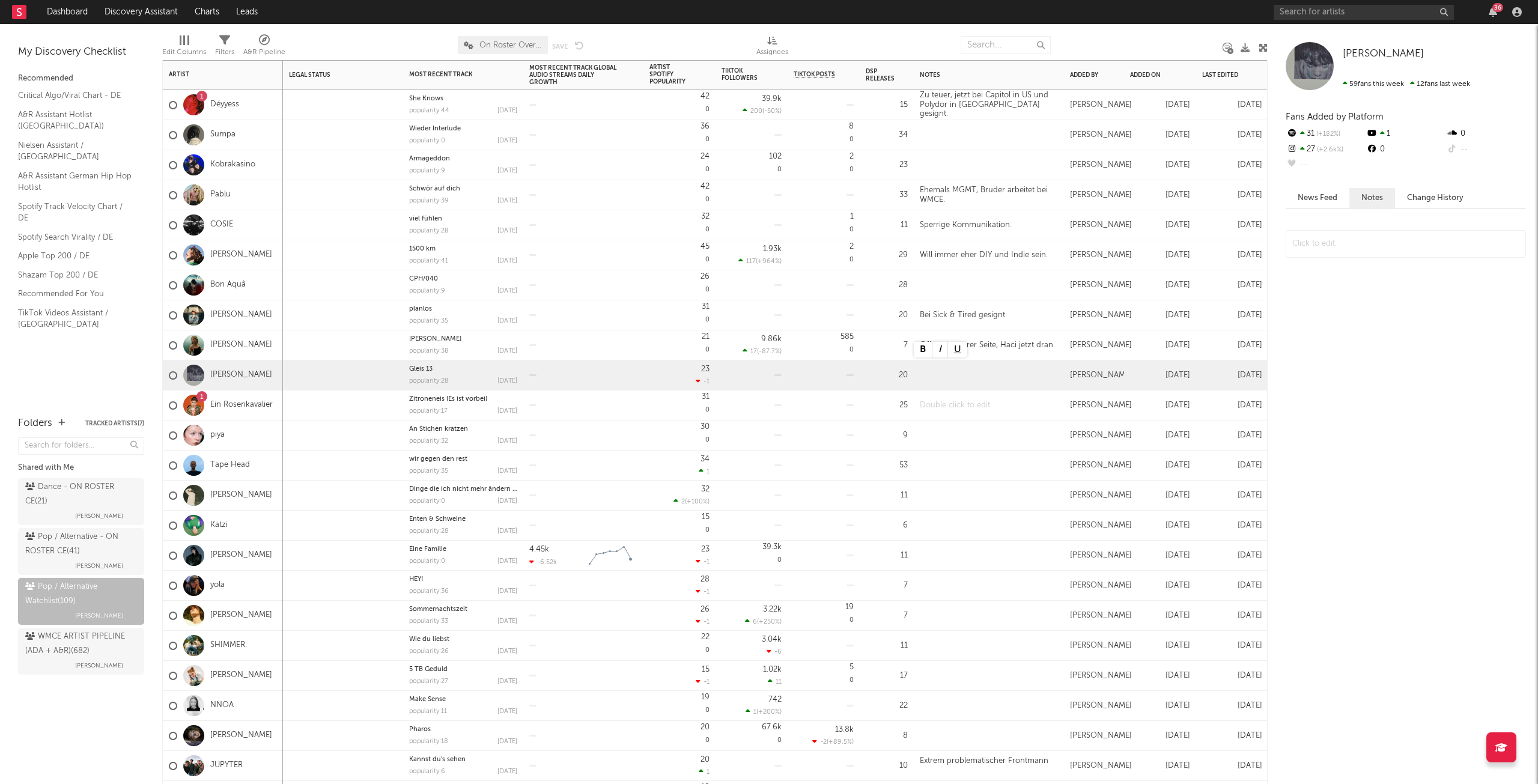
click at [933, 406] on div at bounding box center [988, 405] width 150 height 29
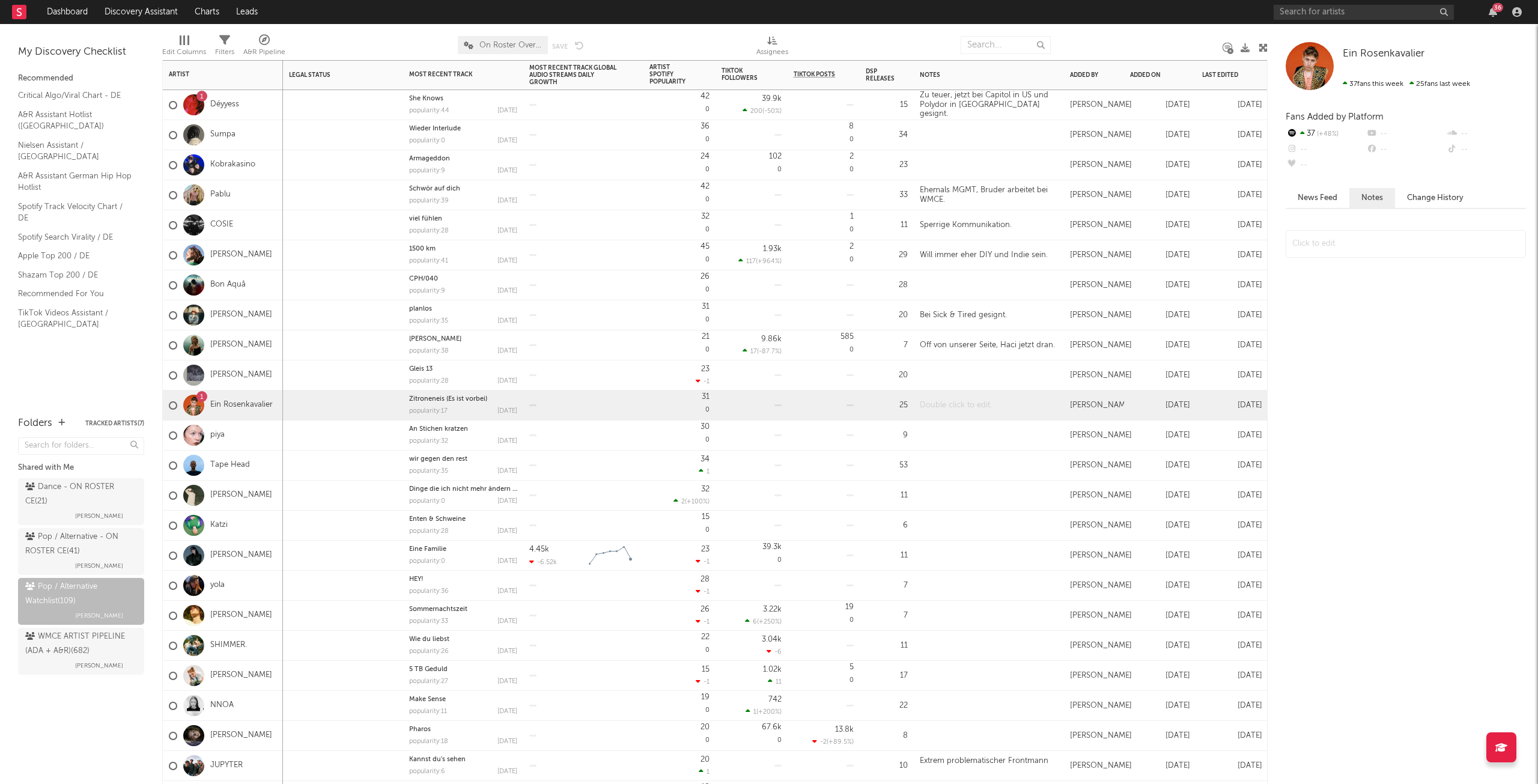
click at [933, 406] on div at bounding box center [988, 405] width 150 height 29
click at [983, 432] on div at bounding box center [988, 435] width 150 height 29
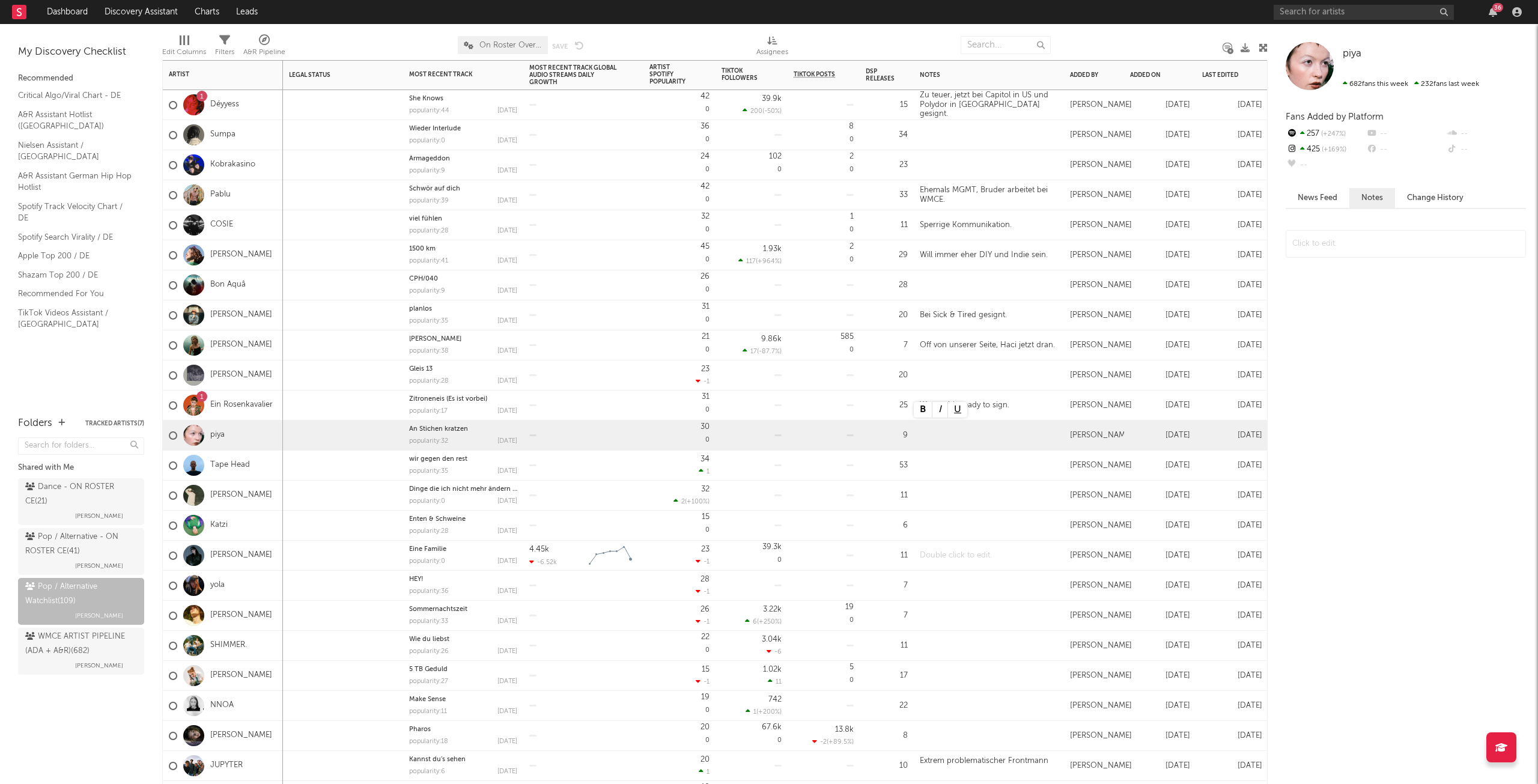
click at [930, 547] on div at bounding box center [988, 555] width 150 height 29
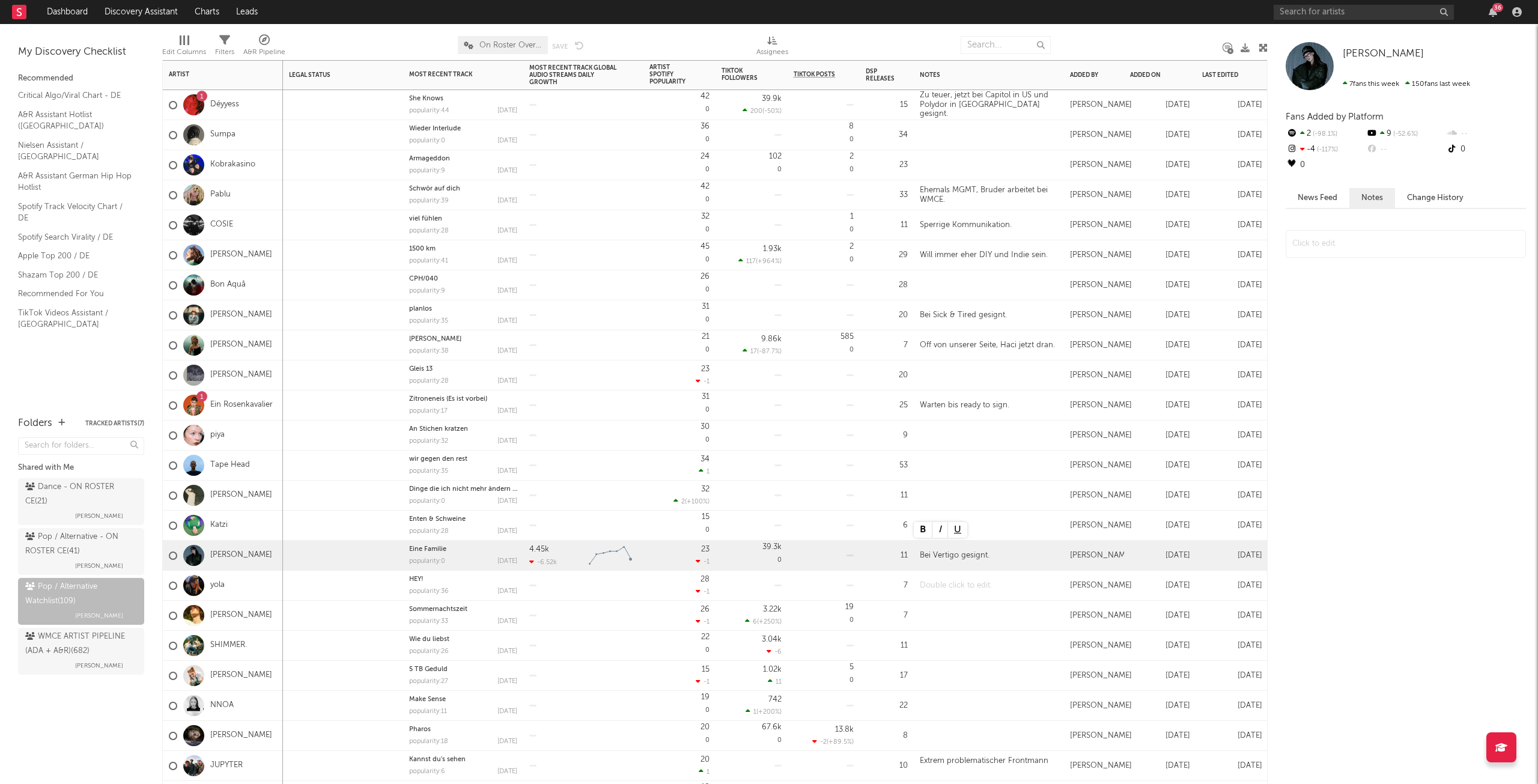
click at [961, 581] on div at bounding box center [988, 585] width 150 height 29
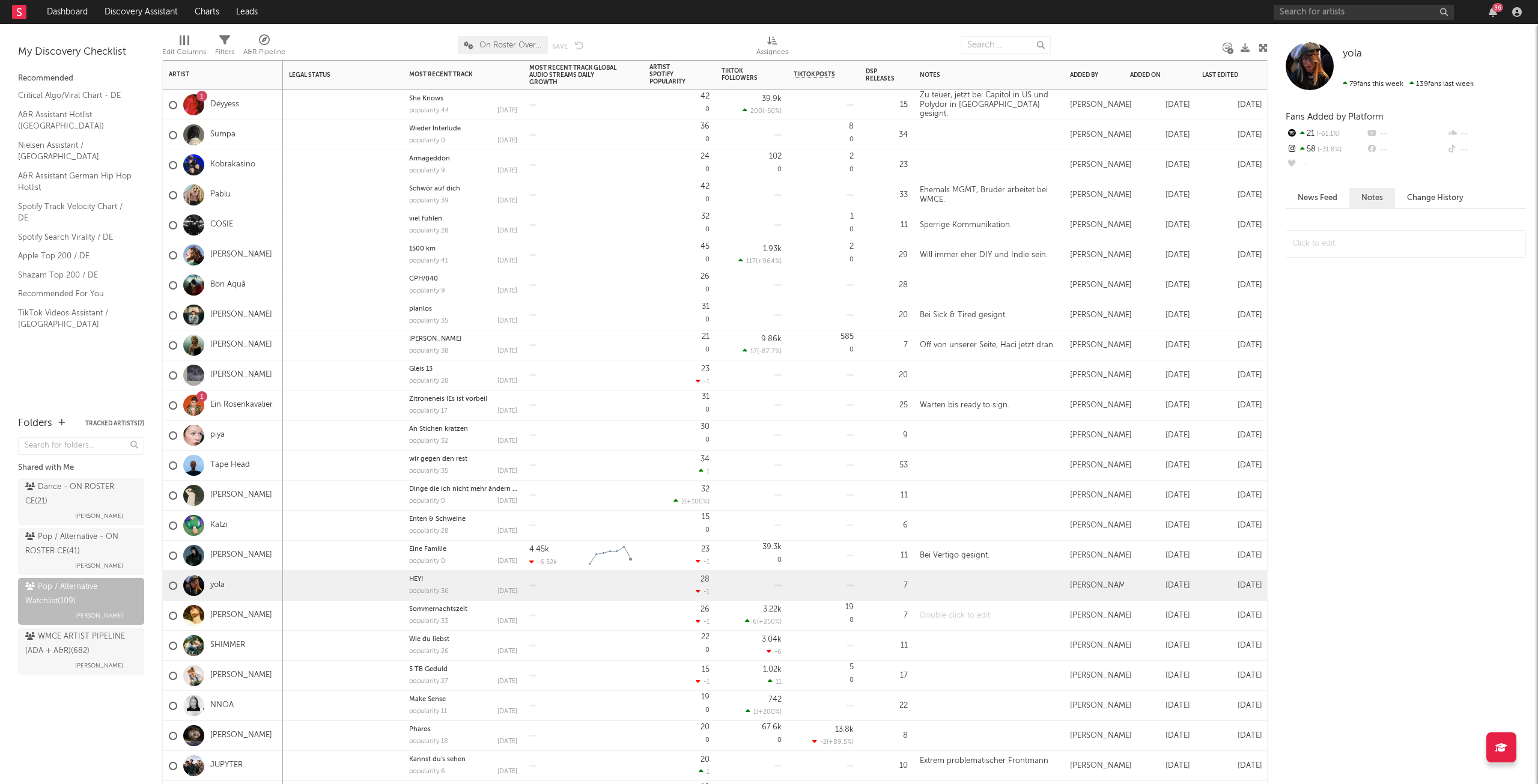
click at [967, 616] on div at bounding box center [988, 615] width 150 height 29
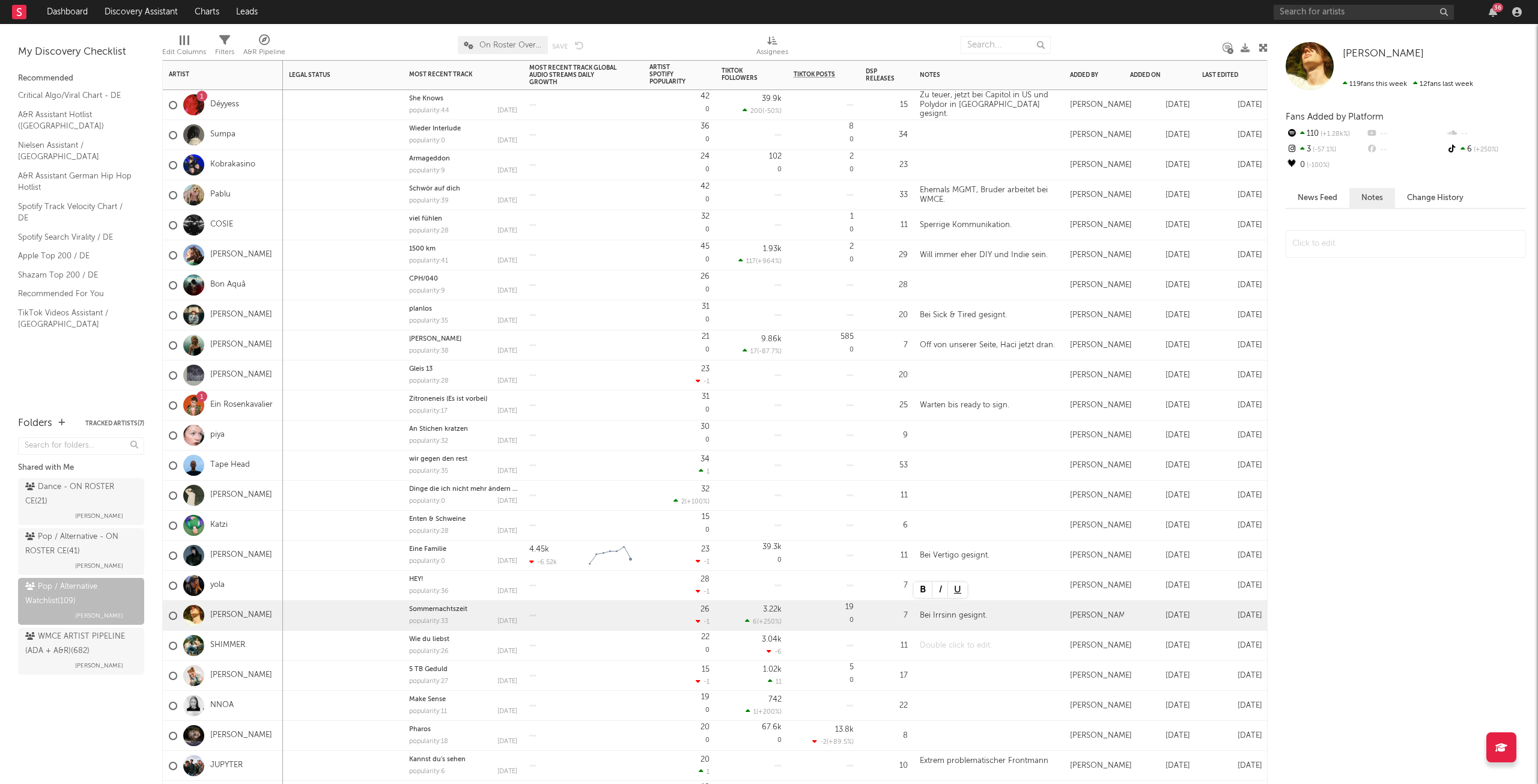
click at [978, 642] on div at bounding box center [988, 645] width 150 height 29
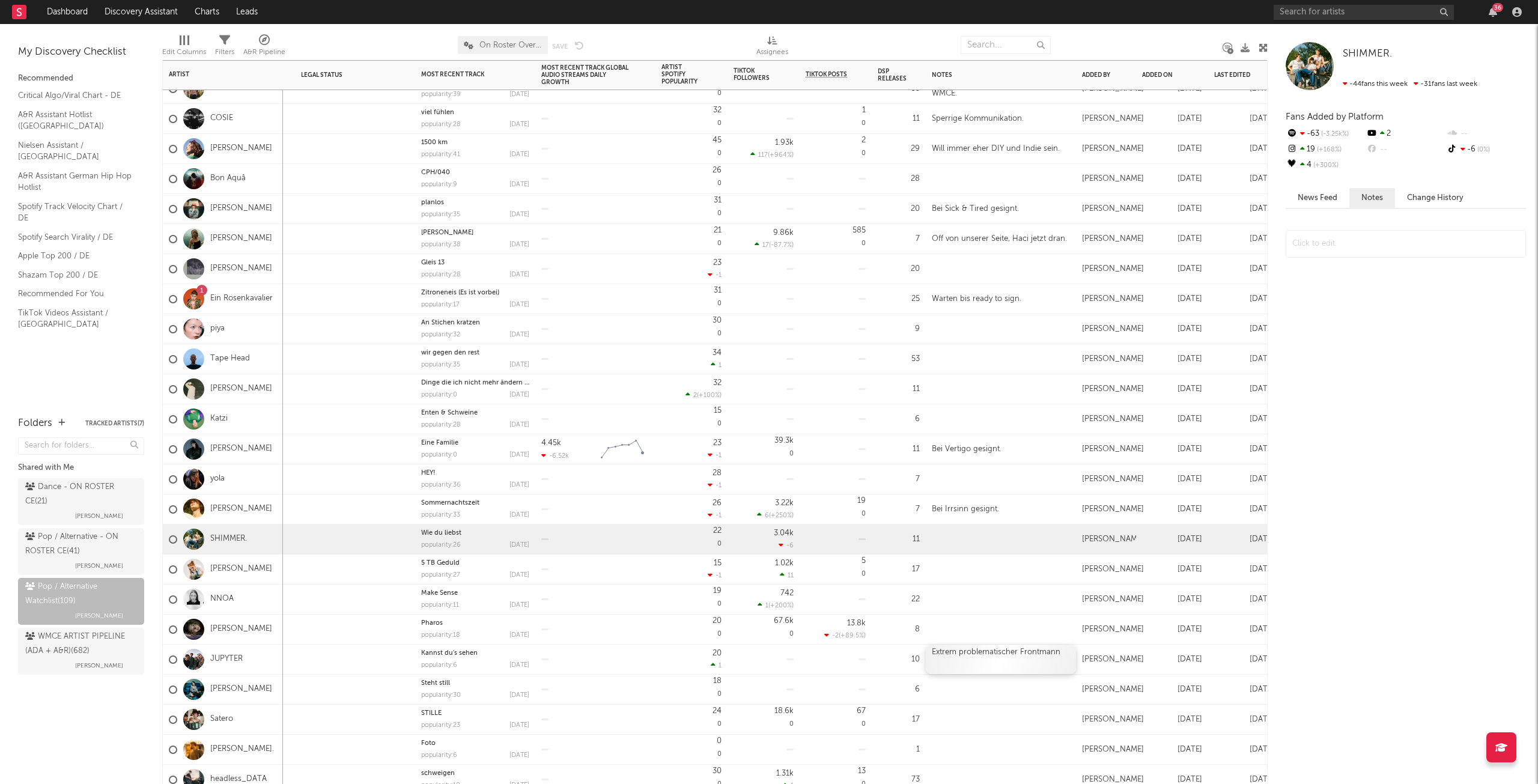
click at [1030, 657] on div at bounding box center [1001, 662] width 138 height 9
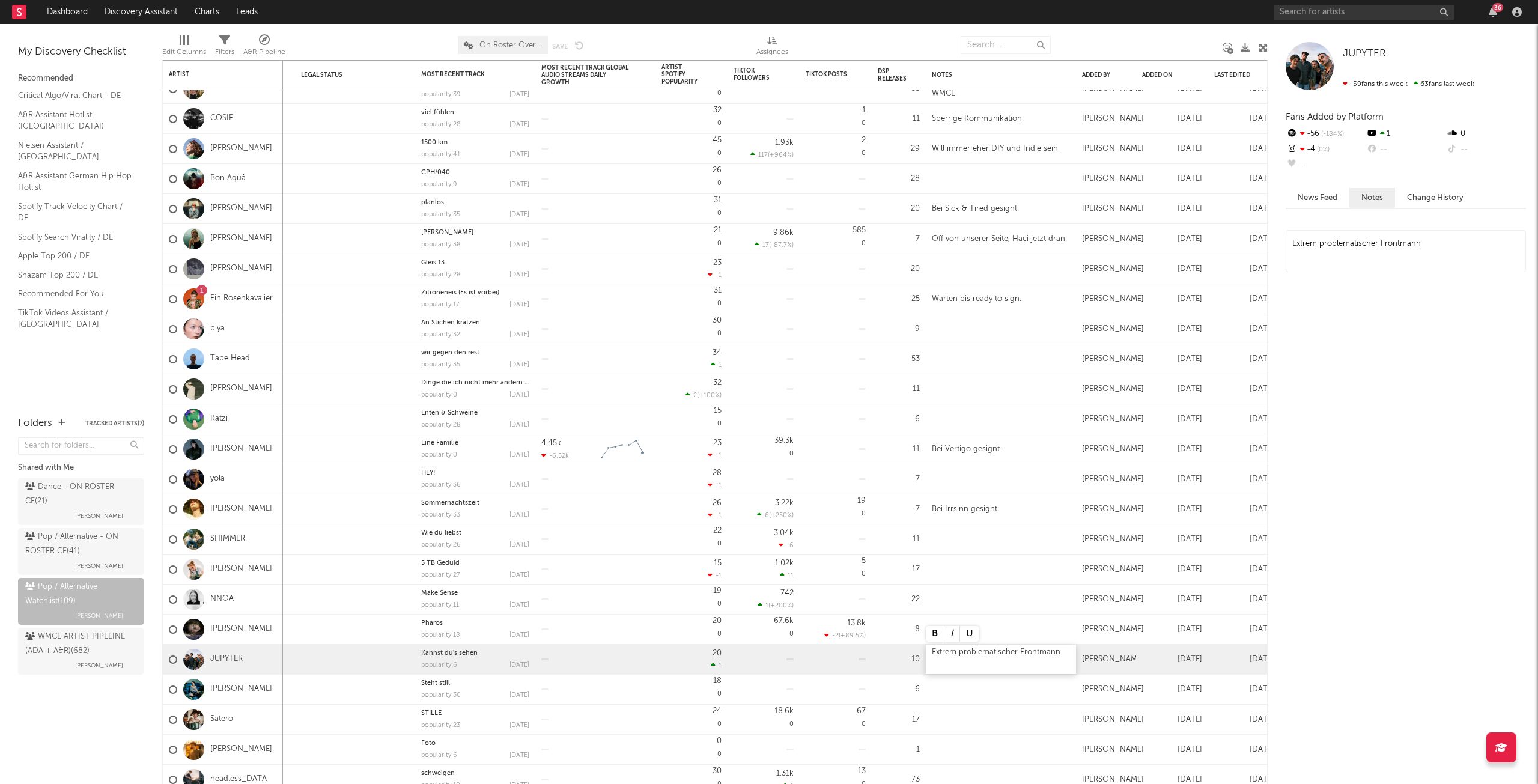
click at [1059, 652] on div "Extrem problematischer Frontmann" at bounding box center [1001, 659] width 150 height 29
click at [998, 576] on div at bounding box center [1001, 569] width 150 height 29
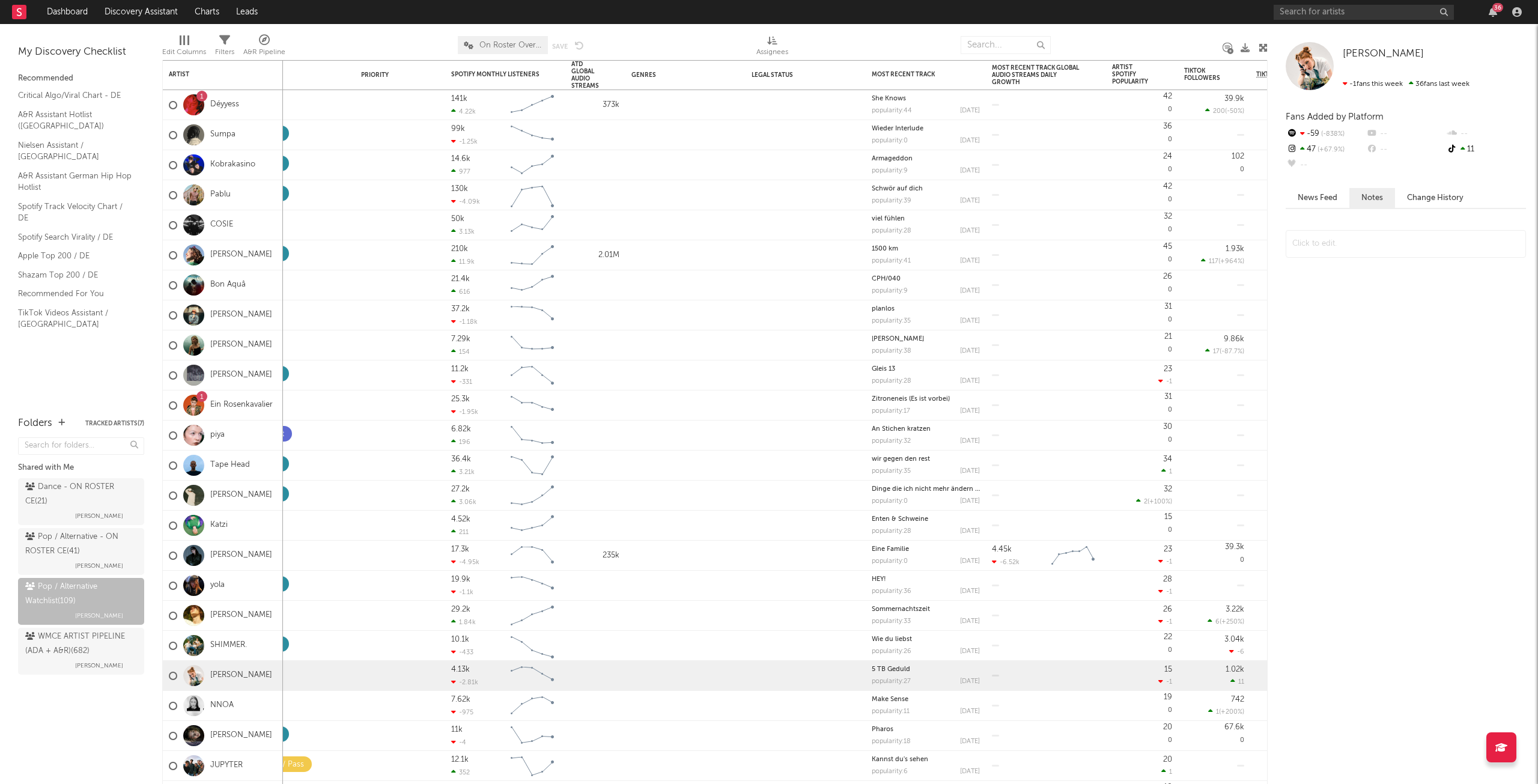
click at [16, 541] on div "Folders Tracked Artists ( 7 ) Shared with Me Dance - ON ROSTER CE ( 21 ) Anna L…" at bounding box center [81, 594] width 163 height 380
click at [40, 533] on div "Pop / Alternative - ON ROSTER CE ( 41 )" at bounding box center [79, 544] width 109 height 29
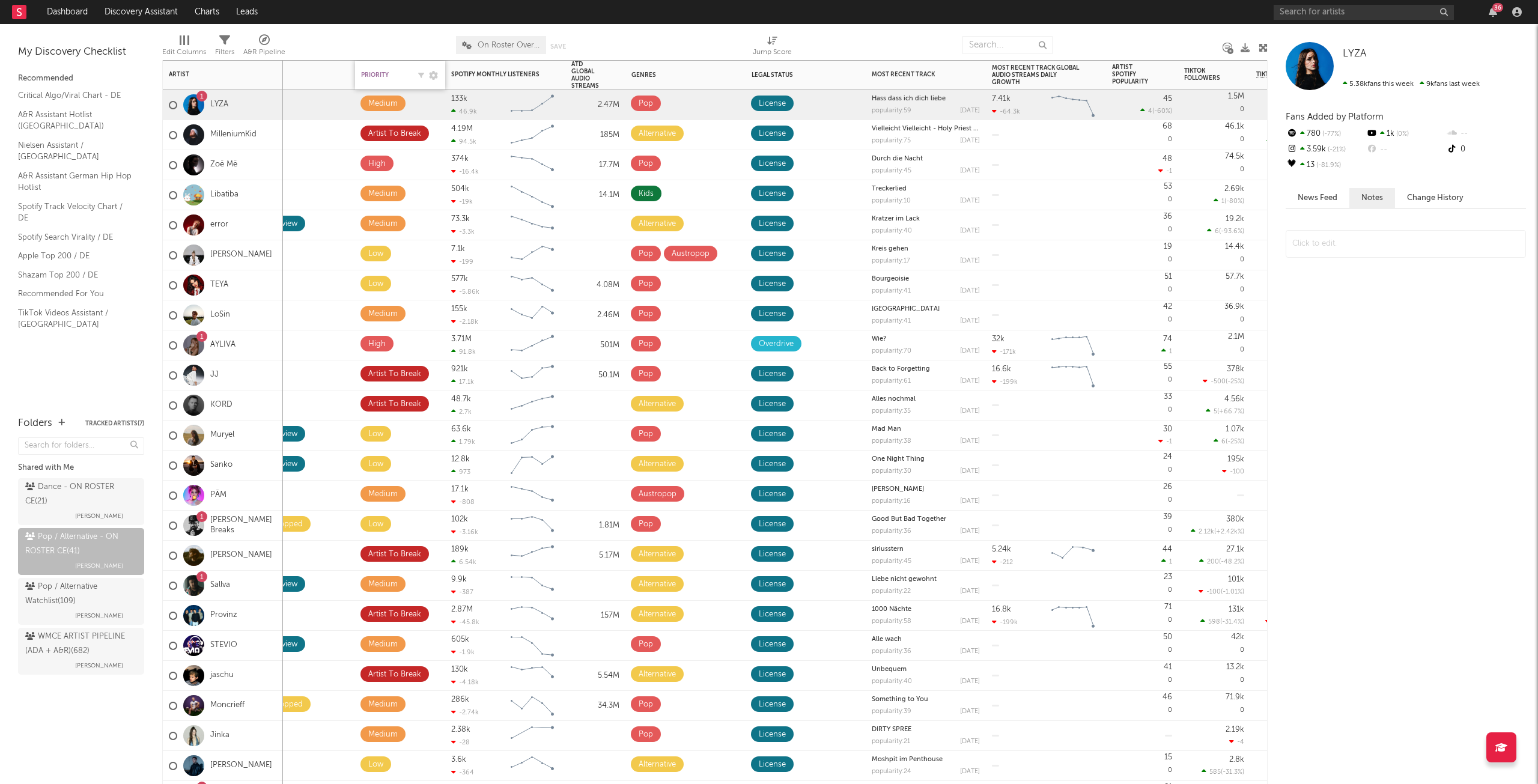
click at [387, 76] on div "Priority" at bounding box center [385, 75] width 48 height 7
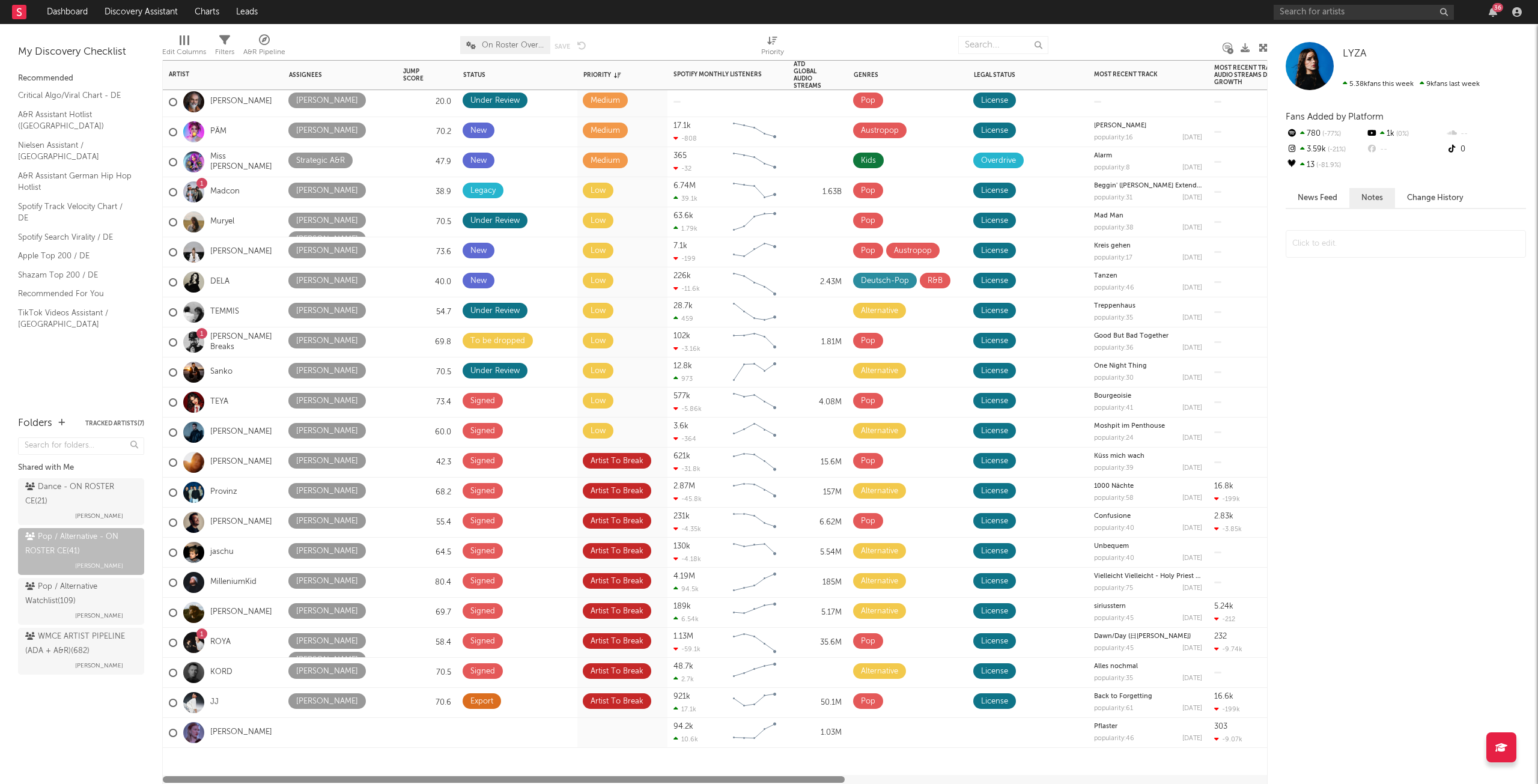
drag, startPoint x: 430, startPoint y: 778, endPoint x: 122, endPoint y: 767, distance: 308.2
click at [122, 767] on div "Bookmarks and Folders My Discovery Checklist Recommended Critical Algo/Viral Ch…" at bounding box center [769, 403] width 1538 height 760
click at [52, 599] on div "Pop / Alternative Watchlist ( 109 )" at bounding box center [79, 594] width 109 height 29
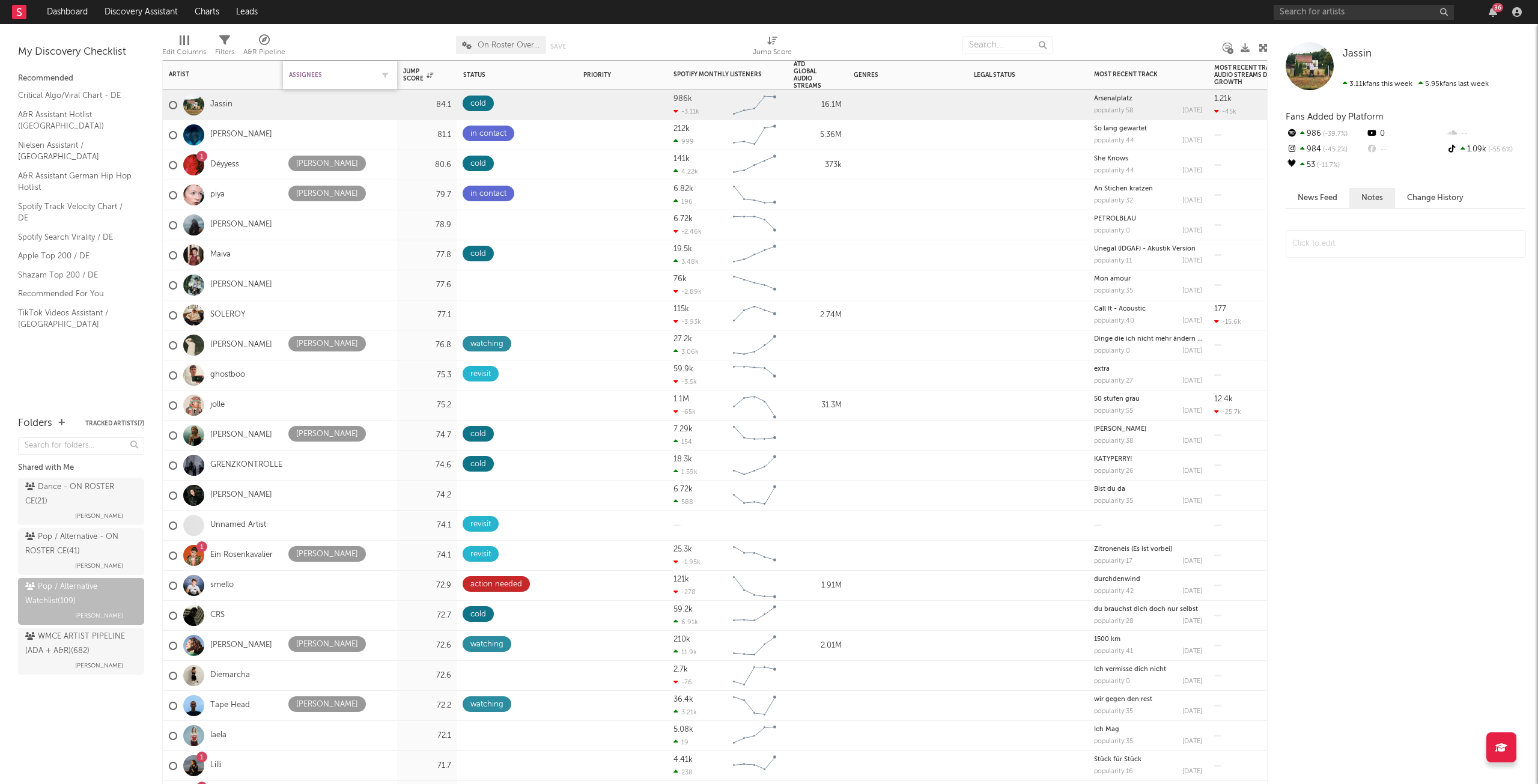
click at [299, 75] on div "Assignees" at bounding box center [331, 75] width 84 height 7
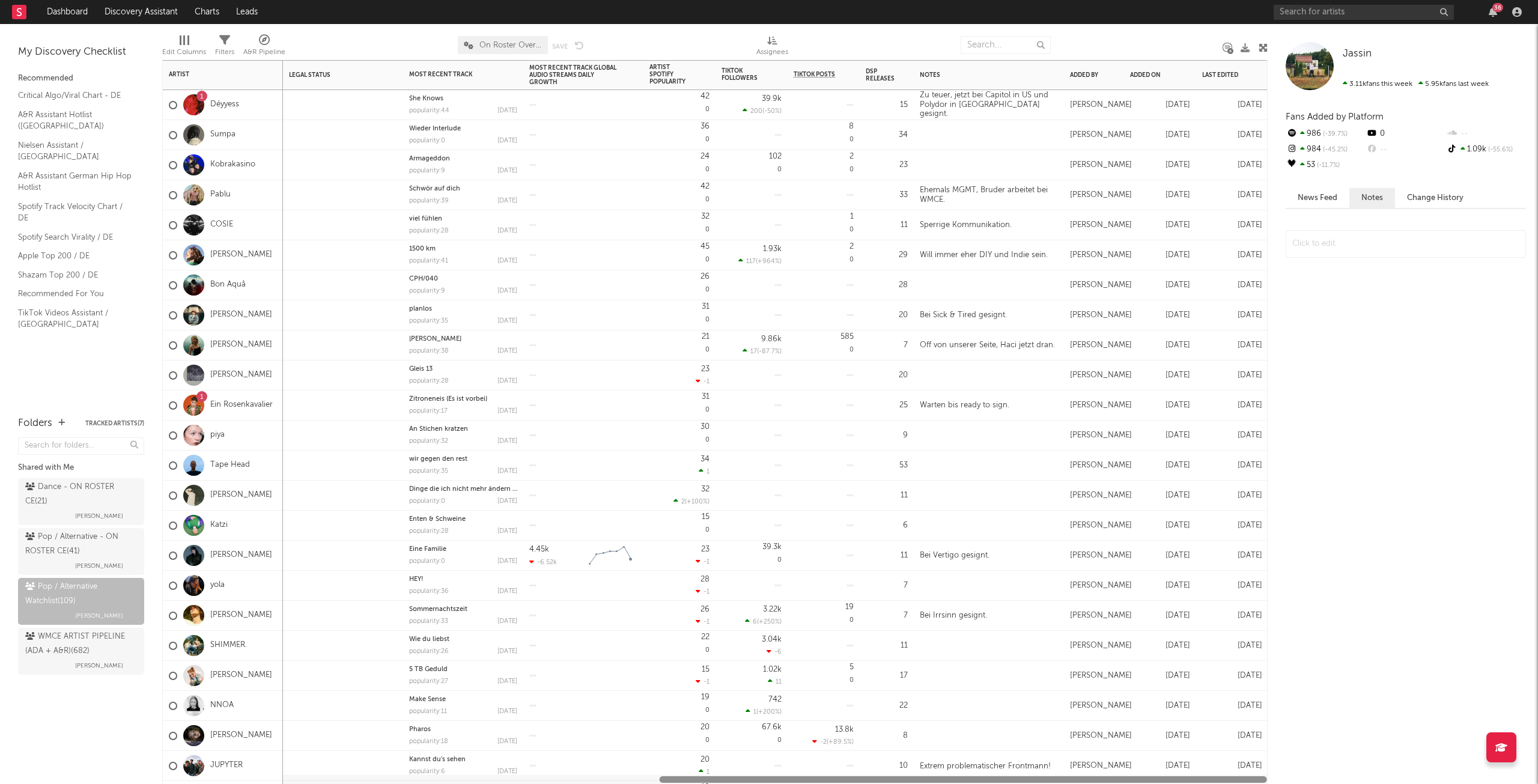
drag, startPoint x: 479, startPoint y: 777, endPoint x: 1390, endPoint y: 769, distance: 911.0
click at [1429, 783] on html "Dashboard Discovery Assistant Charts Leads 36 Notifications Settings Mark all a…" at bounding box center [769, 392] width 1538 height 784
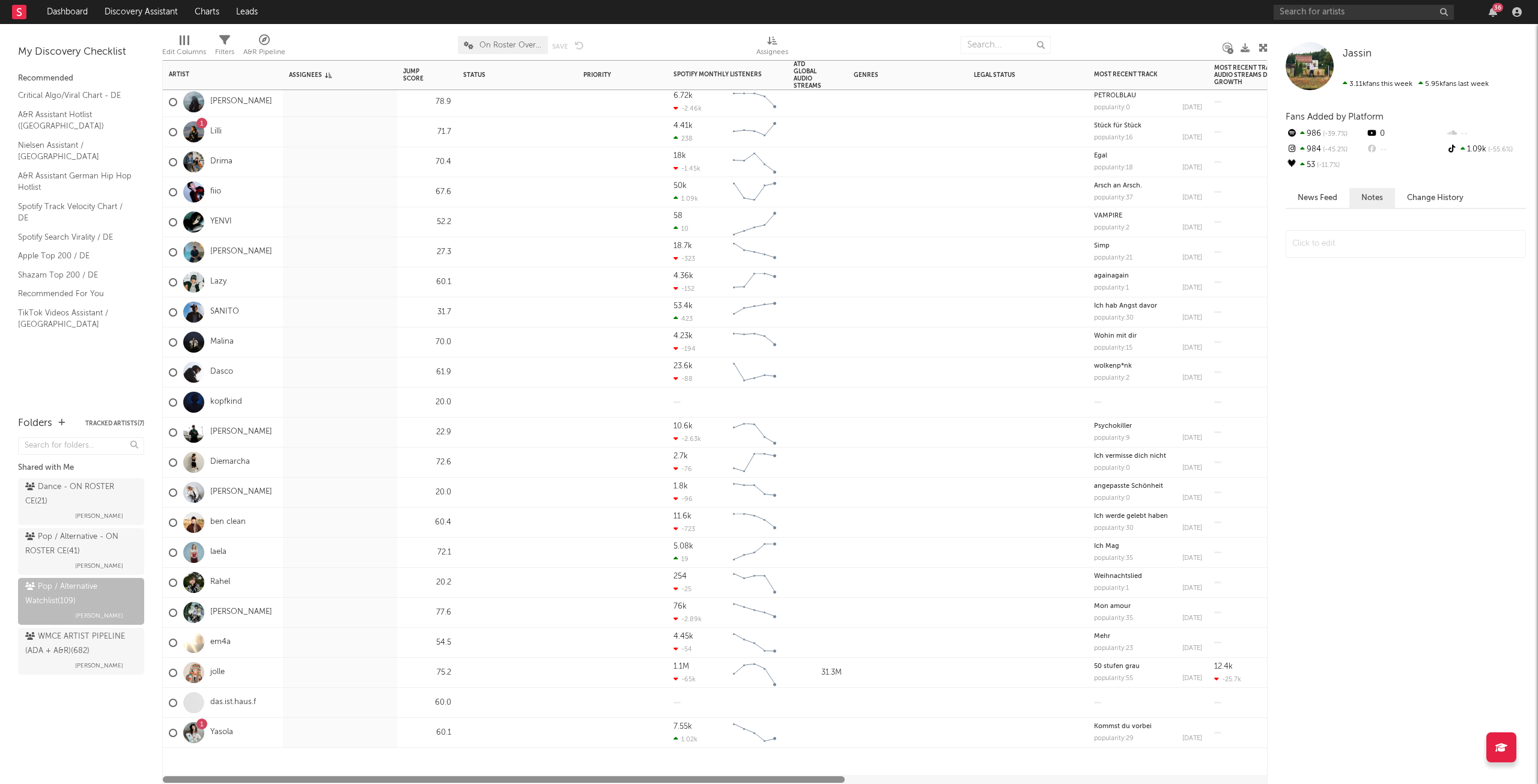
drag, startPoint x: 786, startPoint y: 778, endPoint x: 410, endPoint y: 668, distance: 391.8
click at [173, 760] on div "Schellenberg 60.1 790 14 Created with Highcharts 10.3.3 Chart title Inzwischen …" at bounding box center [715, 422] width 1106 height 724
